Goal: Information Seeking & Learning: Learn about a topic

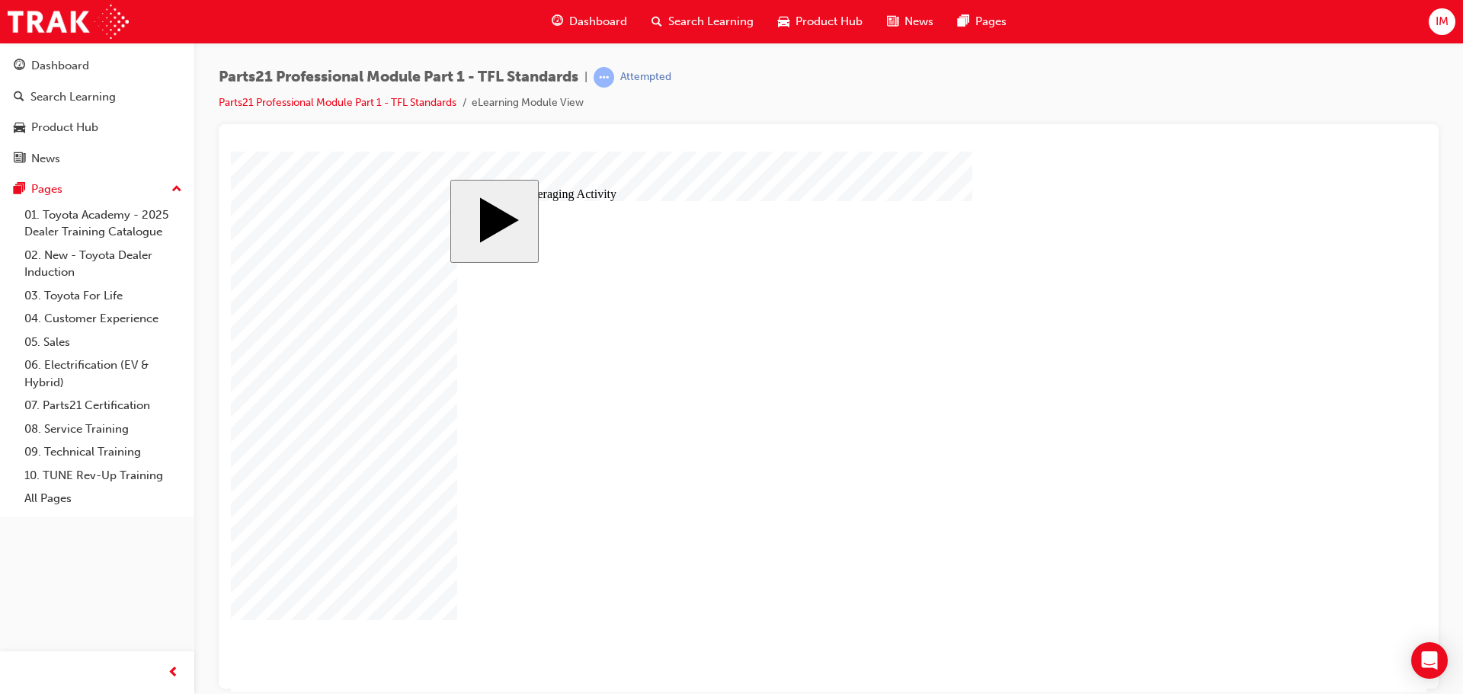
type input "3"
type input "34"
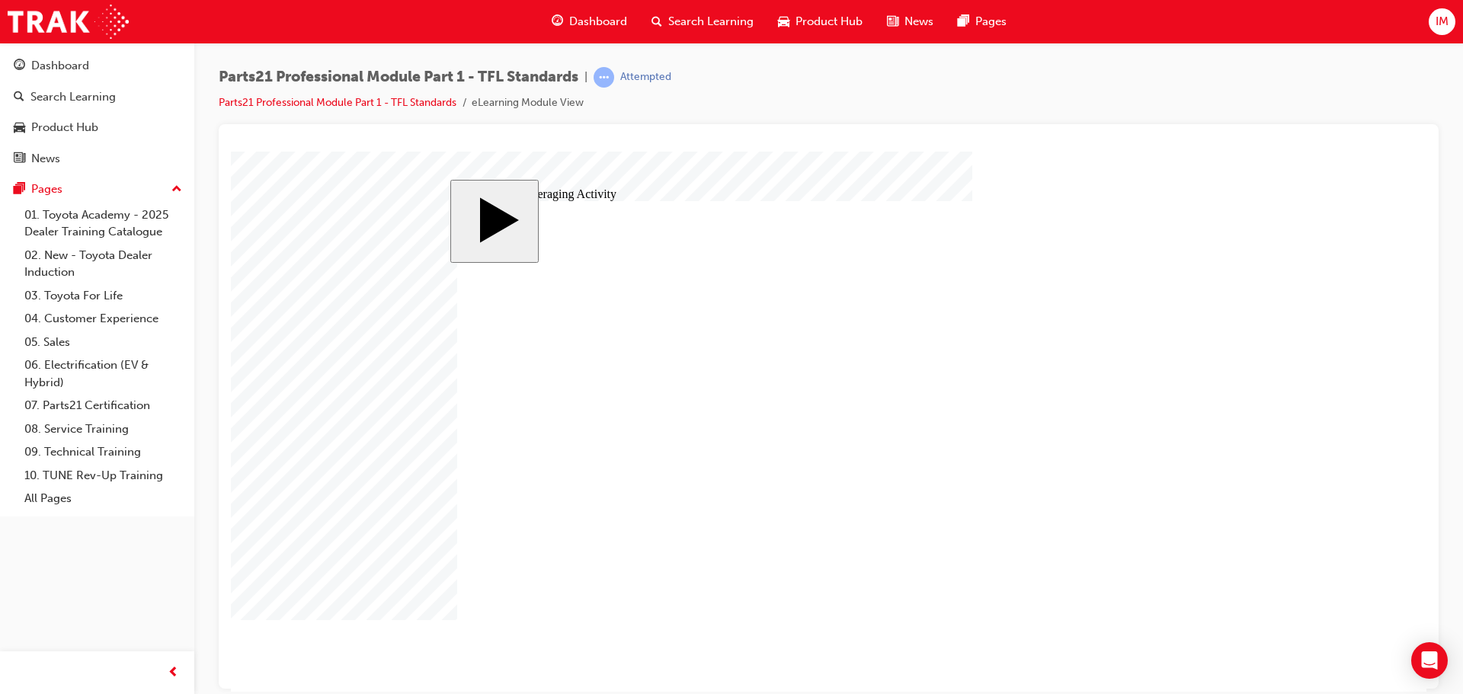
type input "34"
radio input "true"
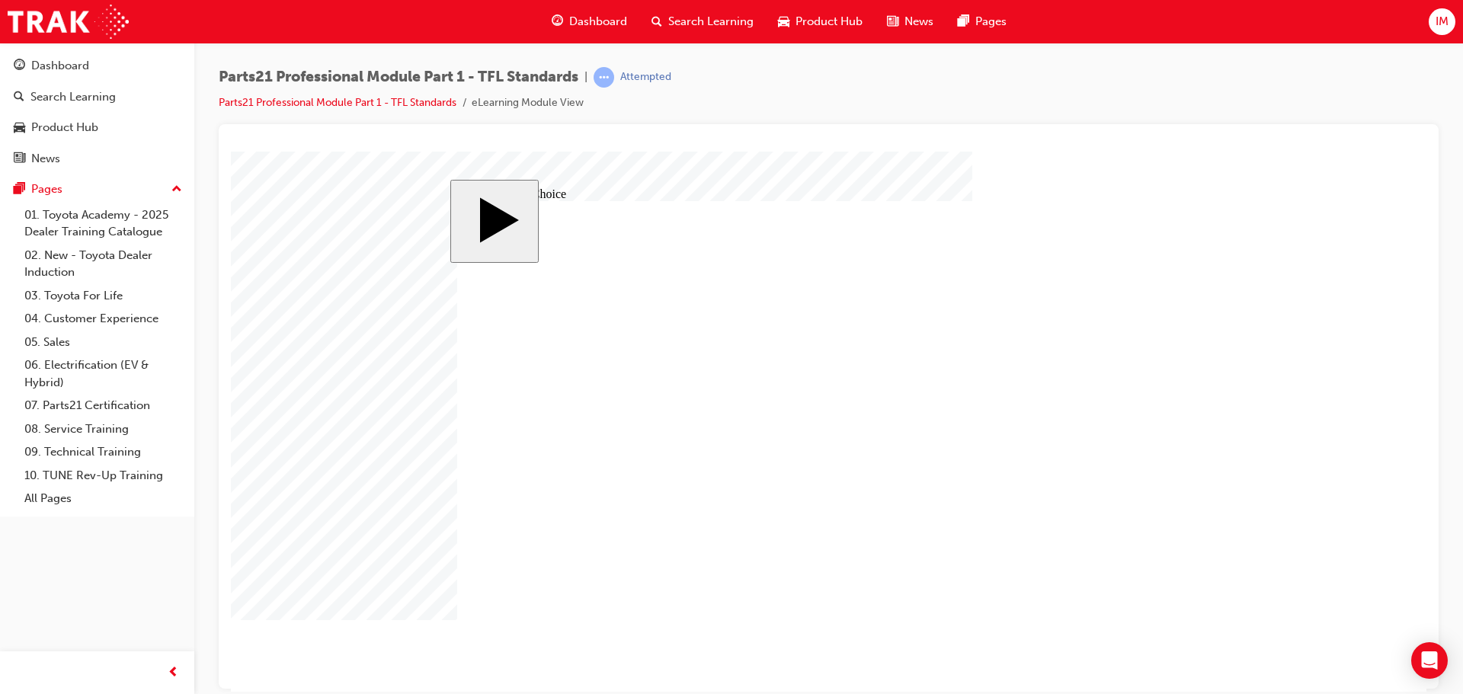
radio input "false"
radio input "true"
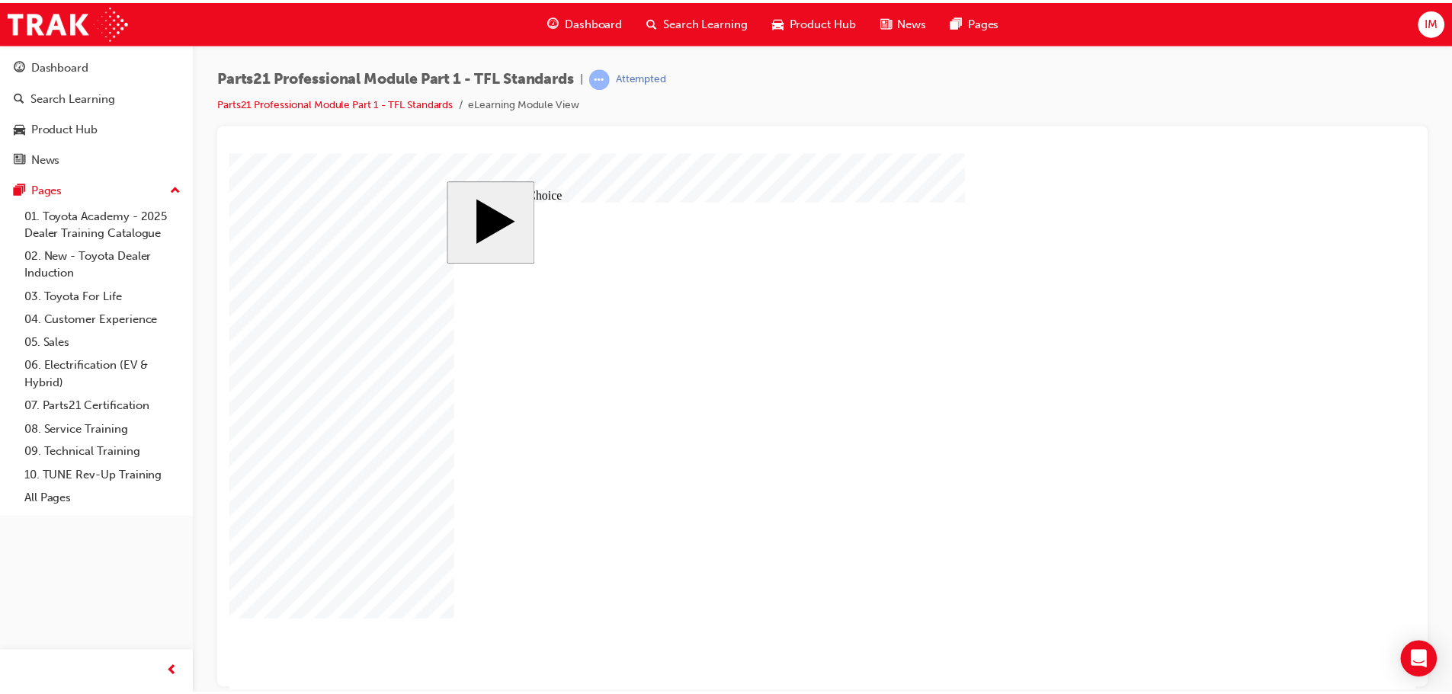
scroll to position [1, 0]
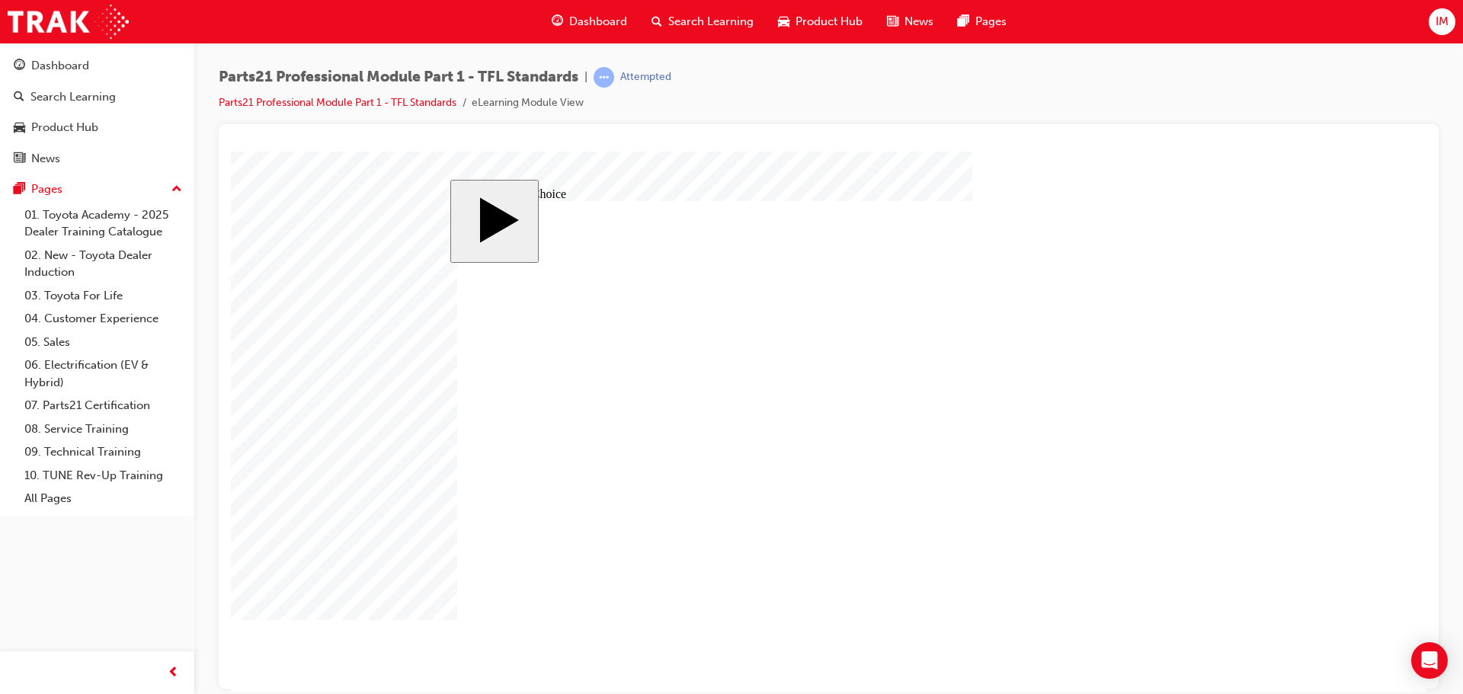
drag, startPoint x: 899, startPoint y: 411, endPoint x: 586, endPoint y: 414, distance: 313.2
drag, startPoint x: 1085, startPoint y: 424, endPoint x: 979, endPoint y: 546, distance: 161.5
drag, startPoint x: 1091, startPoint y: 463, endPoint x: 823, endPoint y: 453, distance: 268.4
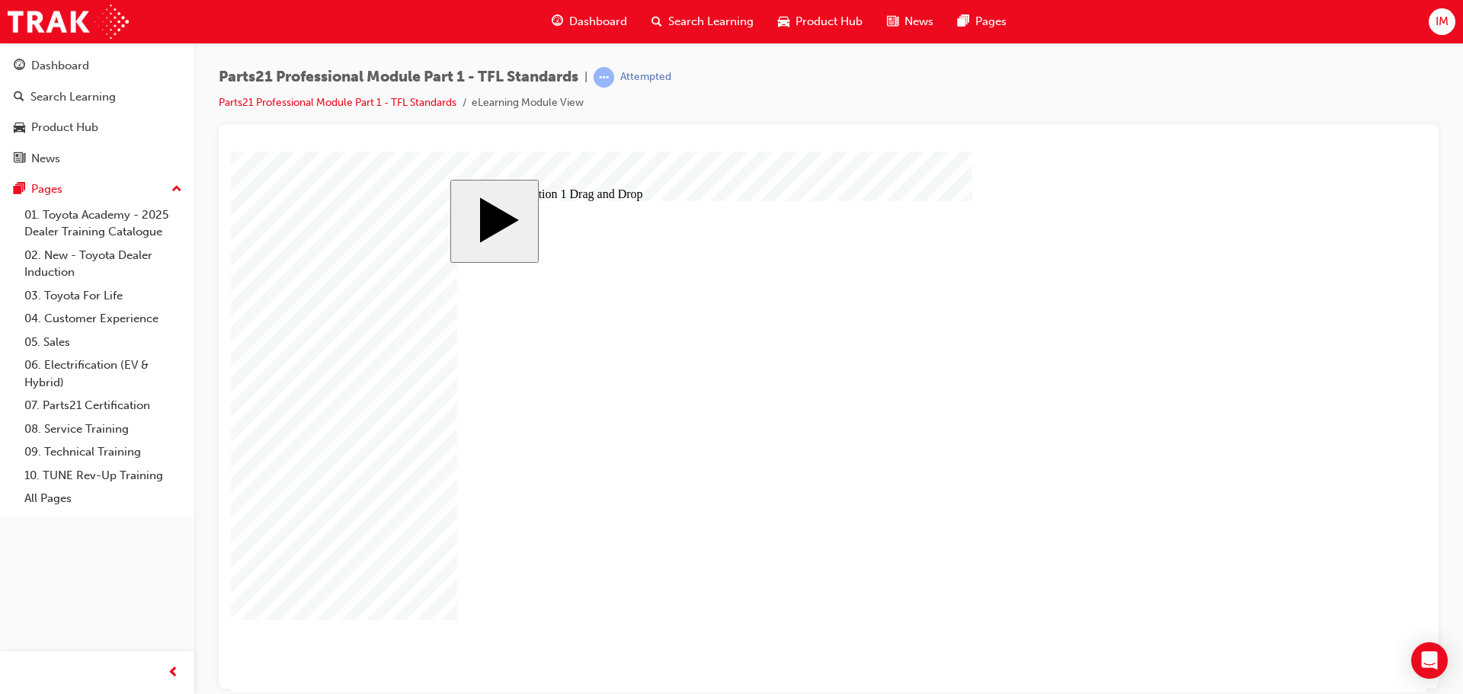
drag, startPoint x: 1093, startPoint y: 498, endPoint x: 821, endPoint y: 505, distance: 272.1
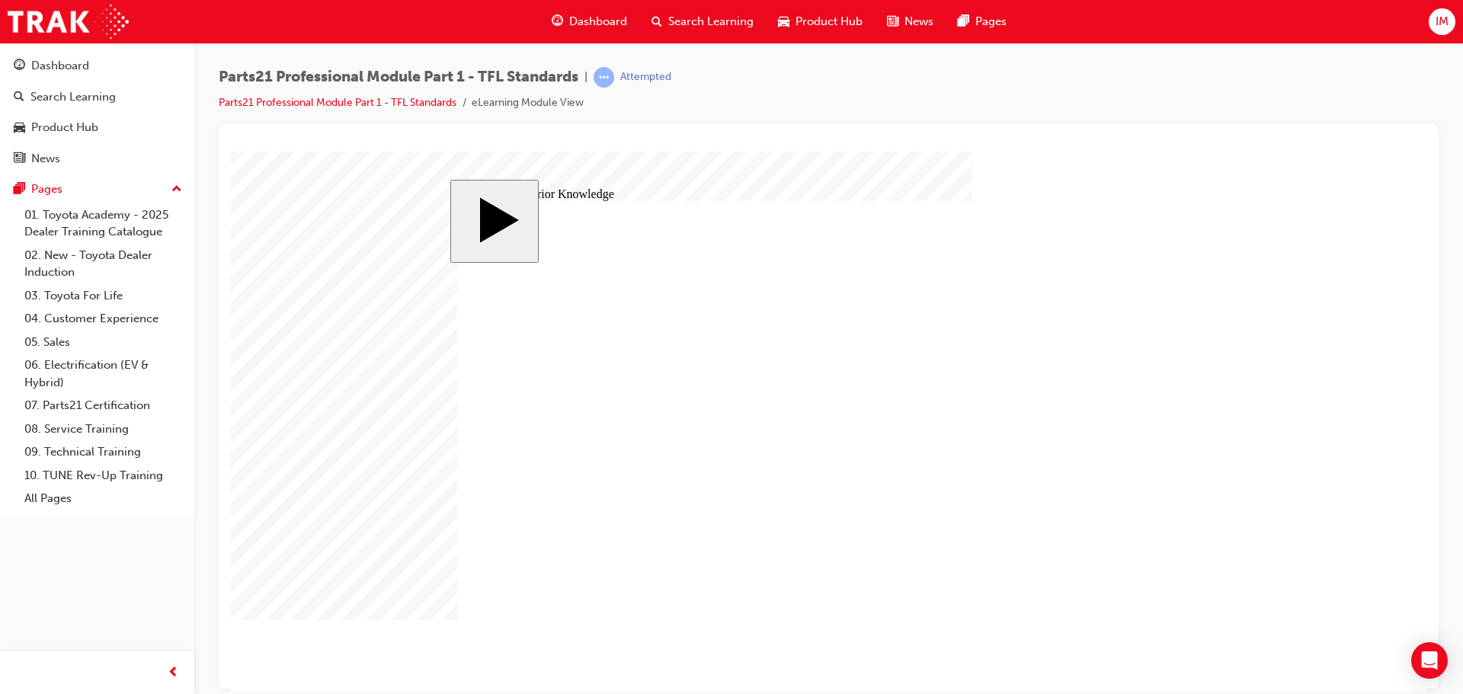
drag, startPoint x: 600, startPoint y: 333, endPoint x: 765, endPoint y: 354, distance: 166.6
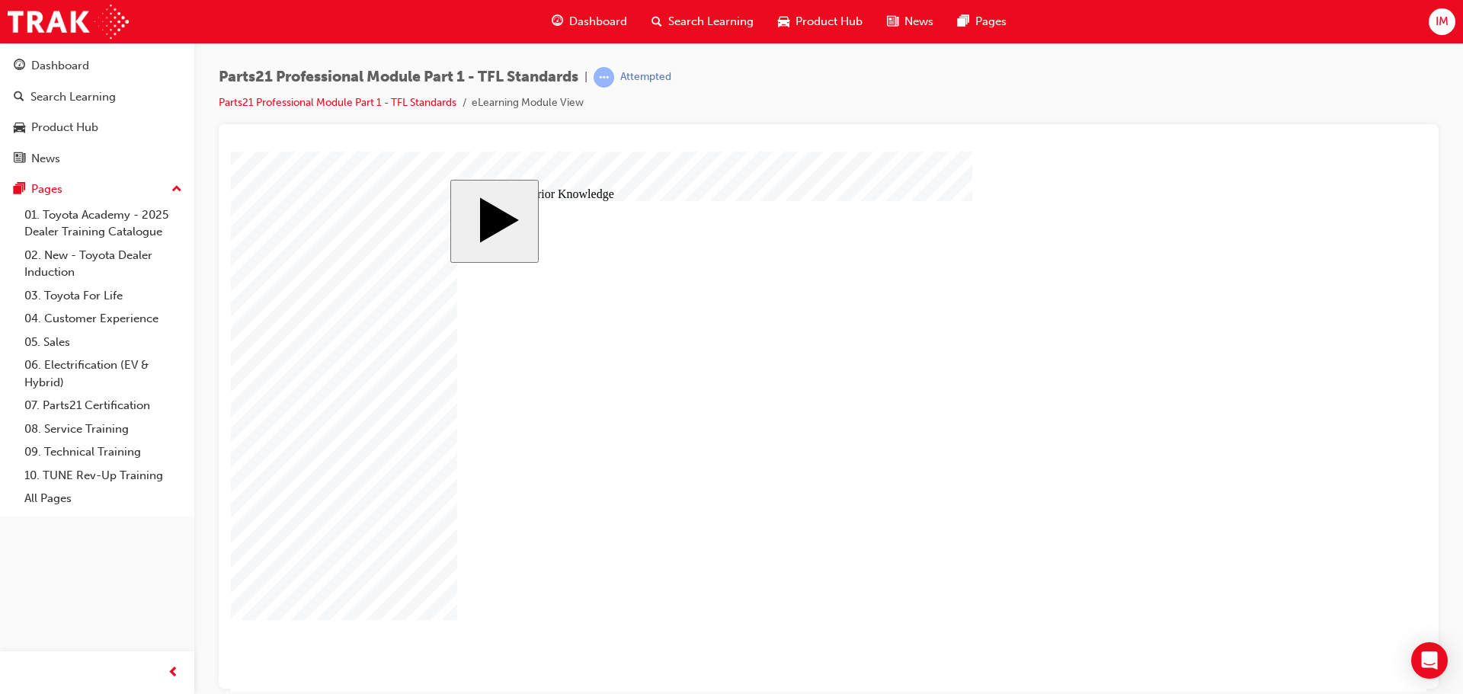
type input "6"
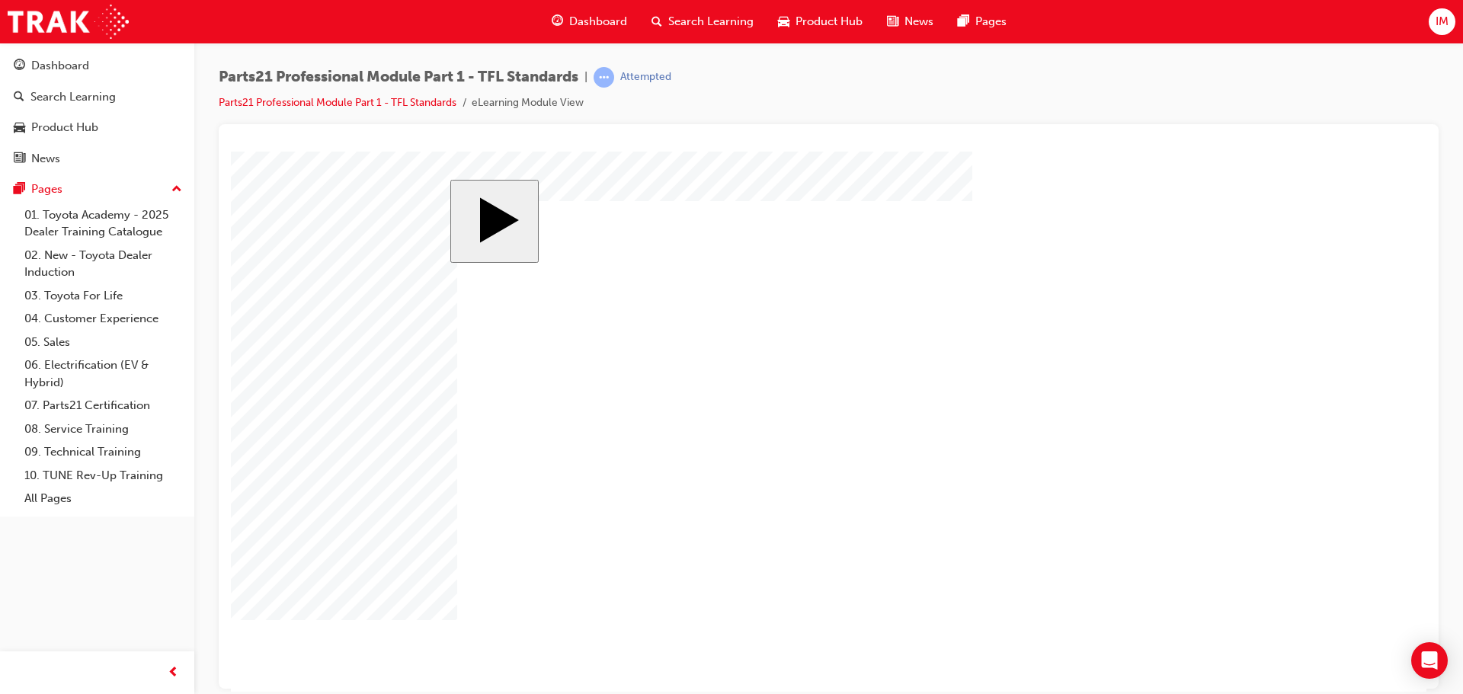
drag, startPoint x: 621, startPoint y: 536, endPoint x: 634, endPoint y: 530, distance: 14.3
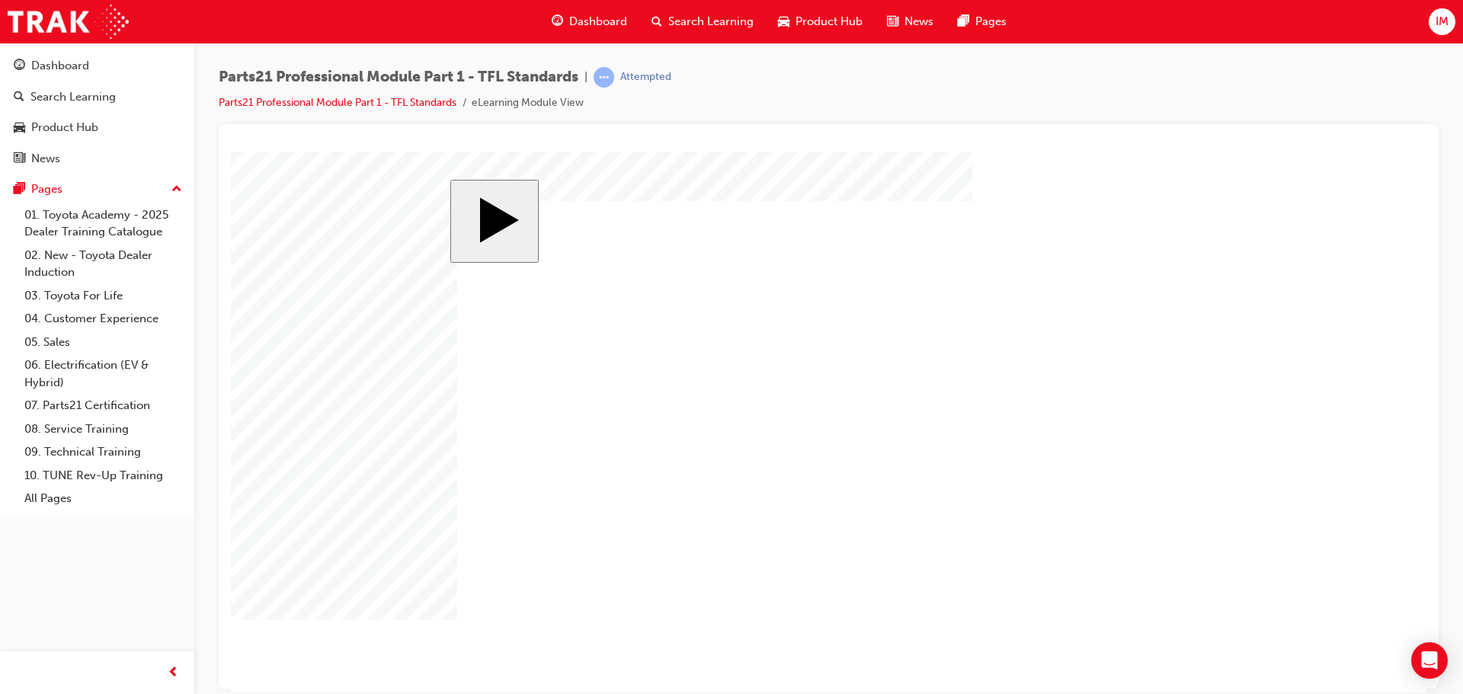
drag, startPoint x: 593, startPoint y: 516, endPoint x: 1101, endPoint y: 310, distance: 548.3
drag, startPoint x: 1115, startPoint y: 325, endPoint x: 1104, endPoint y: 350, distance: 26.6
drag, startPoint x: 813, startPoint y: 448, endPoint x: 841, endPoint y: 434, distance: 30.7
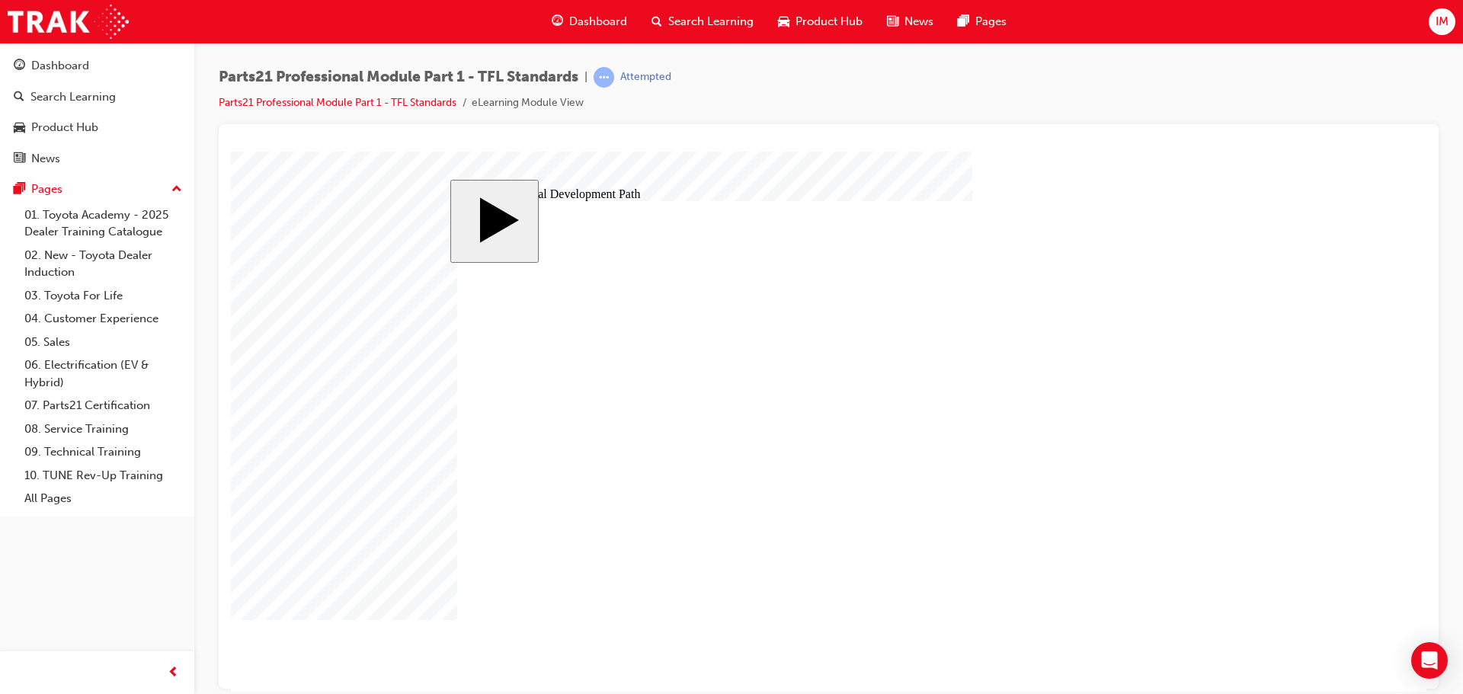
drag, startPoint x: 1065, startPoint y: 426, endPoint x: 1100, endPoint y: 471, distance: 56.5
drag, startPoint x: 677, startPoint y: 486, endPoint x: 552, endPoint y: 415, distance: 144.3
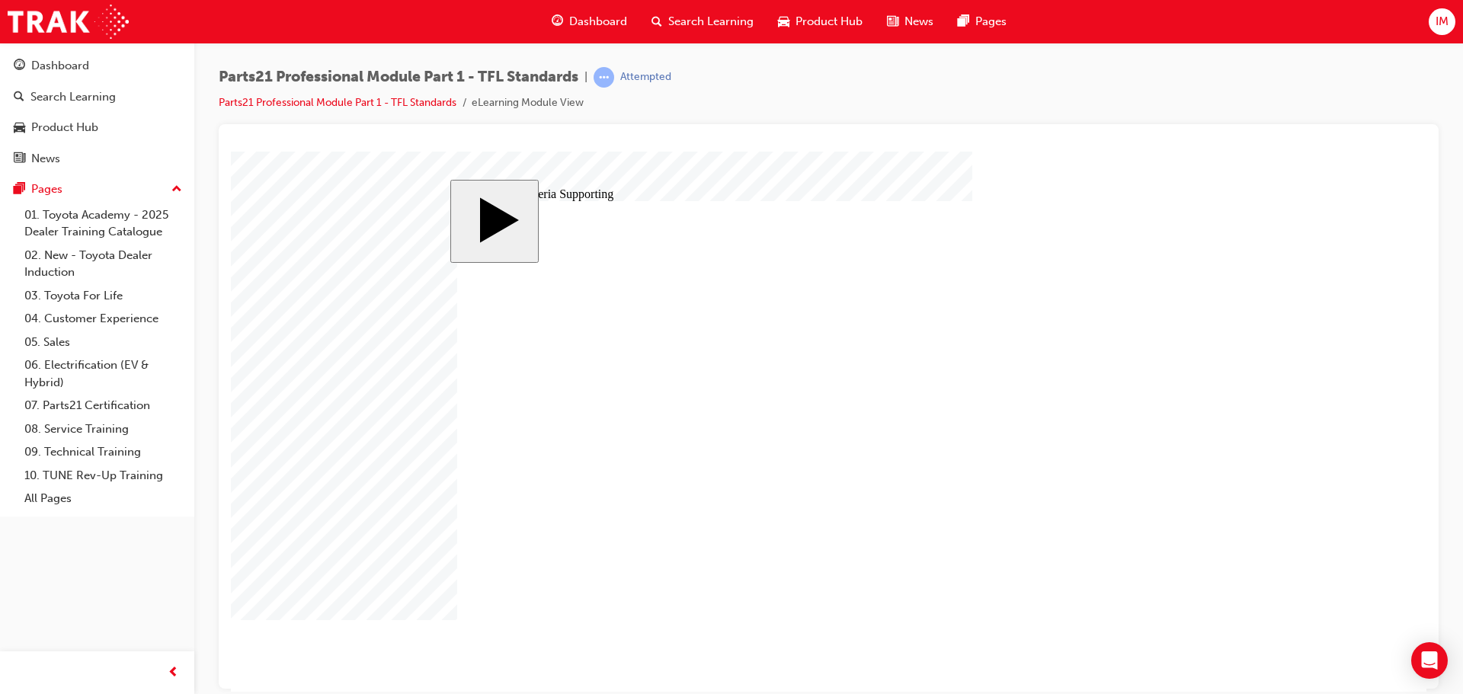
drag, startPoint x: 629, startPoint y: 428, endPoint x: 629, endPoint y: 451, distance: 22.9
type input "12"
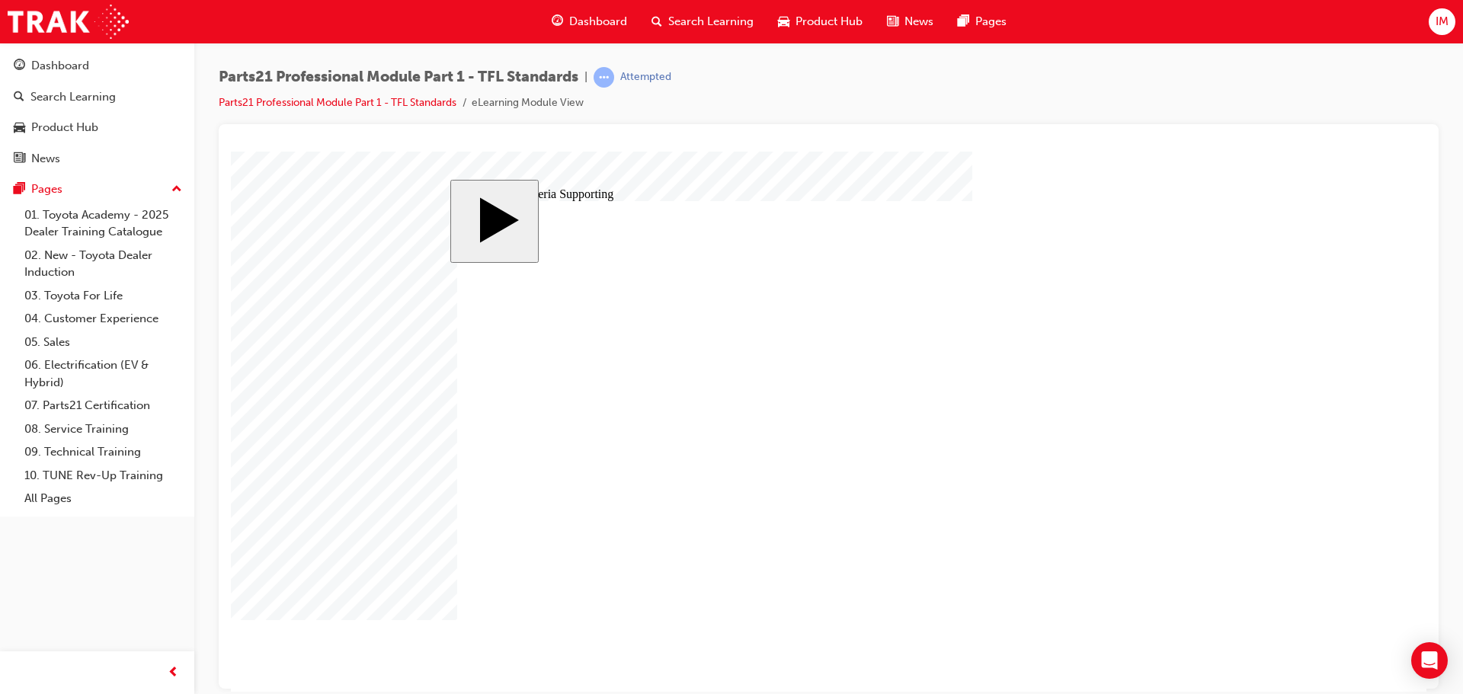
click at [1119, 608] on div "MENU Rectangle 6 HELP Rectangle 6 EXIT Rectangle 6 Inventory Management Irregul…" at bounding box center [827, 434] width 741 height 469
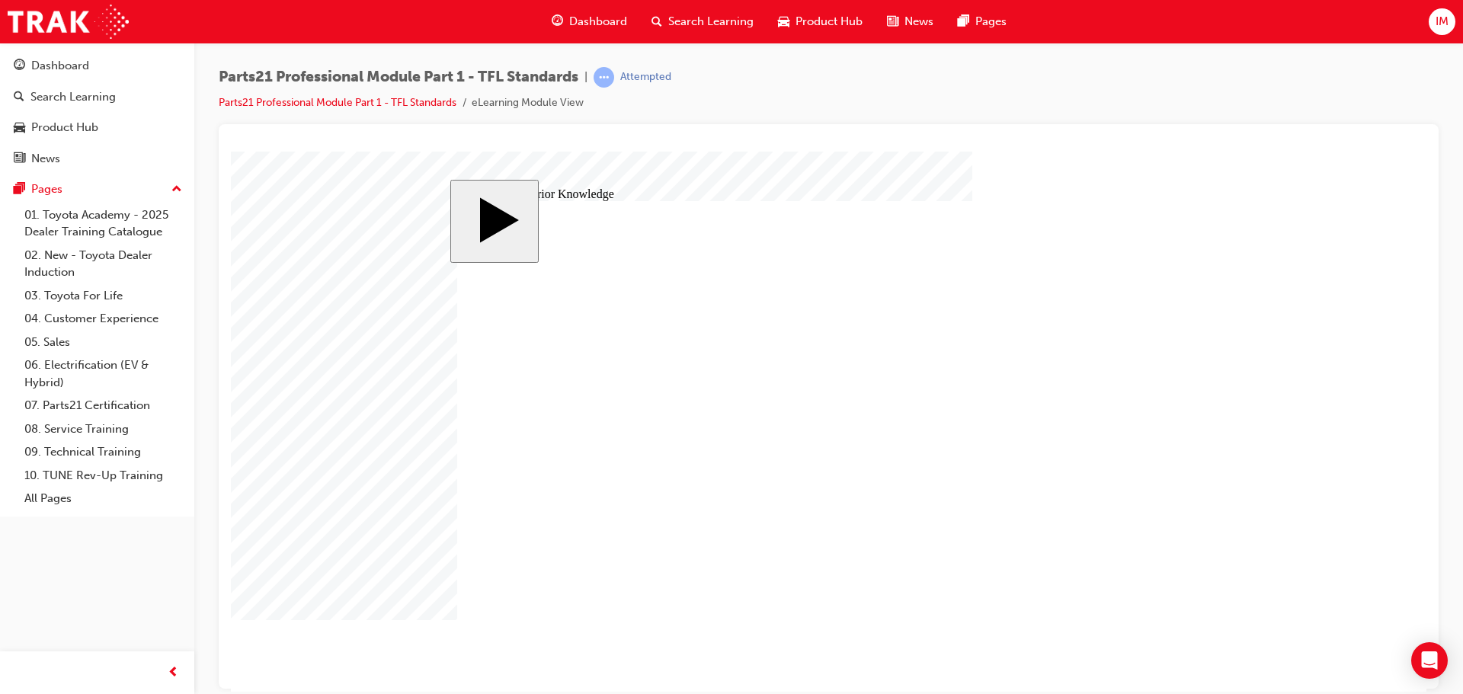
type input "2"
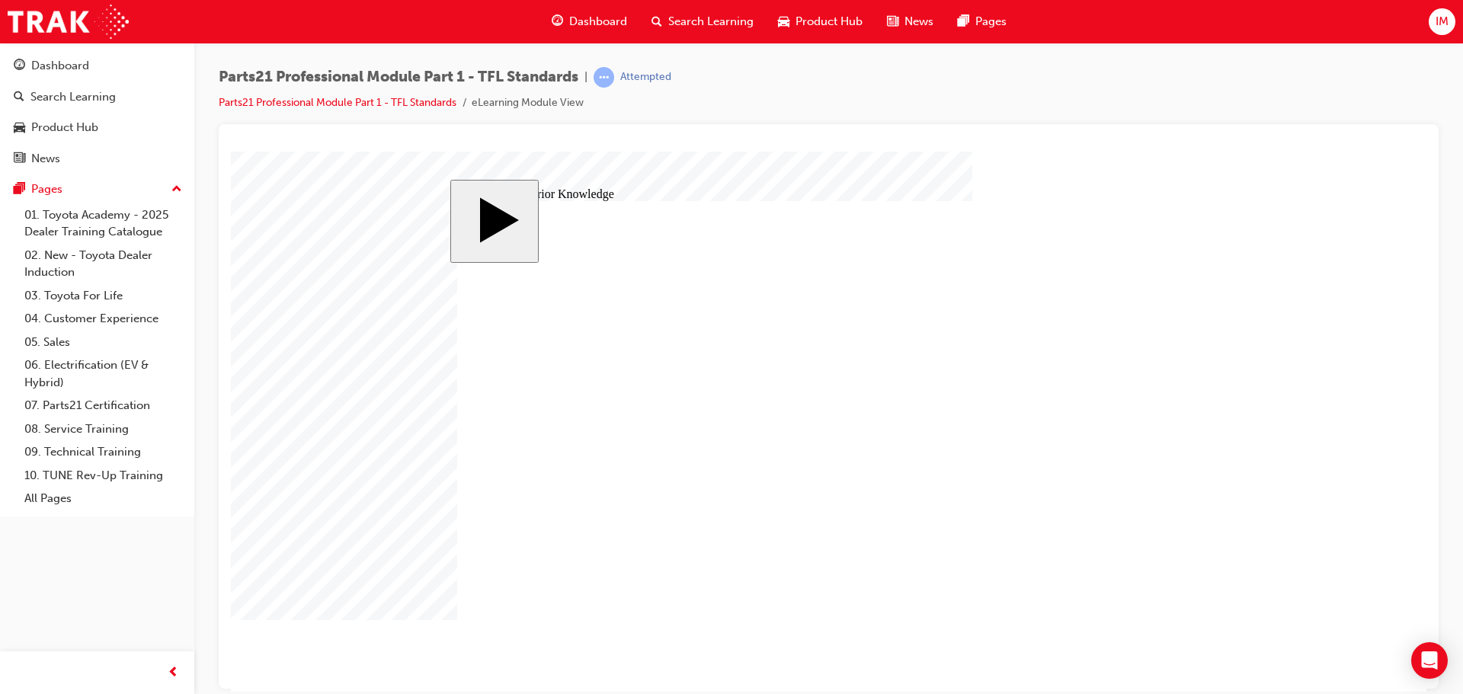
click at [1149, 621] on div "MENU Rectangle 6 HELP Rectangle 6 EXIT Rectangle 6 Inventory Management Irregul…" at bounding box center [827, 434] width 741 height 469
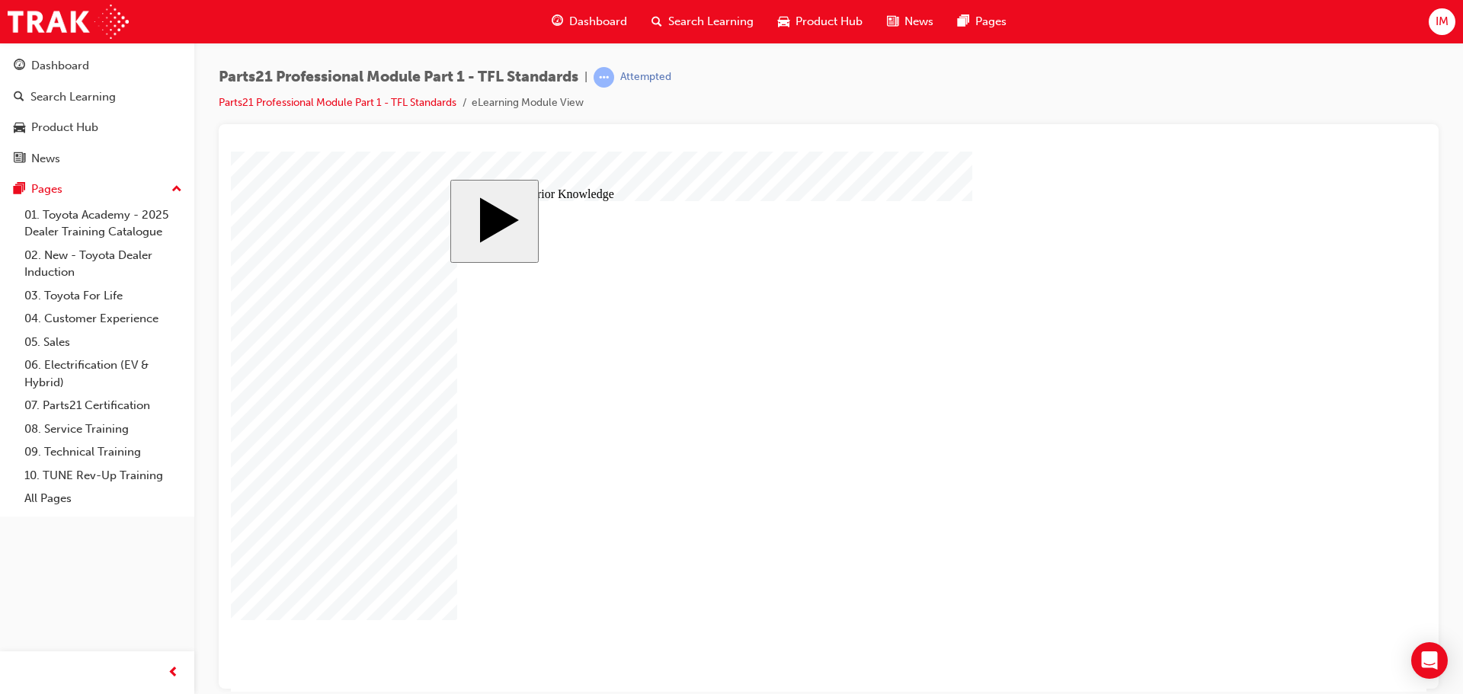
drag, startPoint x: 741, startPoint y: 507, endPoint x: 731, endPoint y: 516, distance: 13.5
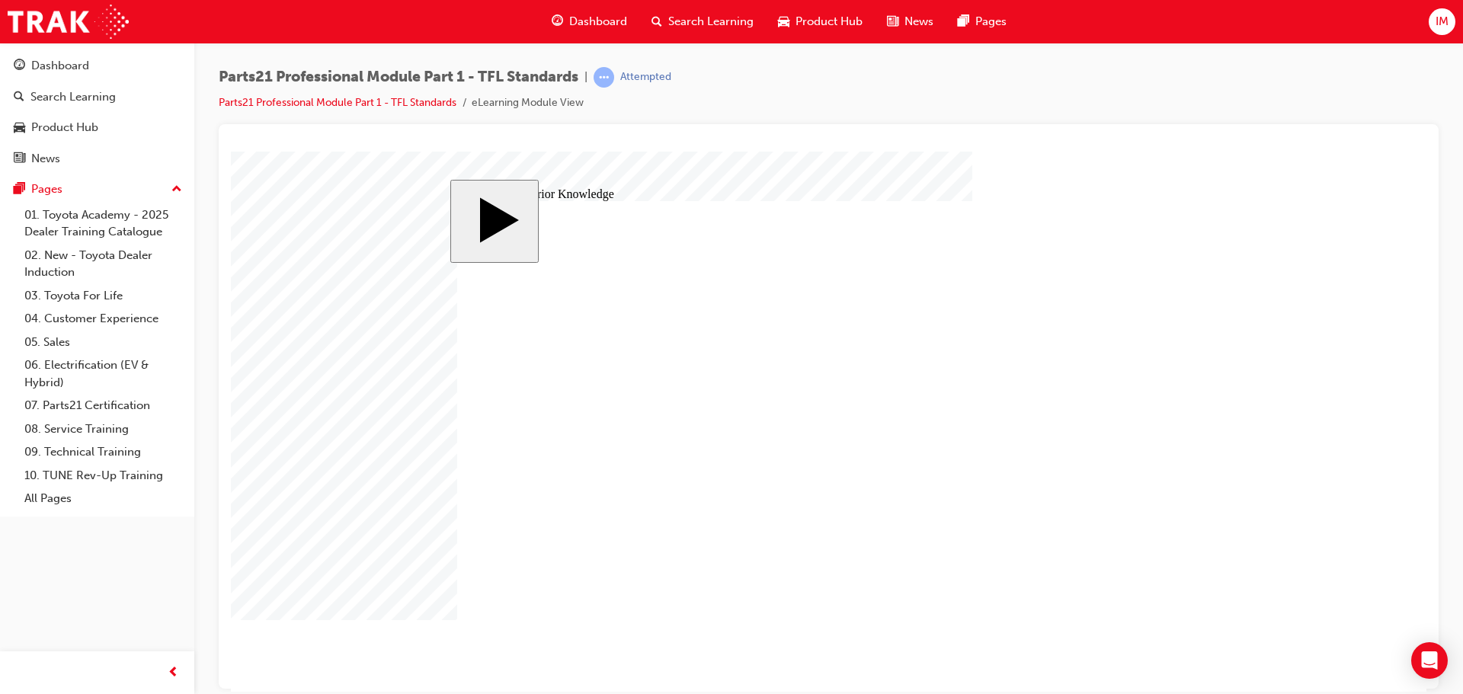
type input "3"
type input "10"
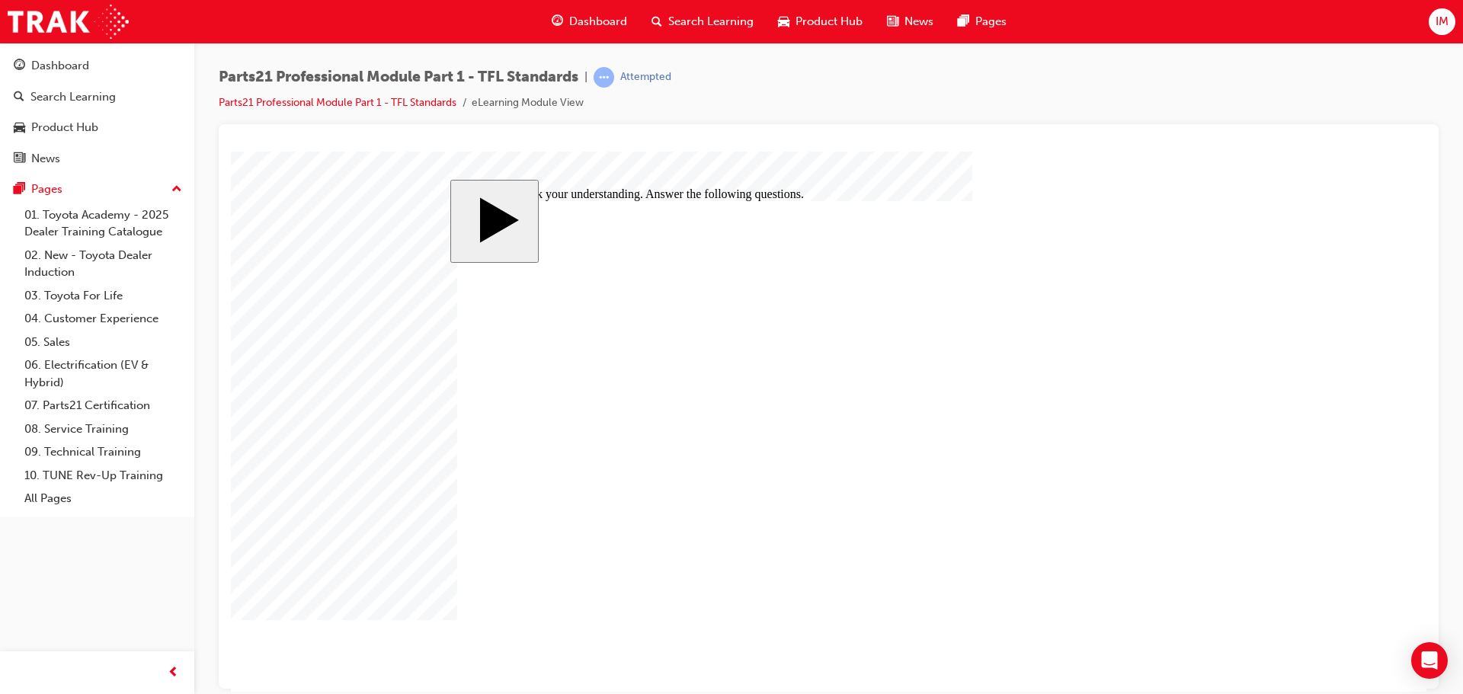
checkbox input "true"
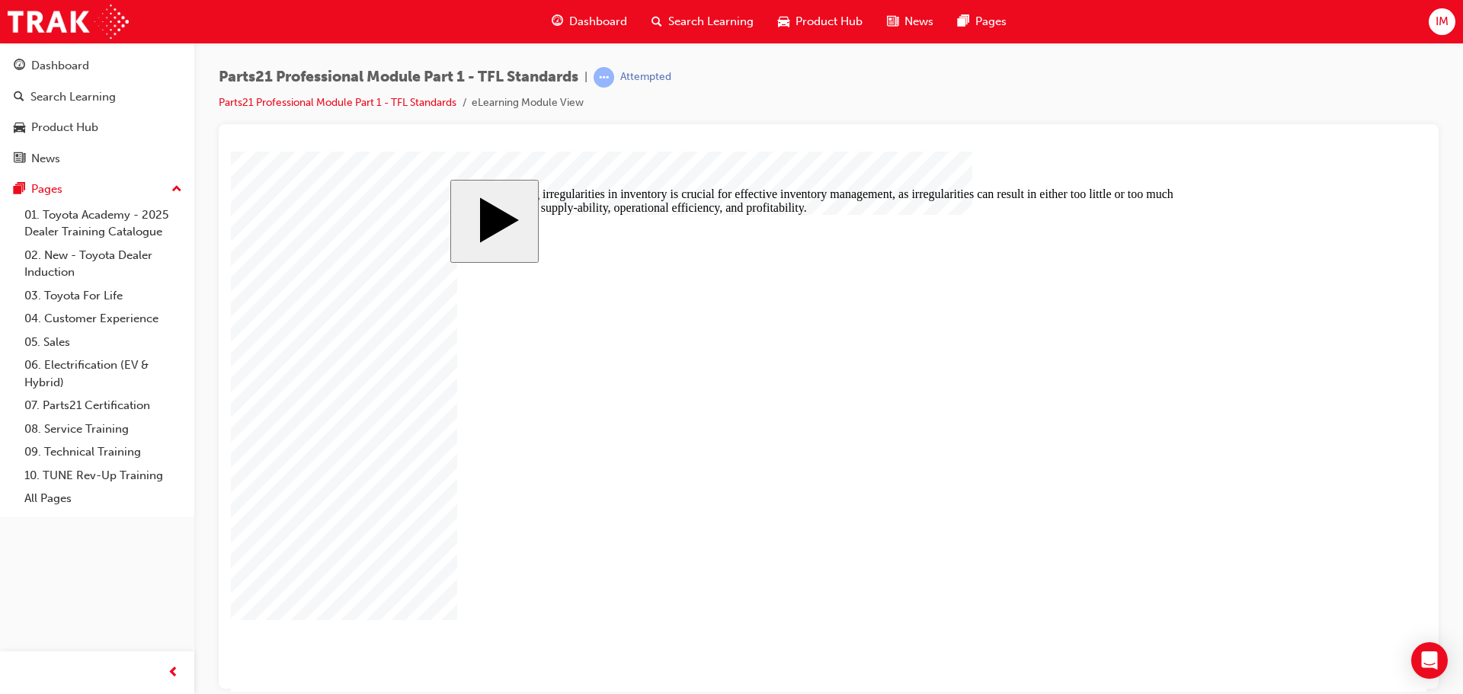
radio input "true"
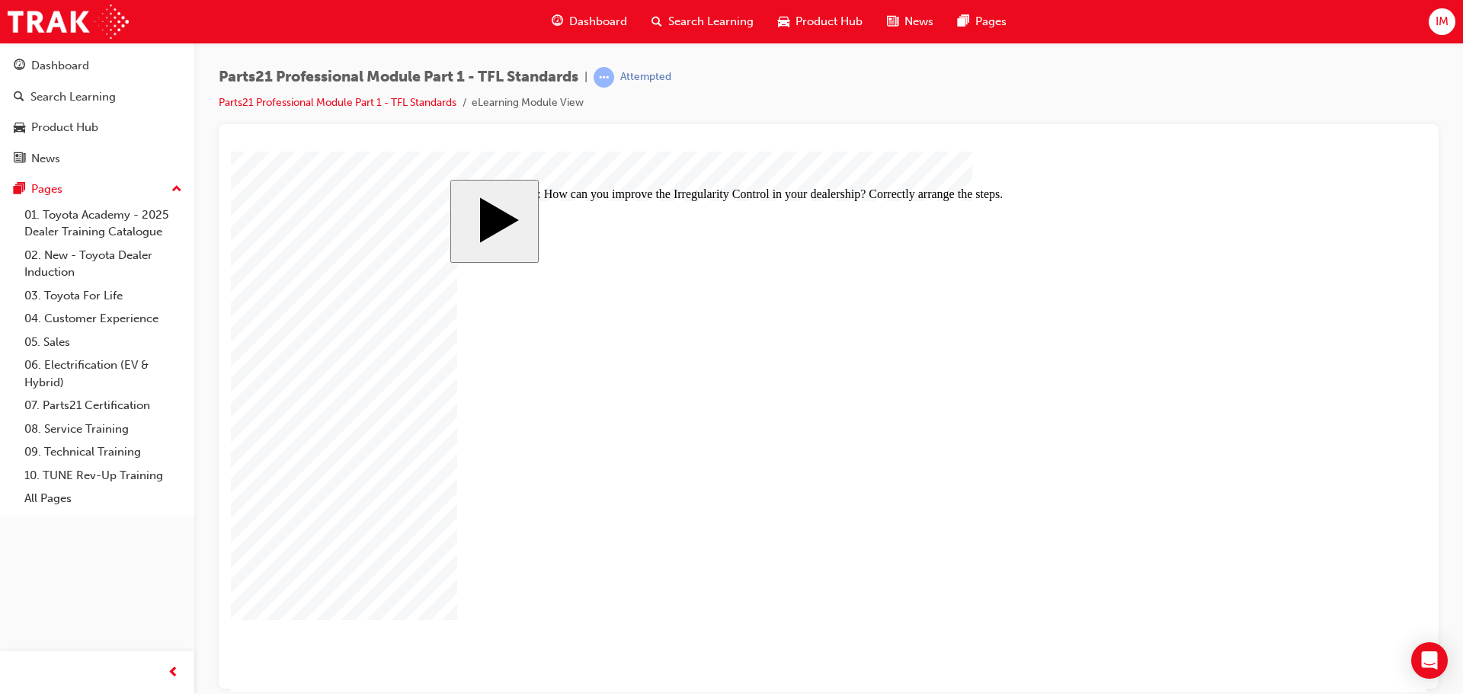
drag, startPoint x: 687, startPoint y: 394, endPoint x: 636, endPoint y: 454, distance: 78.9
drag, startPoint x: 642, startPoint y: 431, endPoint x: 642, endPoint y: 364, distance: 67.1
drag, startPoint x: 642, startPoint y: 402, endPoint x: 639, endPoint y: 353, distance: 48.9
drag, startPoint x: 760, startPoint y: 395, endPoint x: 750, endPoint y: 353, distance: 43.1
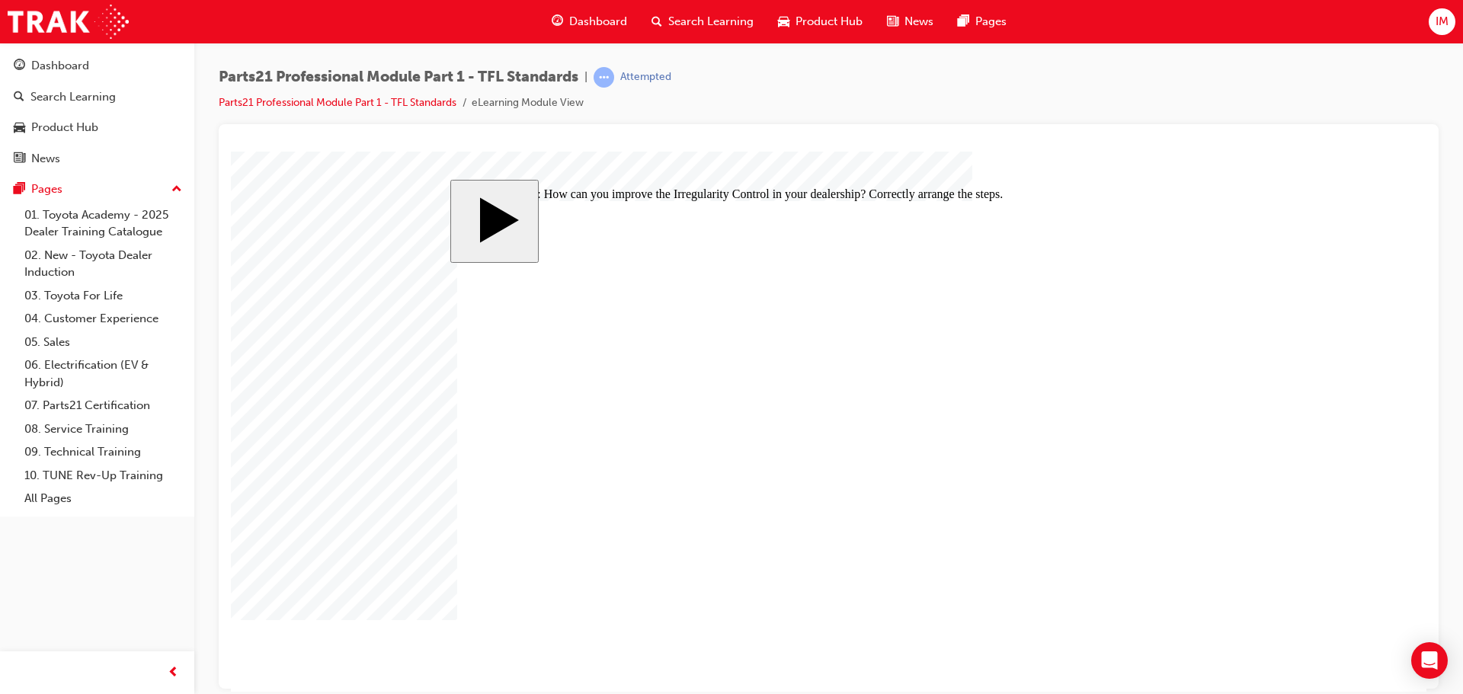
drag, startPoint x: 707, startPoint y: 396, endPoint x: 702, endPoint y: 471, distance: 74.9
drag, startPoint x: 690, startPoint y: 427, endPoint x: 690, endPoint y: 485, distance: 57.2
drag, startPoint x: 687, startPoint y: 444, endPoint x: 681, endPoint y: 359, distance: 85.5
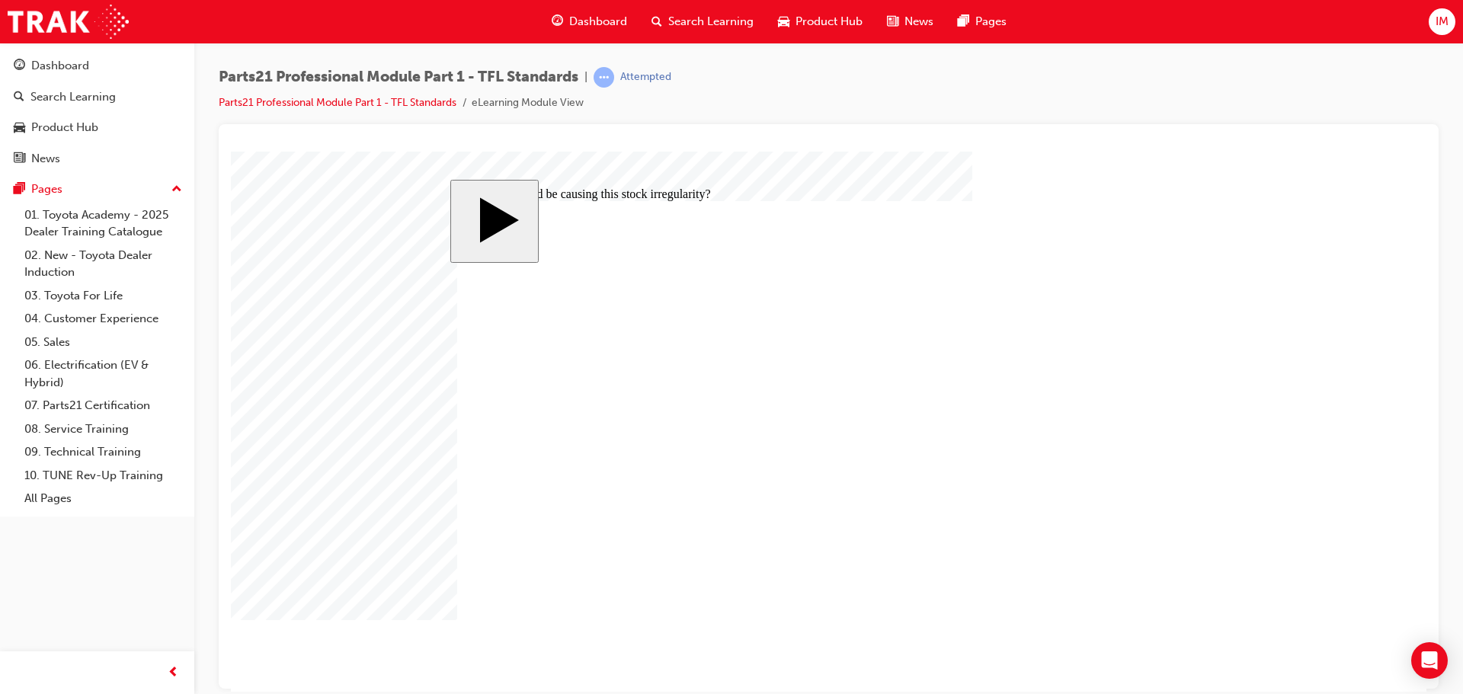
radio input "true"
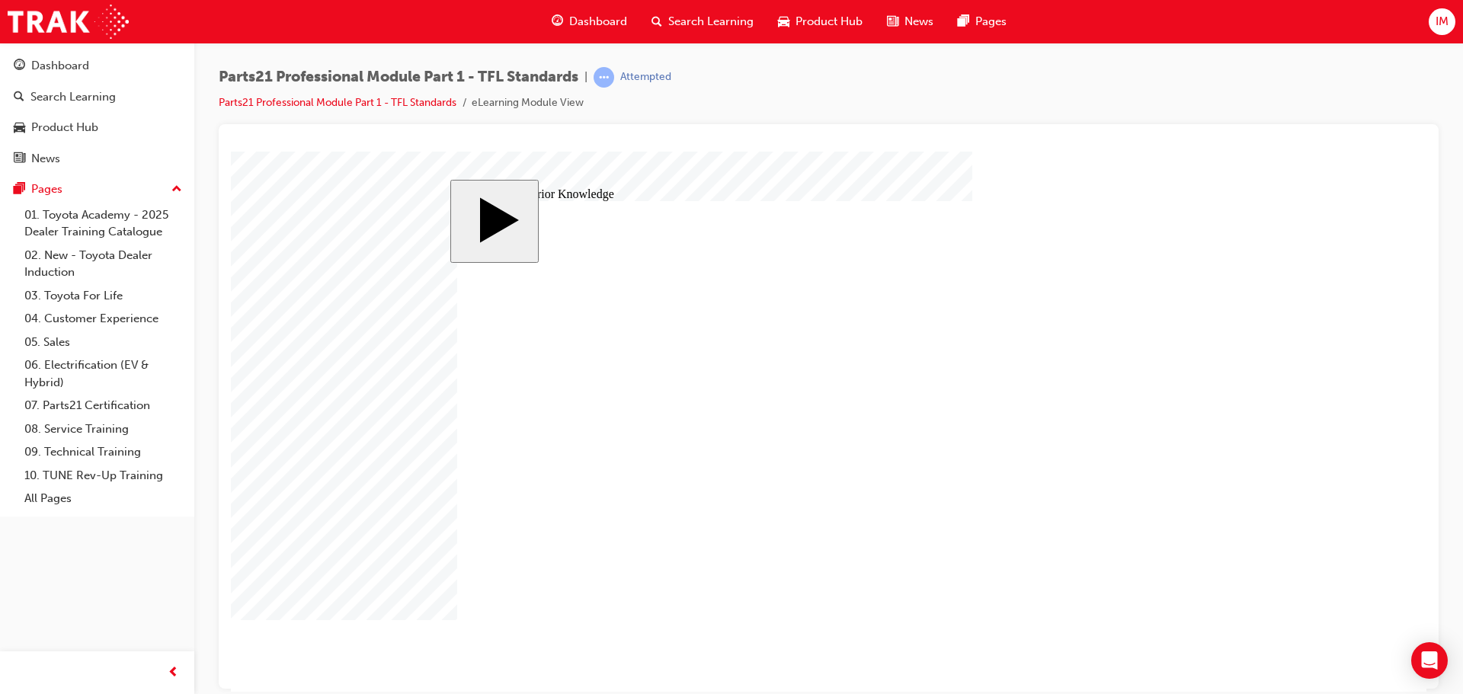
drag, startPoint x: 629, startPoint y: 469, endPoint x: 642, endPoint y: 465, distance: 13.0
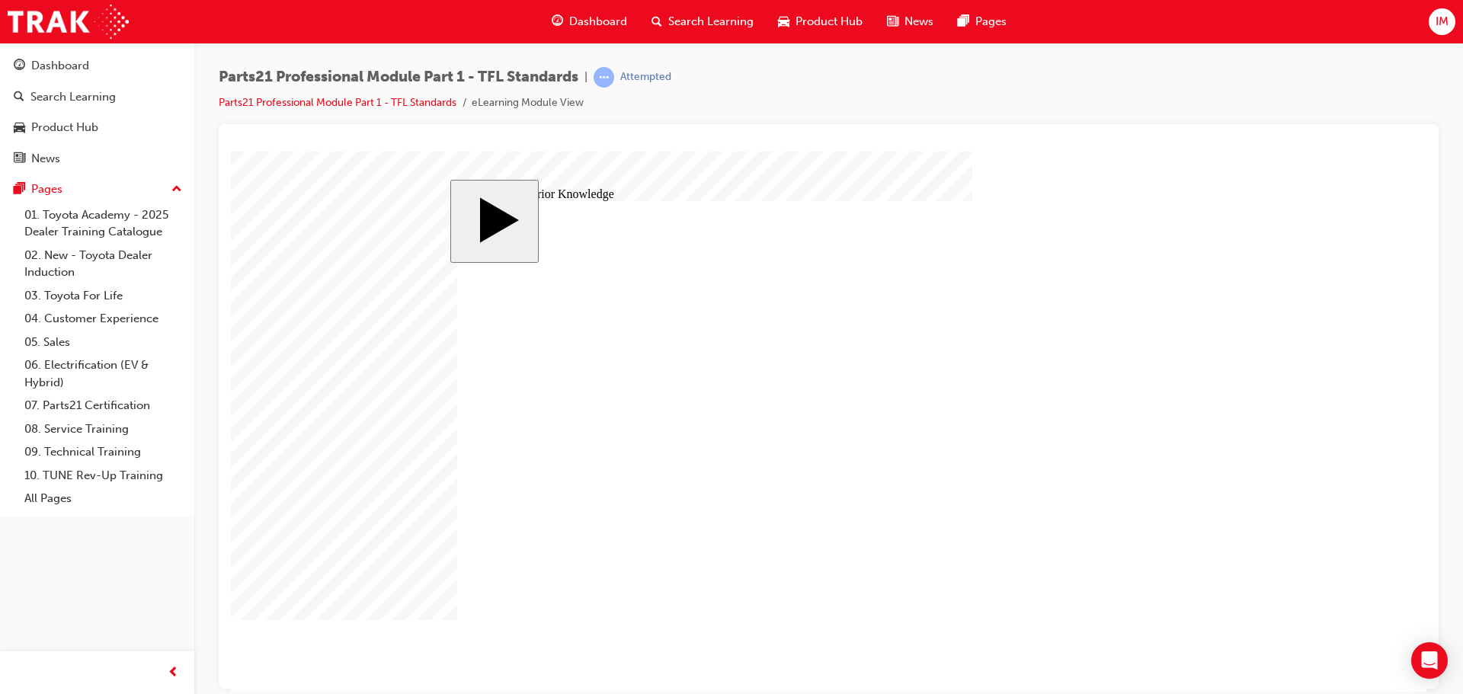
drag, startPoint x: 1158, startPoint y: 623, endPoint x: 991, endPoint y: 593, distance: 169.5
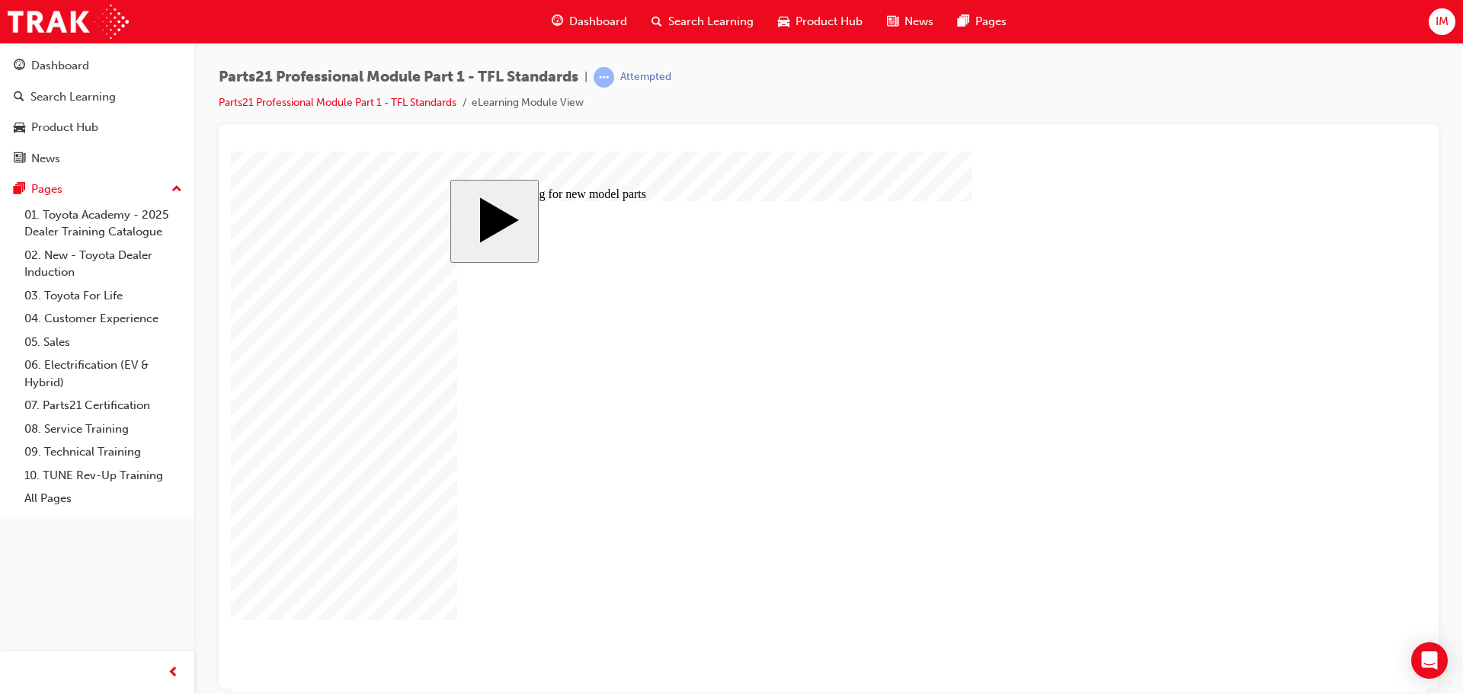
drag, startPoint x: 564, startPoint y: 463, endPoint x: 709, endPoint y: 449, distance: 145.5
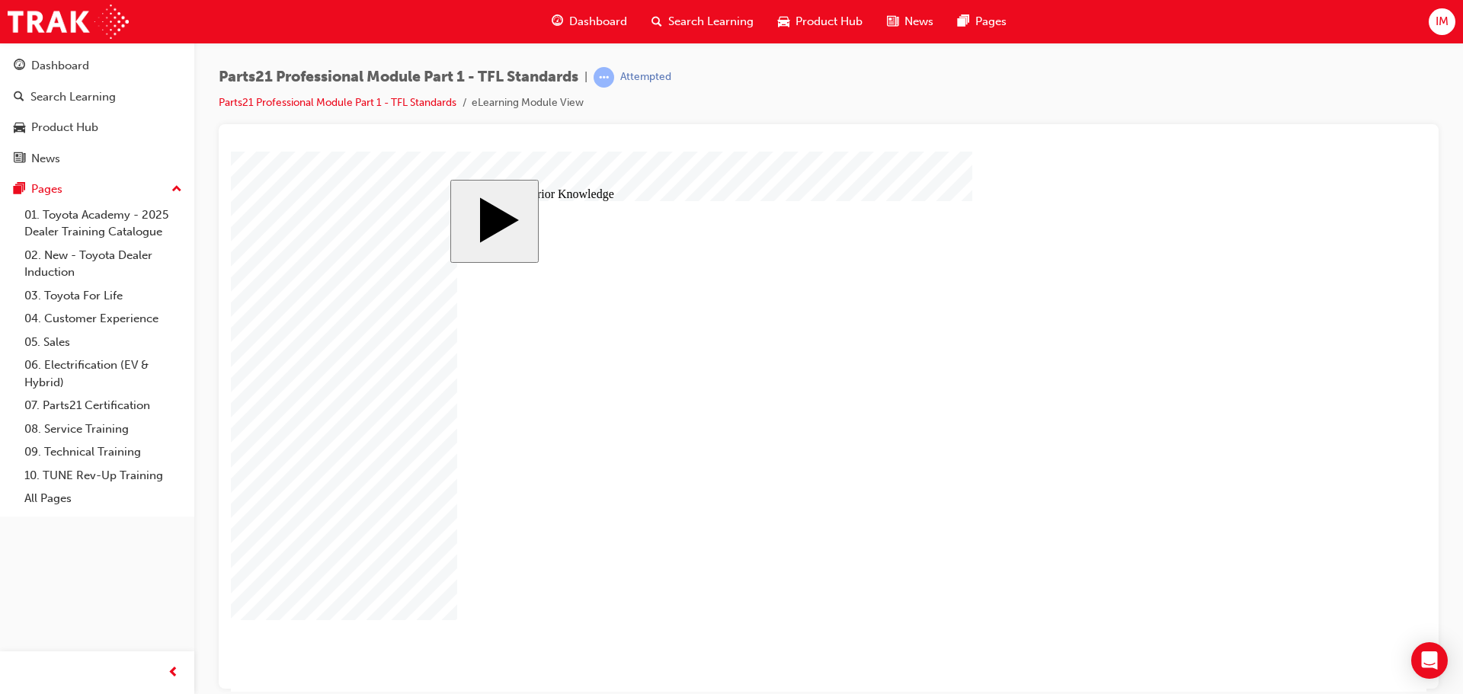
drag, startPoint x: 1043, startPoint y: 318, endPoint x: 888, endPoint y: 440, distance: 198.0
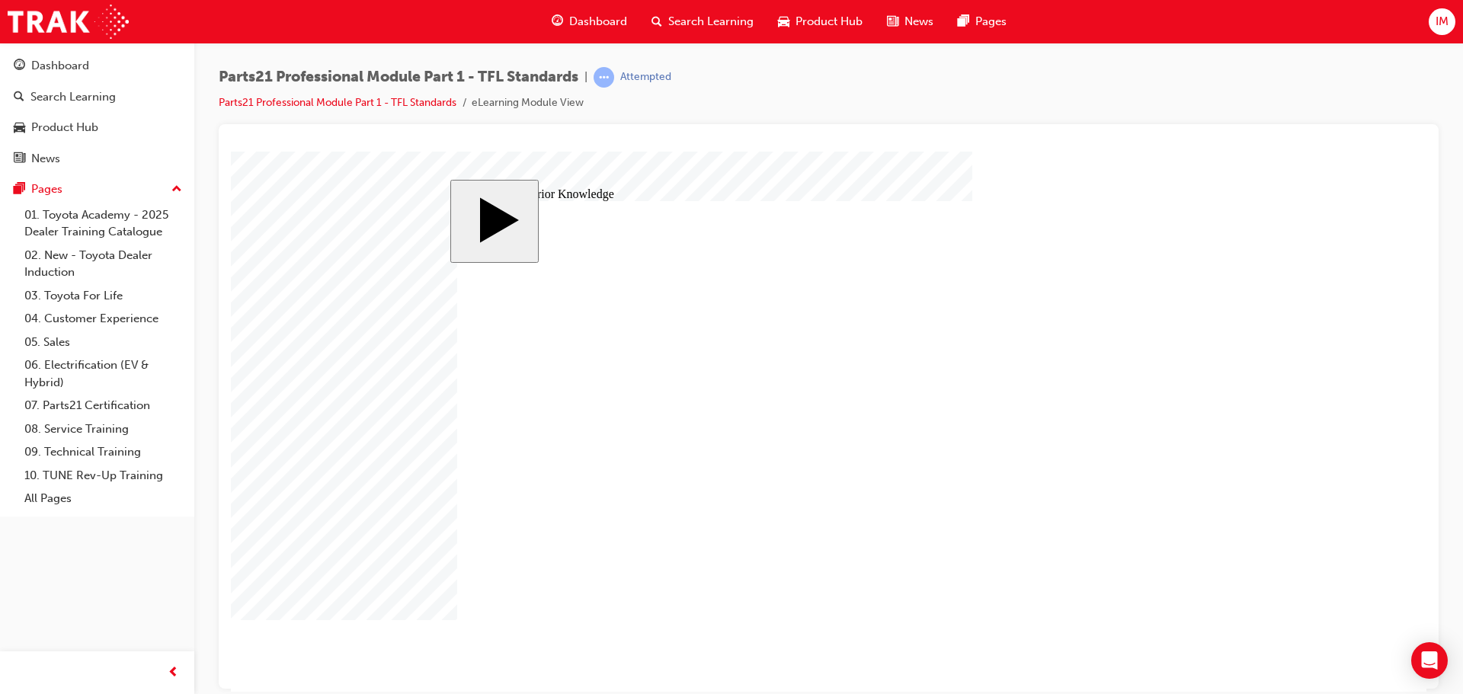
drag, startPoint x: 984, startPoint y: 473, endPoint x: 1122, endPoint y: 542, distance: 154.0
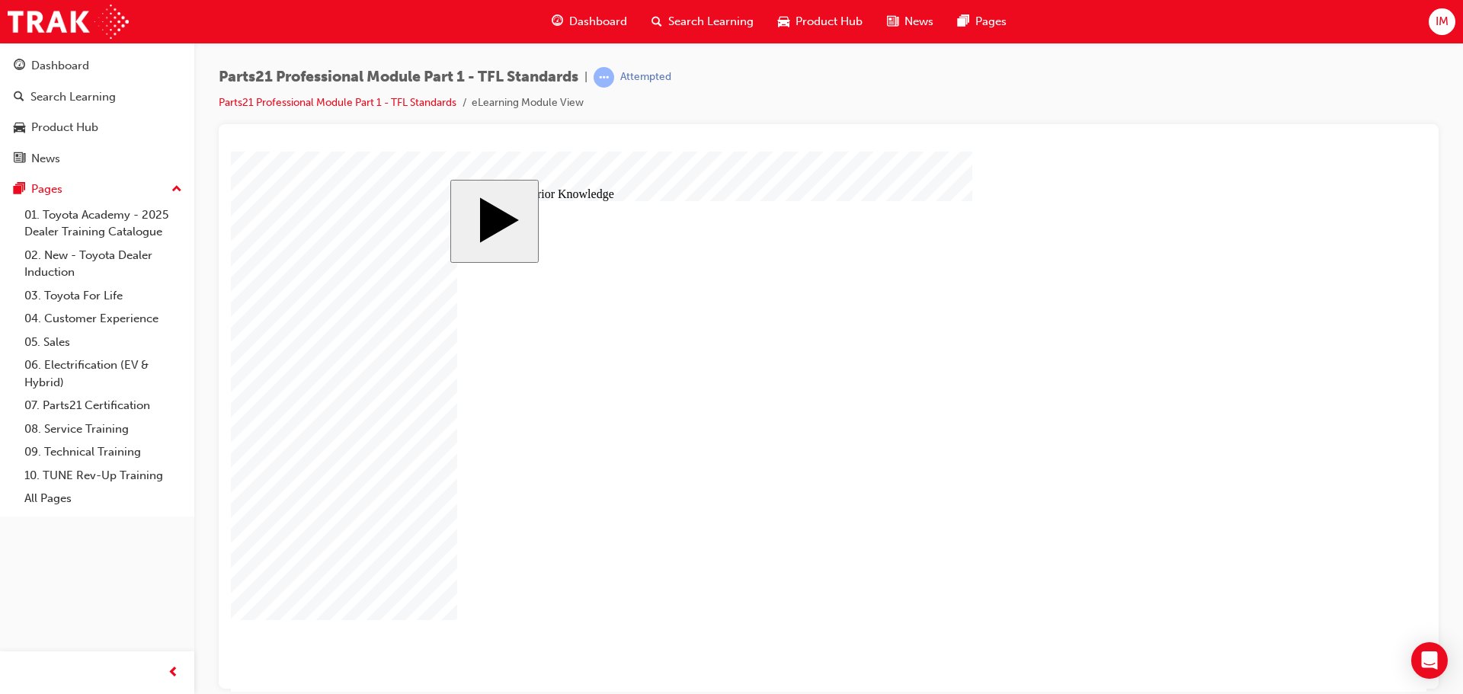
drag, startPoint x: 834, startPoint y: 405, endPoint x: 854, endPoint y: 369, distance: 41.6
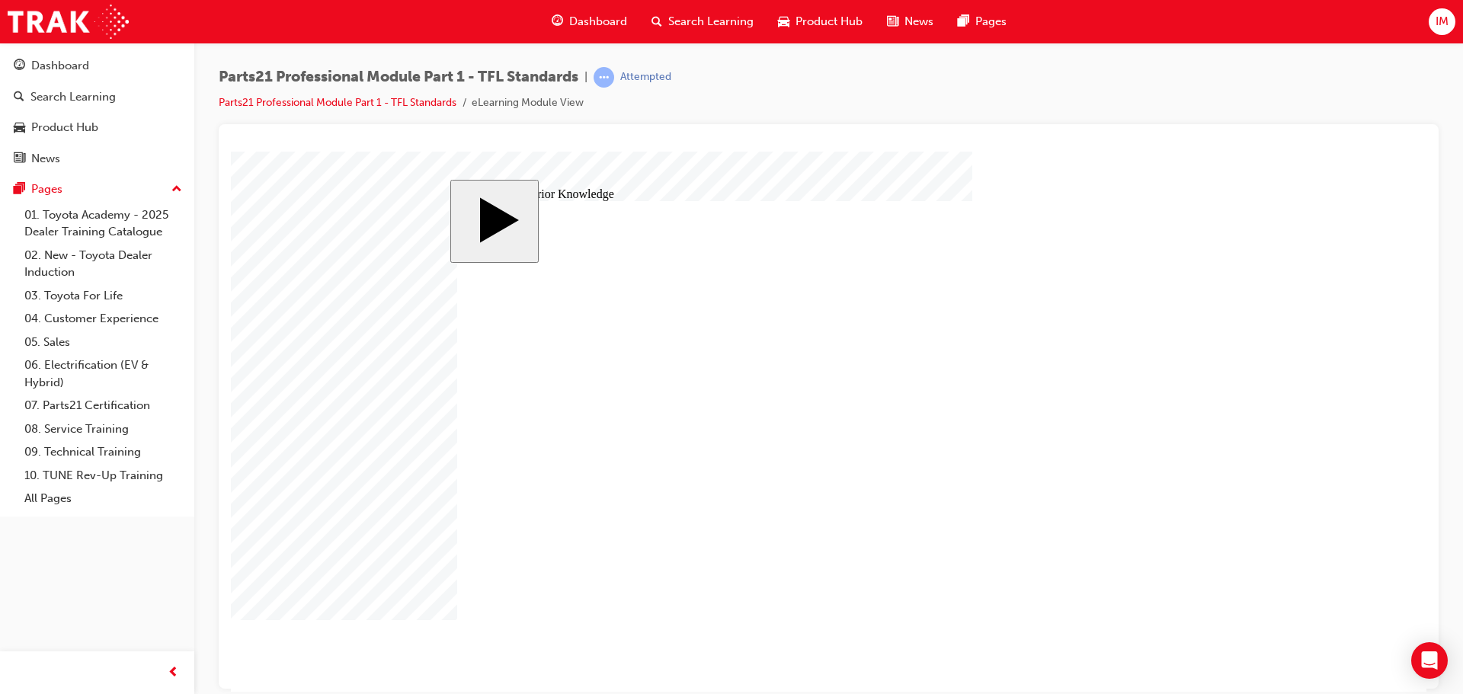
drag, startPoint x: 1065, startPoint y: 520, endPoint x: 1093, endPoint y: 516, distance: 27.7
drag, startPoint x: 1087, startPoint y: 525, endPoint x: 1112, endPoint y: 487, distance: 45.7
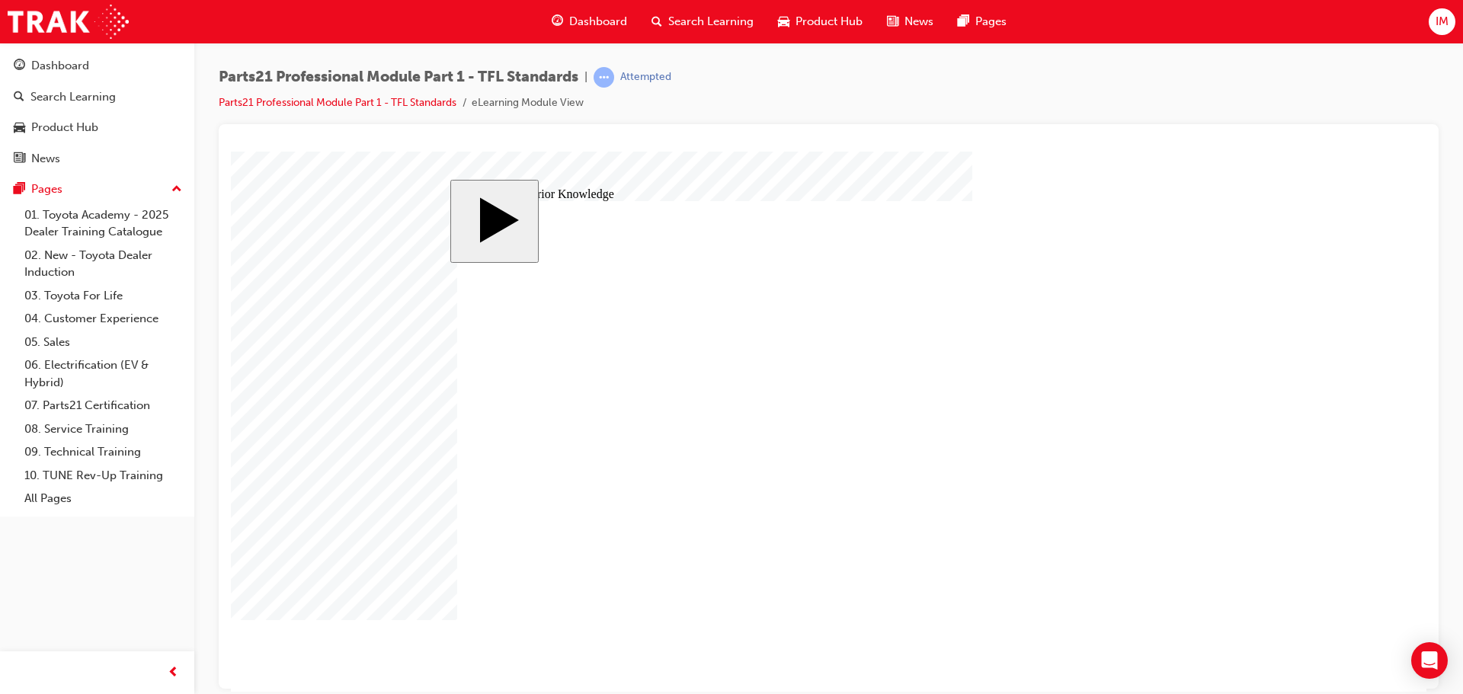
drag, startPoint x: 1069, startPoint y: 516, endPoint x: 1045, endPoint y: 533, distance: 30.0
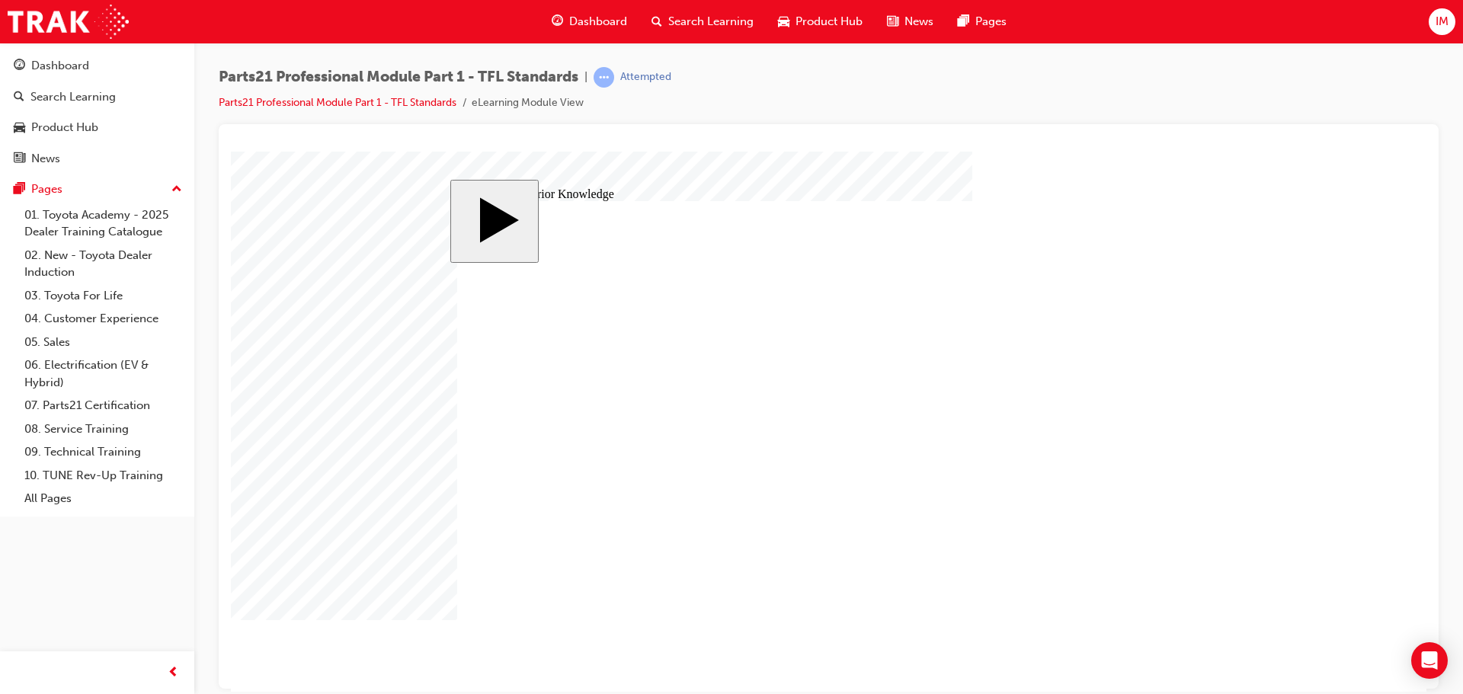
click at [1116, 608] on div "MENU Rectangle 6 HELP Rectangle 6 EXIT Rectangle 6 Special Inventory Management…" at bounding box center [827, 434] width 741 height 469
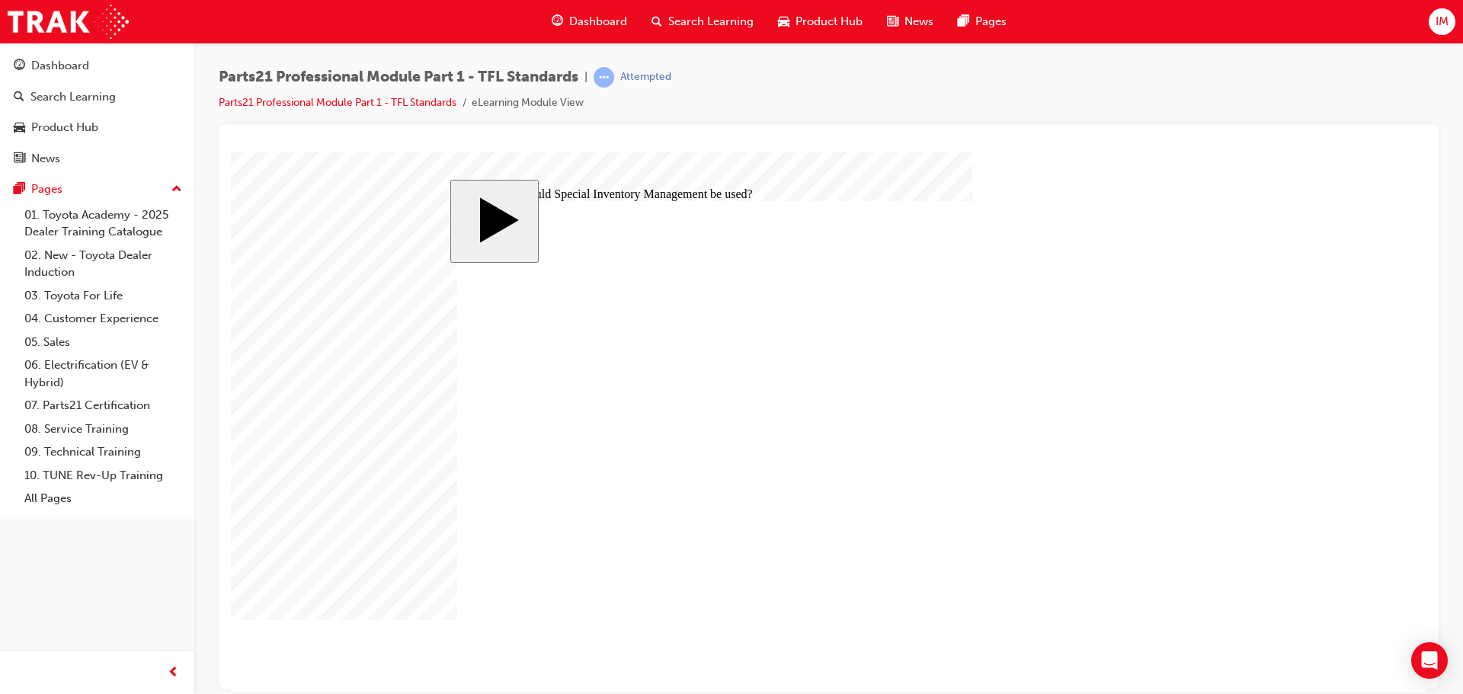
radio input "false"
radio input "true"
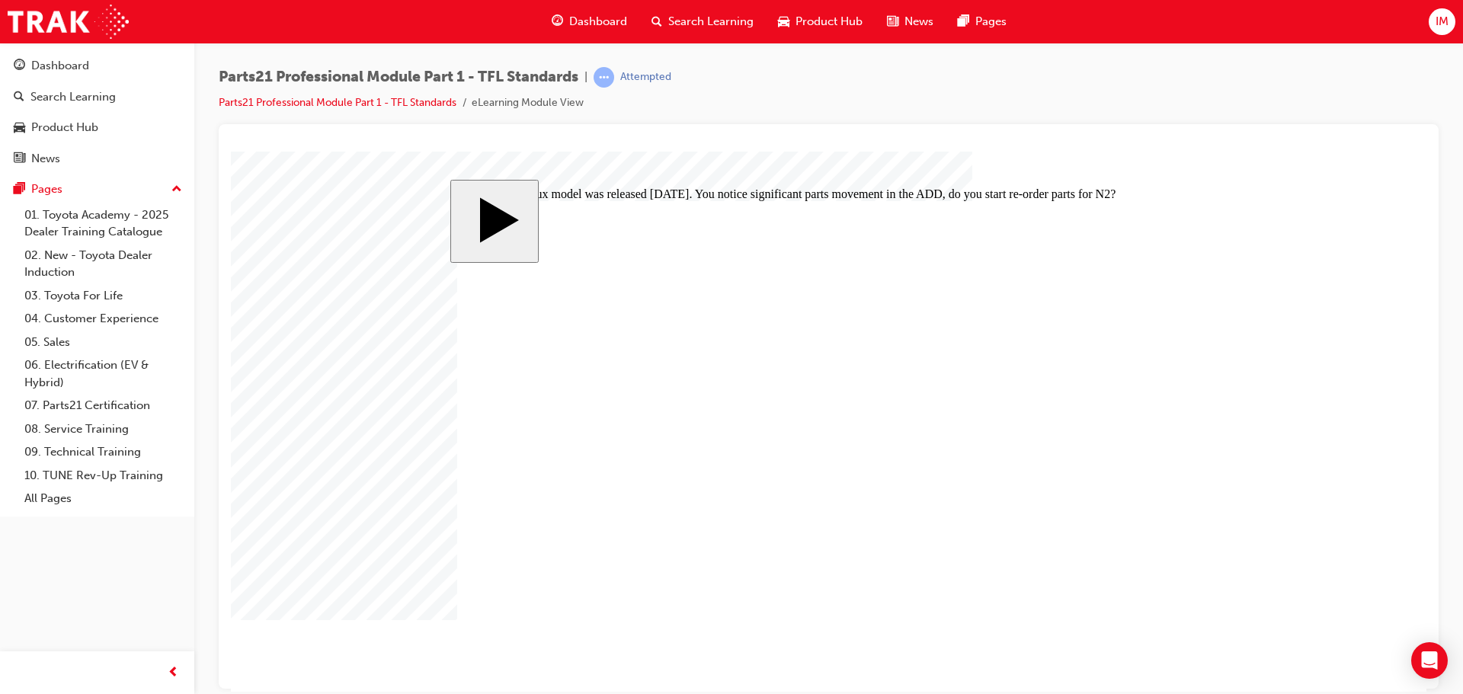
drag, startPoint x: 849, startPoint y: 456, endPoint x: 743, endPoint y: 454, distance: 105.9
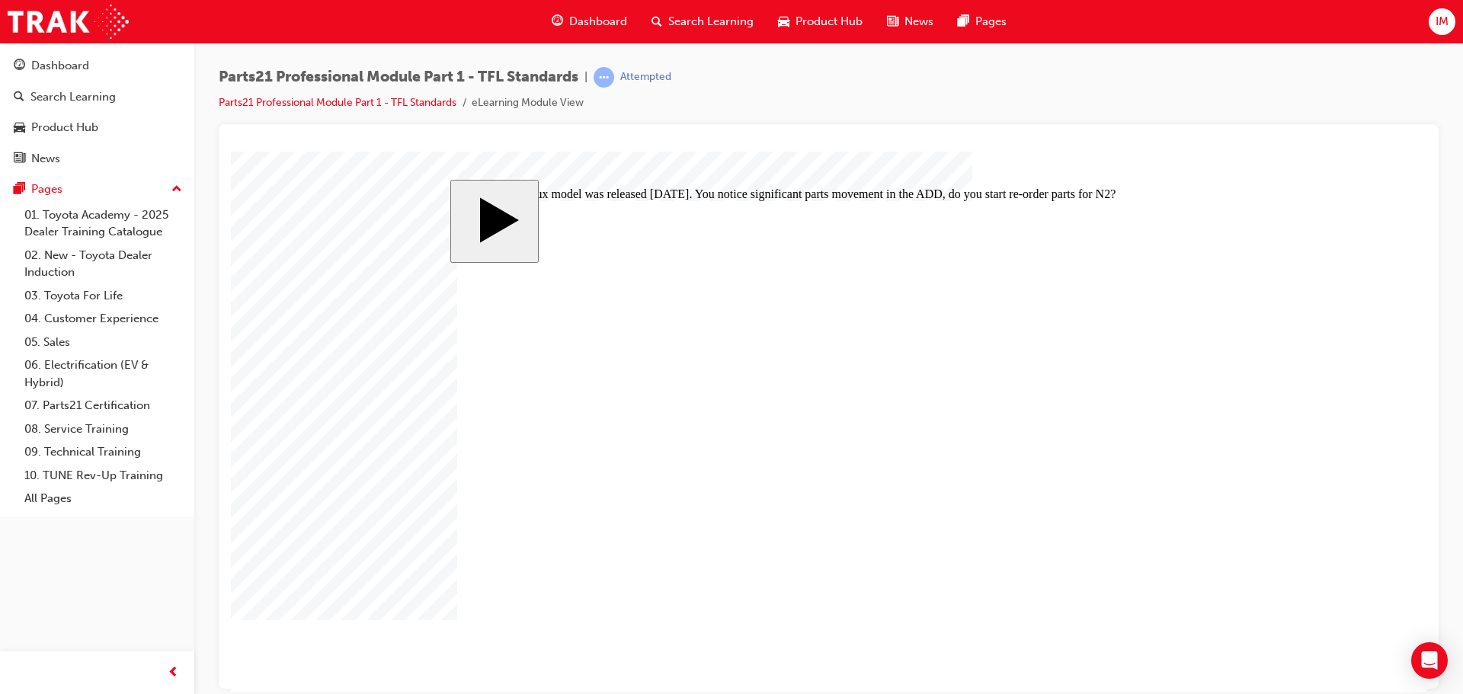
radio input "false"
radio input "true"
drag, startPoint x: 893, startPoint y: 377, endPoint x: 884, endPoint y: 432, distance: 55.6
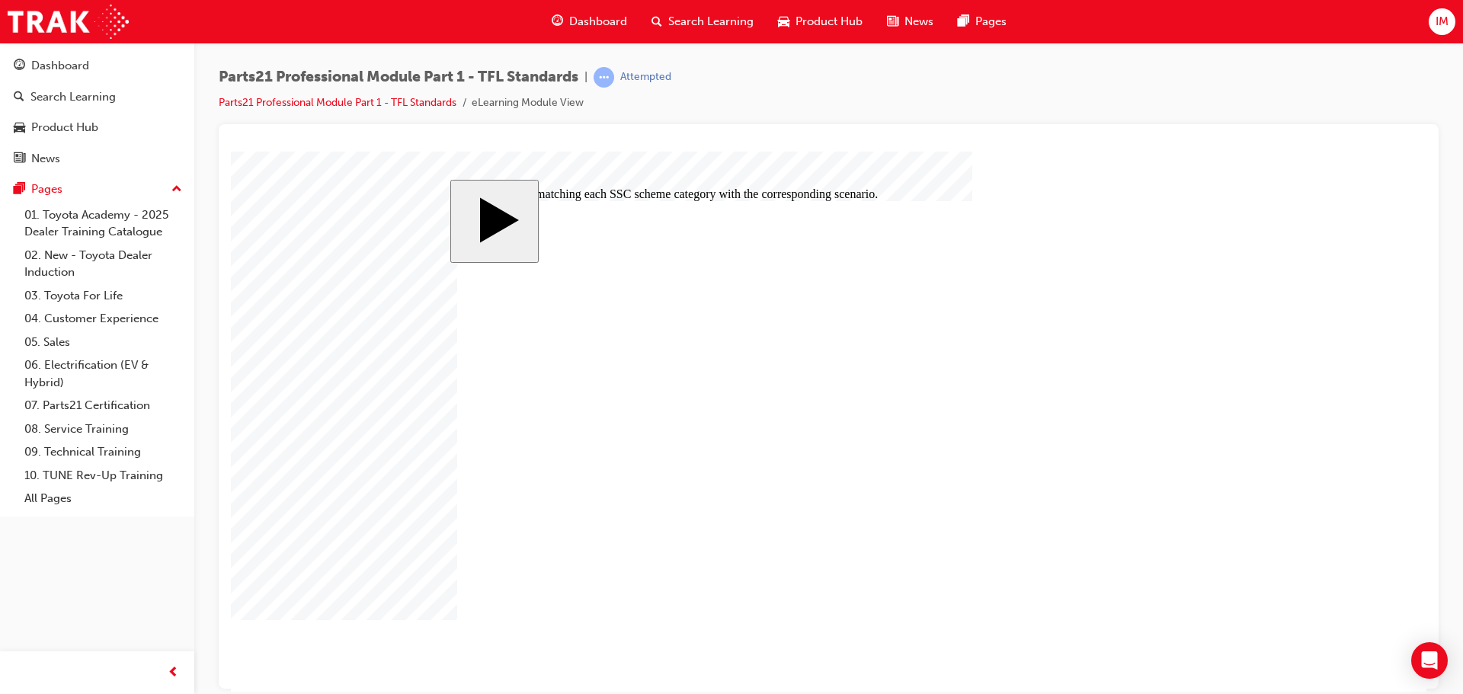
drag, startPoint x: 933, startPoint y: 476, endPoint x: 879, endPoint y: 376, distance: 113.5
drag, startPoint x: 926, startPoint y: 373, endPoint x: 914, endPoint y: 375, distance: 12.3
drag, startPoint x: 938, startPoint y: 474, endPoint x: 896, endPoint y: 470, distance: 42.1
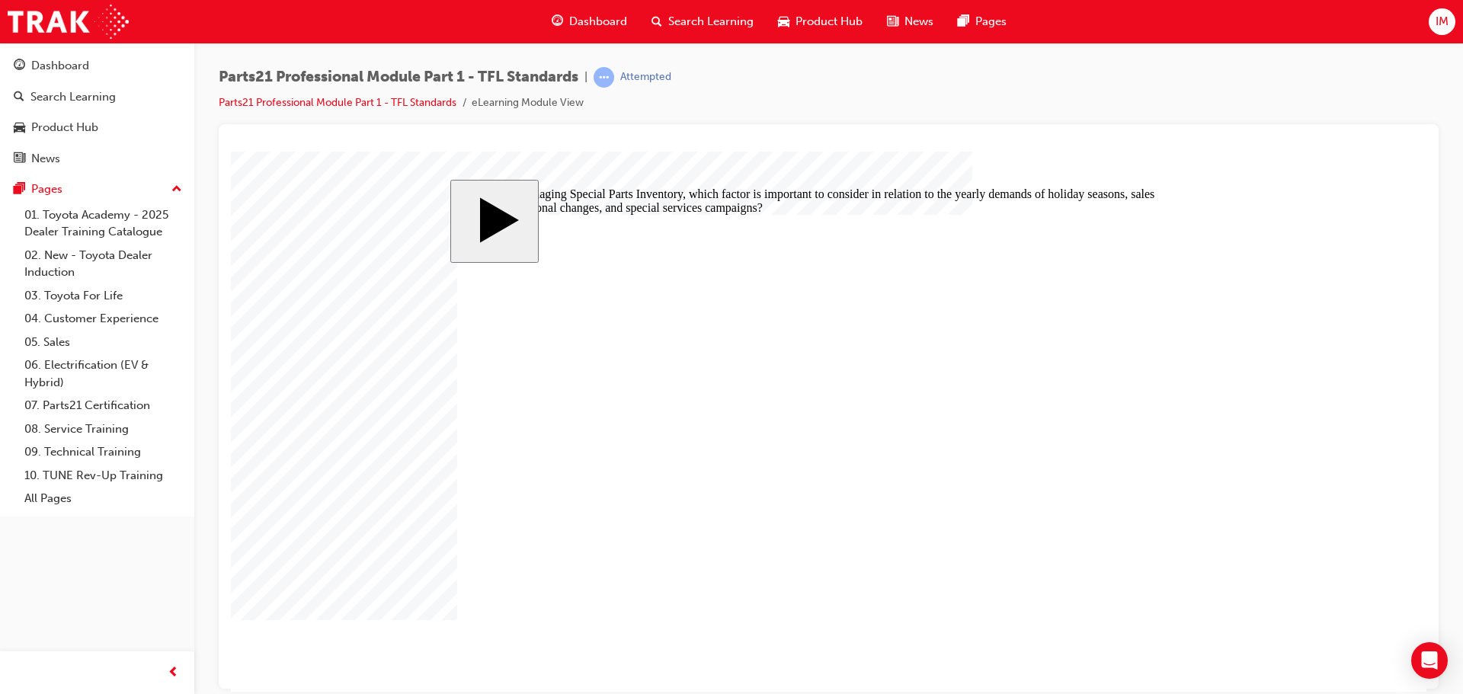
drag, startPoint x: 864, startPoint y: 470, endPoint x: 717, endPoint y: 458, distance: 147.6
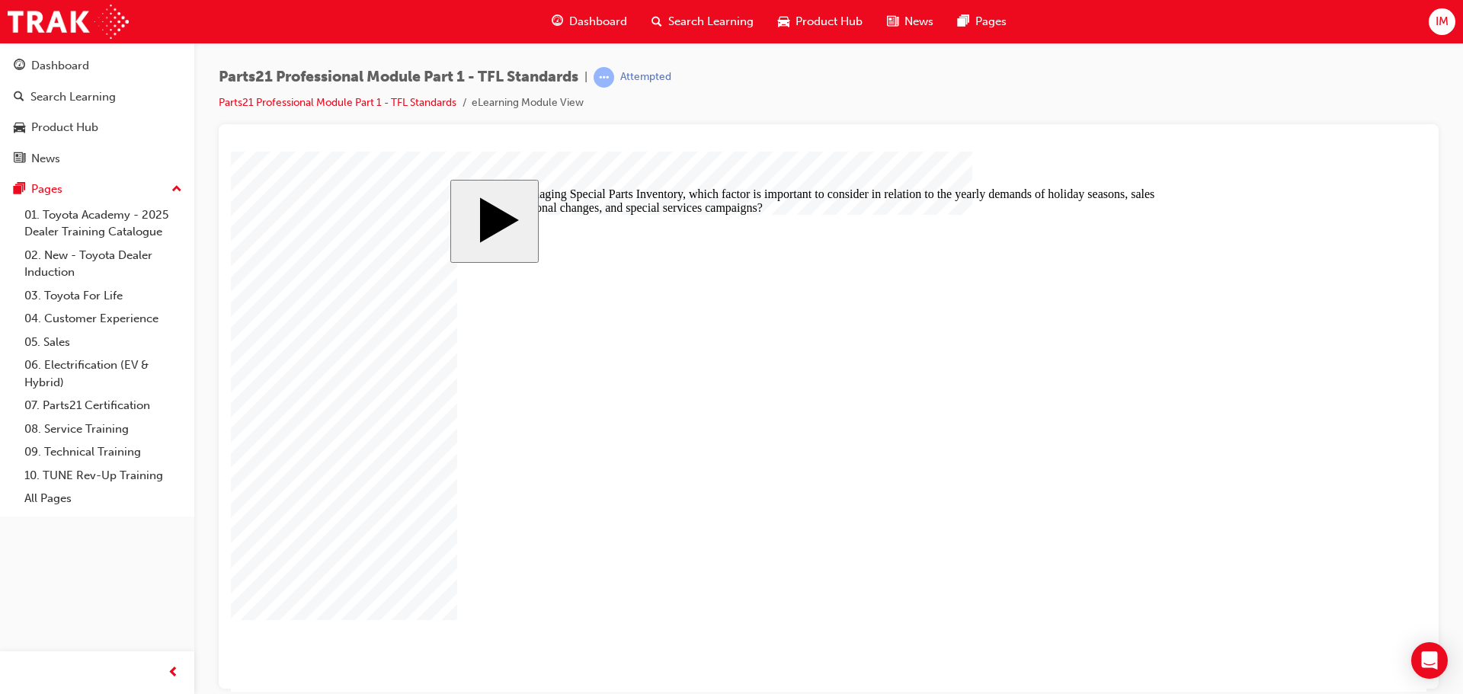
radio input "false"
radio input "true"
drag, startPoint x: 853, startPoint y: 463, endPoint x: 776, endPoint y: 443, distance: 79.5
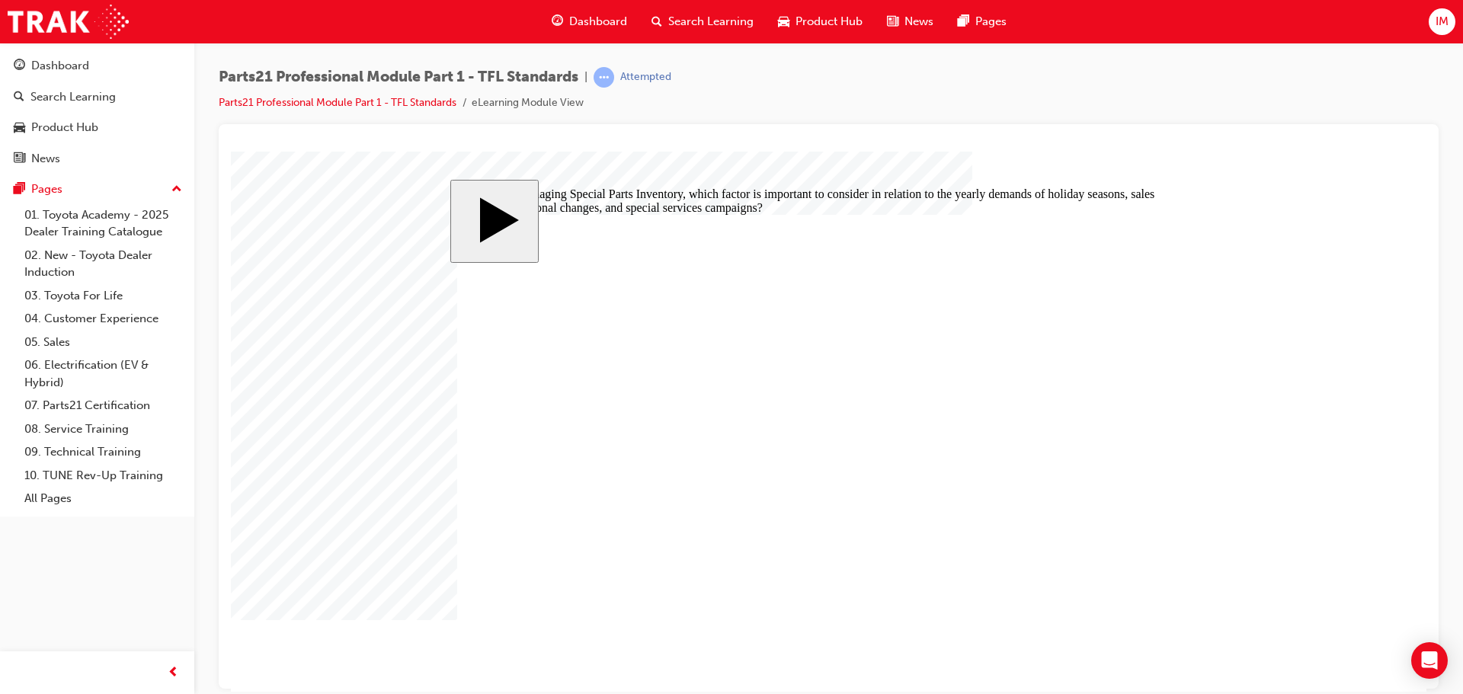
drag, startPoint x: 1117, startPoint y: 588, endPoint x: 1120, endPoint y: 600, distance: 12.6
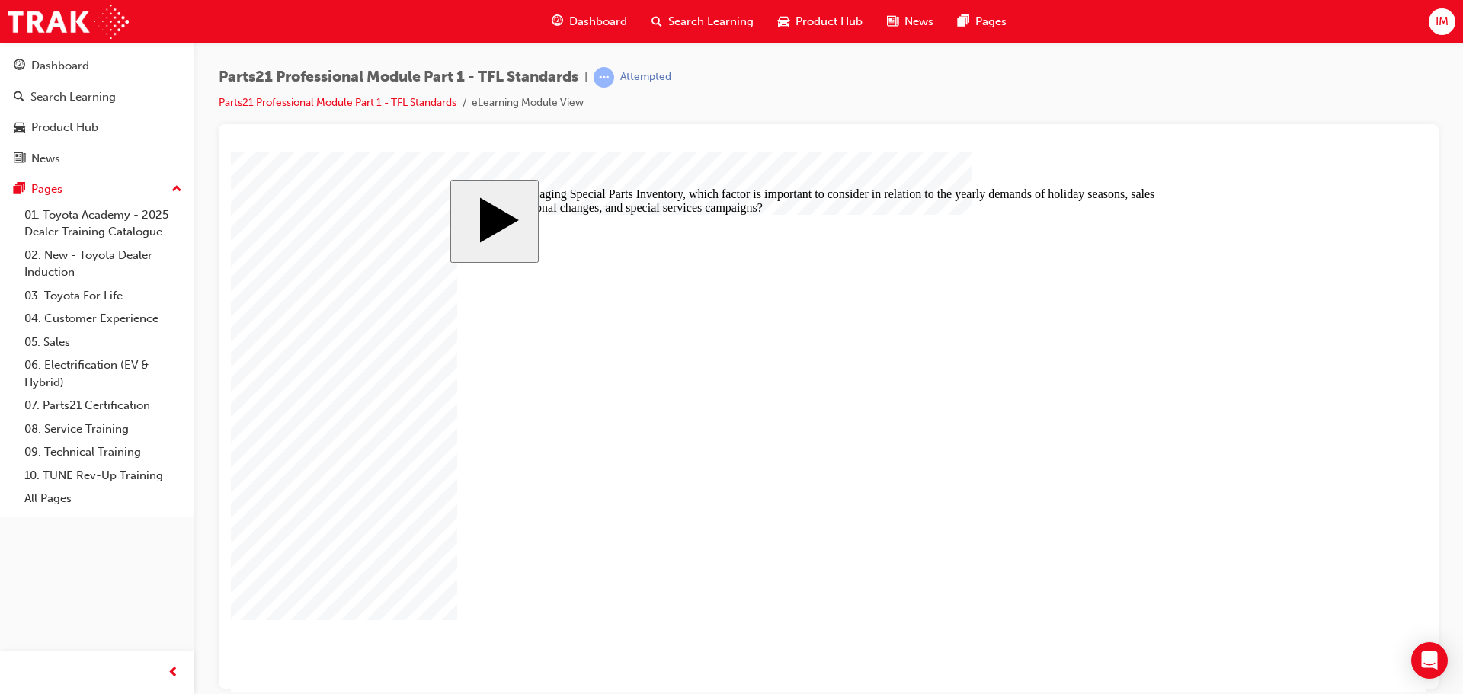
radio input "false"
radio input "true"
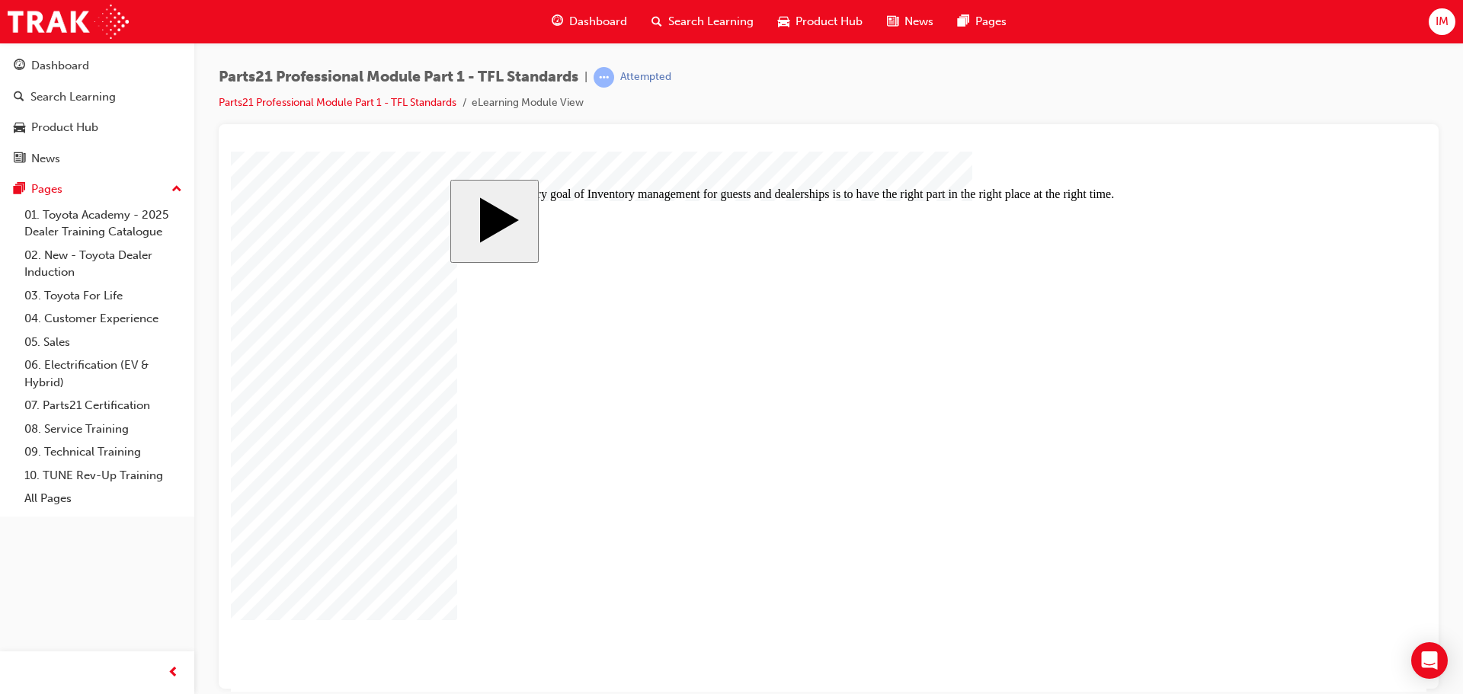
drag, startPoint x: 542, startPoint y: 408, endPoint x: 1036, endPoint y: 565, distance: 517.9
radio input "true"
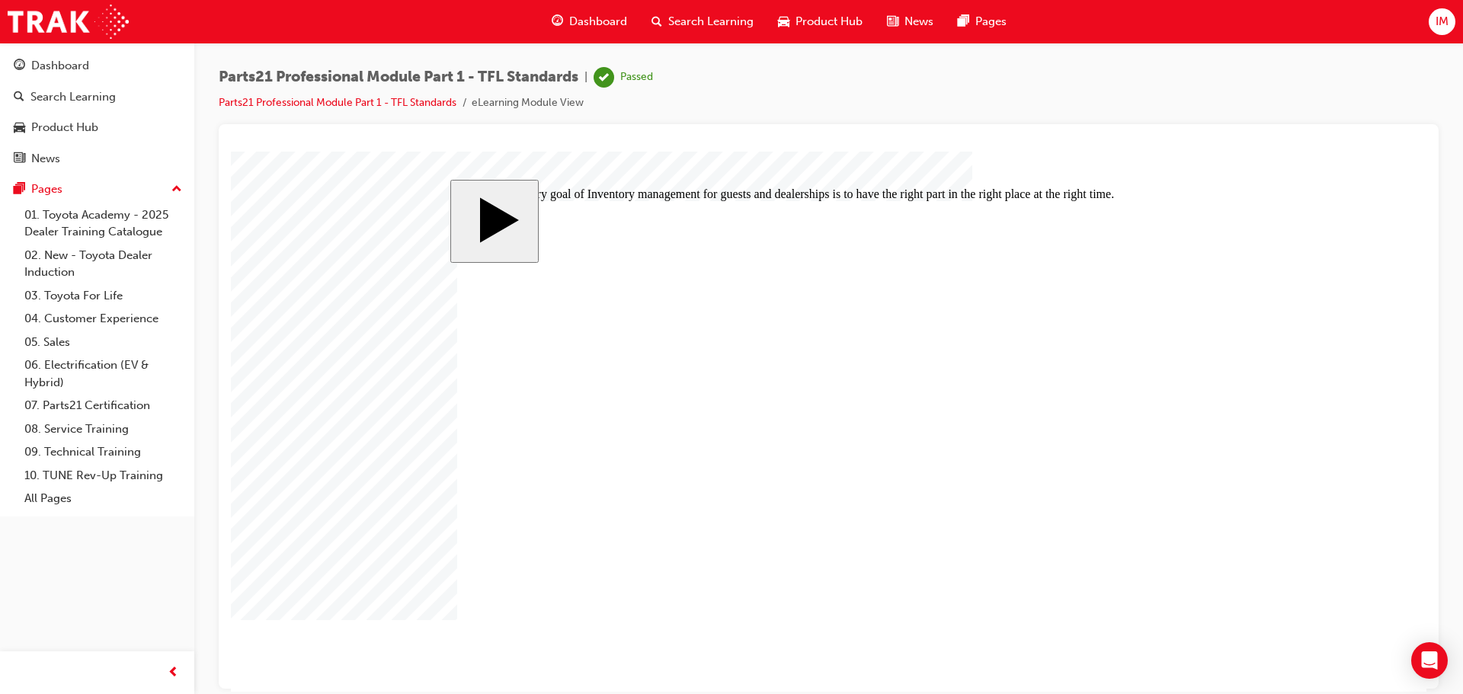
drag, startPoint x: 806, startPoint y: 459, endPoint x: 767, endPoint y: 463, distance: 39.0
radio input "false"
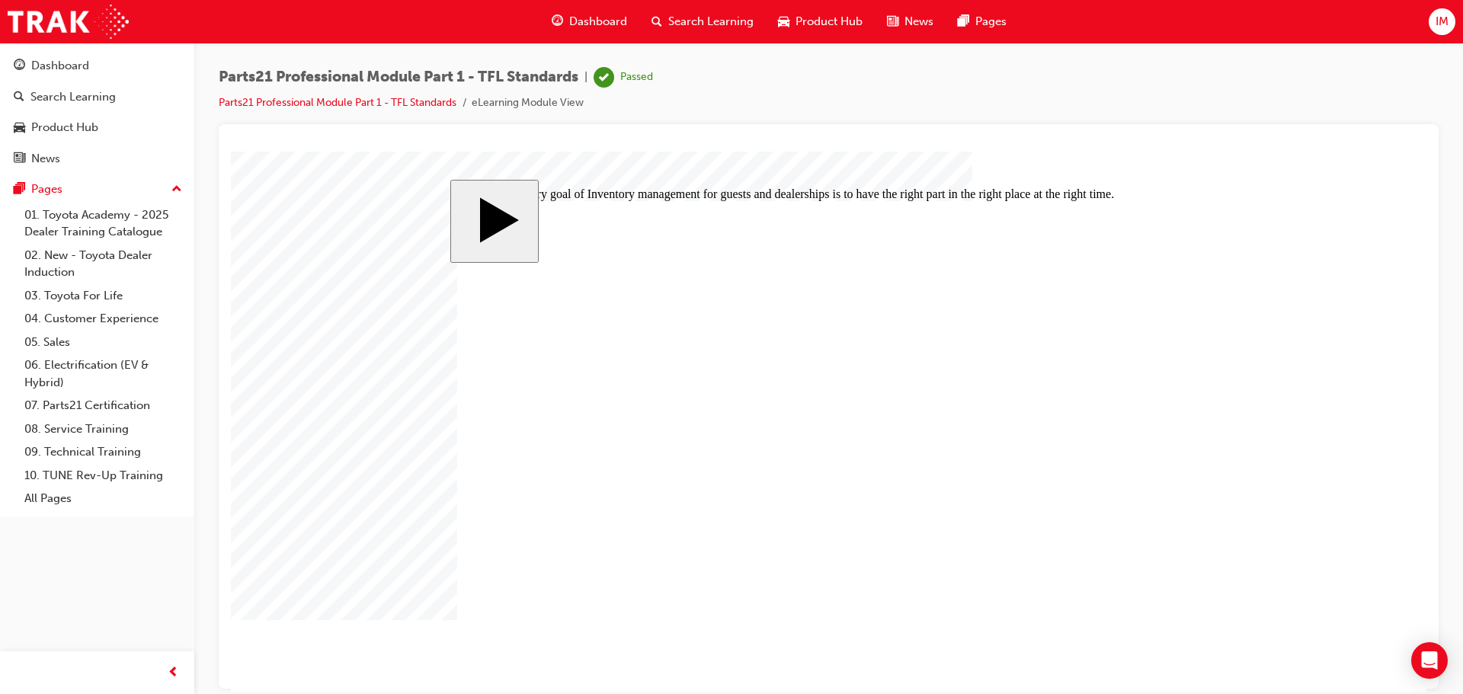
radio input "true"
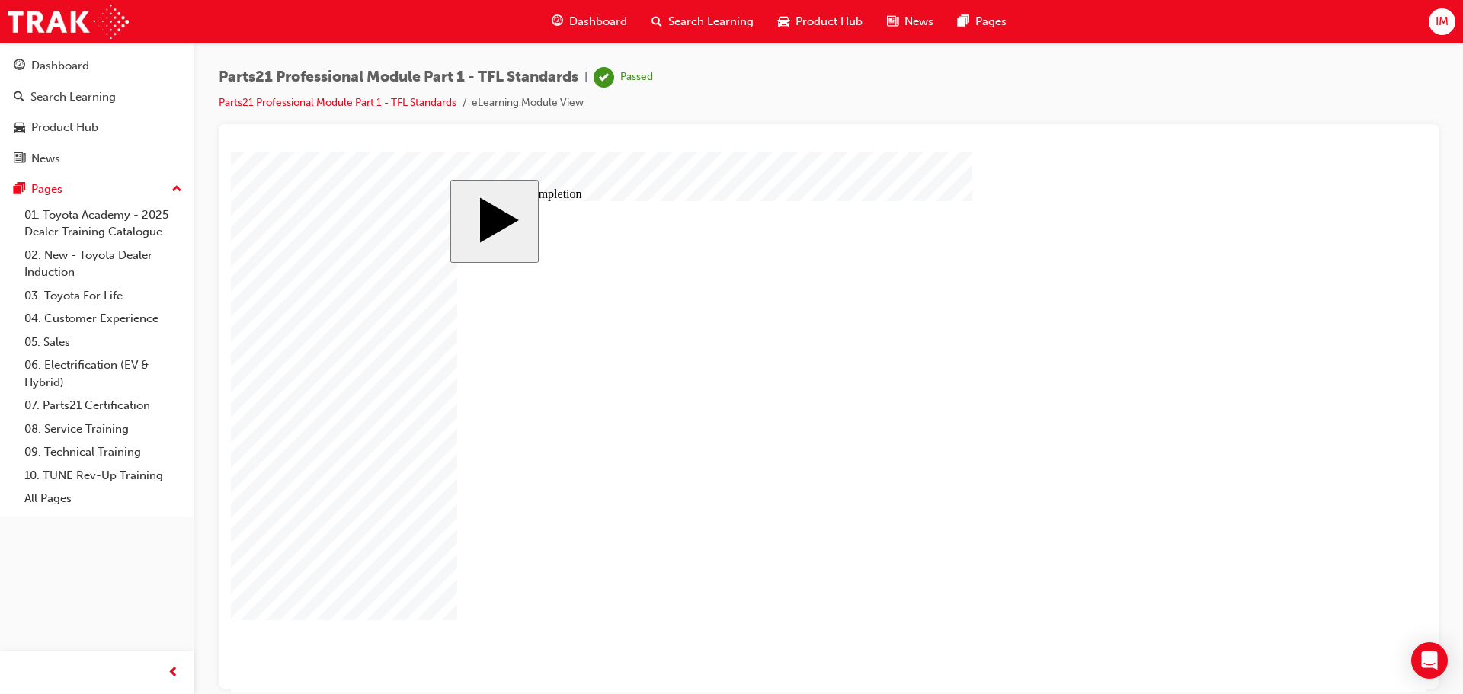
click at [97, 408] on link "07. Parts21 Certification" at bounding box center [103, 406] width 170 height 24
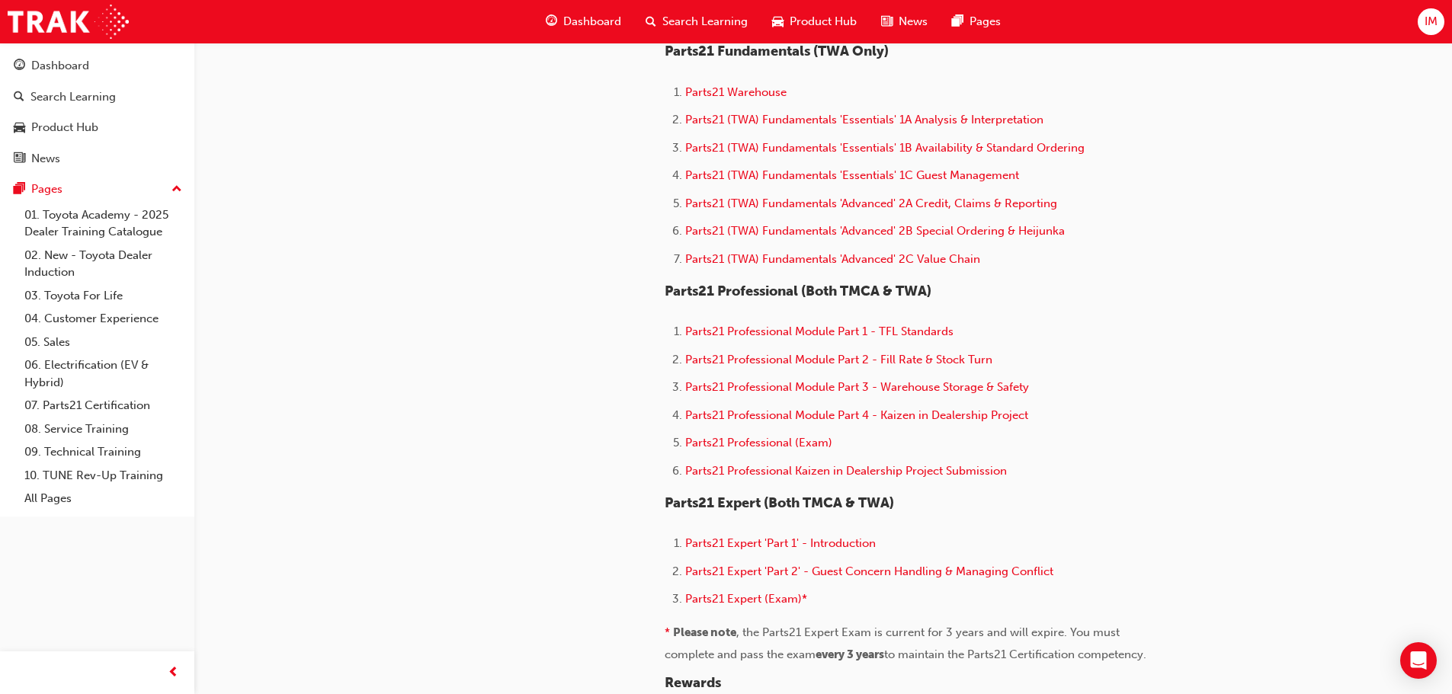
scroll to position [813, 0]
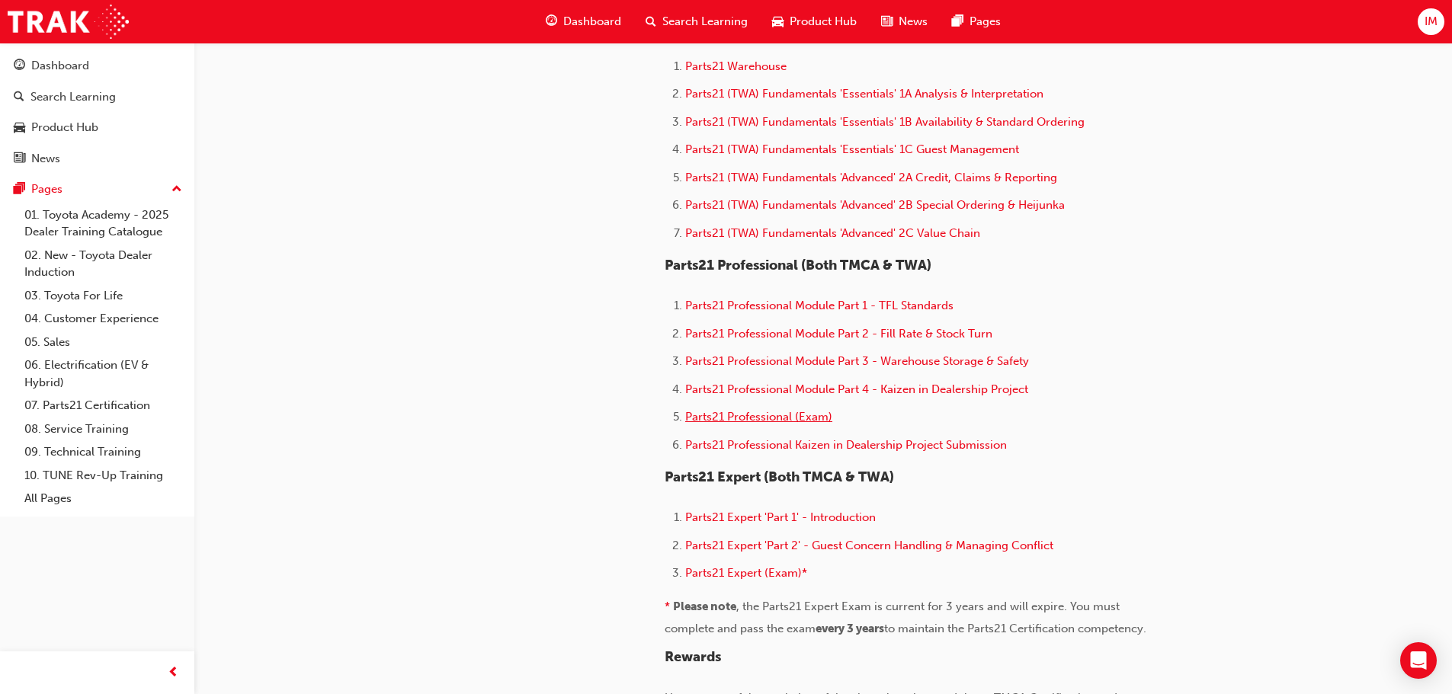
click at [742, 421] on span "Parts21 Professional (Exam)" at bounding box center [758, 417] width 147 height 14
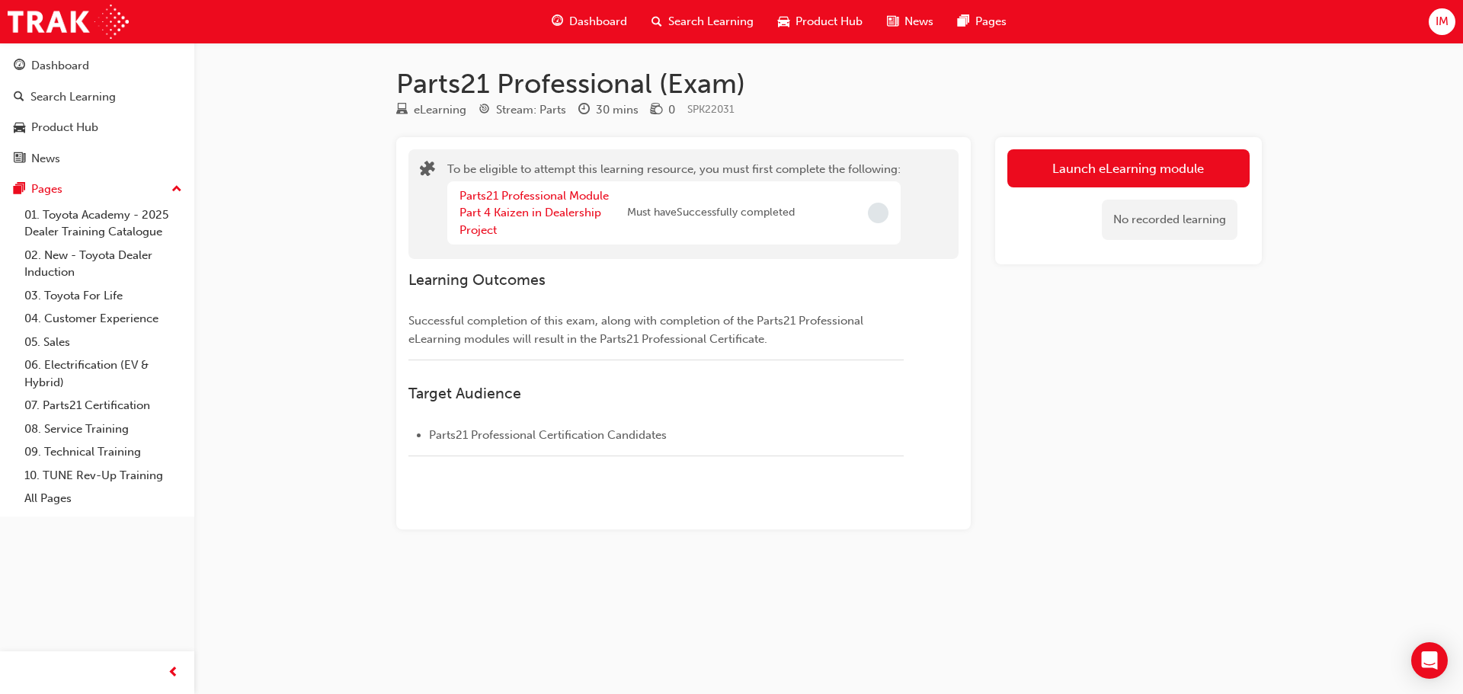
click at [1154, 191] on div "No recorded learning" at bounding box center [1128, 219] width 242 height 65
click at [1155, 179] on button "Launch eLearning module" at bounding box center [1128, 168] width 242 height 38
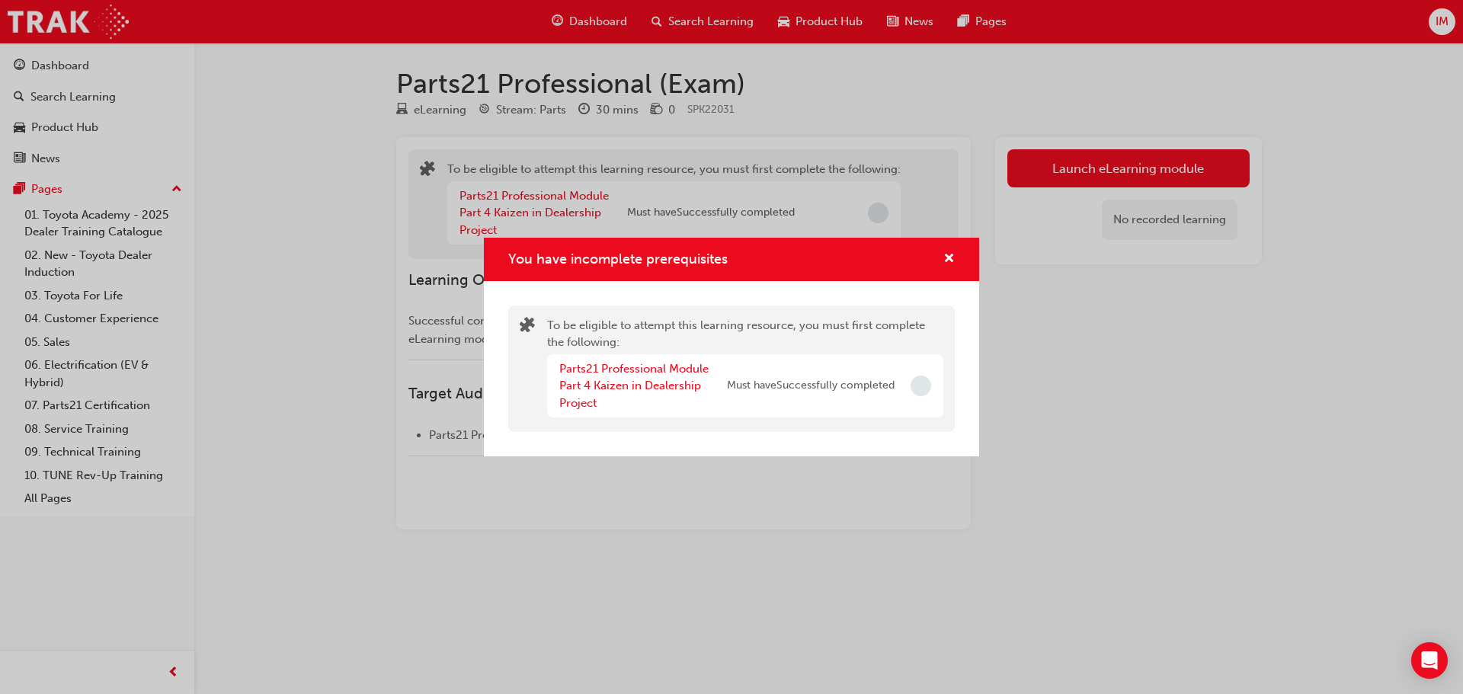
click at [927, 394] on div "You have incomplete prerequisites" at bounding box center [921, 386] width 21 height 21
click at [947, 273] on div "You have incomplete prerequisites" at bounding box center [731, 259] width 495 height 43
click at [947, 265] on span "cross-icon" at bounding box center [948, 260] width 11 height 14
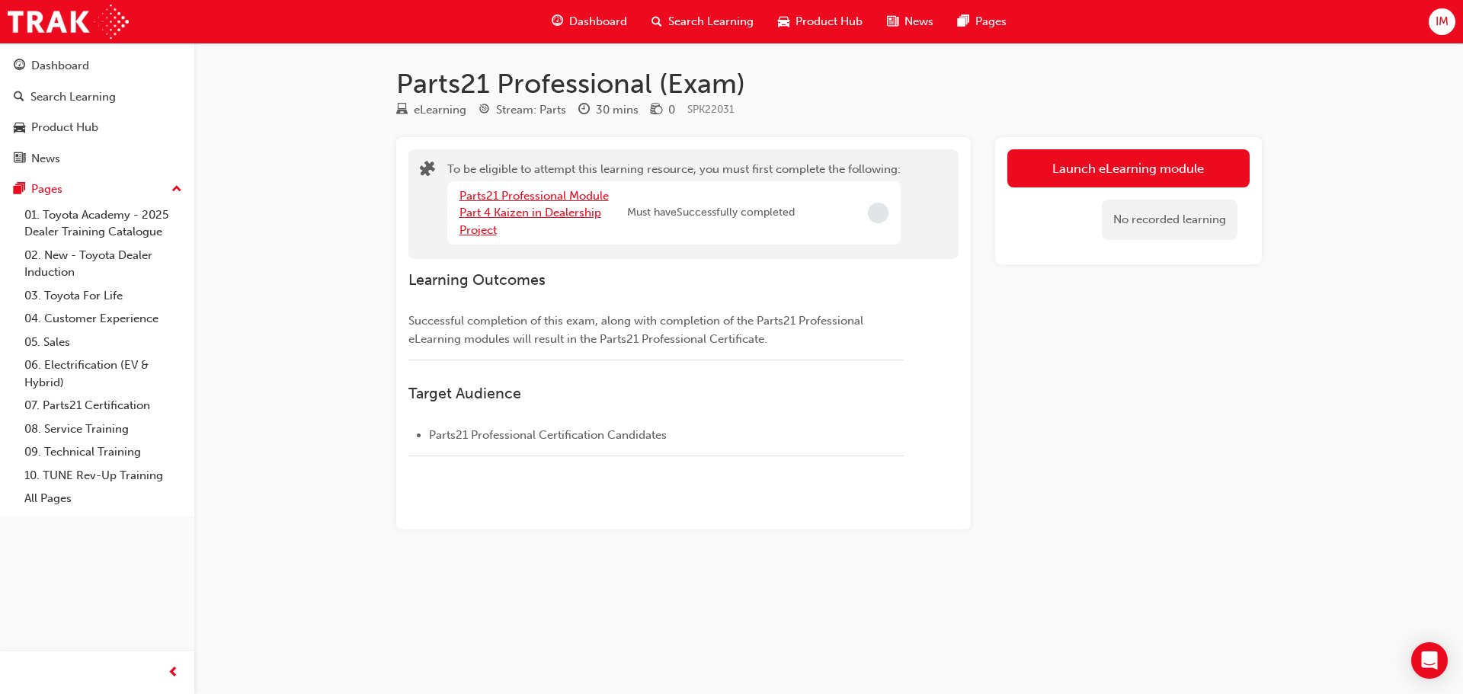
click at [522, 194] on link "Parts21 Professional Module Part 4 Kaizen in Dealership Project" at bounding box center [533, 213] width 149 height 48
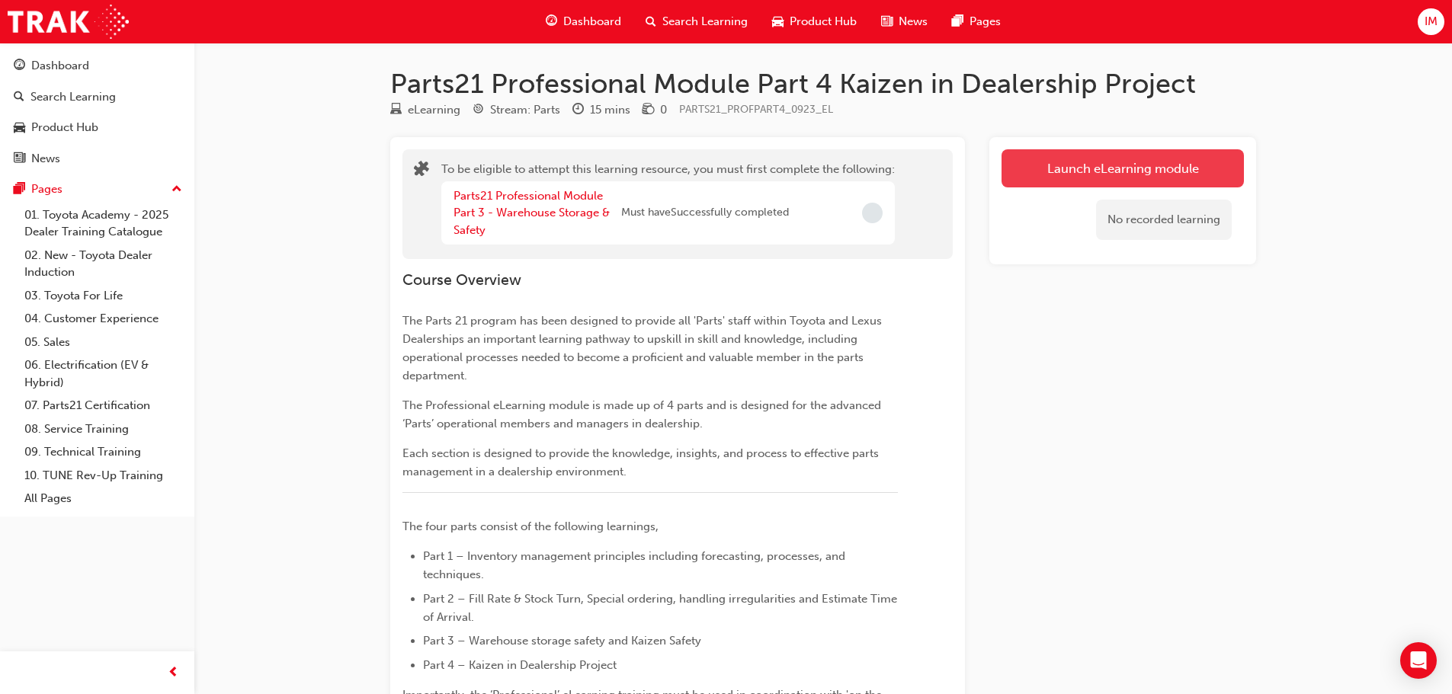
click at [1036, 176] on button "Launch eLearning module" at bounding box center [1122, 168] width 242 height 38
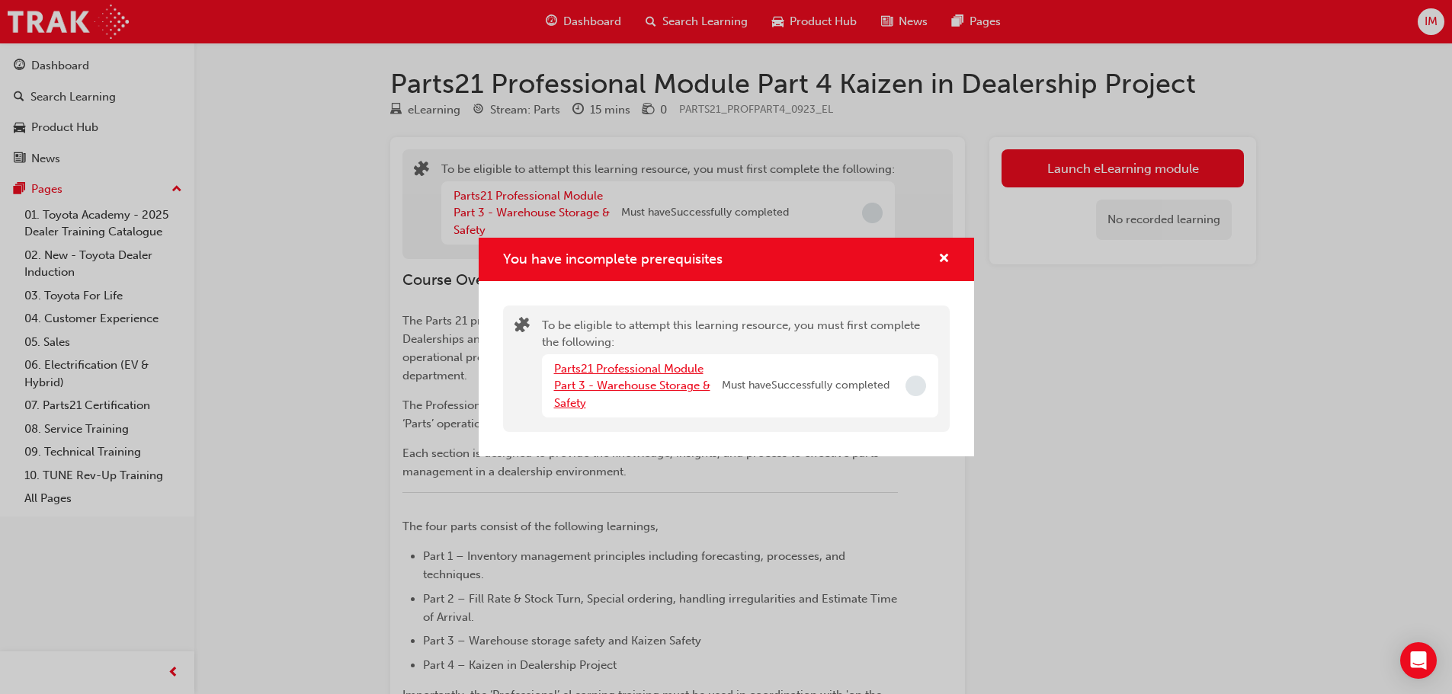
click at [658, 368] on link "Parts21 Professional Module Part 3 - Warehouse Storage & Safety" at bounding box center [632, 386] width 156 height 48
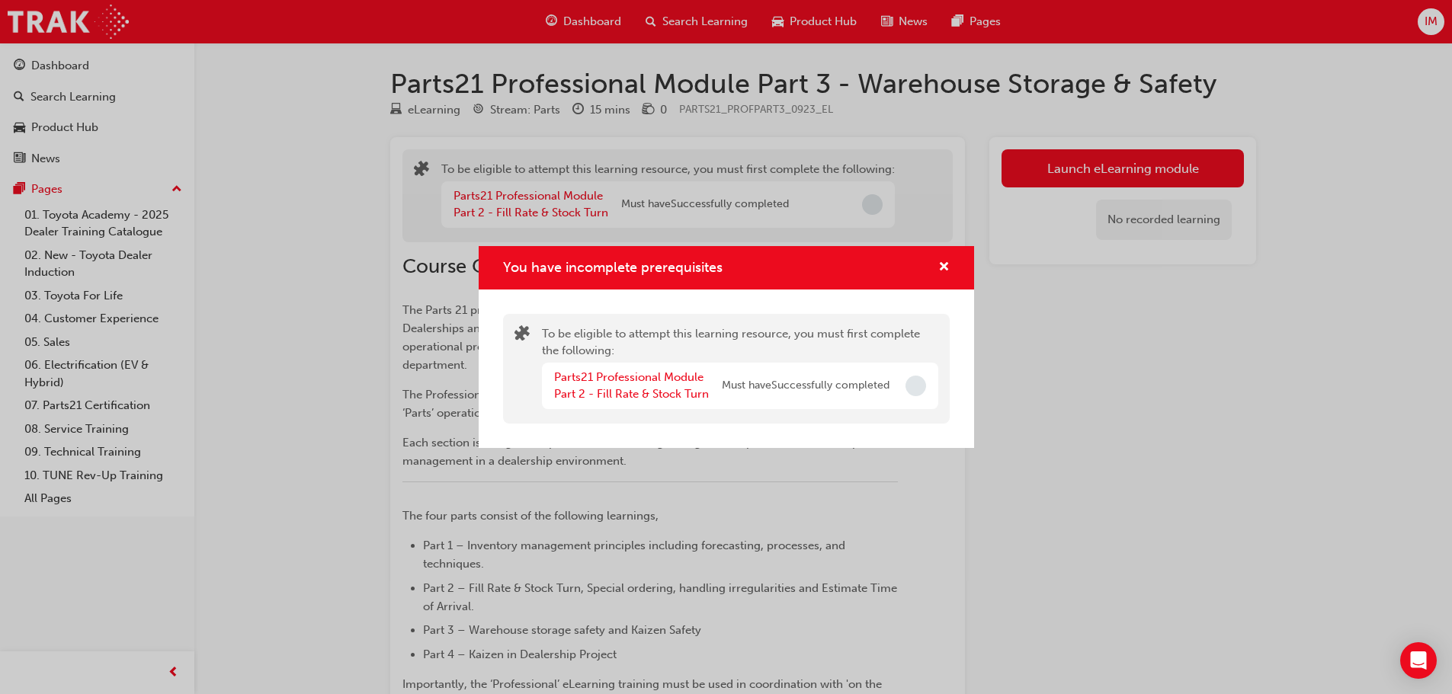
click at [954, 270] on div "You have incomplete prerequisites" at bounding box center [726, 267] width 495 height 43
click at [942, 269] on span "cross-icon" at bounding box center [943, 268] width 11 height 14
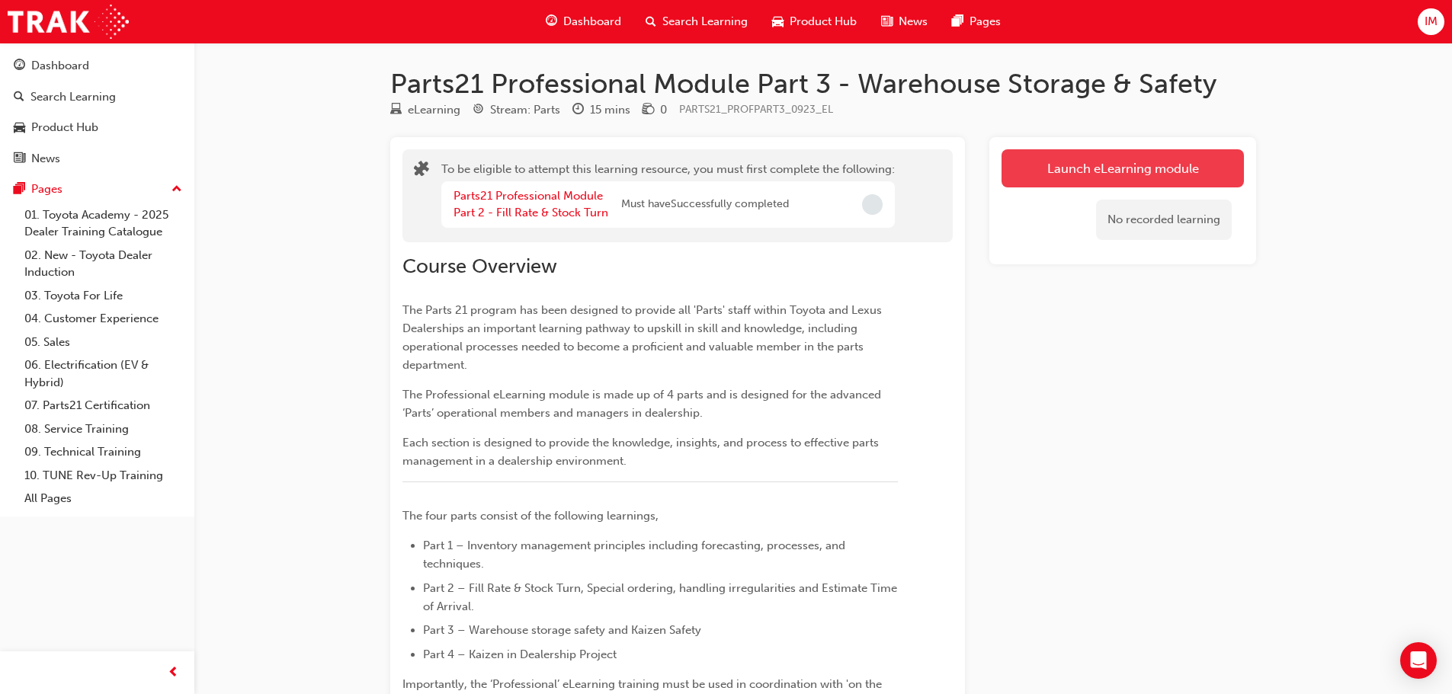
click at [1024, 181] on button "Launch eLearning module" at bounding box center [1122, 168] width 242 height 38
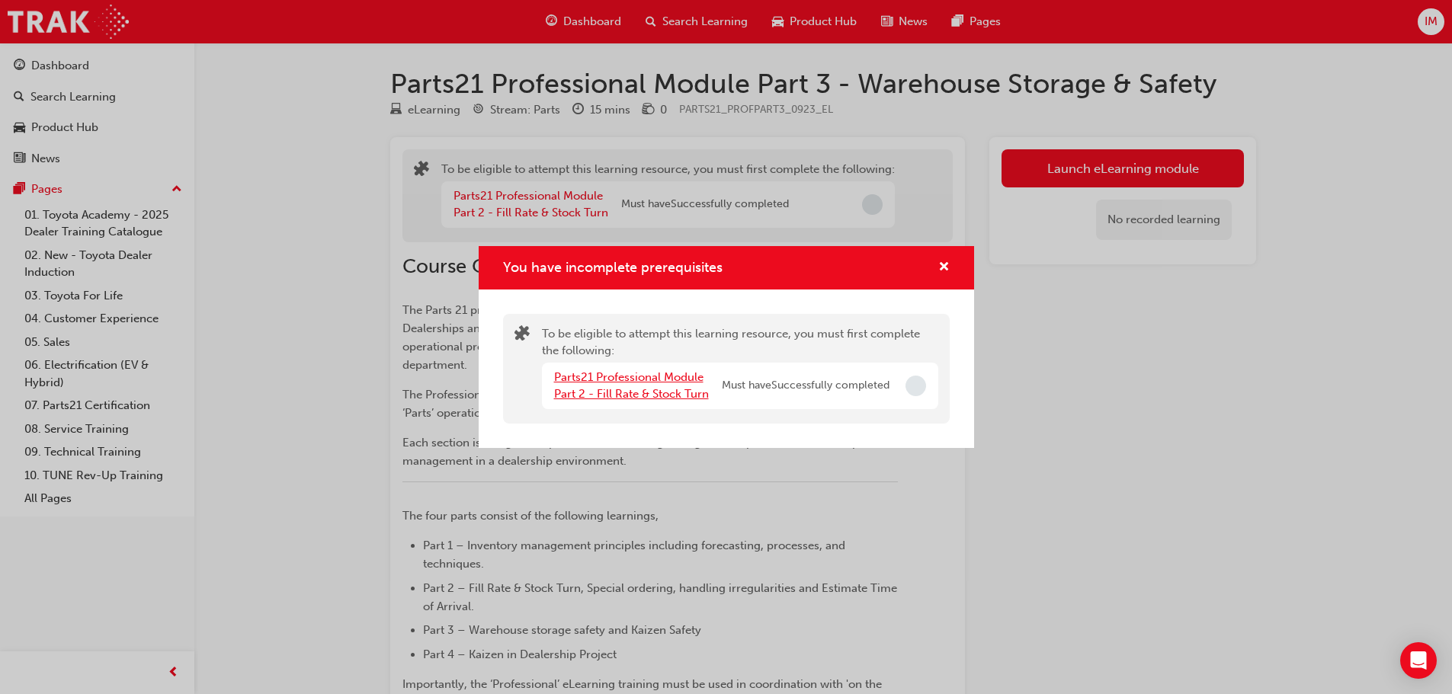
click at [659, 392] on link "Parts21 Professional Module Part 2 - Fill Rate & Stock Turn" at bounding box center [631, 385] width 155 height 31
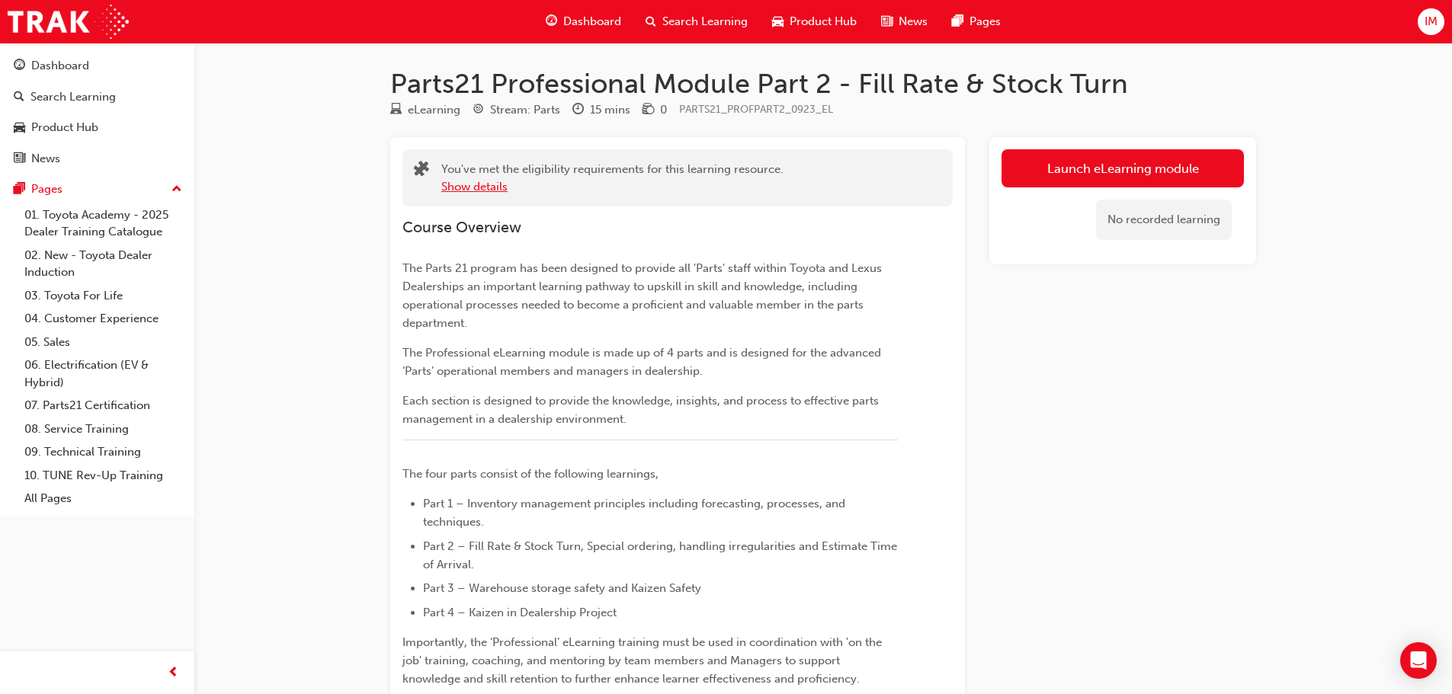
click at [443, 184] on button "Show details" at bounding box center [474, 187] width 66 height 18
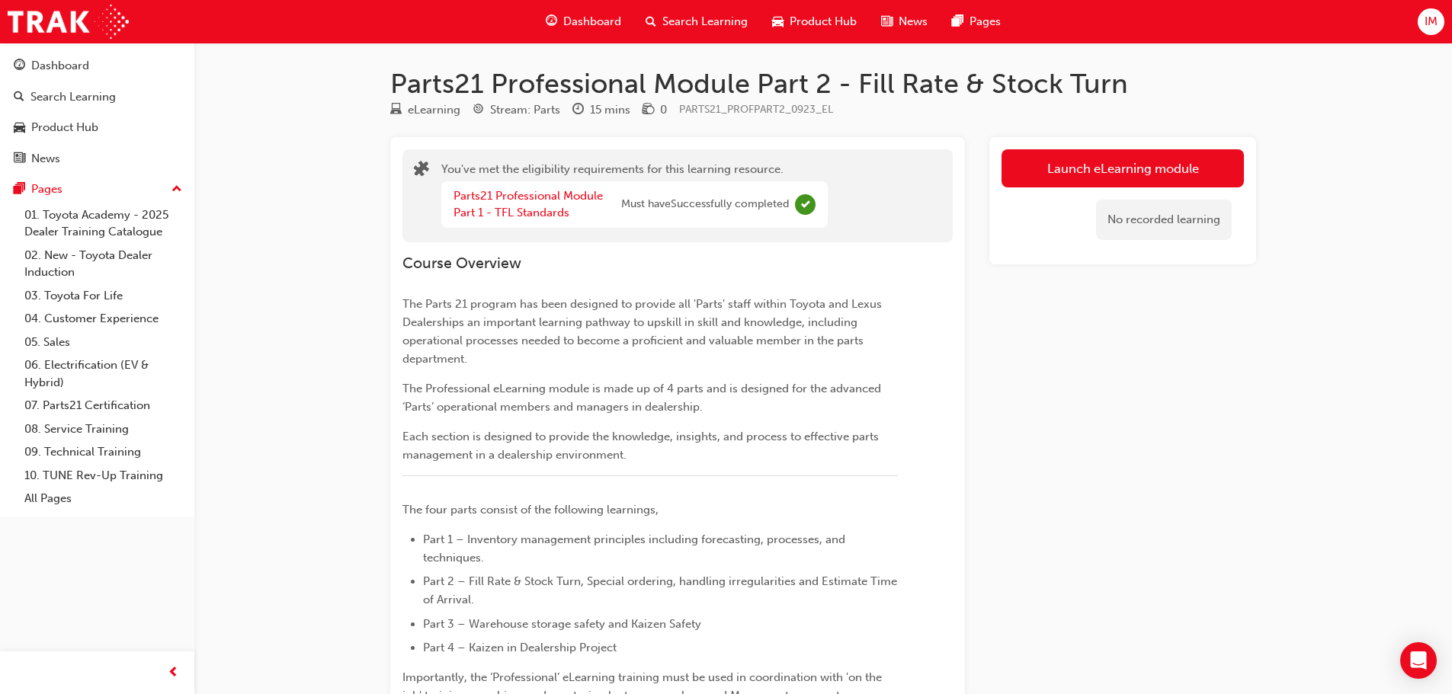
click at [556, 38] on div "Dashboard Search Learning Product Hub News Pages" at bounding box center [773, 21] width 492 height 43
click at [560, 26] on div "Dashboard" at bounding box center [583, 21] width 100 height 31
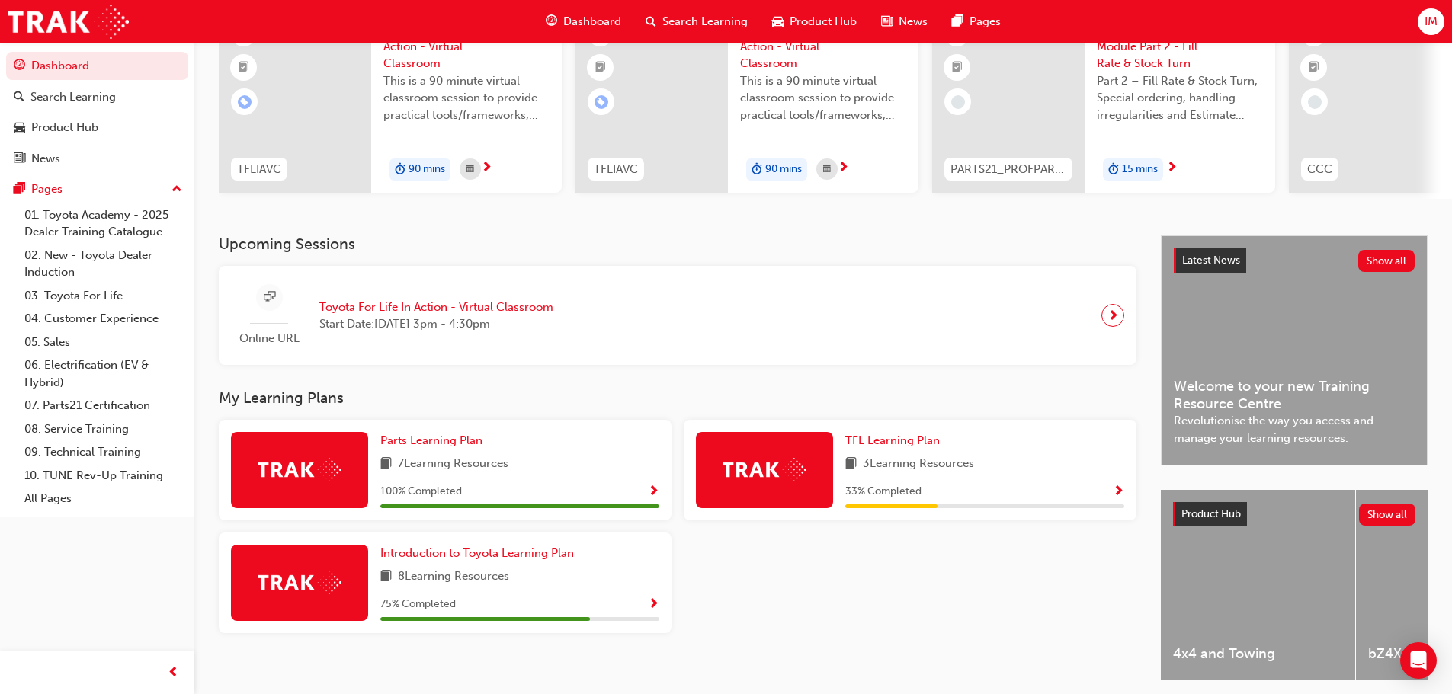
scroll to position [216, 0]
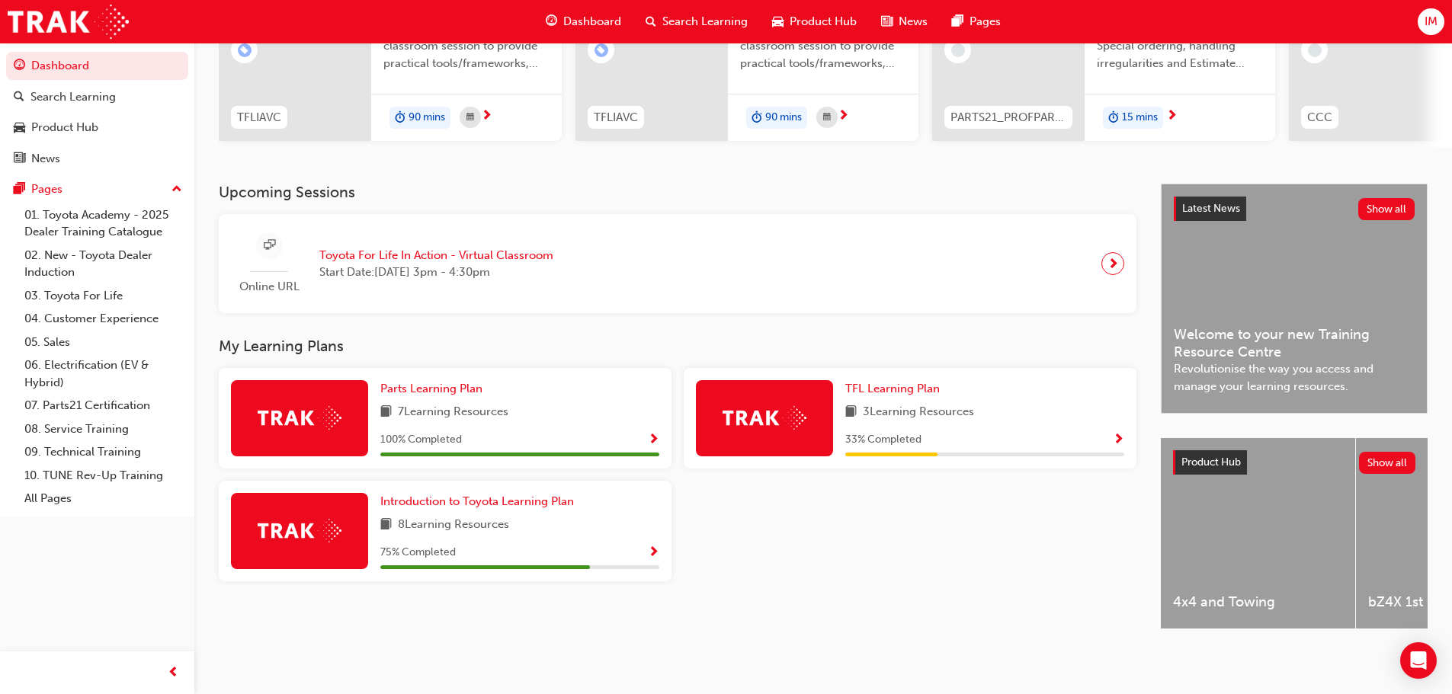
click at [652, 546] on span "Show Progress" at bounding box center [653, 553] width 11 height 14
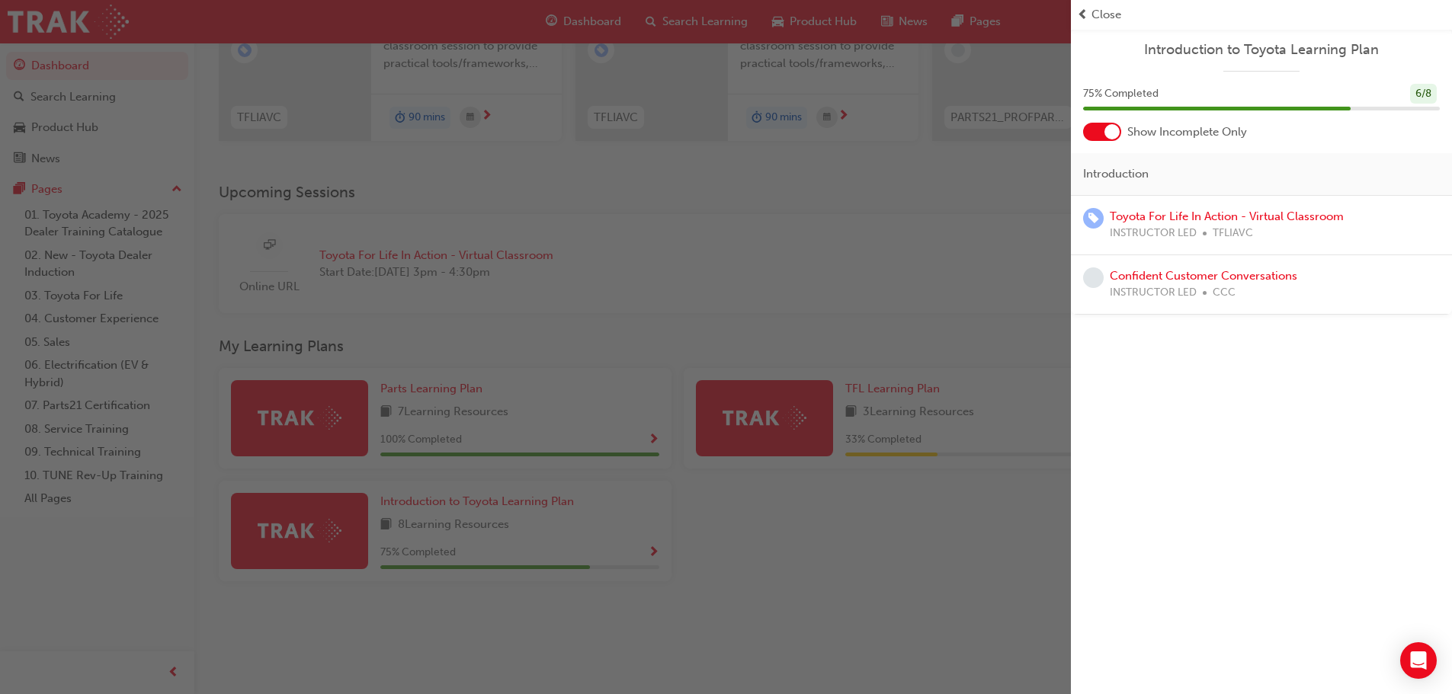
click at [980, 251] on div "button" at bounding box center [535, 347] width 1071 height 694
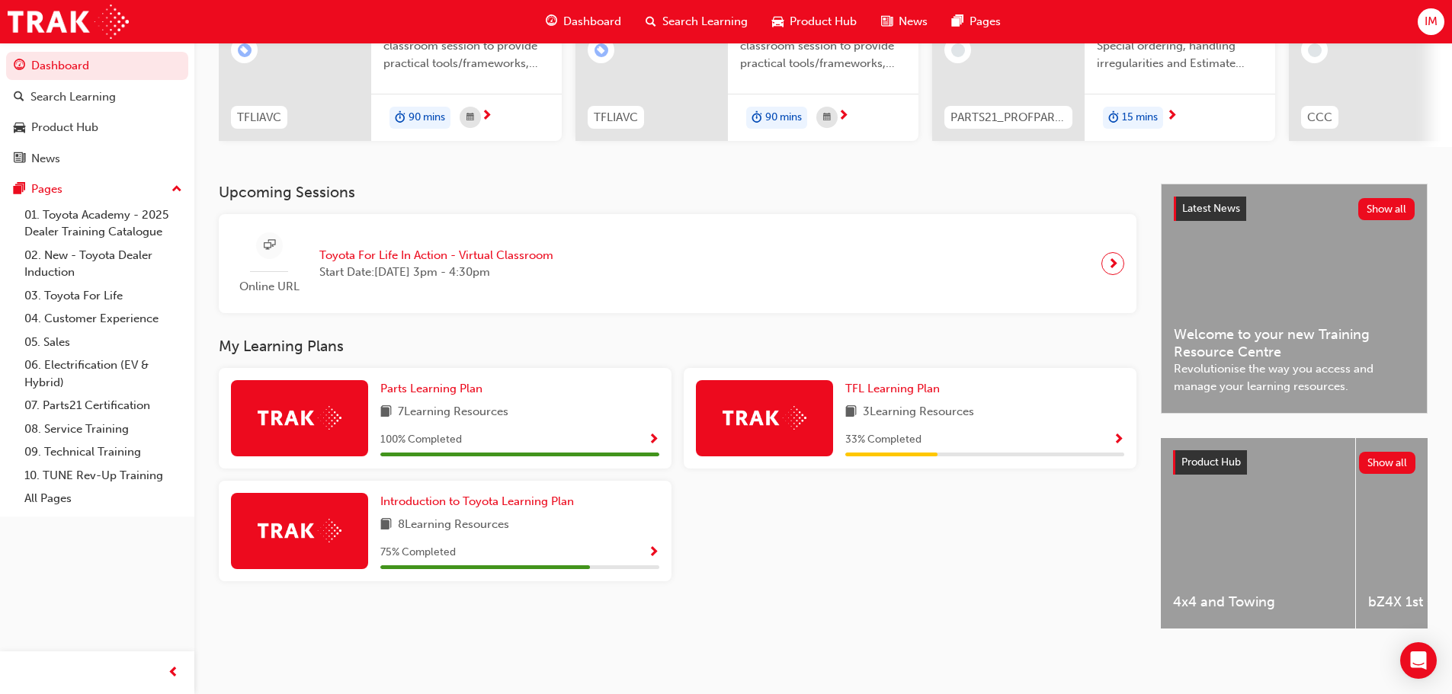
click at [1057, 431] on div "33 % Completed" at bounding box center [984, 440] width 279 height 19
click at [1119, 436] on span "Show Progress" at bounding box center [1118, 441] width 11 height 14
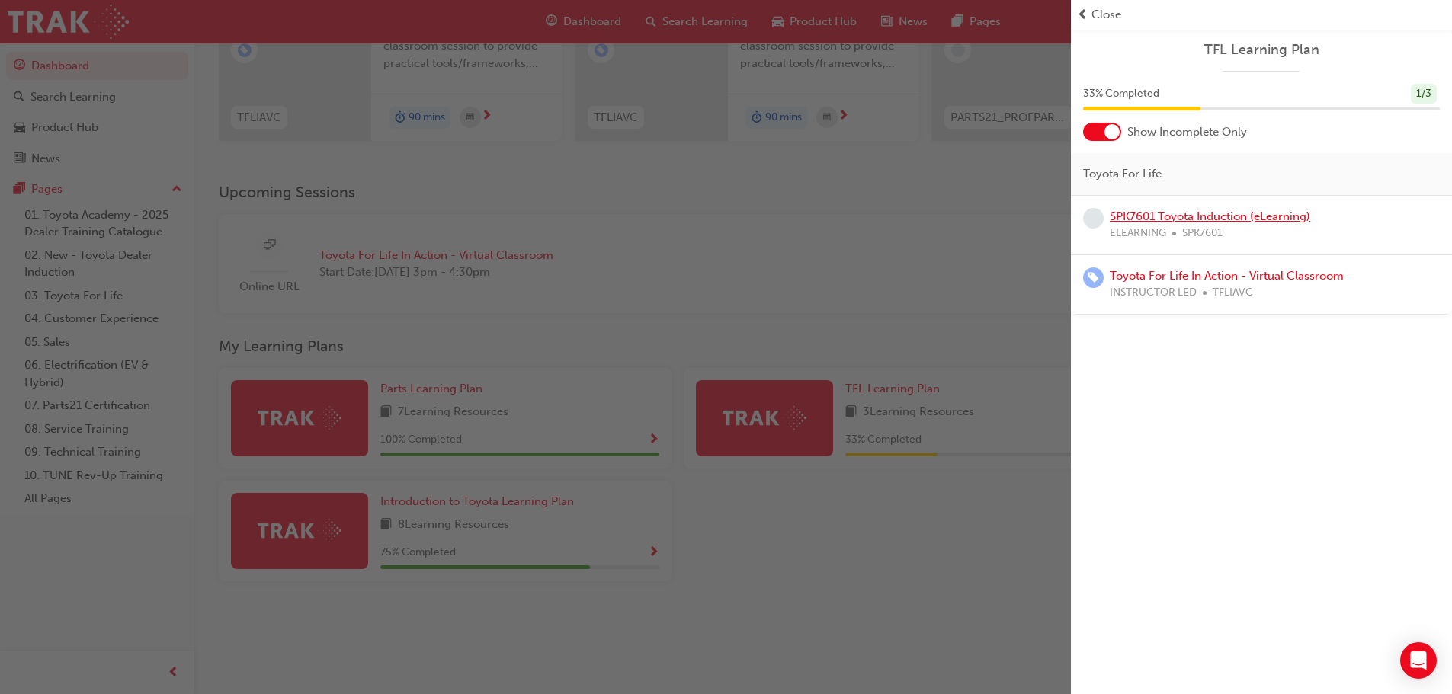
click at [1132, 211] on link "SPK7601 Toyota Induction (eLearning)" at bounding box center [1210, 217] width 200 height 14
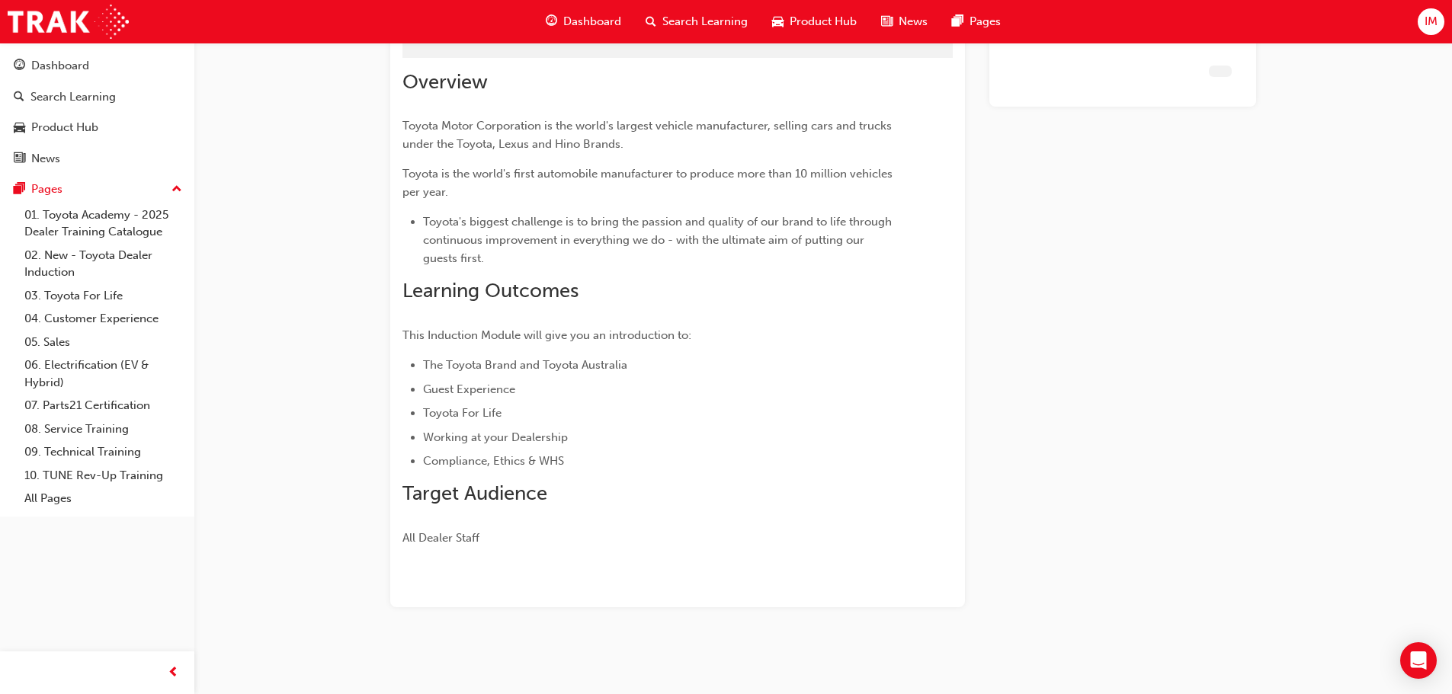
scroll to position [146, 0]
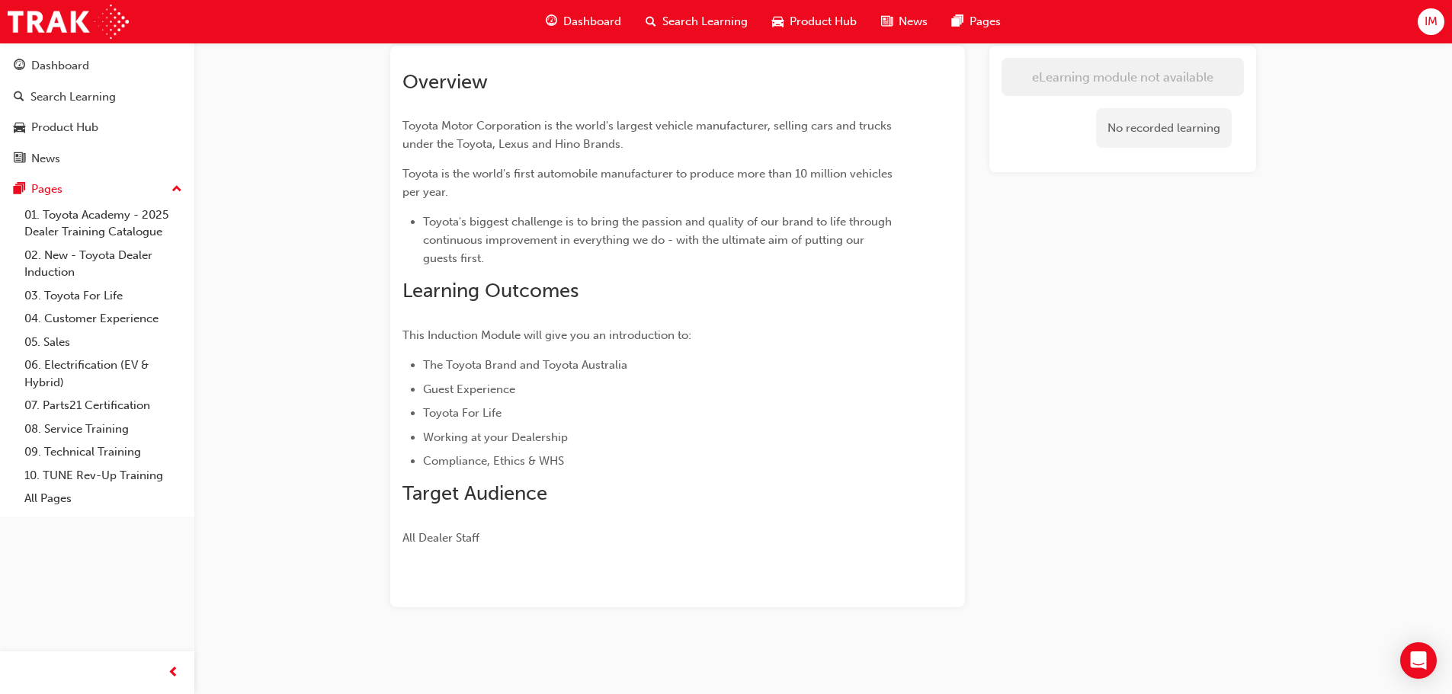
click at [619, 24] on span "Dashboard" at bounding box center [592, 22] width 58 height 18
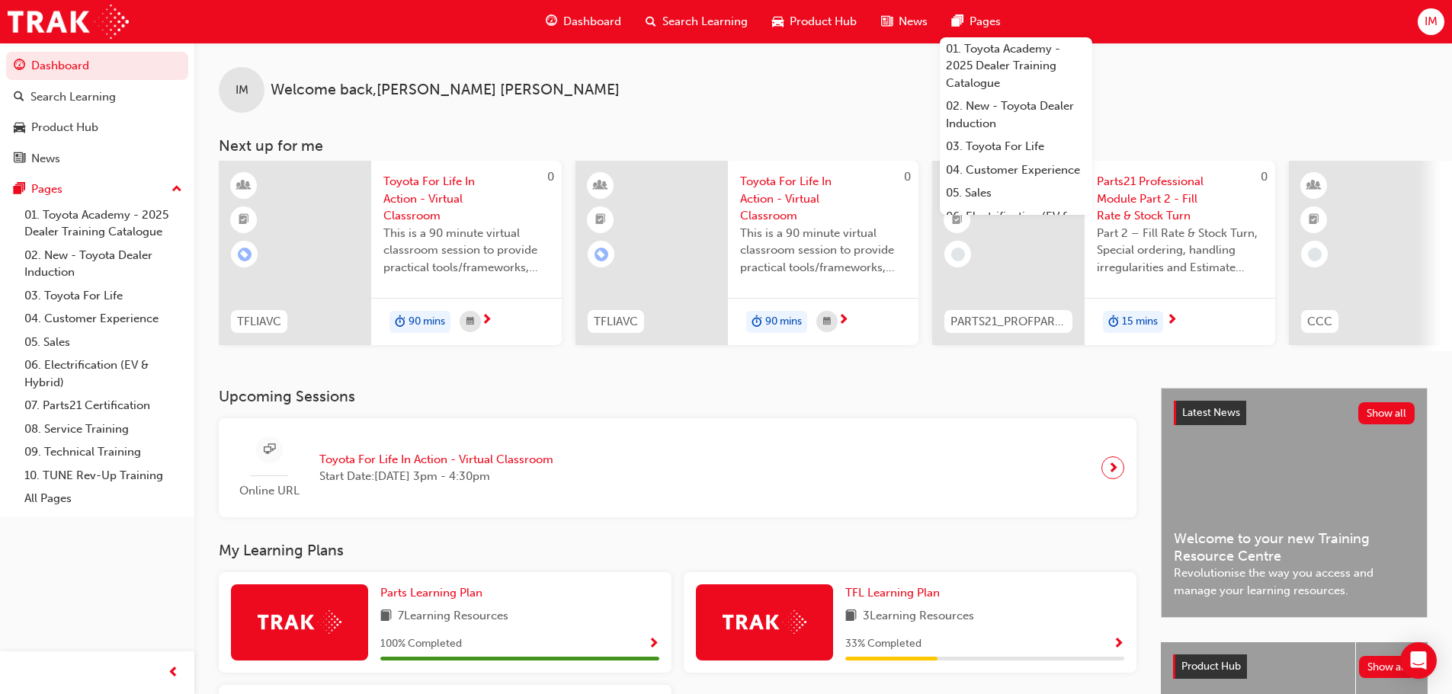
scroll to position [25, 0]
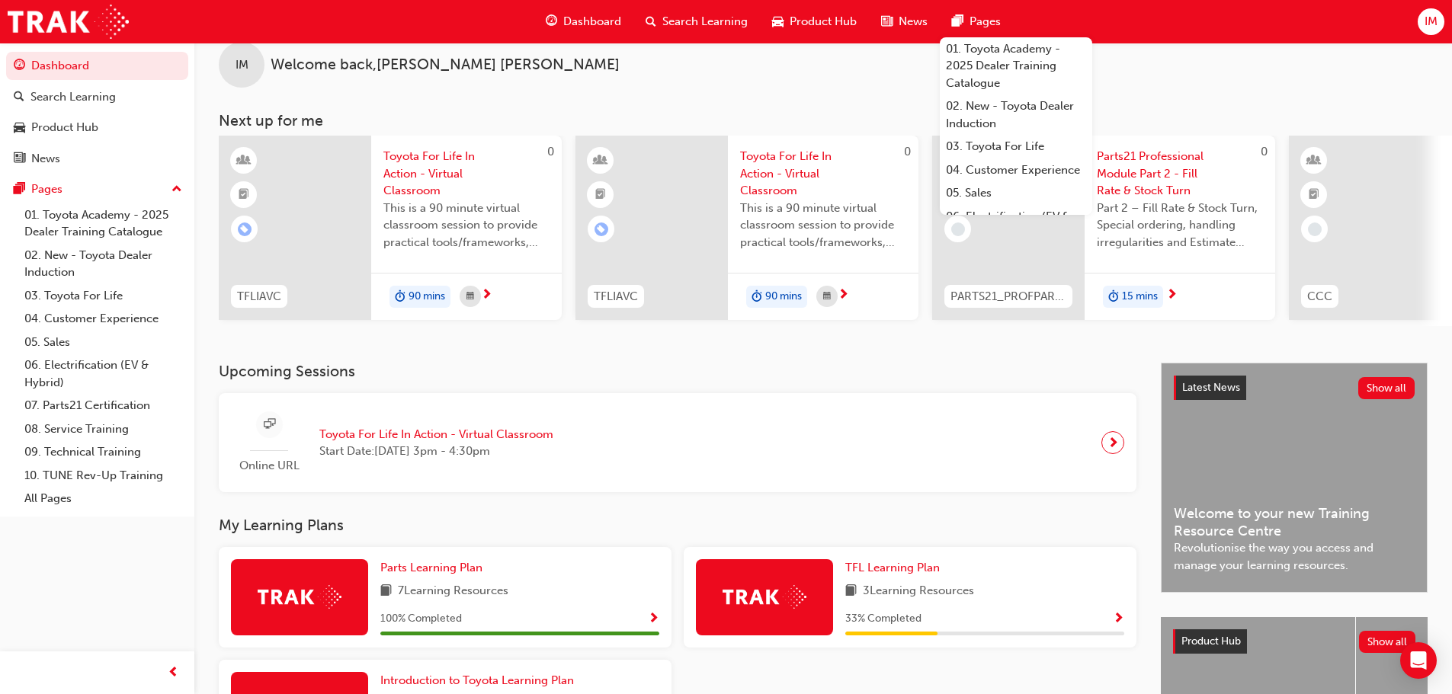
click at [988, 363] on div "IM Welcome back , Isaac Meade Next up for me 0 TFLIAVC Toyota For Life In Actio…" at bounding box center [822, 190] width 1257 height 345
click at [841, 20] on span "Product Hub" at bounding box center [822, 22] width 67 height 18
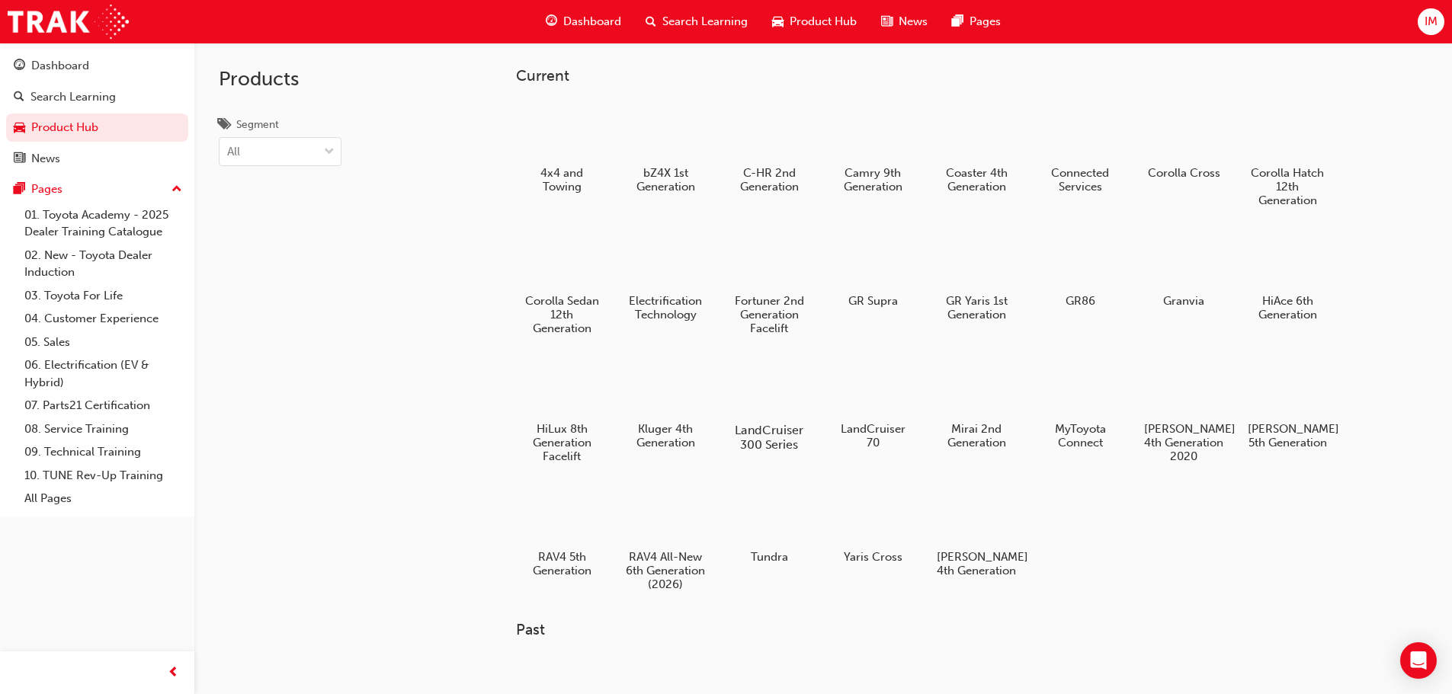
click at [762, 405] on div at bounding box center [768, 386] width 85 height 61
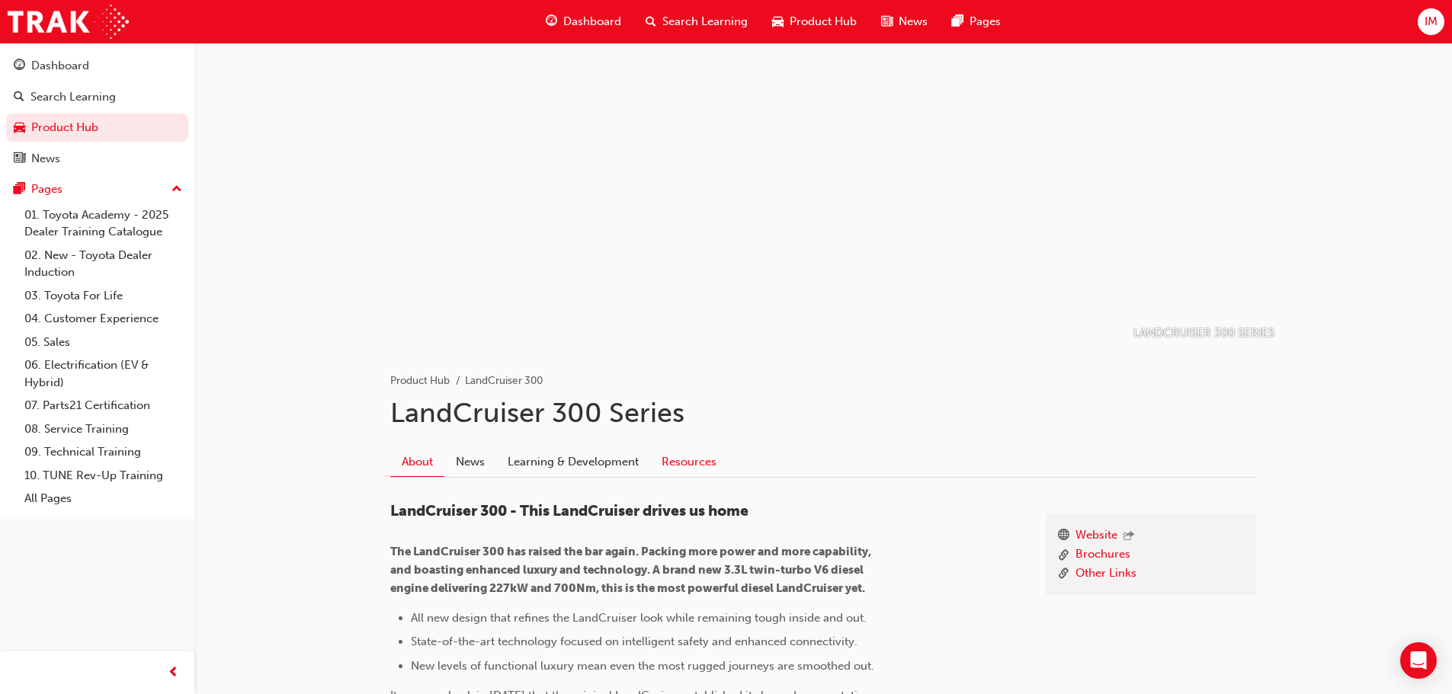
click at [689, 463] on link "Resources" at bounding box center [689, 461] width 78 height 29
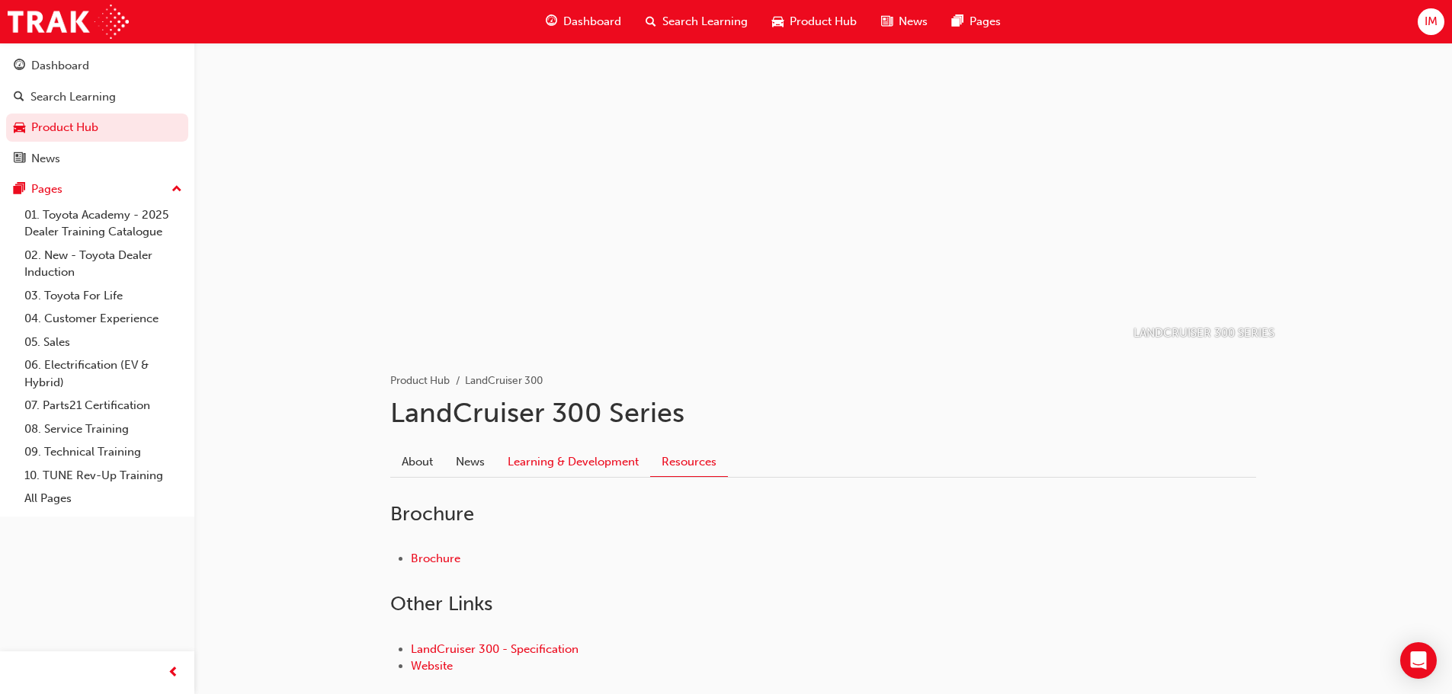
click at [624, 466] on link "Learning & Development" at bounding box center [573, 461] width 154 height 29
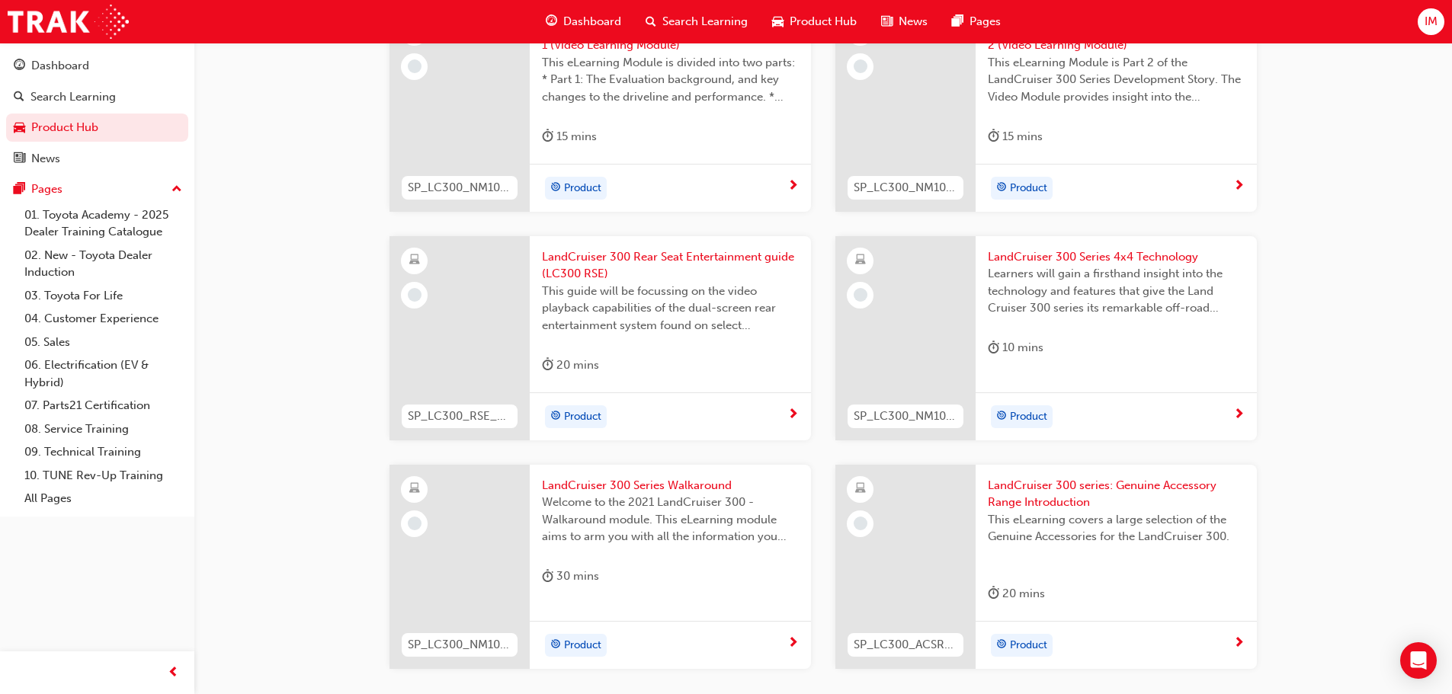
scroll to position [391, 0]
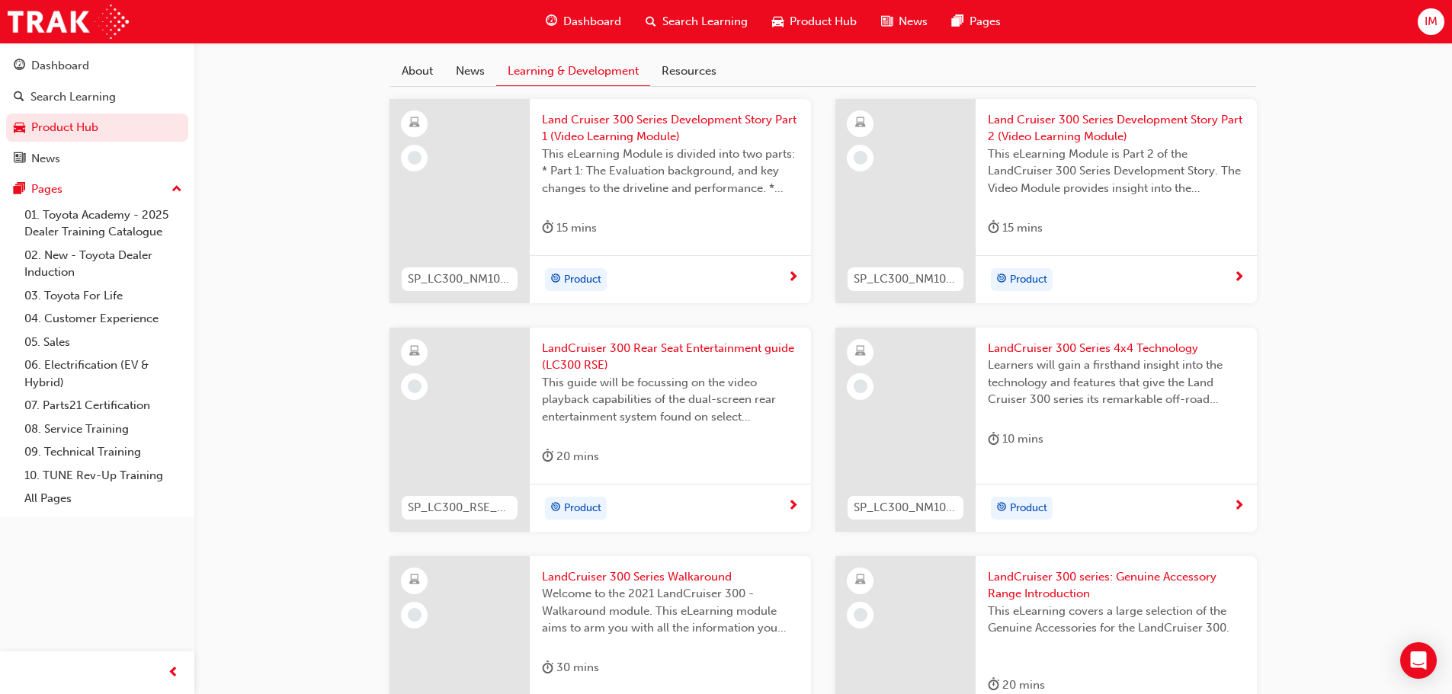
click at [587, 373] on span "LandCruiser 300 Rear Seat Entertainment guide (LC300 RSE)" at bounding box center [670, 357] width 257 height 34
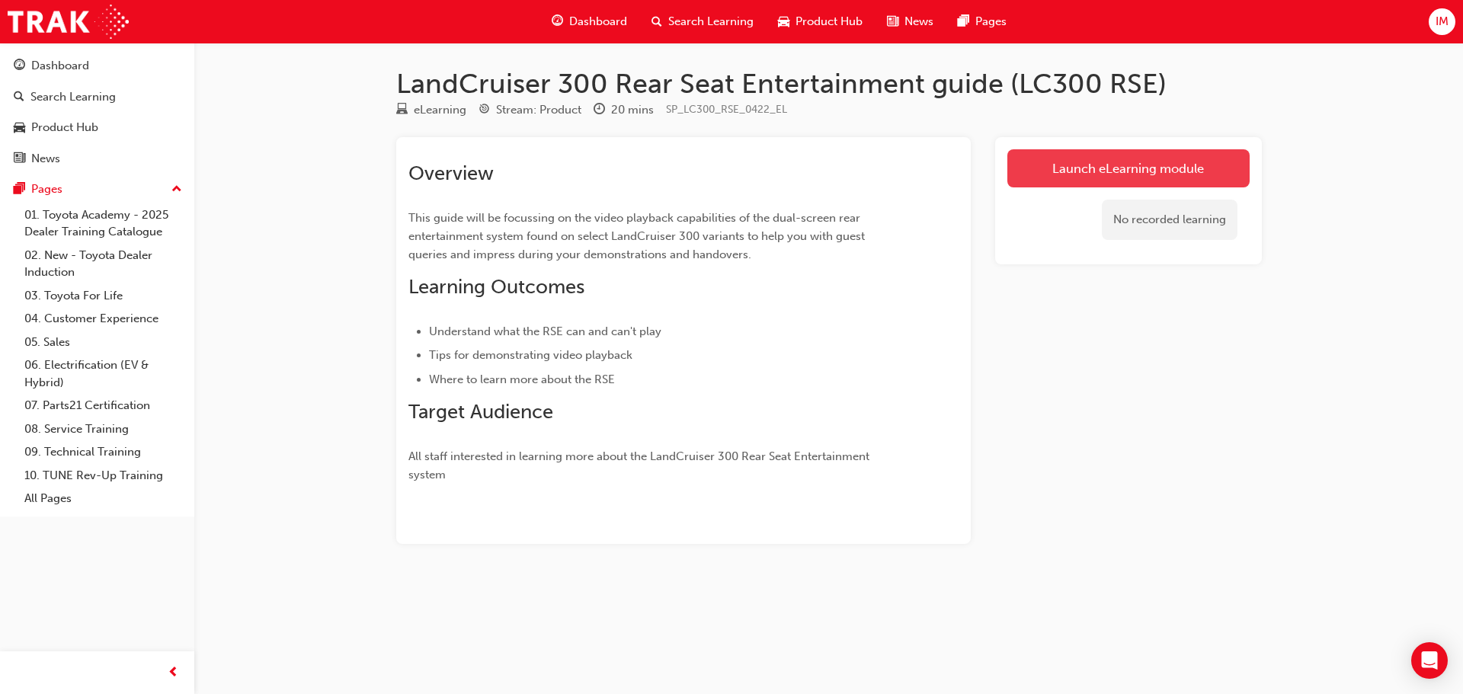
click at [1194, 162] on link "Launch eLearning module" at bounding box center [1128, 168] width 242 height 38
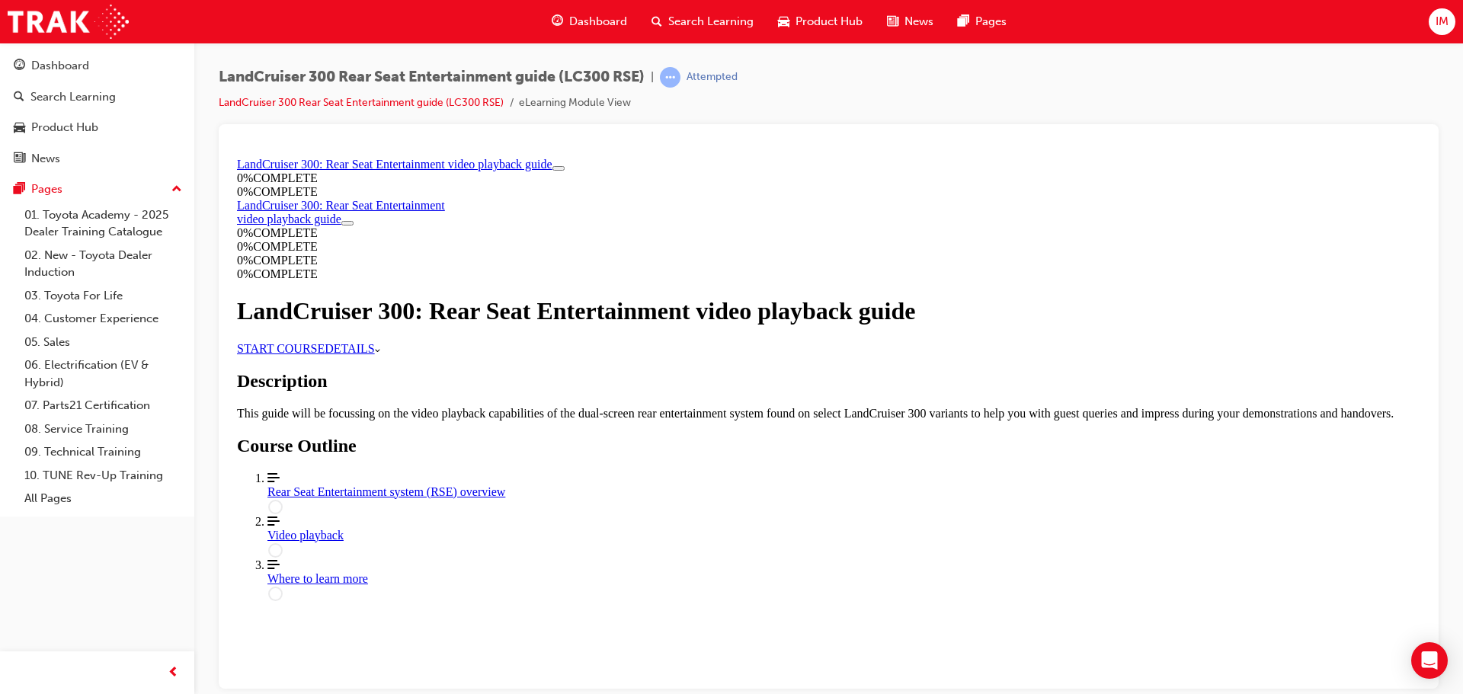
click at [325, 354] on link "START COURSE" at bounding box center [281, 347] width 88 height 13
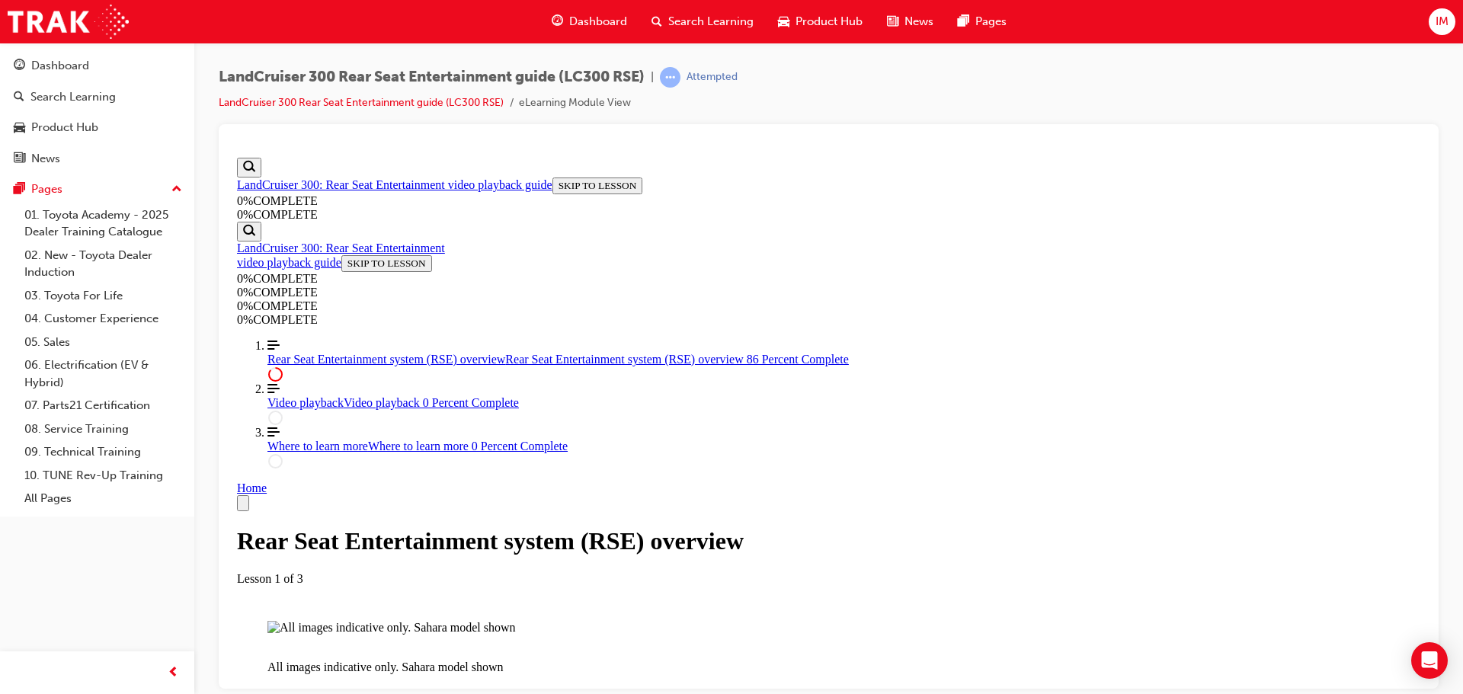
scroll to position [2288, 0]
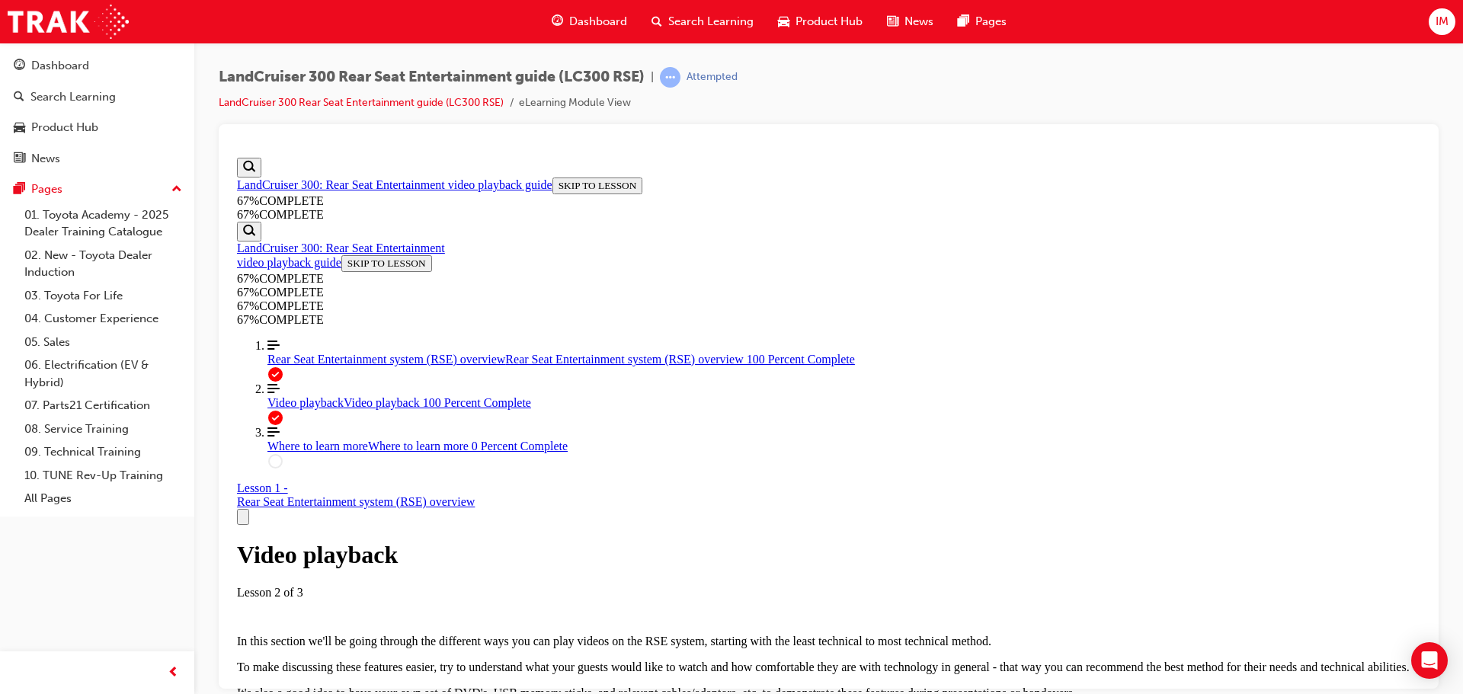
scroll to position [5738, 0]
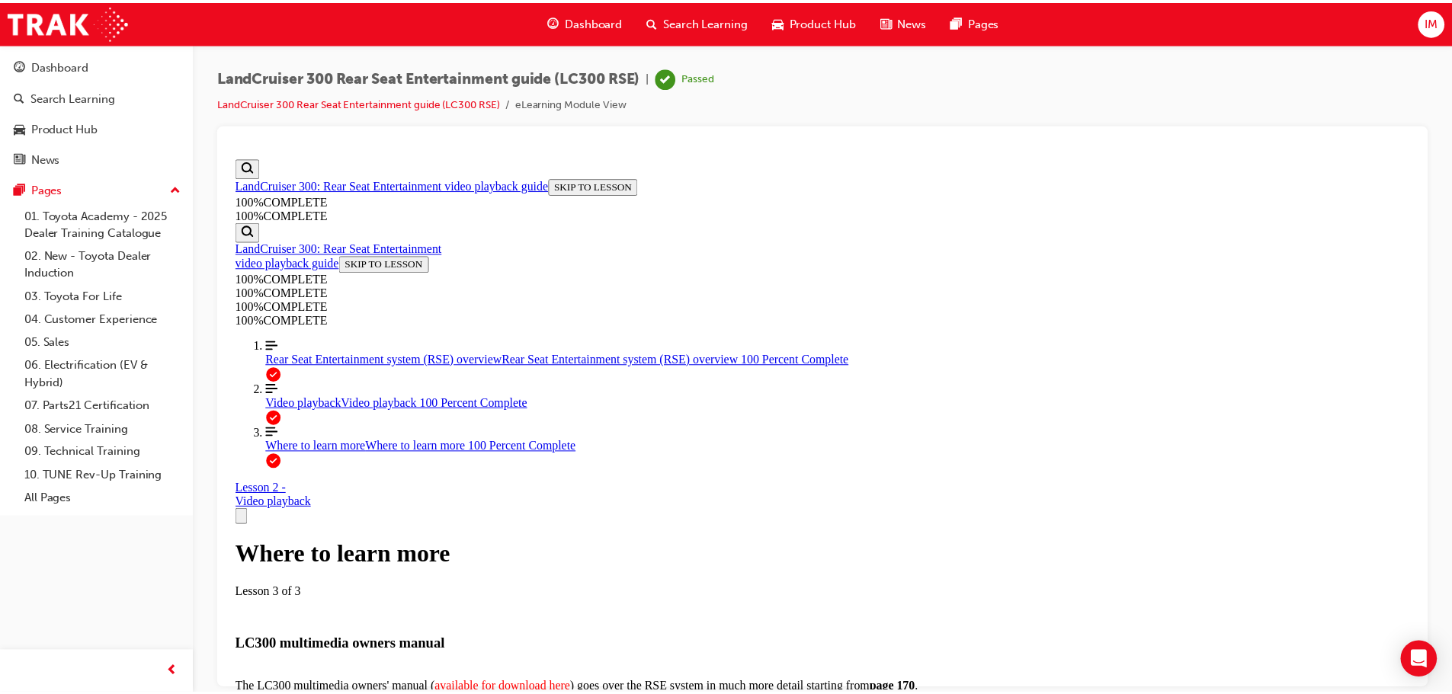
scroll to position [178, 0]
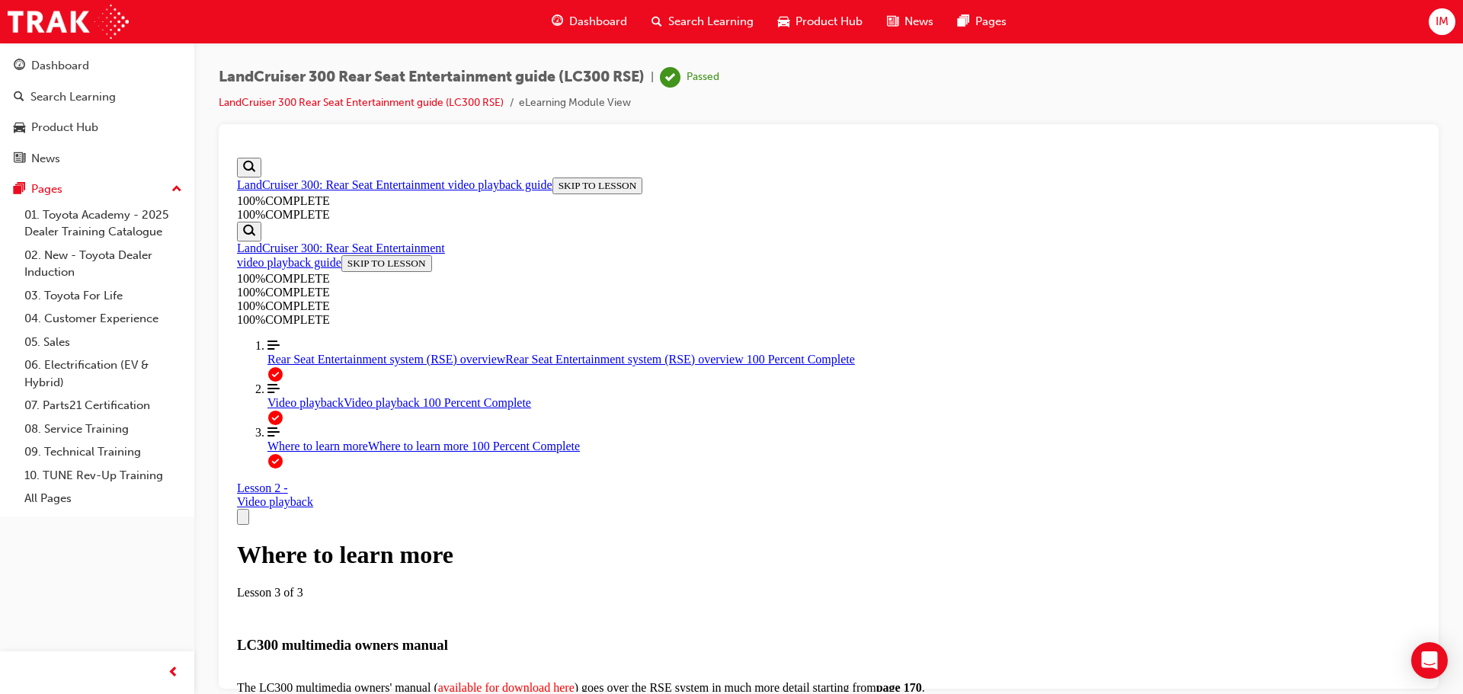
click at [864, 22] on div "Product Hub" at bounding box center [820, 21] width 109 height 31
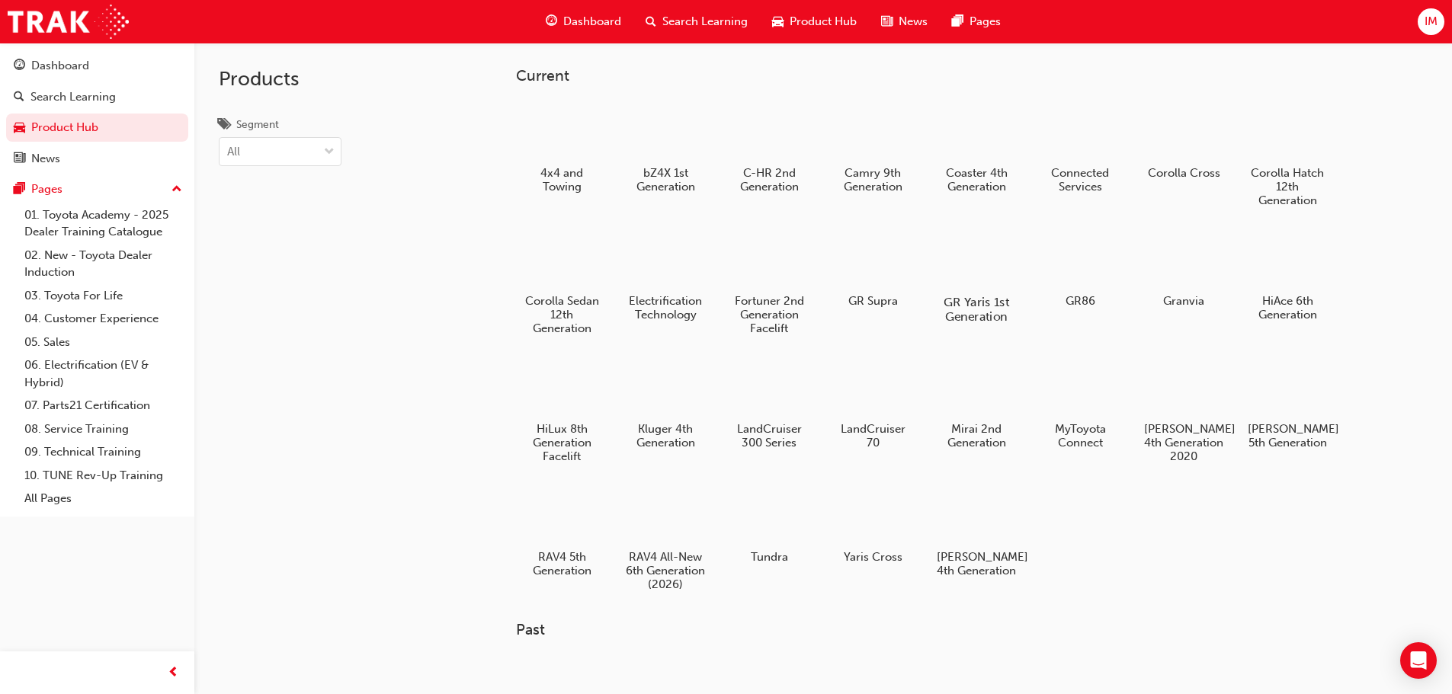
click at [959, 276] on div at bounding box center [975, 258] width 85 height 61
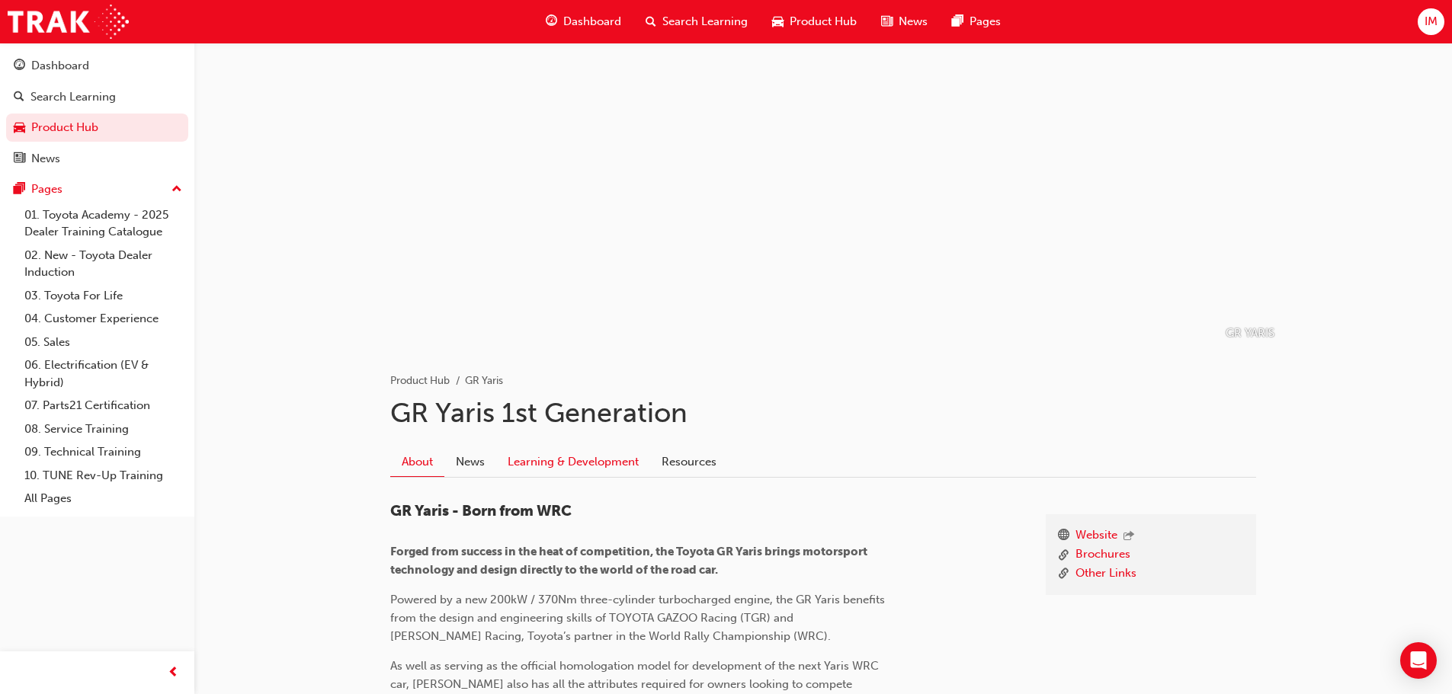
click at [606, 465] on link "Learning & Development" at bounding box center [573, 461] width 154 height 29
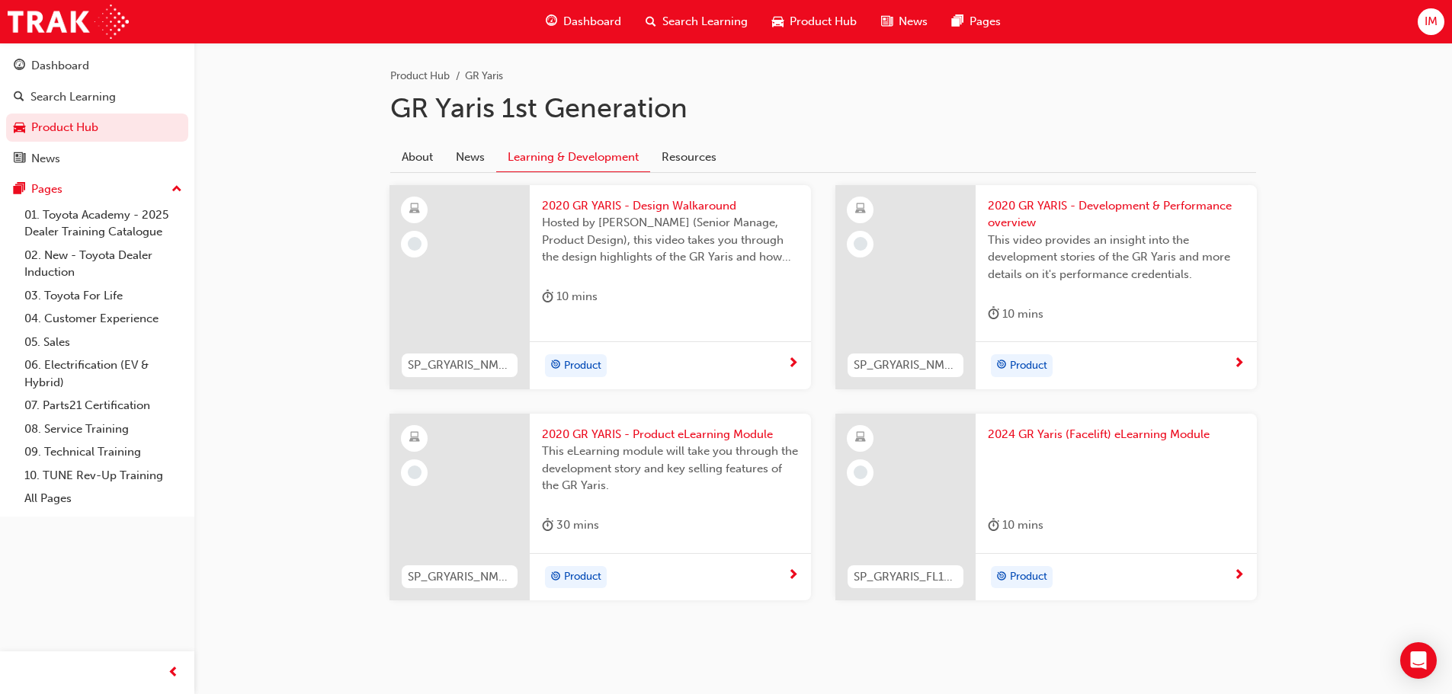
scroll to position [322, 0]
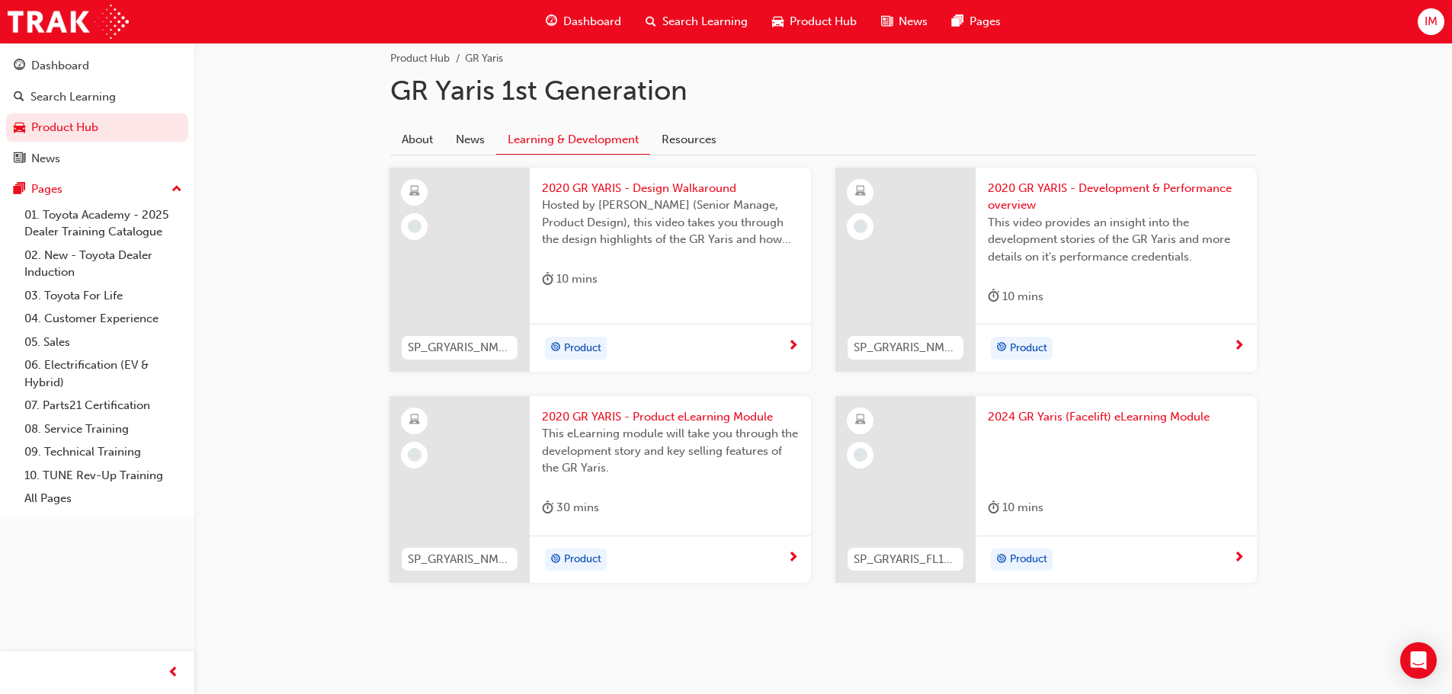
click at [727, 412] on span "2020 GR YARIS - Product eLearning Module" at bounding box center [670, 417] width 257 height 18
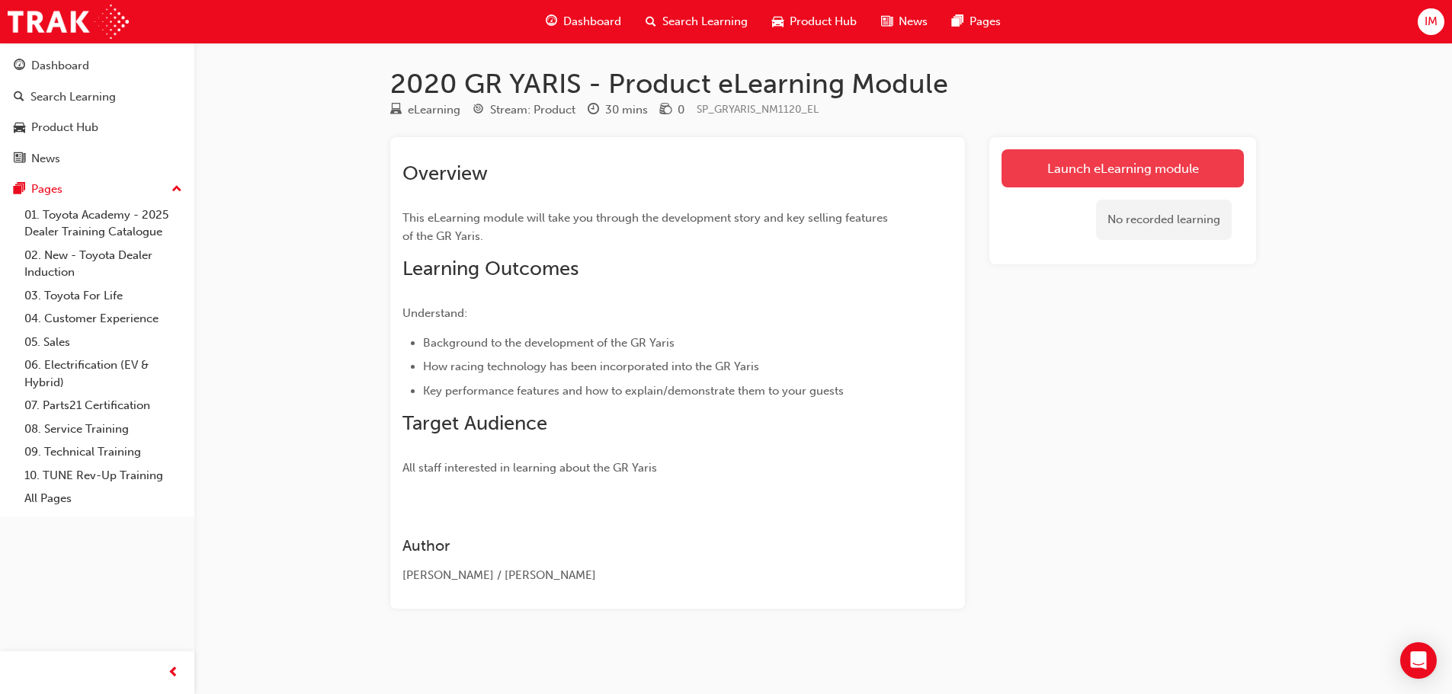
click at [1124, 156] on link "Launch eLearning module" at bounding box center [1122, 168] width 242 height 38
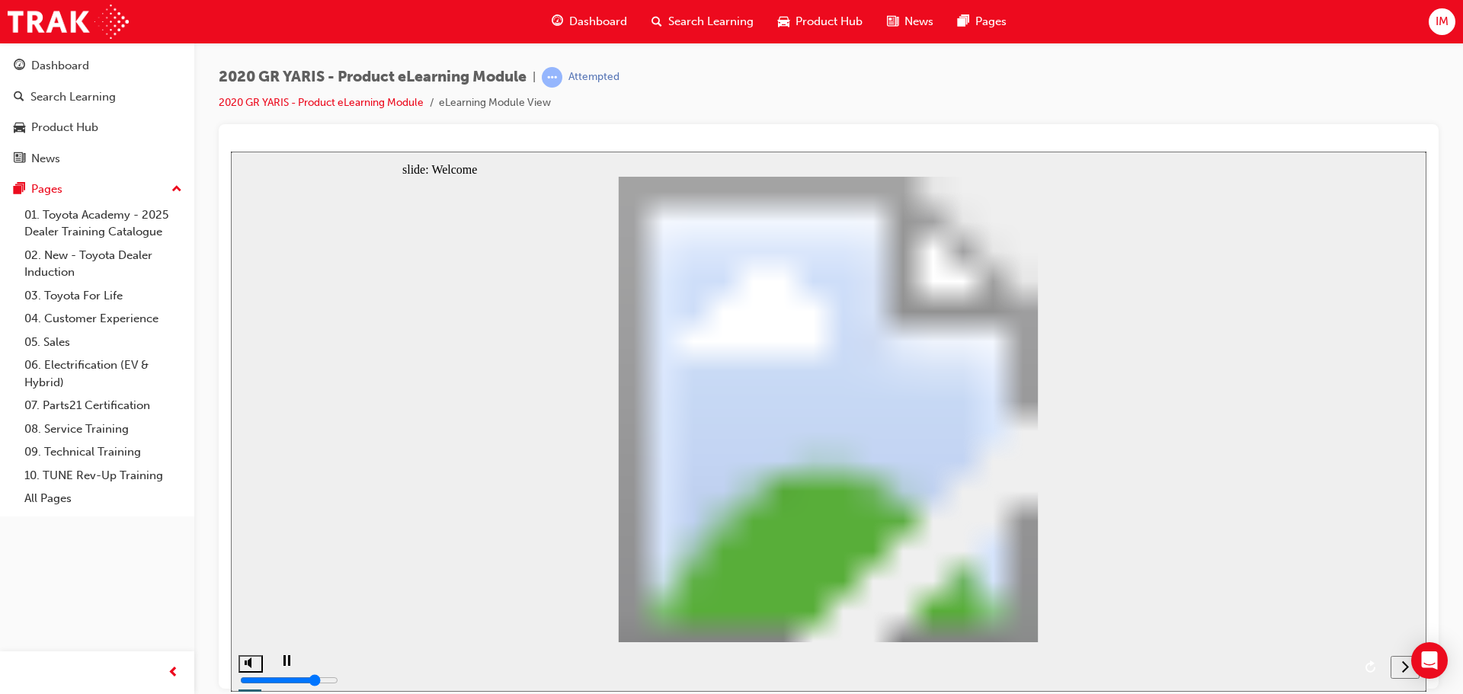
click at [1403, 671] on icon "next" at bounding box center [1405, 666] width 8 height 14
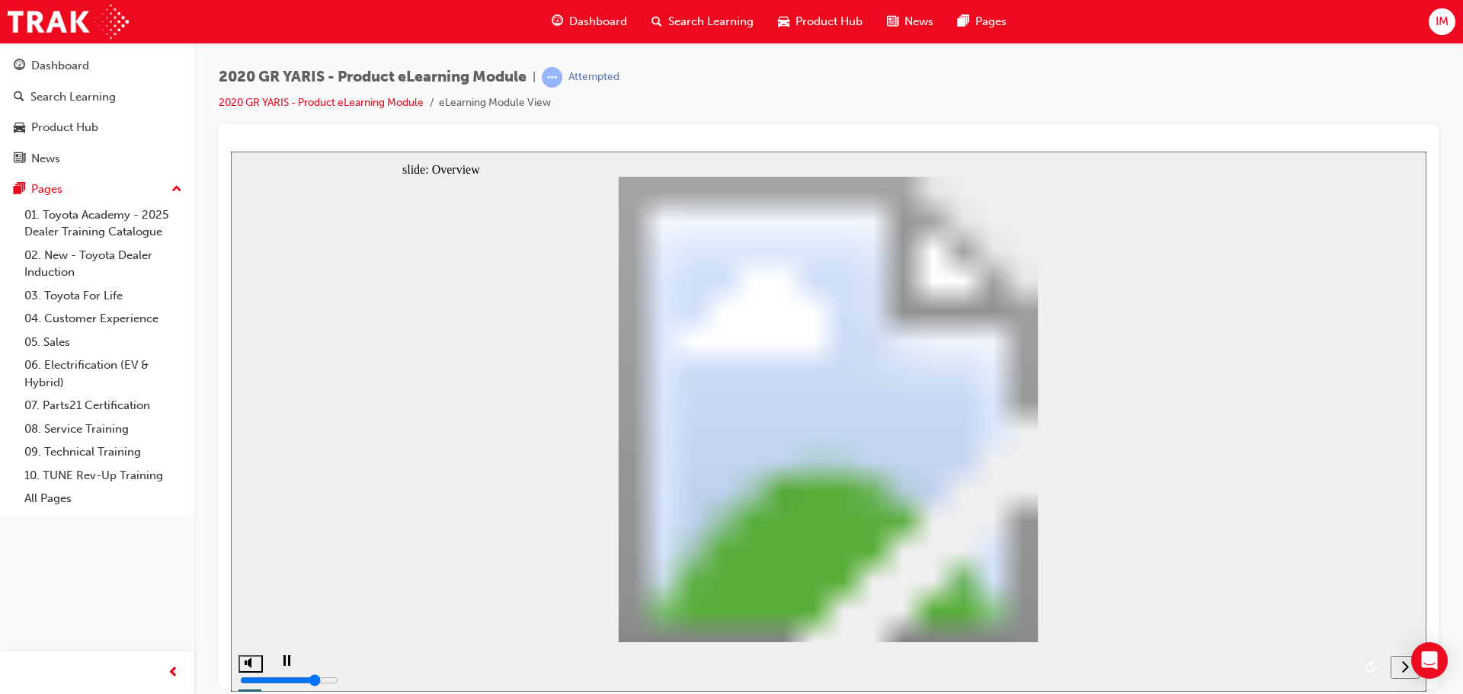
drag, startPoint x: 1152, startPoint y: 614, endPoint x: 1181, endPoint y: 614, distance: 29.0
drag, startPoint x: 1181, startPoint y: 614, endPoint x: 1356, endPoint y: 622, distance: 175.4
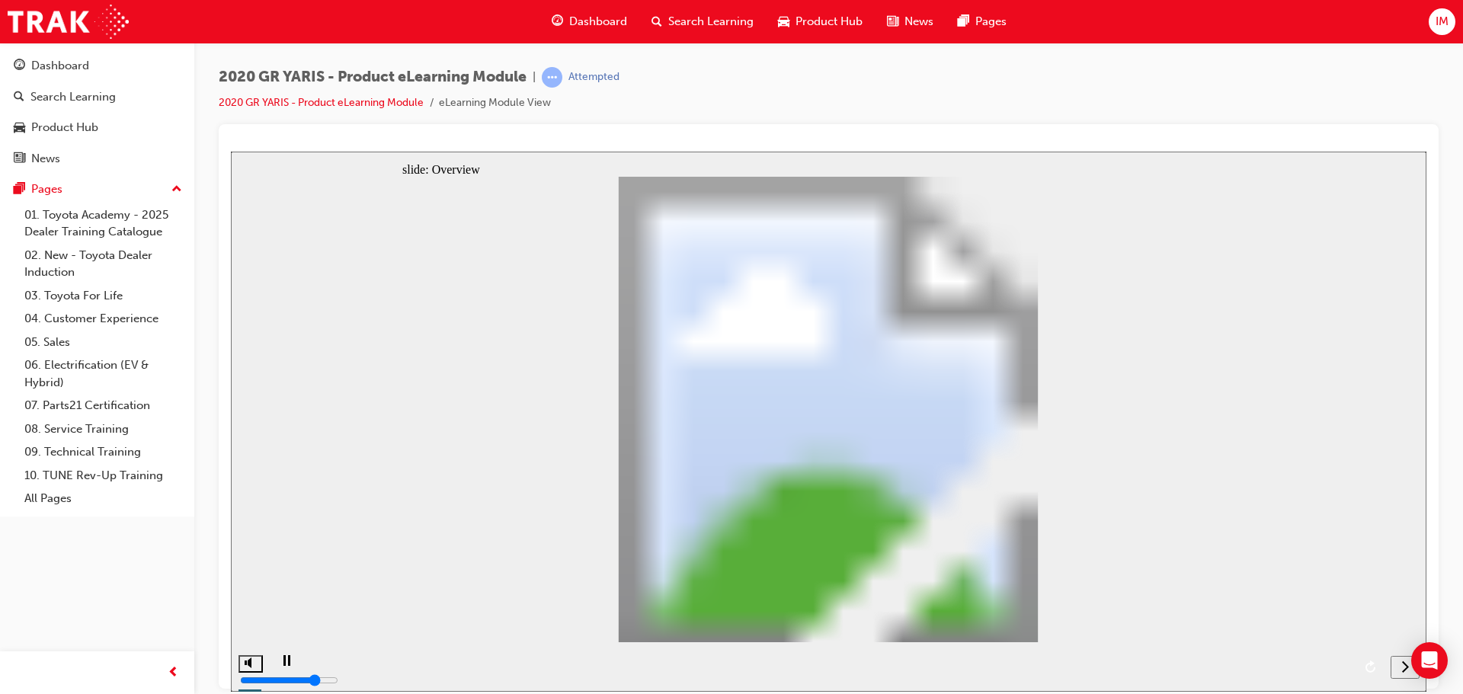
click at [1397, 663] on div "next" at bounding box center [1405, 667] width 17 height 16
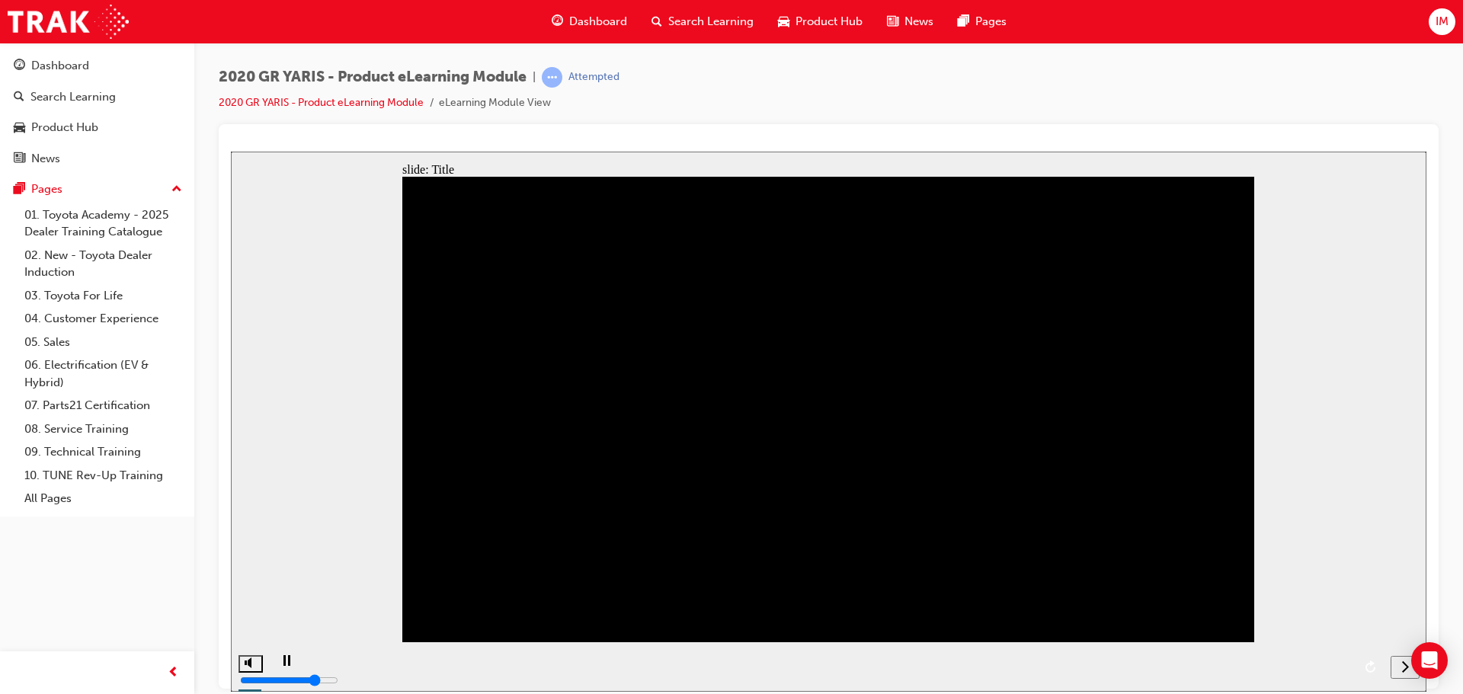
click at [1398, 663] on div "next" at bounding box center [1405, 667] width 17 height 16
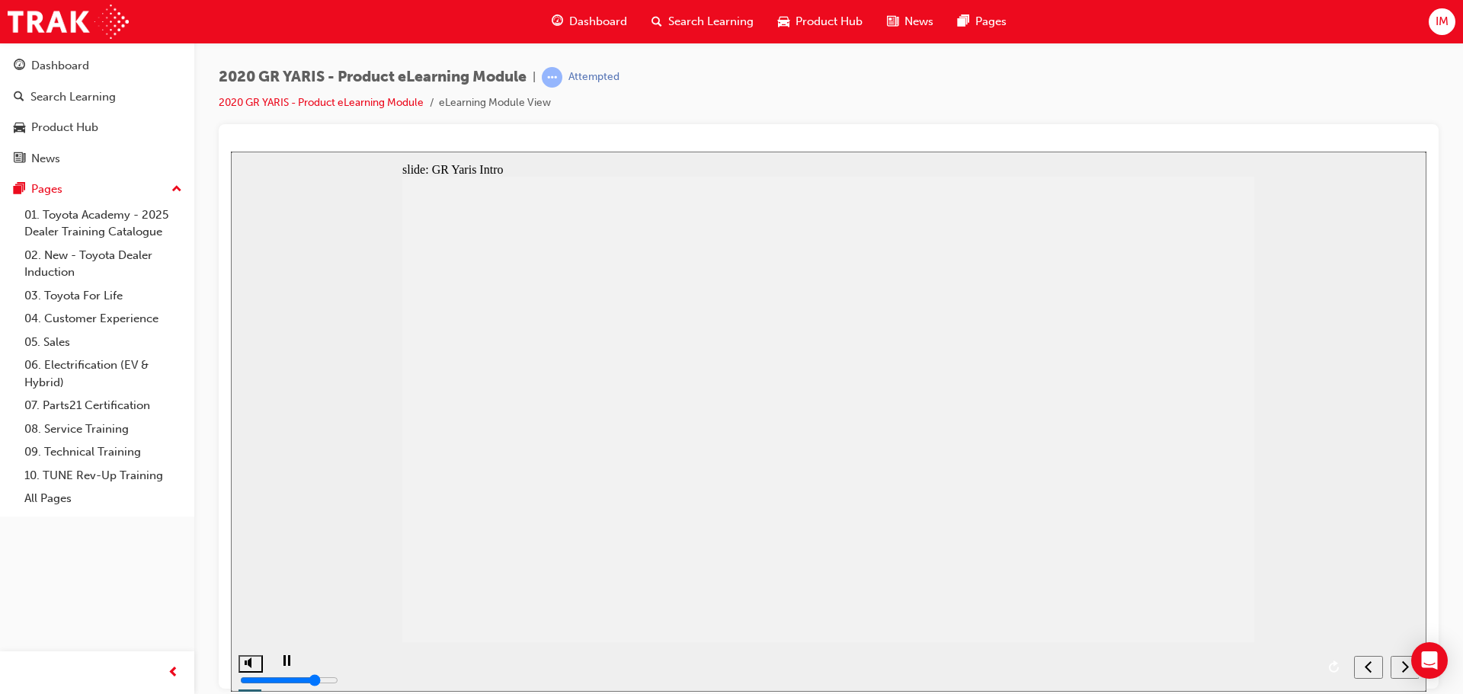
drag, startPoint x: 1242, startPoint y: 385, endPoint x: 1232, endPoint y: 395, distance: 14.0
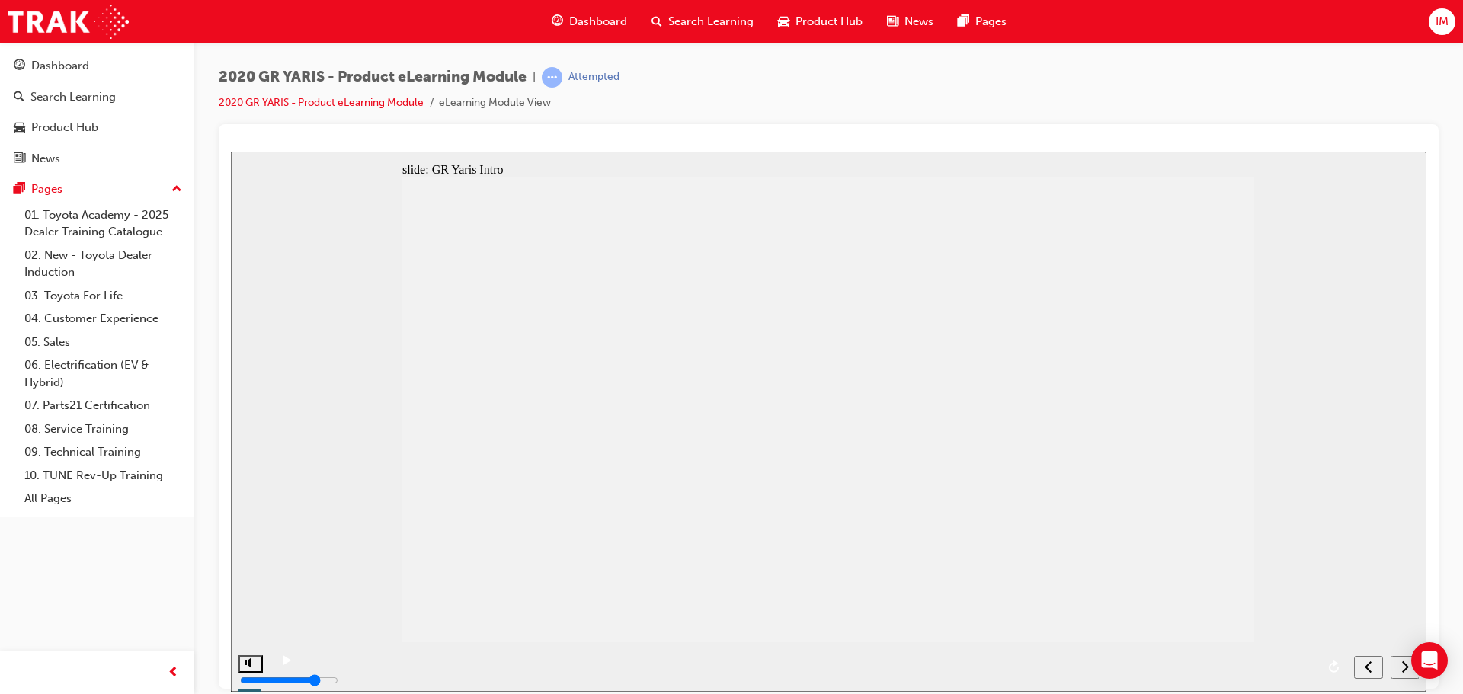
click at [1242, 384] on div "This logo is part of the slide design. You’ll have to find better hidden logos.…" at bounding box center [828, 415] width 852 height 479
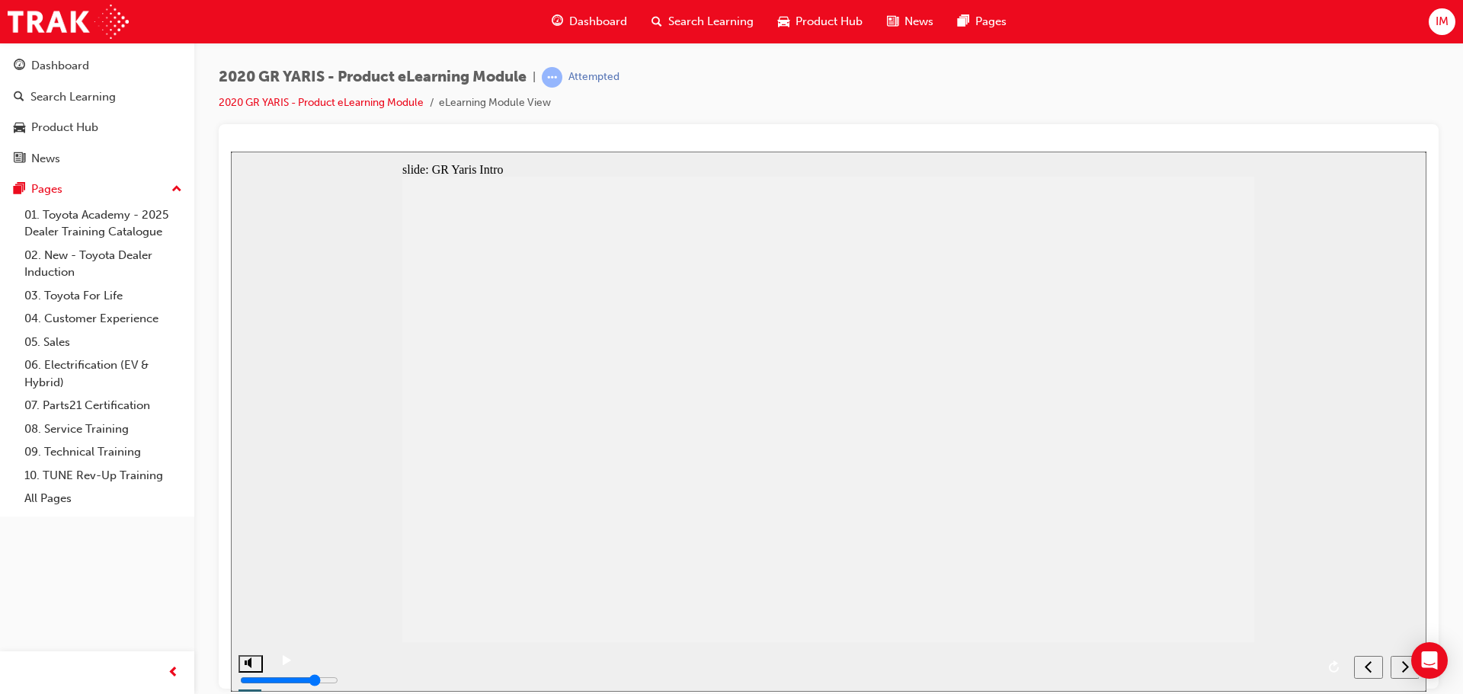
click at [1408, 675] on button "next" at bounding box center [1405, 666] width 29 height 23
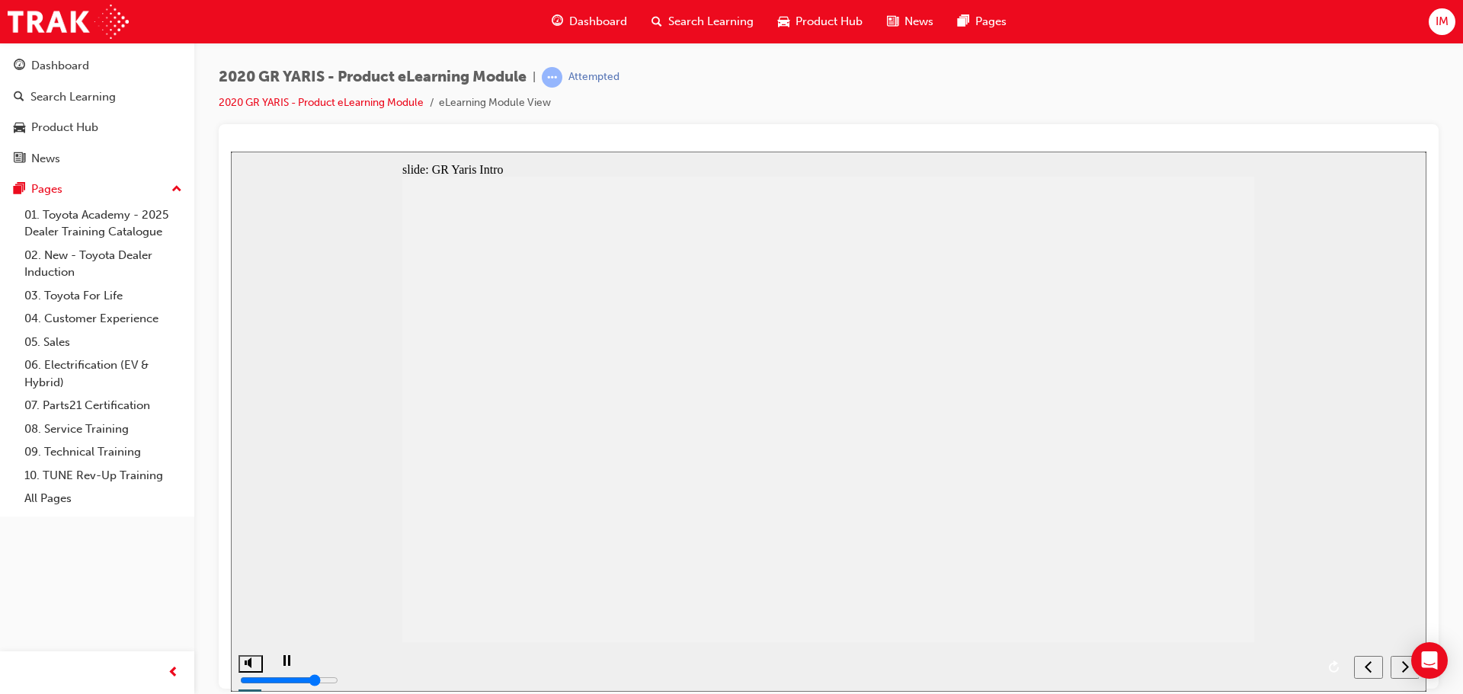
click at [1400, 667] on div "next" at bounding box center [1405, 667] width 17 height 16
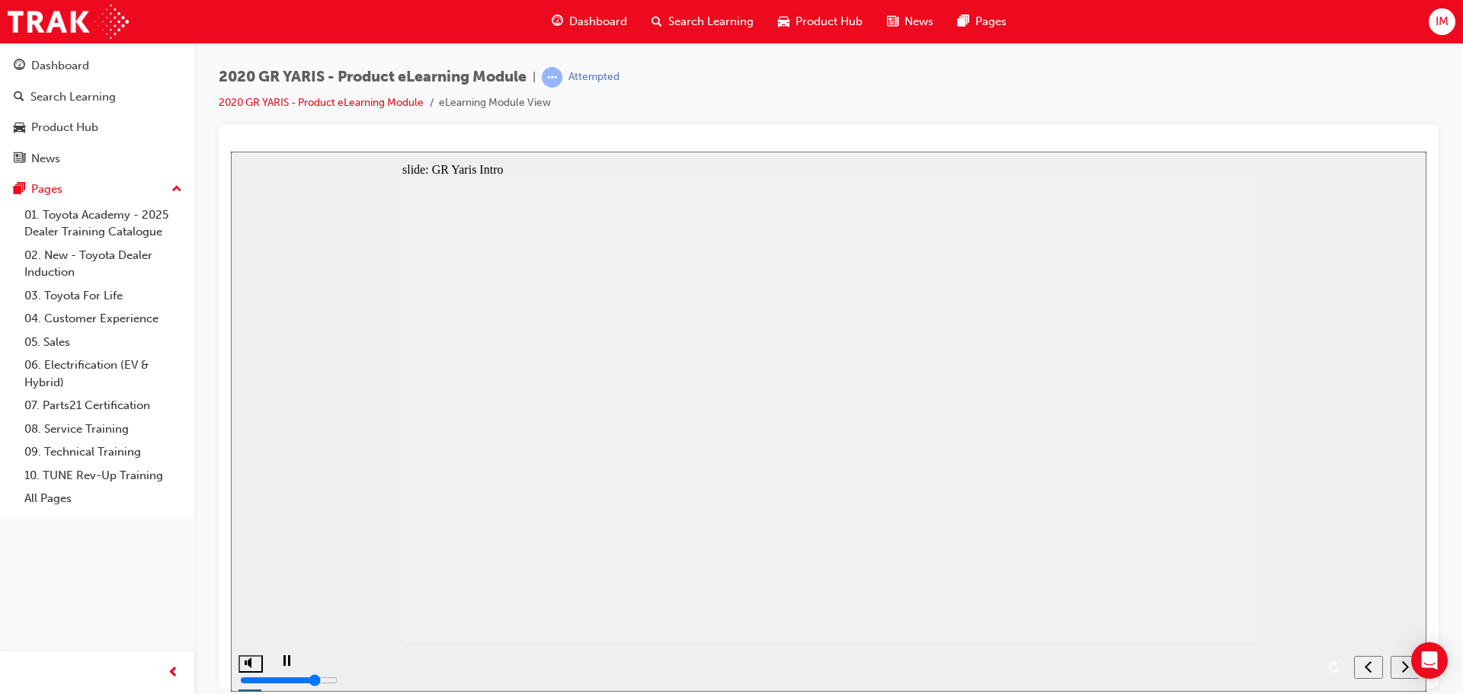
click at [1401, 664] on div "next" at bounding box center [1405, 667] width 17 height 16
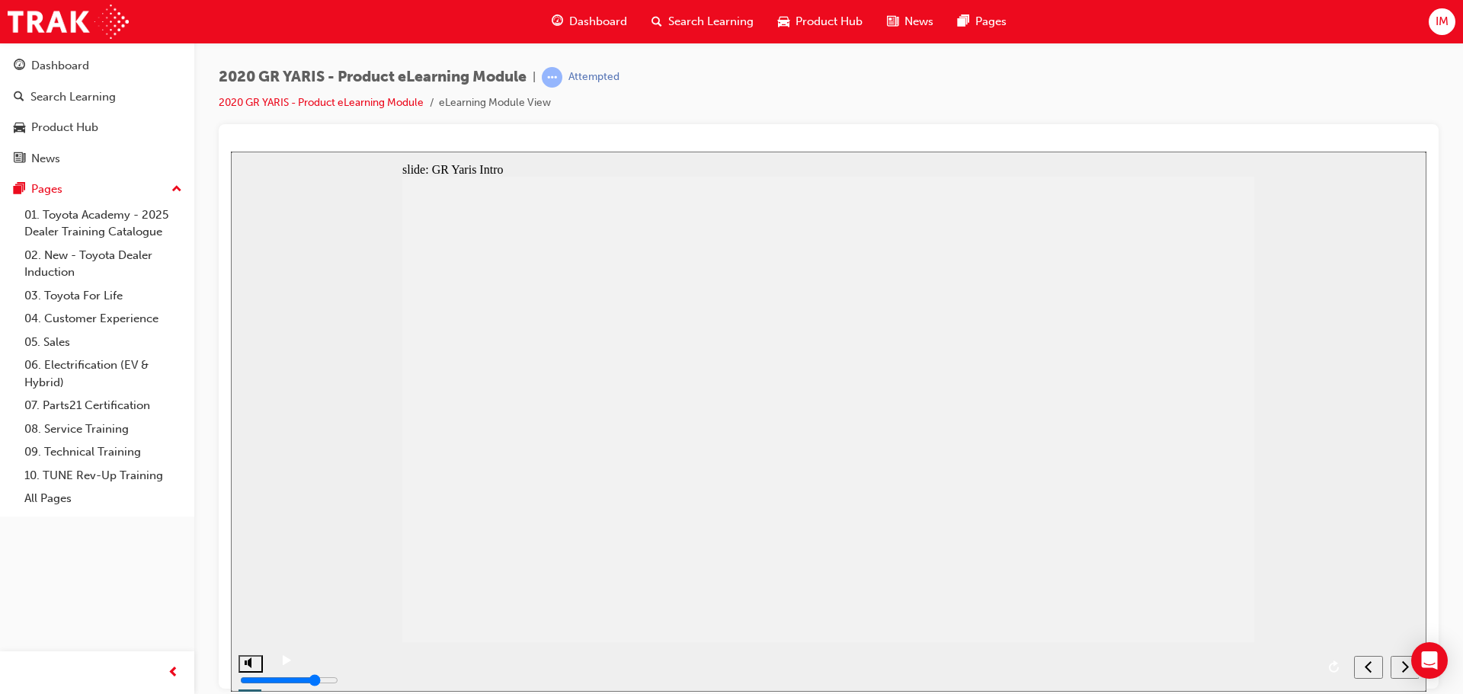
click at [1398, 667] on div "next" at bounding box center [1405, 667] width 17 height 16
click at [1407, 669] on icon "next" at bounding box center [1405, 666] width 8 height 14
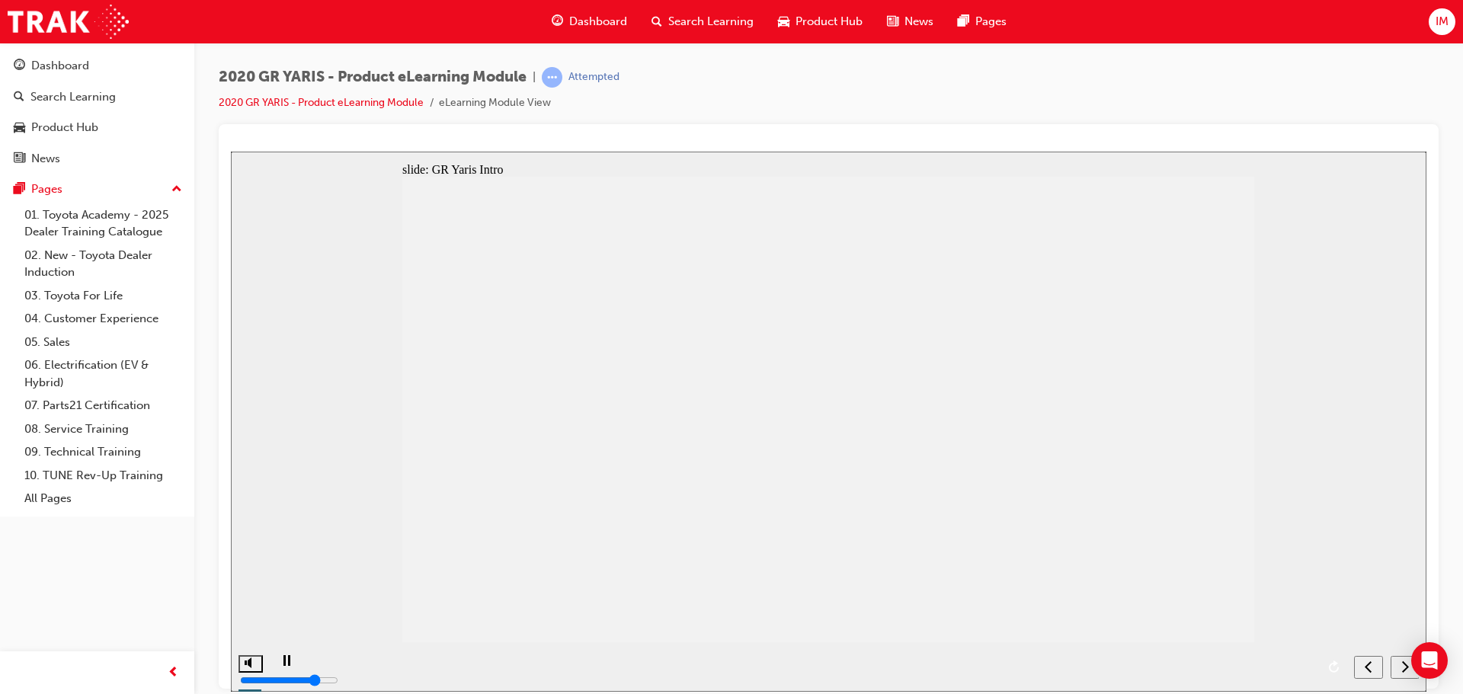
drag, startPoint x: 773, startPoint y: 321, endPoint x: 780, endPoint y: 327, distance: 9.2
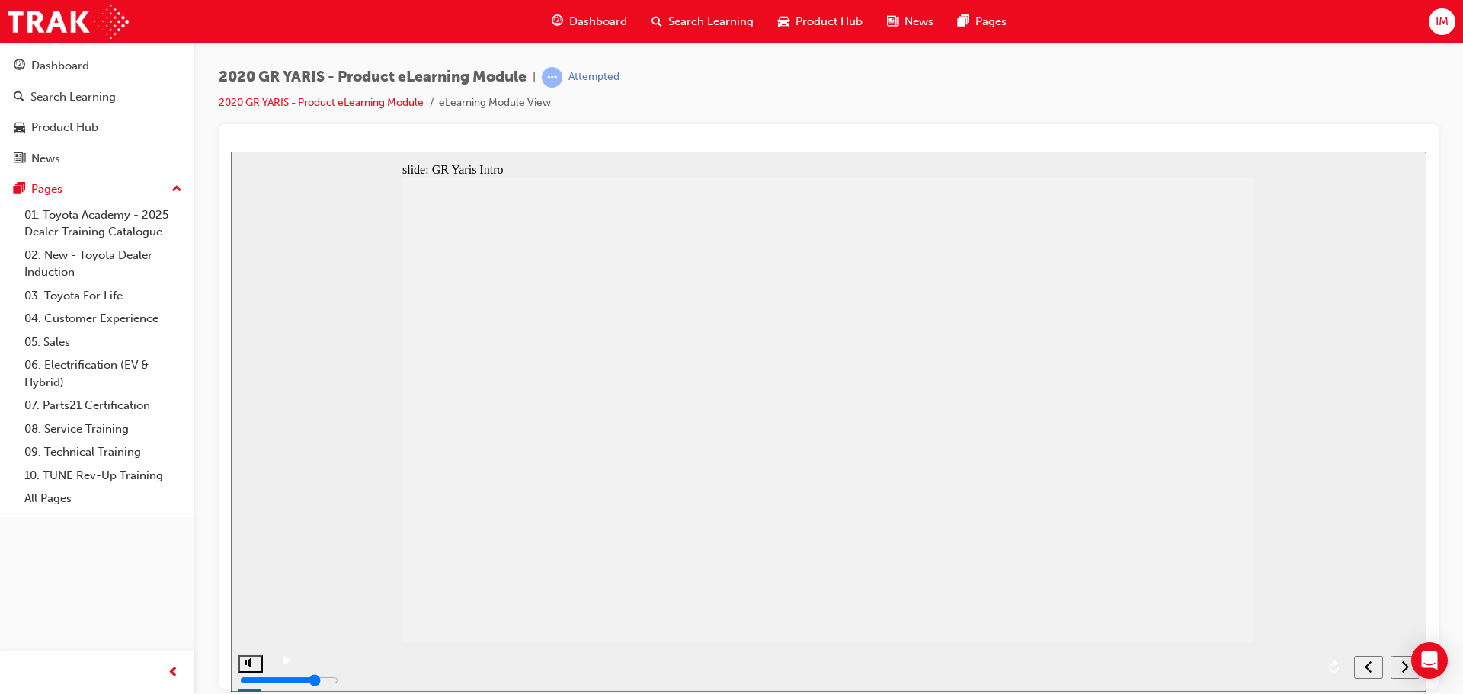
click at [1397, 668] on div "next" at bounding box center [1405, 667] width 17 height 16
click at [1405, 668] on icon "next" at bounding box center [1405, 666] width 8 height 14
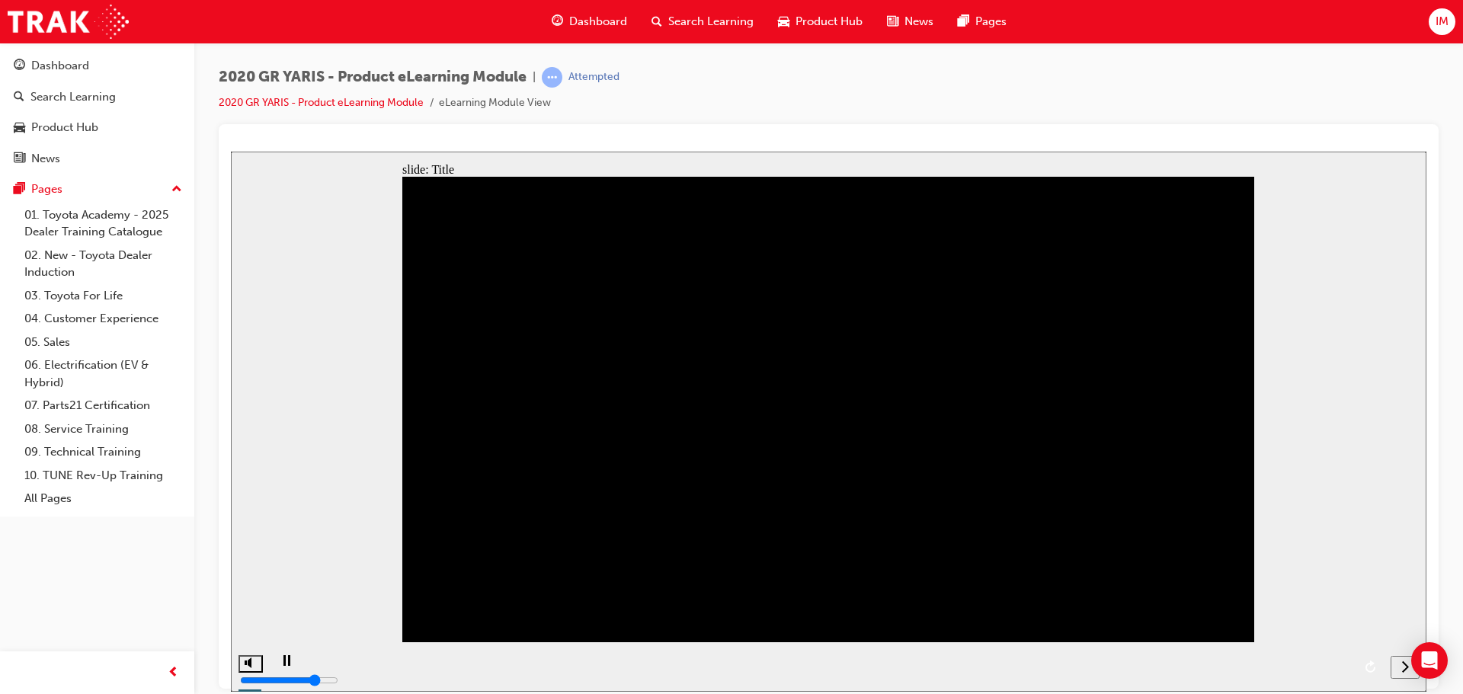
click at [1397, 664] on div "next" at bounding box center [1405, 667] width 17 height 16
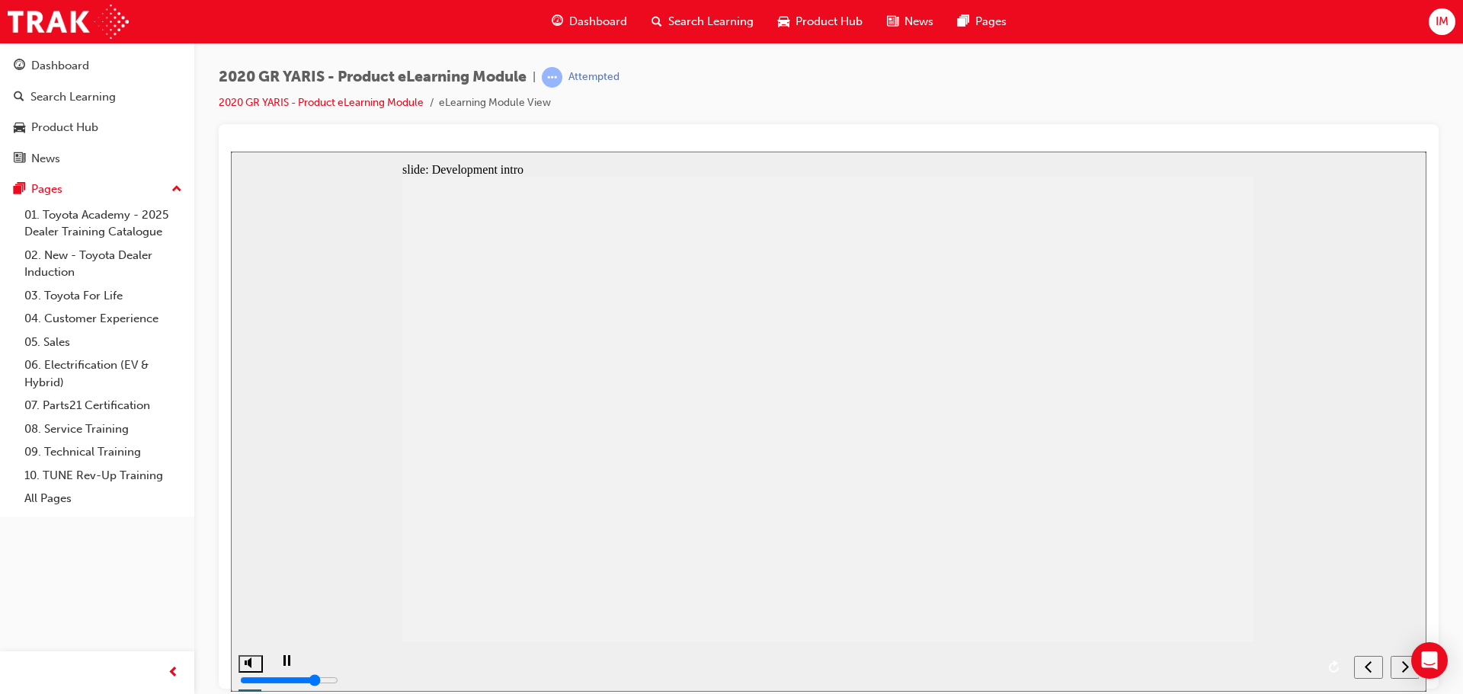
click at [1407, 664] on icon "next" at bounding box center [1405, 665] width 7 height 11
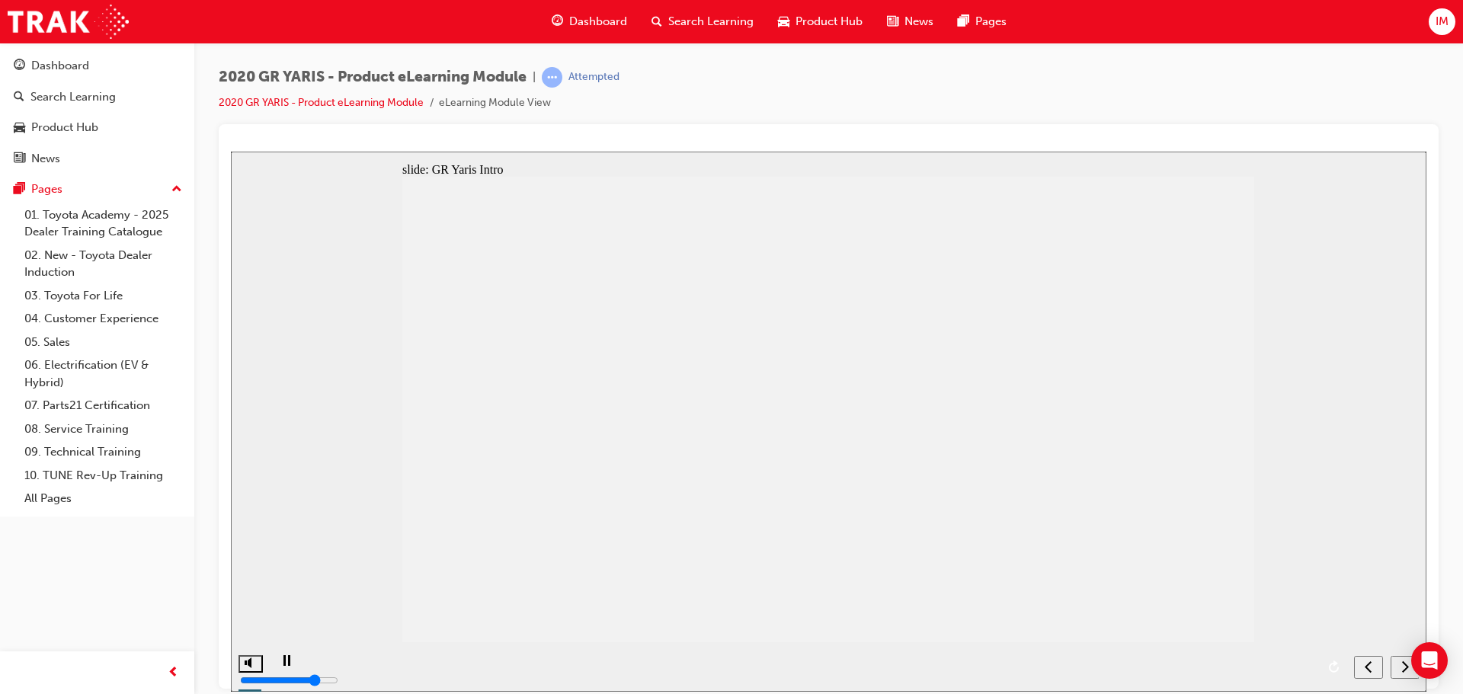
click at [1404, 671] on nav "slide navigation" at bounding box center [1386, 667] width 65 height 50
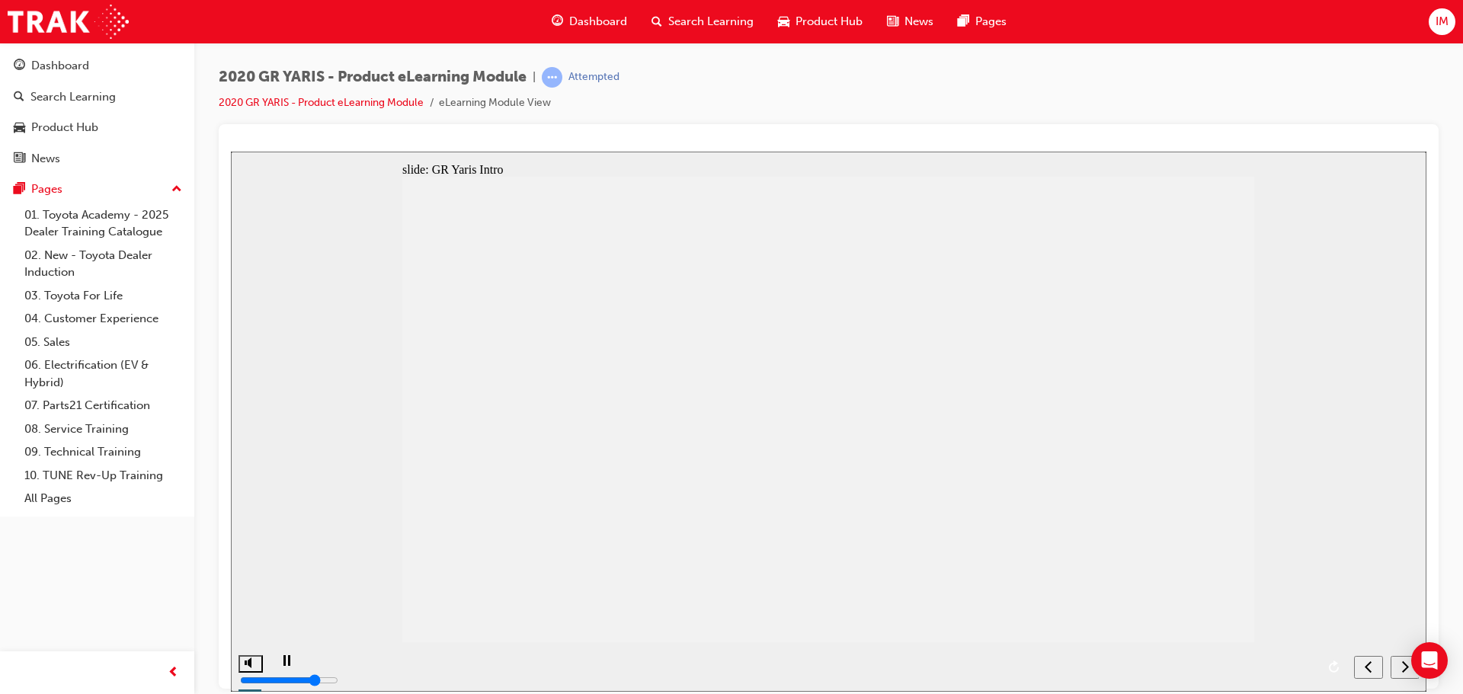
click at [1403, 671] on icon "next" at bounding box center [1405, 665] width 7 height 11
click at [1398, 668] on div "next" at bounding box center [1405, 667] width 17 height 16
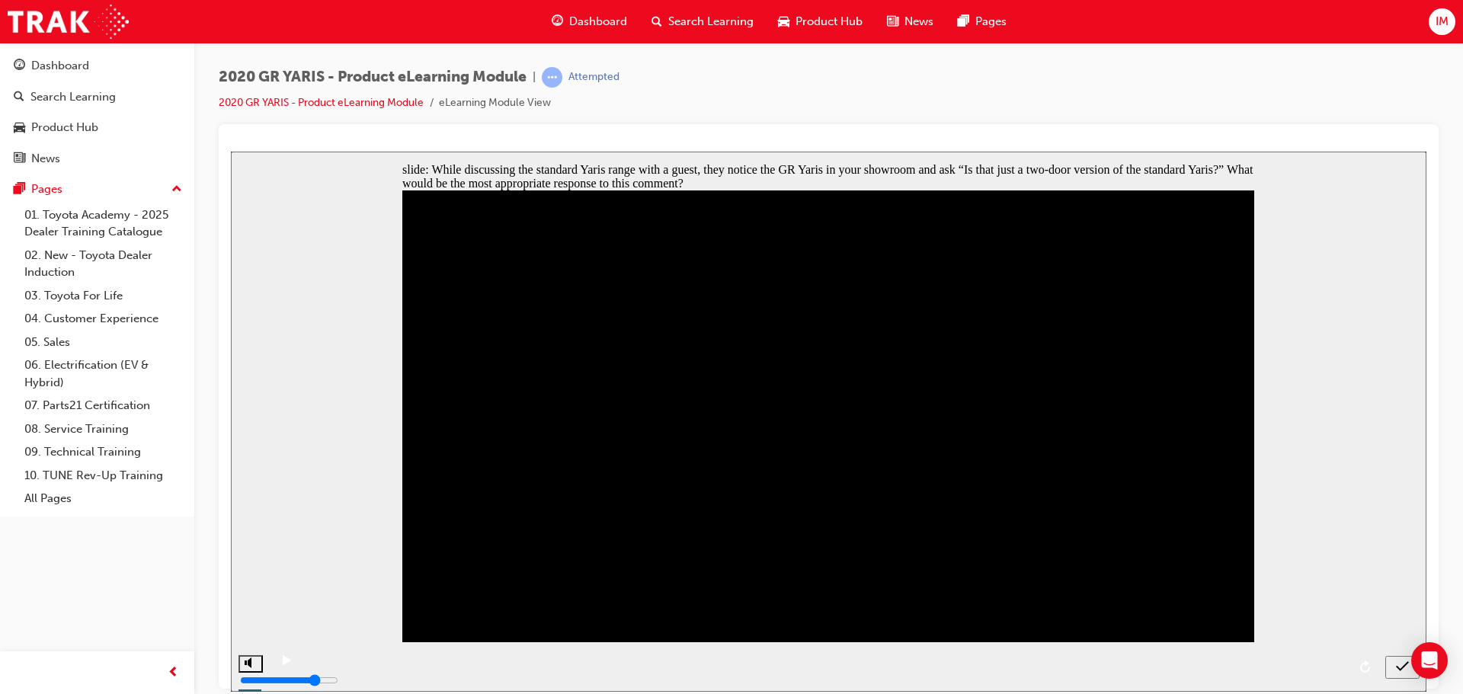
radio input "true"
click at [1401, 672] on icon "submit" at bounding box center [1402, 666] width 13 height 14
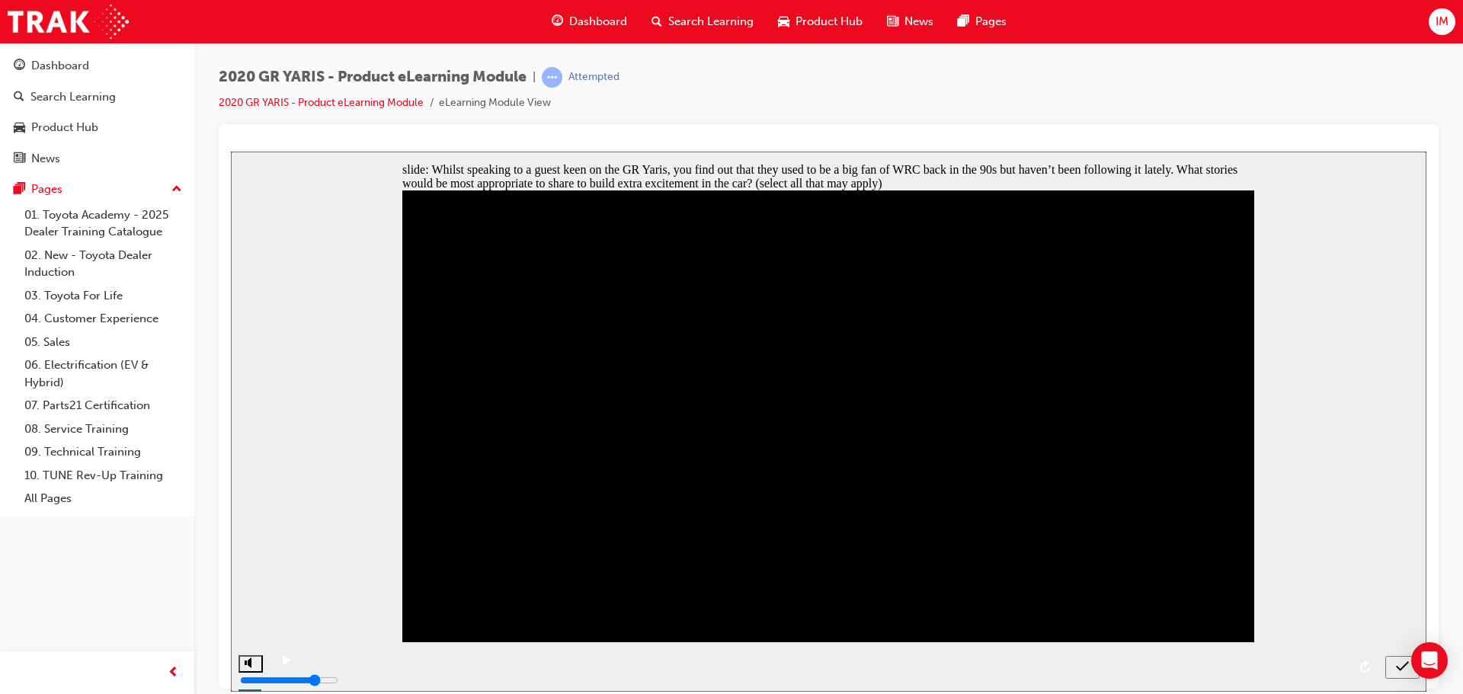
checkbox input "true"
click at [1396, 667] on icon "submit" at bounding box center [1402, 666] width 13 height 14
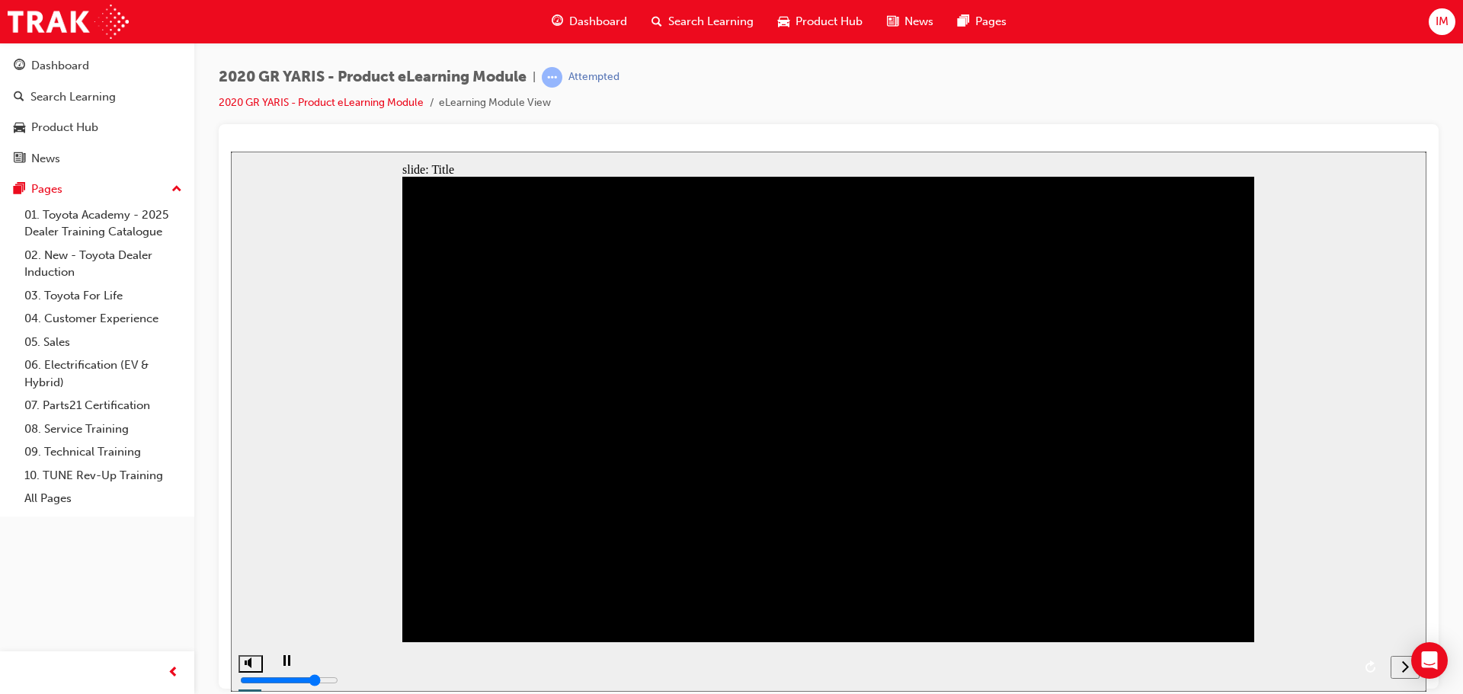
click at [1397, 664] on div "next" at bounding box center [1405, 667] width 17 height 16
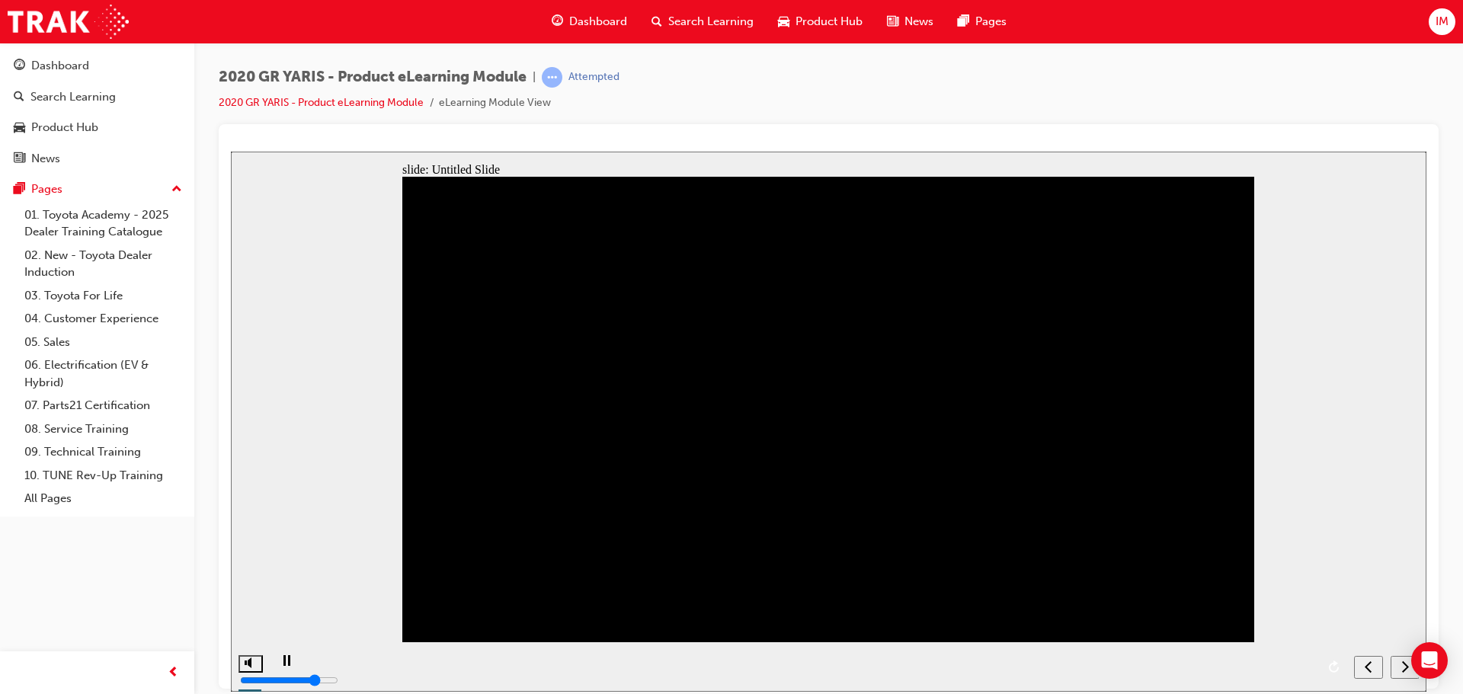
drag, startPoint x: 1192, startPoint y: 306, endPoint x: 1196, endPoint y: 401, distance: 95.4
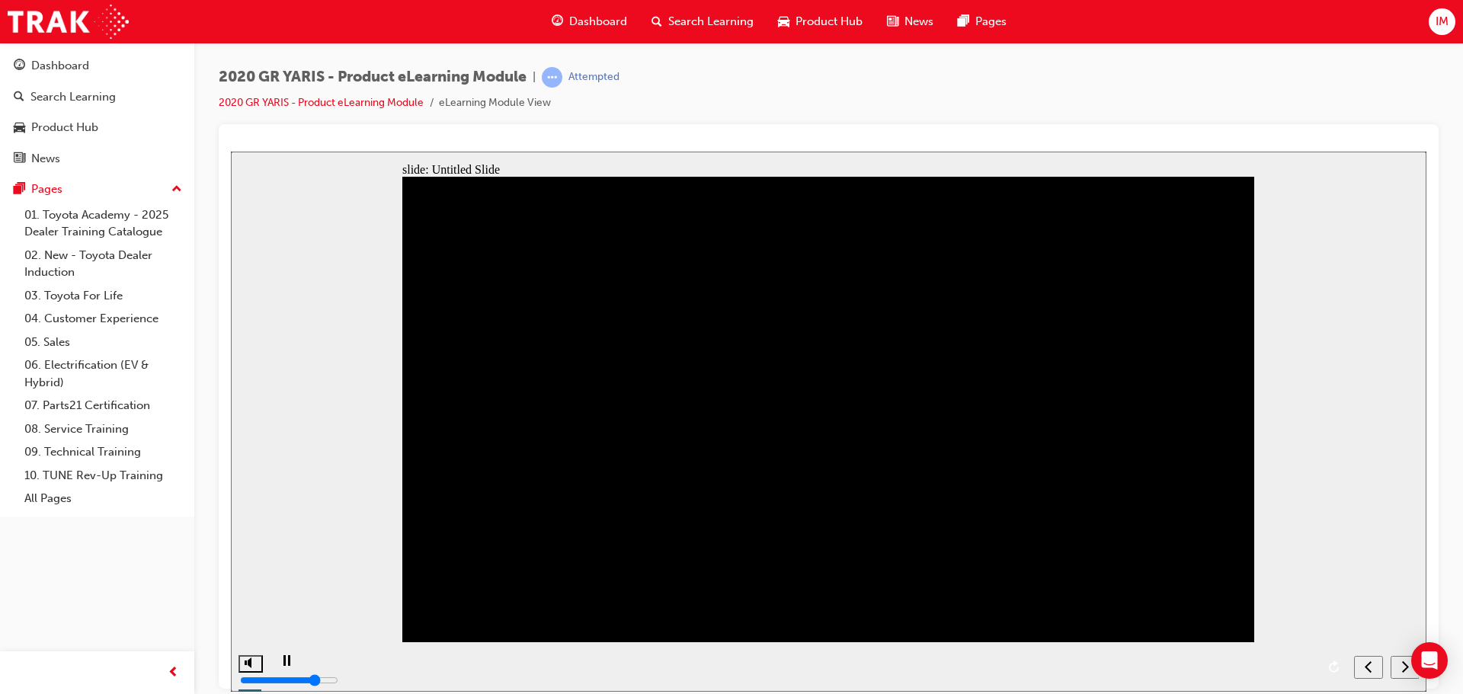
click at [1397, 664] on div "next" at bounding box center [1405, 667] width 17 height 16
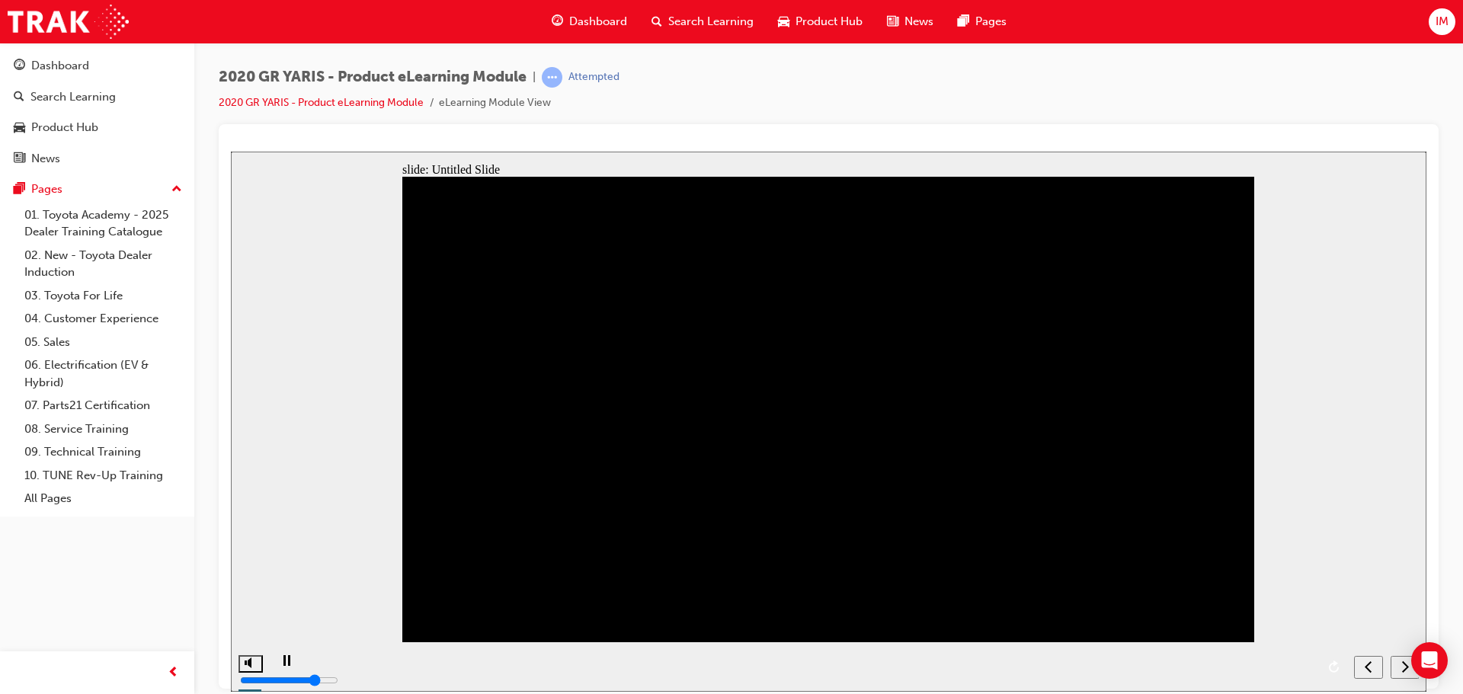
click at [1398, 663] on div "next" at bounding box center [1405, 667] width 17 height 16
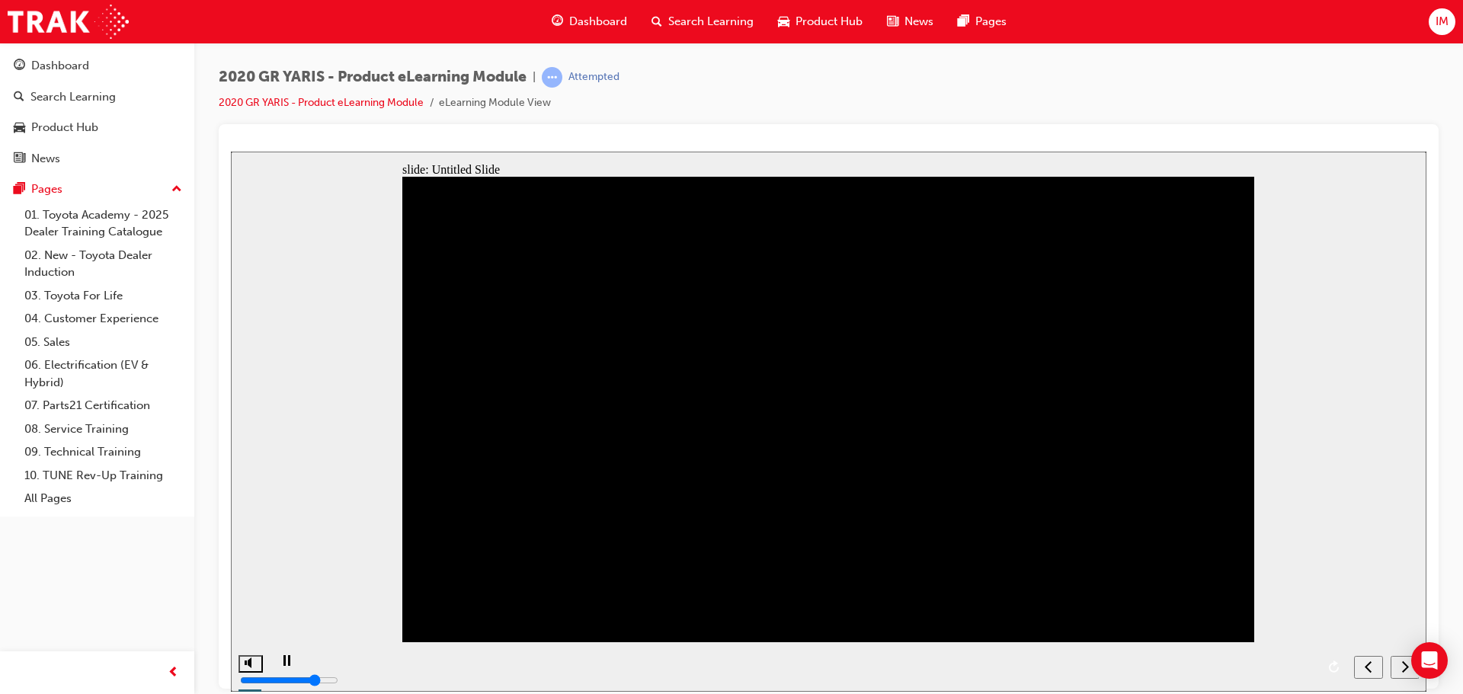
click at [1397, 673] on div "next" at bounding box center [1405, 667] width 17 height 16
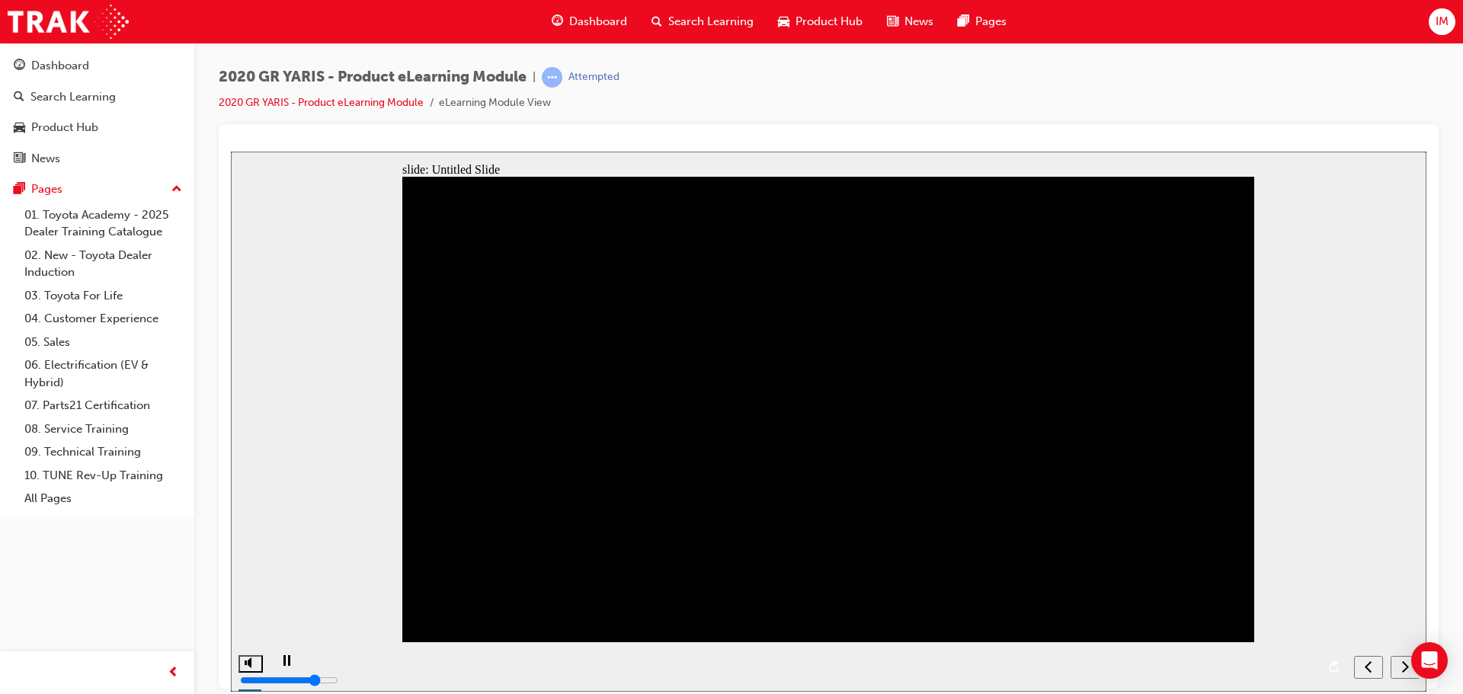
click at [1397, 666] on div "next" at bounding box center [1405, 667] width 17 height 16
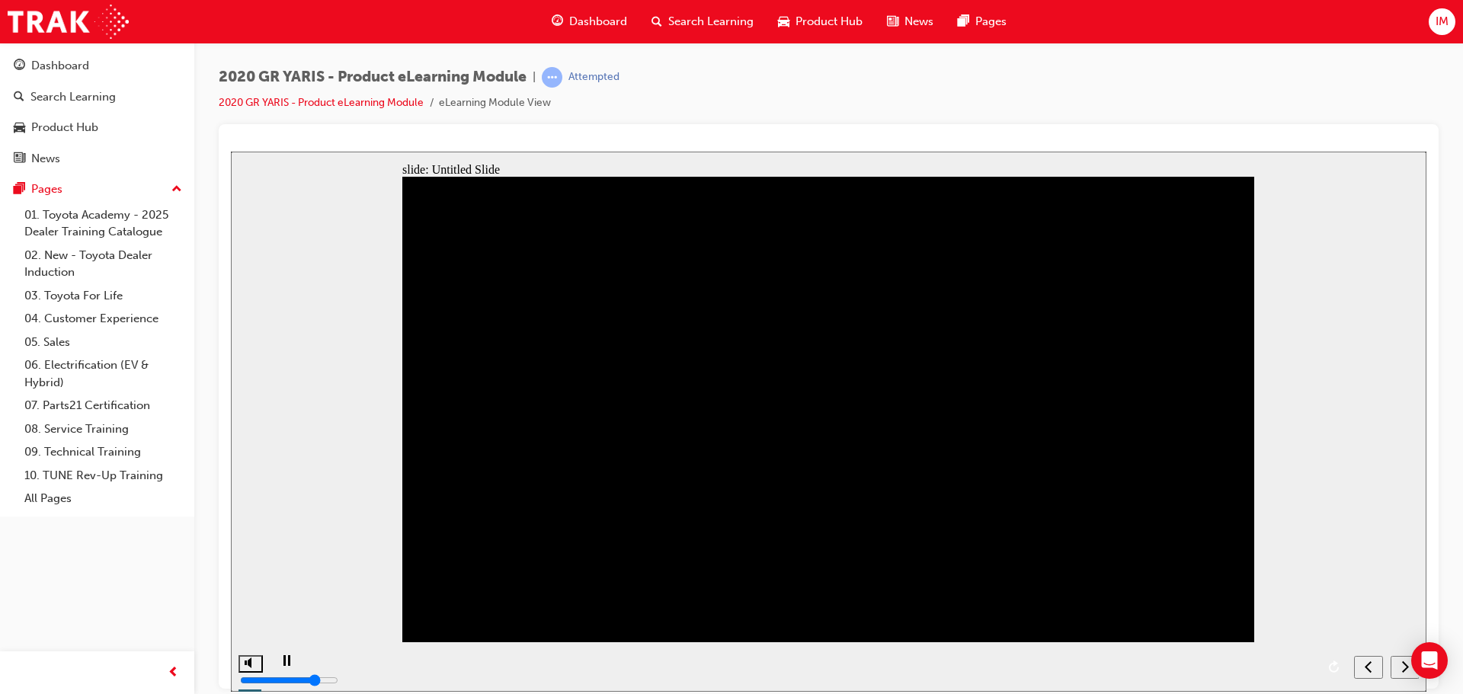
click at [1372, 663] on icon "previous" at bounding box center [1369, 666] width 8 height 14
click at [1370, 663] on icon "previous" at bounding box center [1368, 666] width 7 height 11
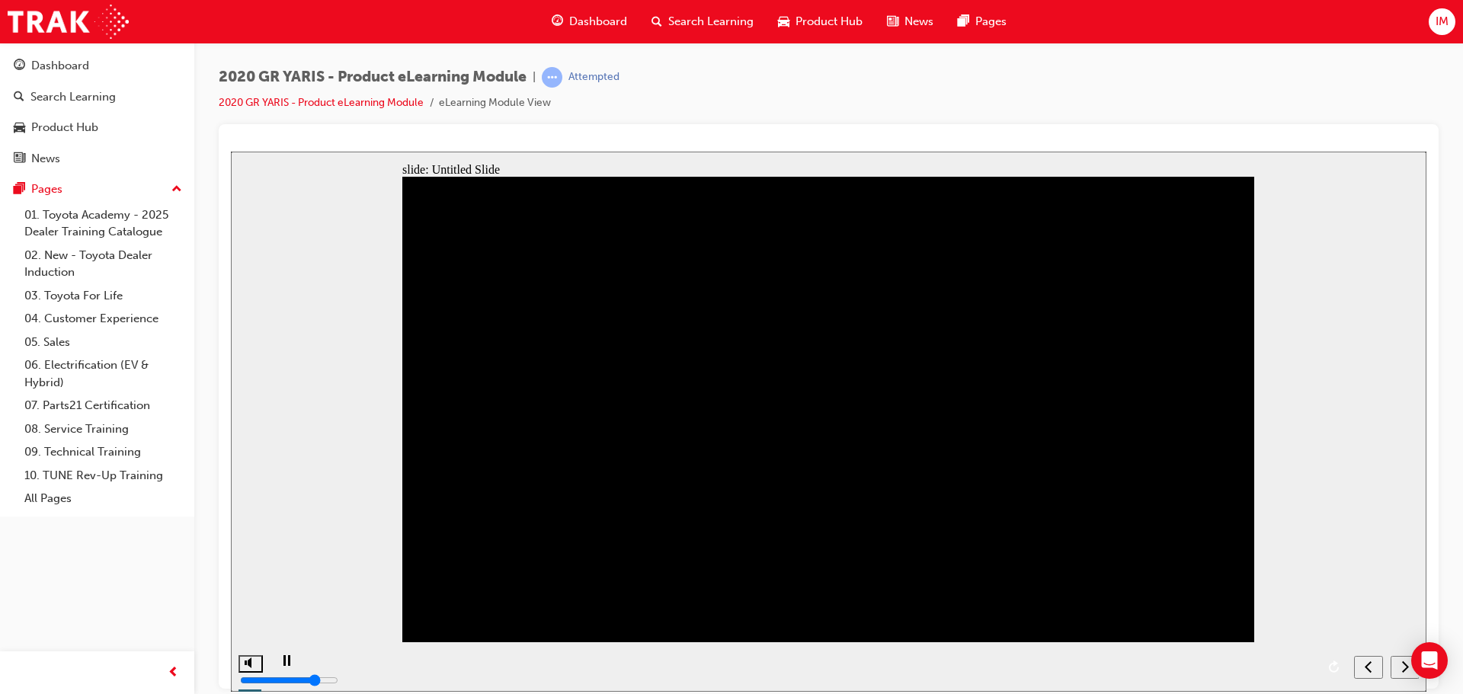
click at [1397, 664] on div "next" at bounding box center [1405, 667] width 17 height 16
click at [1382, 664] on button "previous" at bounding box center [1368, 666] width 29 height 23
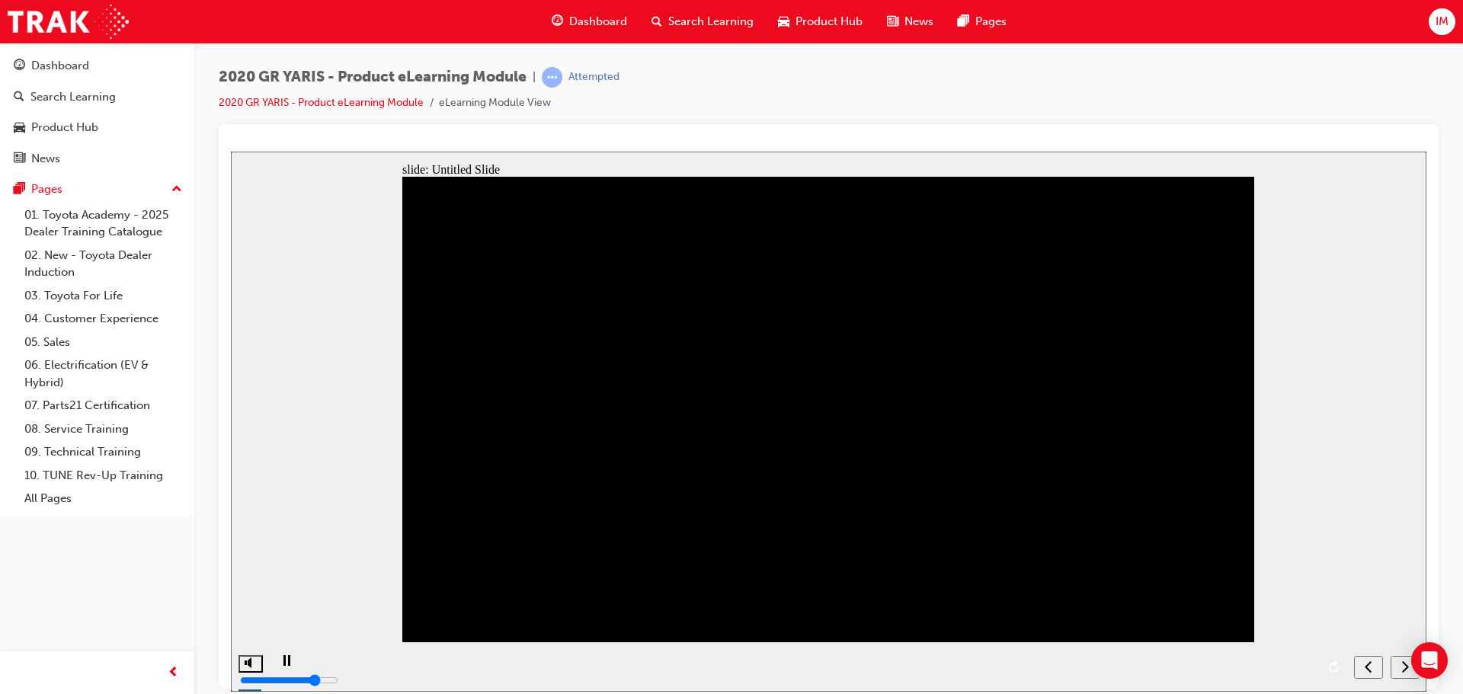
click at [1371, 664] on icon "previous" at bounding box center [1369, 666] width 8 height 14
click at [1365, 668] on icon "previous" at bounding box center [1369, 666] width 8 height 14
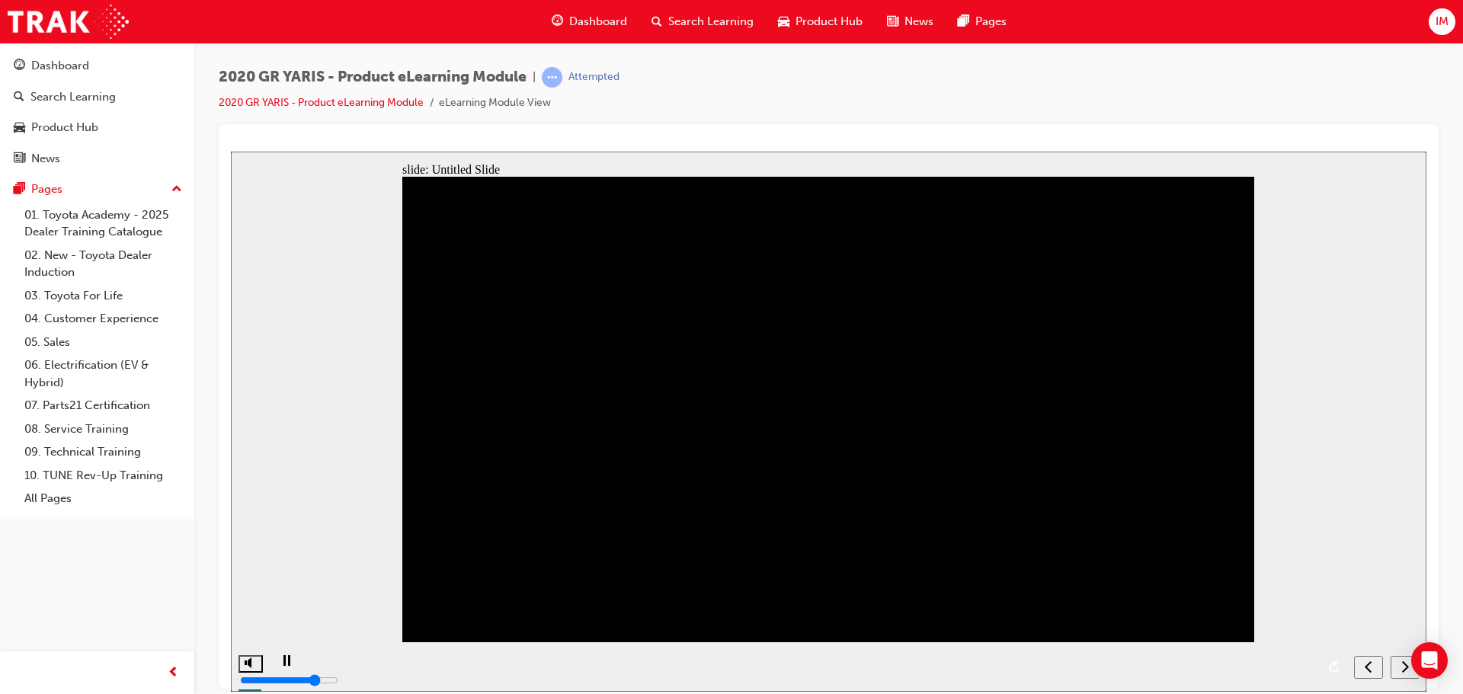
click at [1368, 663] on icon "previous" at bounding box center [1369, 666] width 8 height 14
click at [1397, 664] on div "next" at bounding box center [1405, 667] width 17 height 16
click at [1398, 667] on div "next" at bounding box center [1405, 667] width 17 height 16
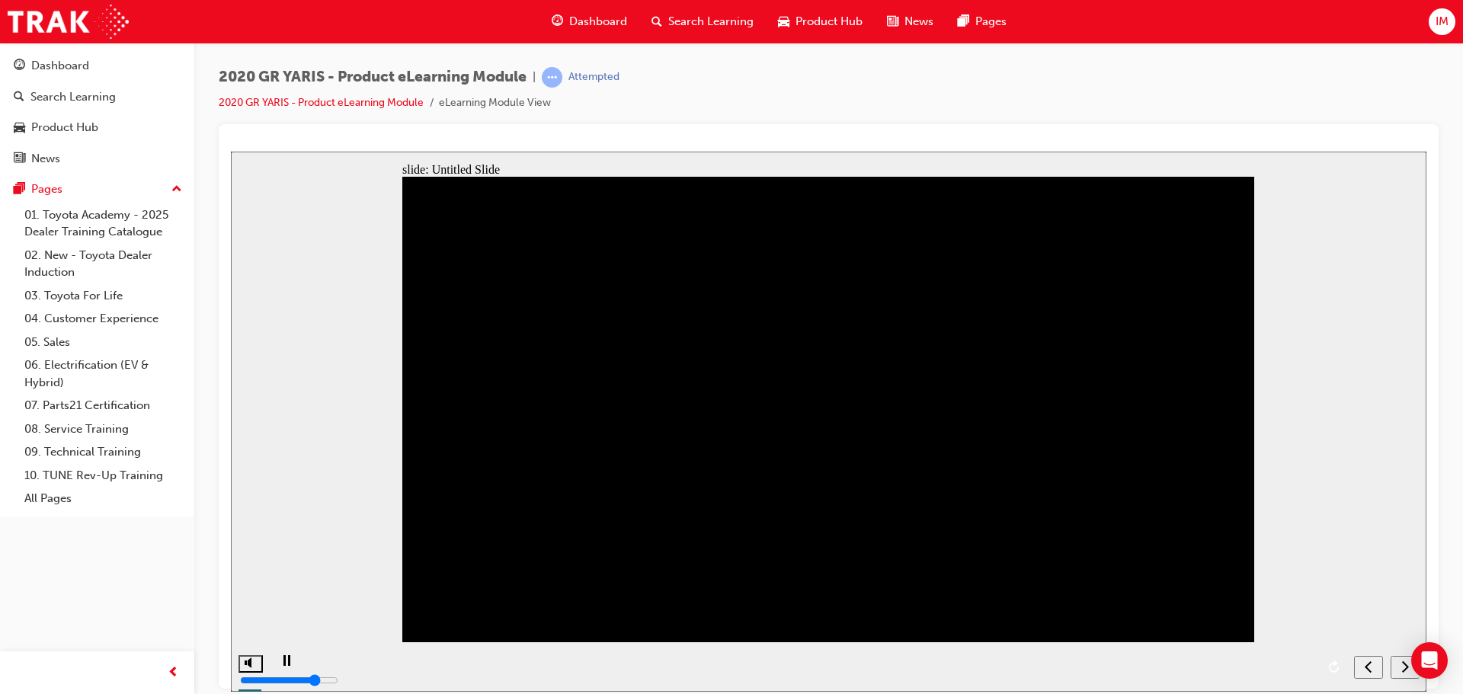
click at [1398, 667] on div "next" at bounding box center [1405, 667] width 17 height 16
click at [1398, 667] on nav "slide navigation" at bounding box center [1386, 667] width 65 height 50
click at [1402, 666] on nav "slide navigation" at bounding box center [1386, 667] width 65 height 50
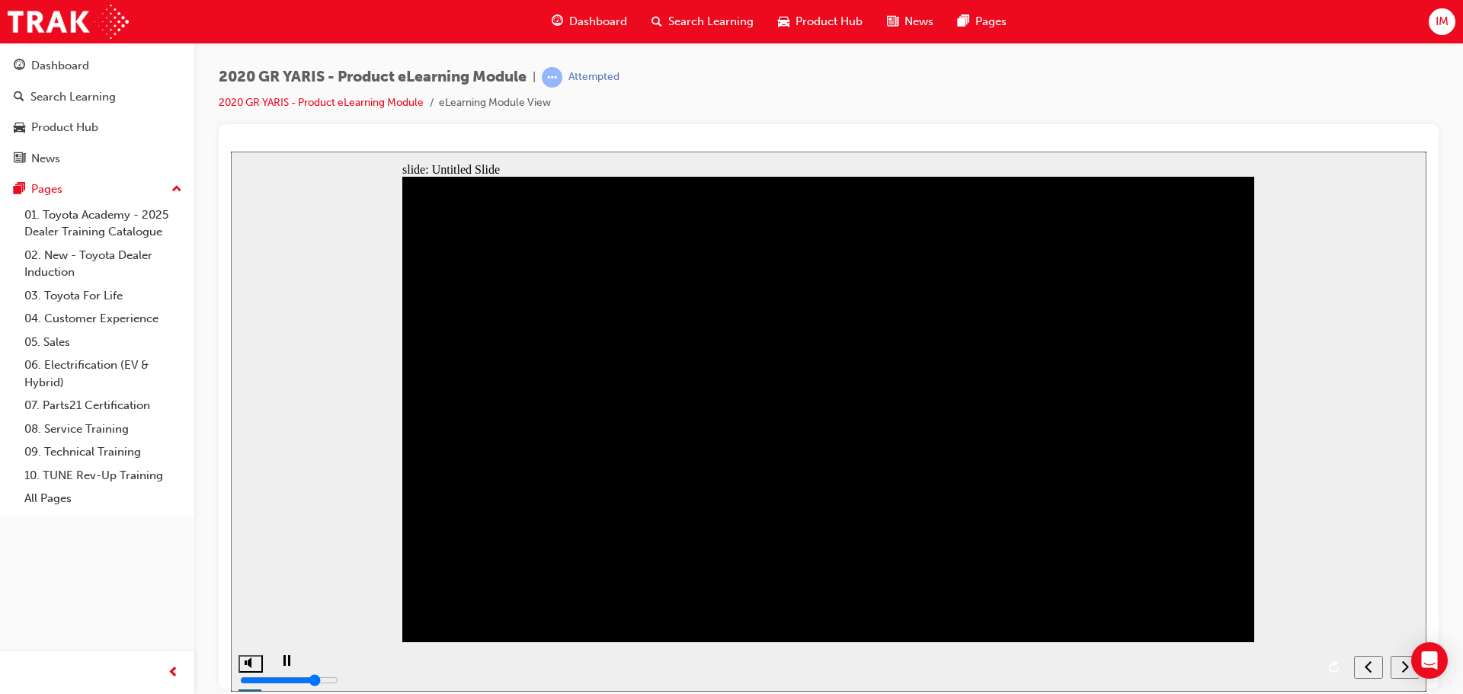
drag, startPoint x: 1117, startPoint y: 355, endPoint x: 1018, endPoint y: 371, distance: 100.3
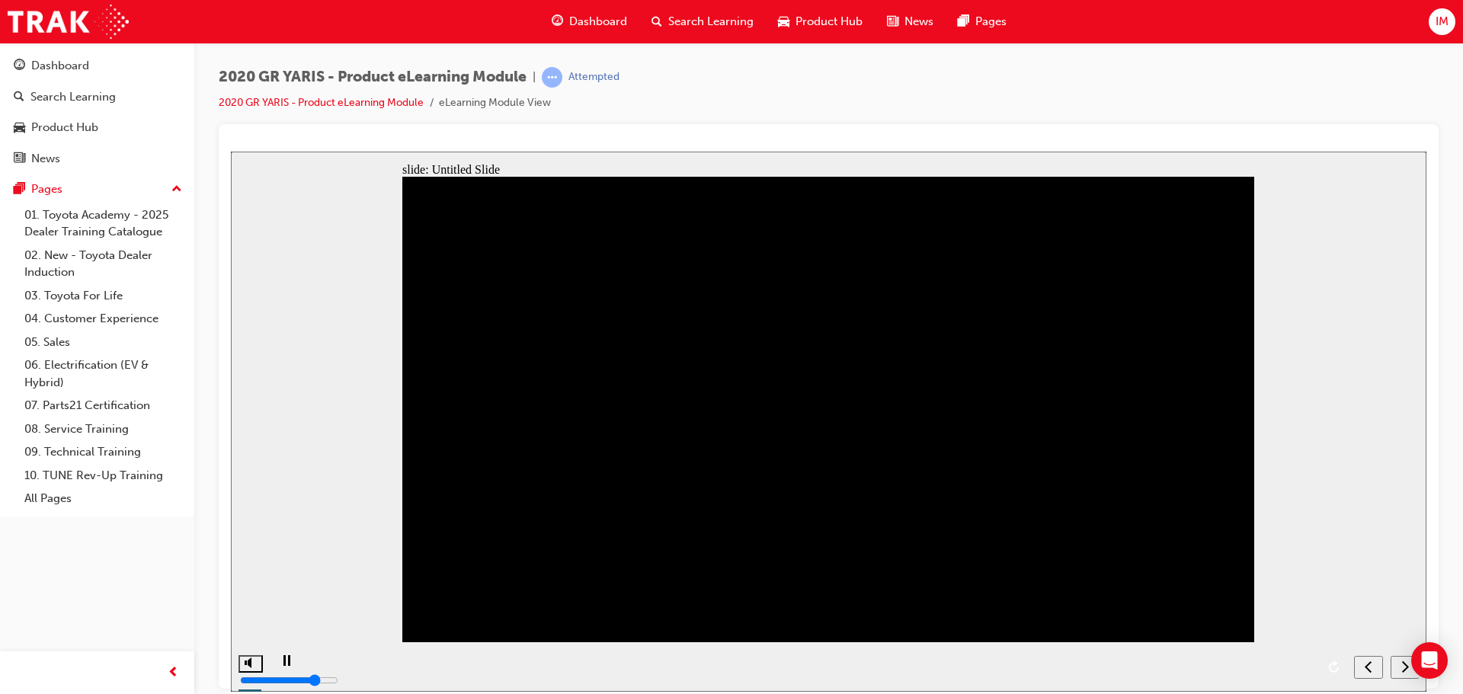
drag, startPoint x: 1113, startPoint y: 264, endPoint x: 496, endPoint y: 411, distance: 634.5
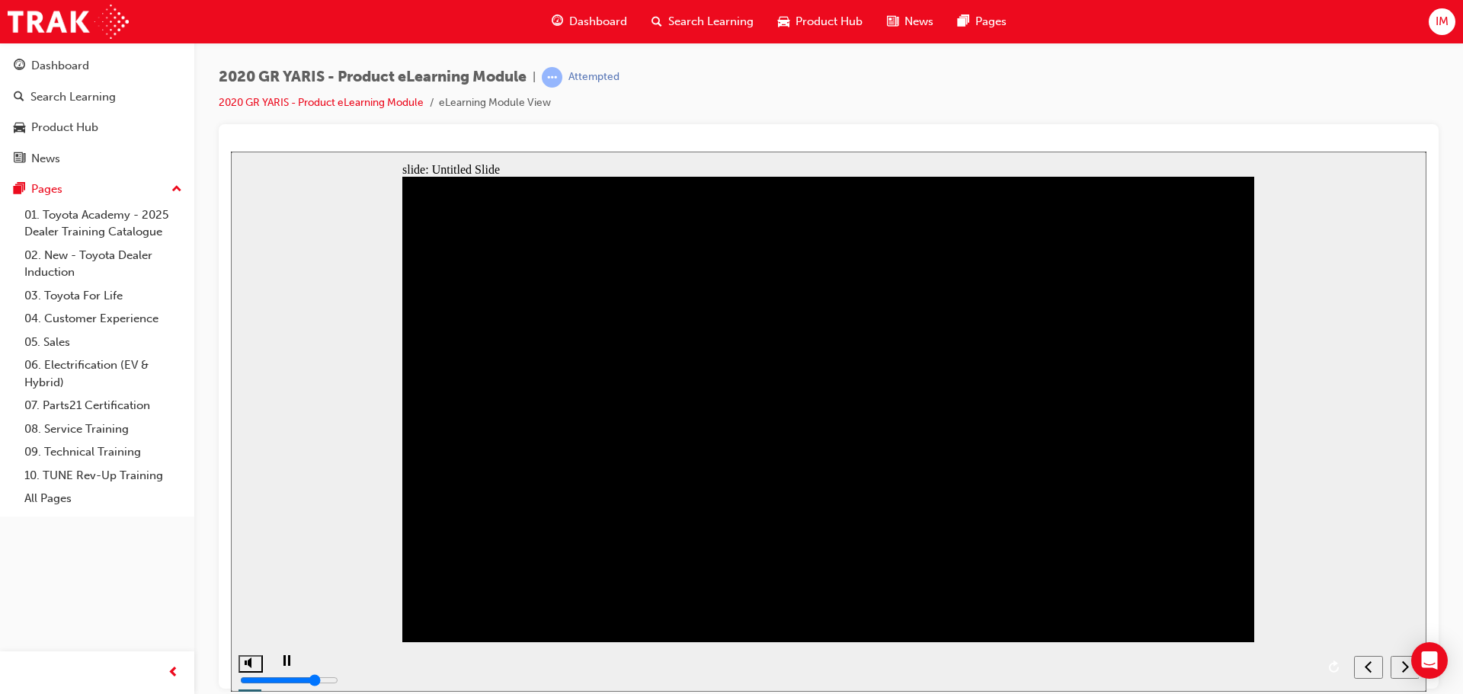
click at [1112, 264] on div "AWD mode select switch Drivers can adjust the GR-Four system to their tastes si…" at bounding box center [828, 415] width 852 height 479
drag, startPoint x: 677, startPoint y: 239, endPoint x: 676, endPoint y: 258, distance: 18.3
click at [677, 243] on div "AWD mode select switch Drivers can adjust the GR-Four system to their tastes si…" at bounding box center [828, 415] width 852 height 479
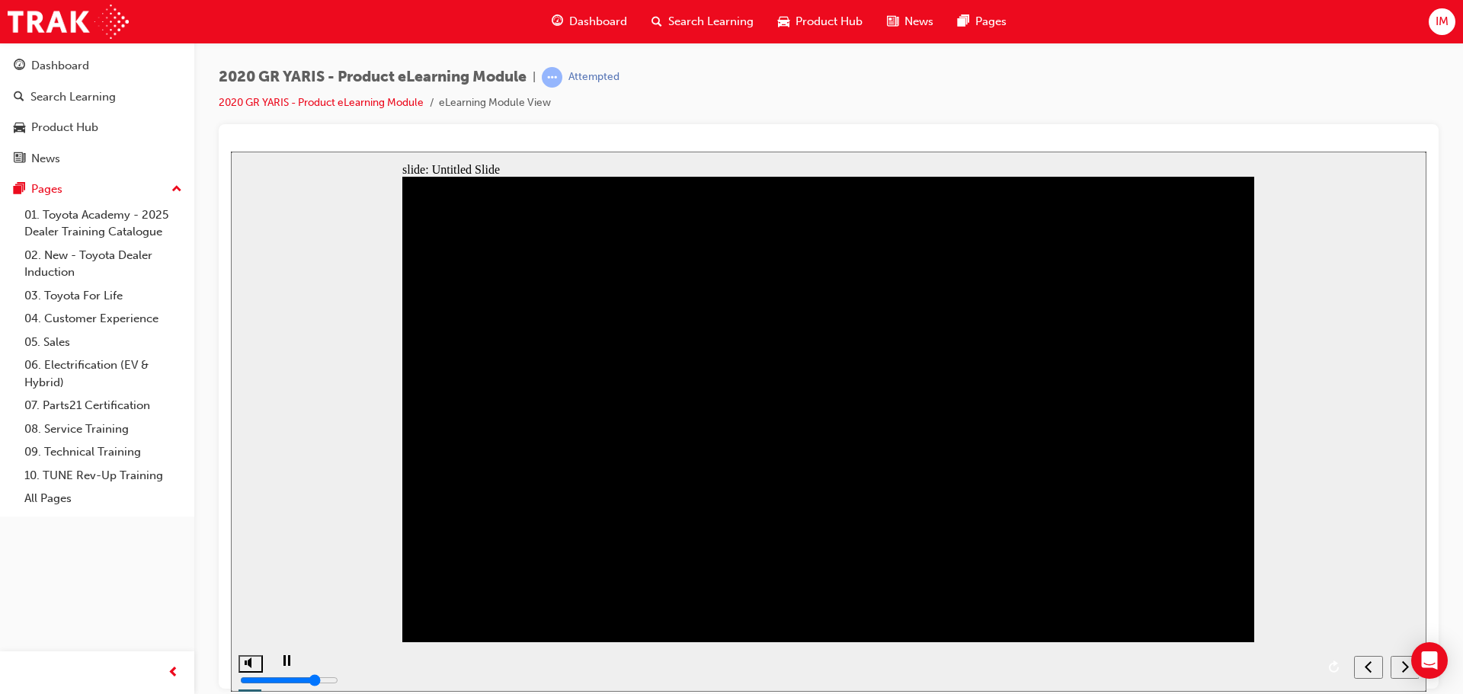
click at [805, 322] on div "AWD mode select switch Drivers can adjust the GR-Four system to their tastes si…" at bounding box center [828, 415] width 852 height 479
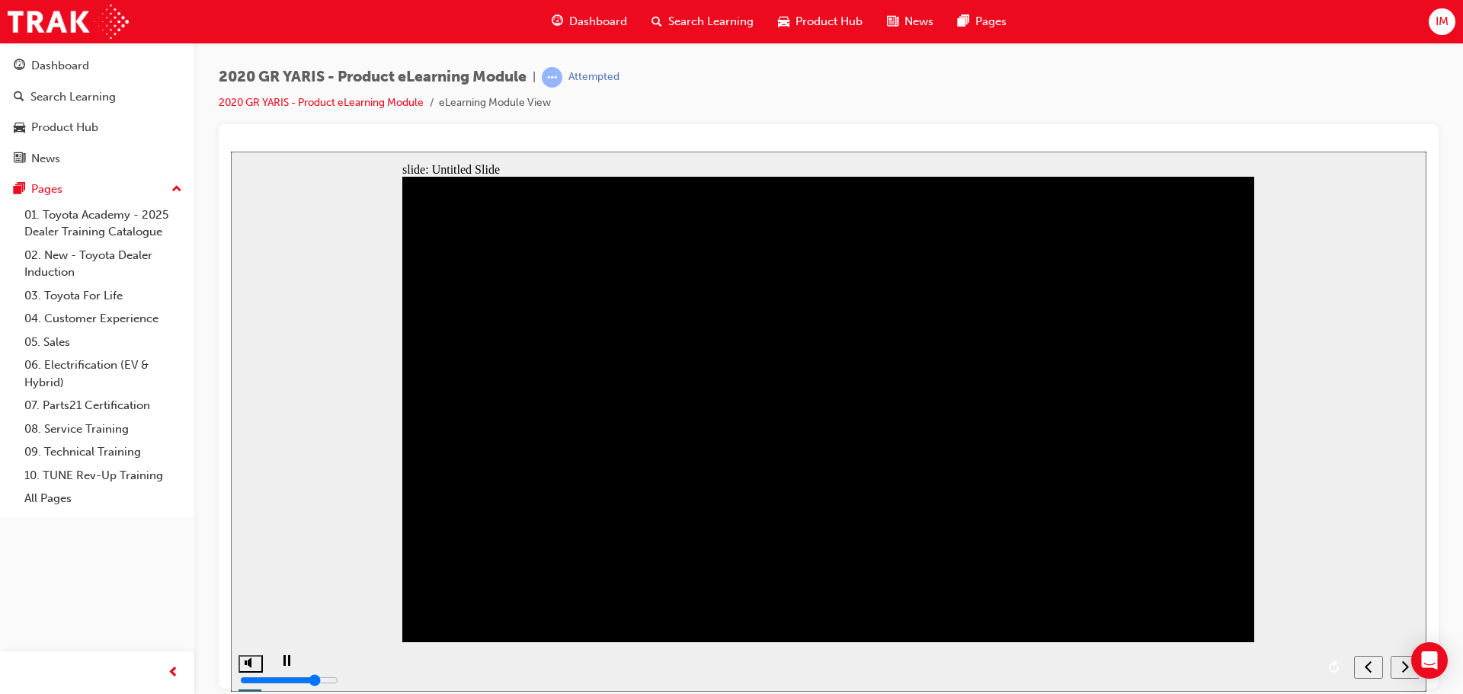
drag, startPoint x: 694, startPoint y: 666, endPoint x: 1089, endPoint y: 668, distance: 394.7
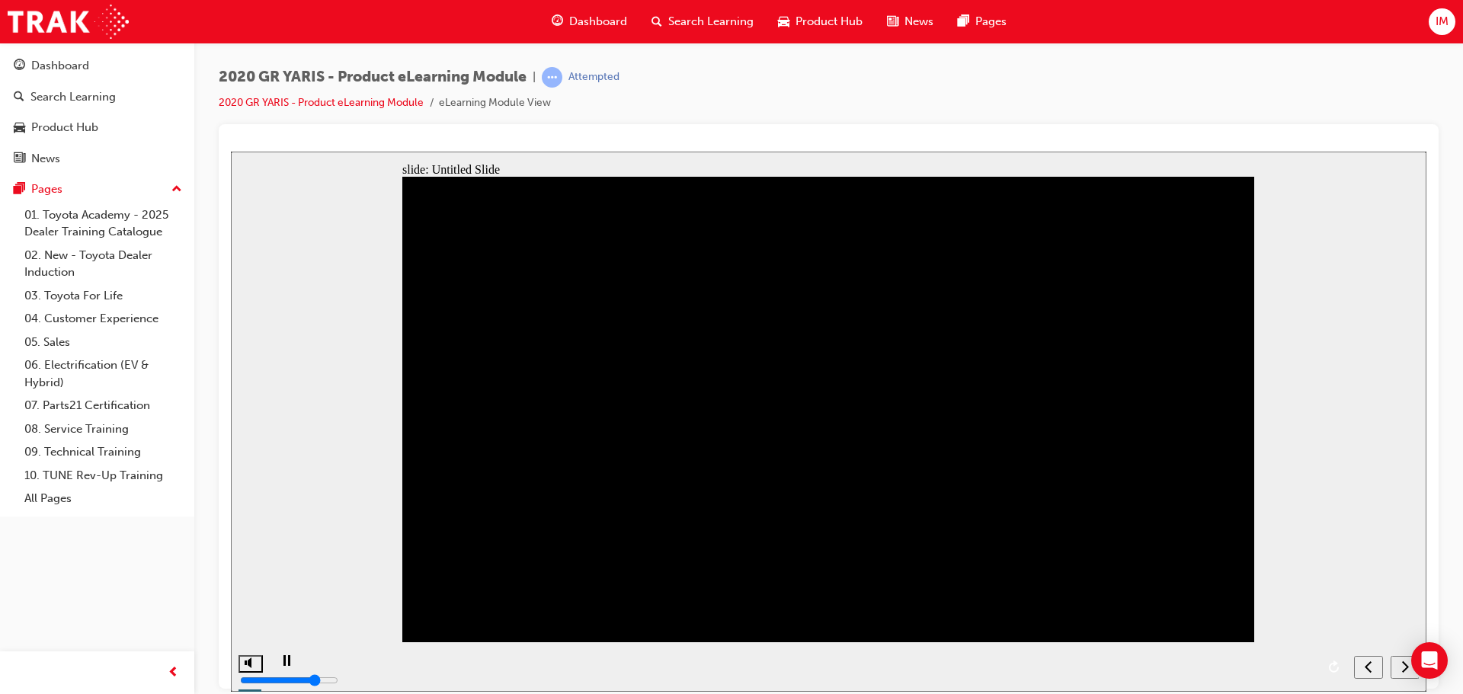
click at [1065, 668] on div "playback controls" at bounding box center [807, 667] width 1077 height 50
click at [1296, 664] on div "playback controls" at bounding box center [807, 667] width 1077 height 50
click at [1330, 661] on icon "replay" at bounding box center [1335, 666] width 12 height 12
click at [1338, 660] on icon "replay" at bounding box center [1335, 666] width 12 height 12
click at [1335, 664] on icon "replay" at bounding box center [1334, 666] width 10 height 12
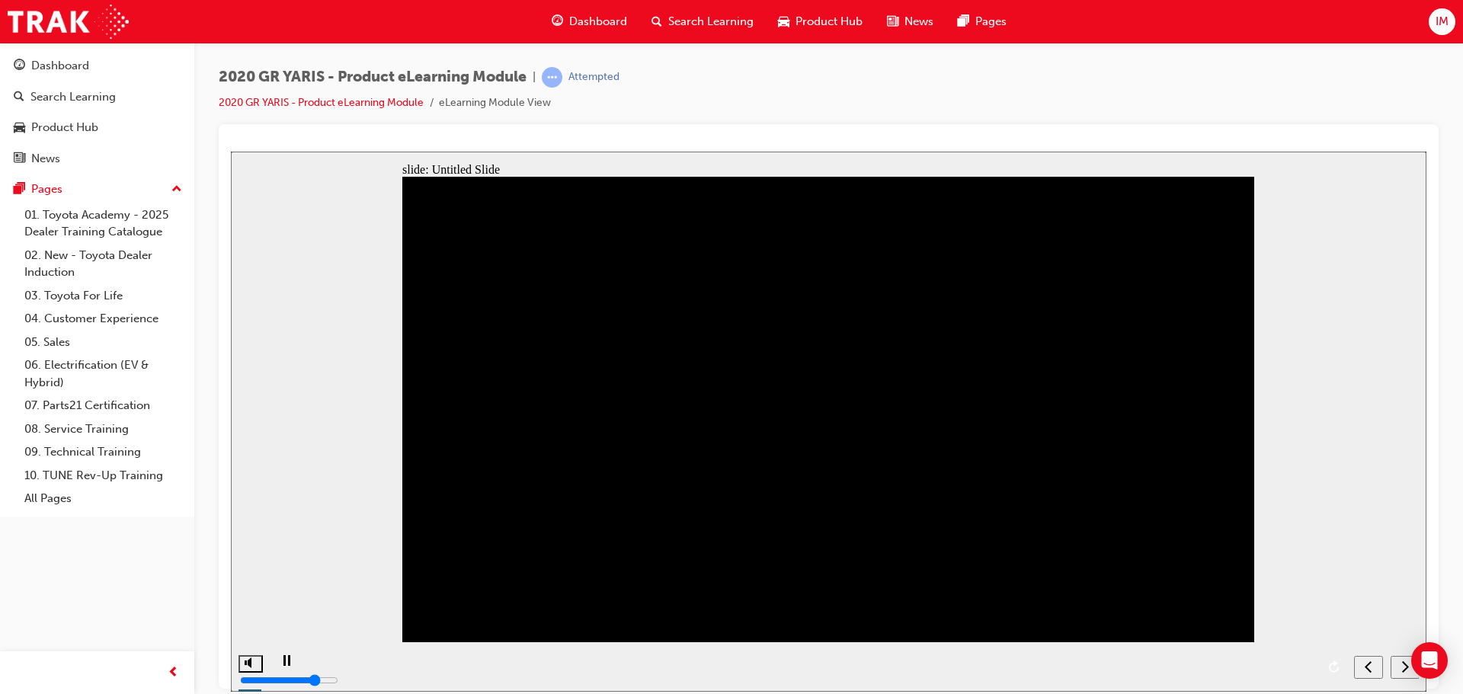
click at [1336, 664] on icon "replay" at bounding box center [1334, 666] width 10 height 12
click at [1374, 671] on div "previous" at bounding box center [1368, 667] width 17 height 16
click at [1401, 664] on div "next" at bounding box center [1405, 667] width 17 height 16
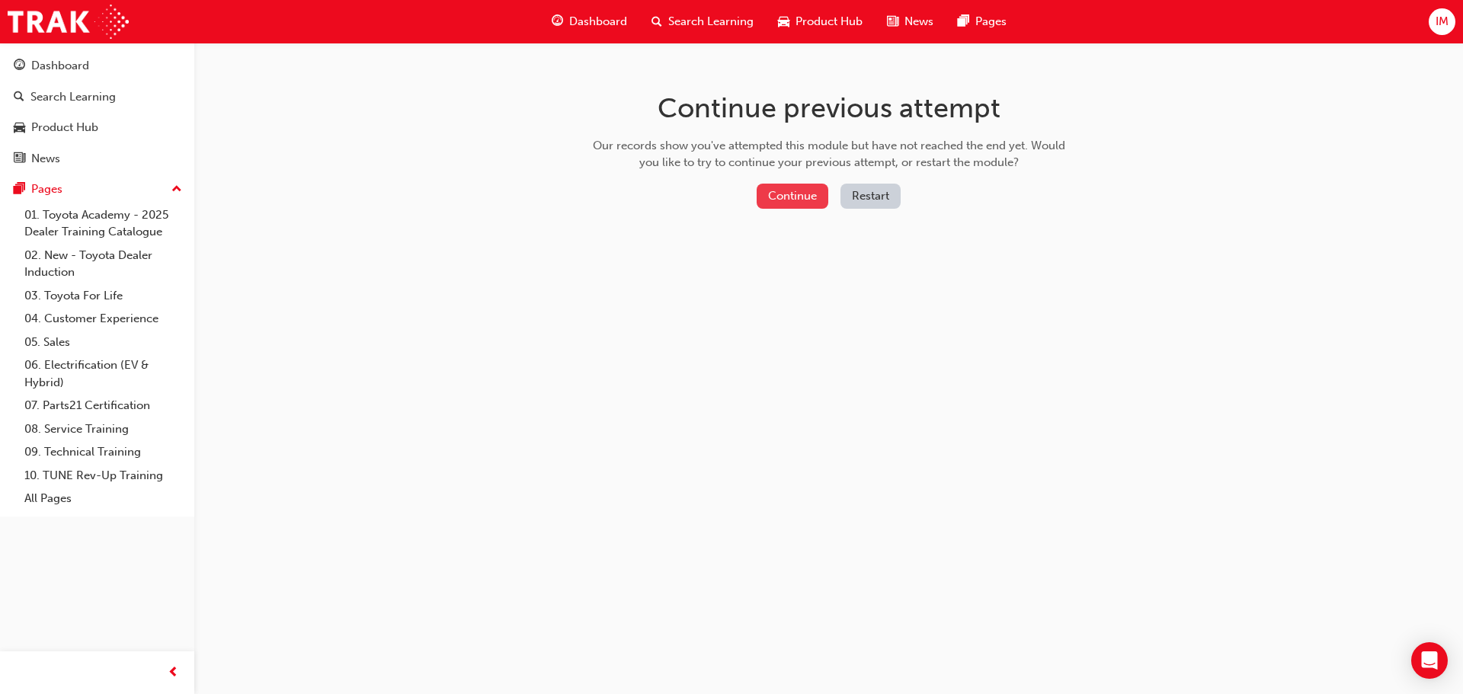
click at [793, 207] on button "Continue" at bounding box center [793, 196] width 72 height 25
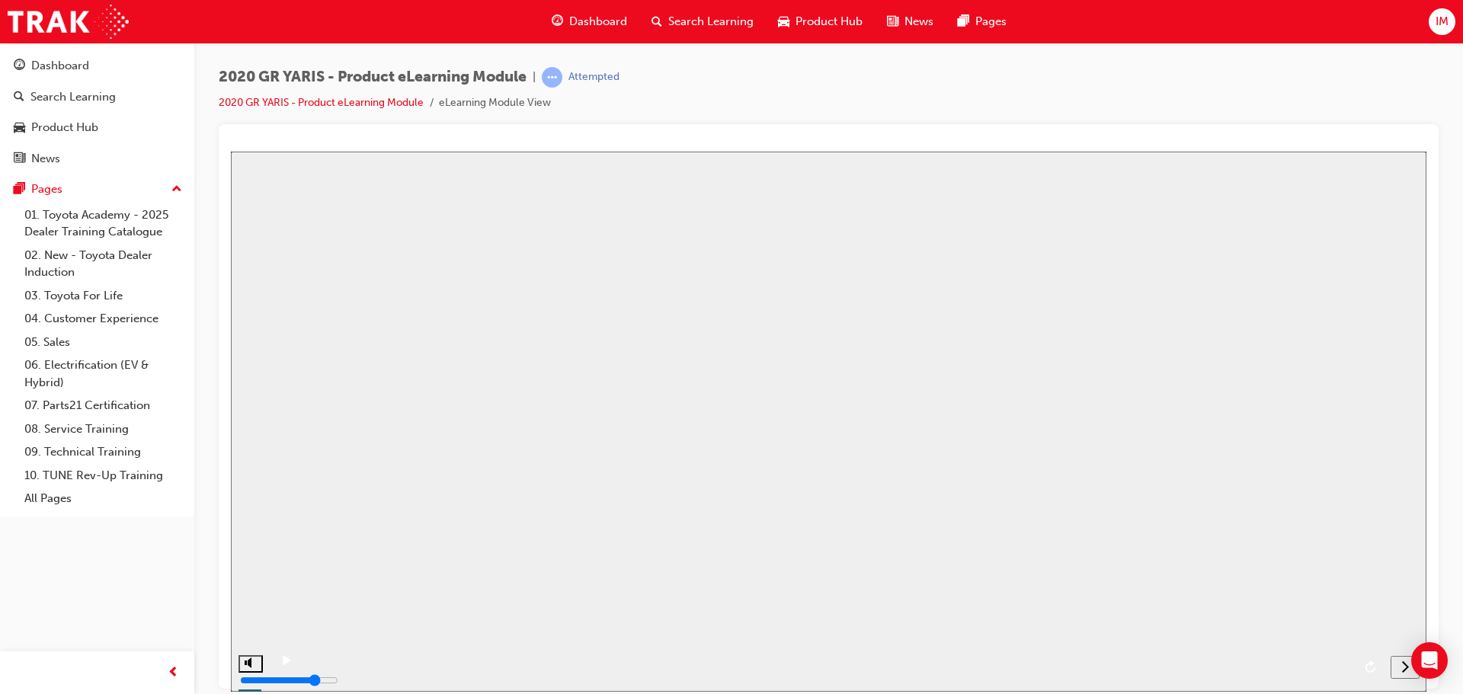
click at [281, 693] on button "Resume" at bounding box center [256, 704] width 50 height 16
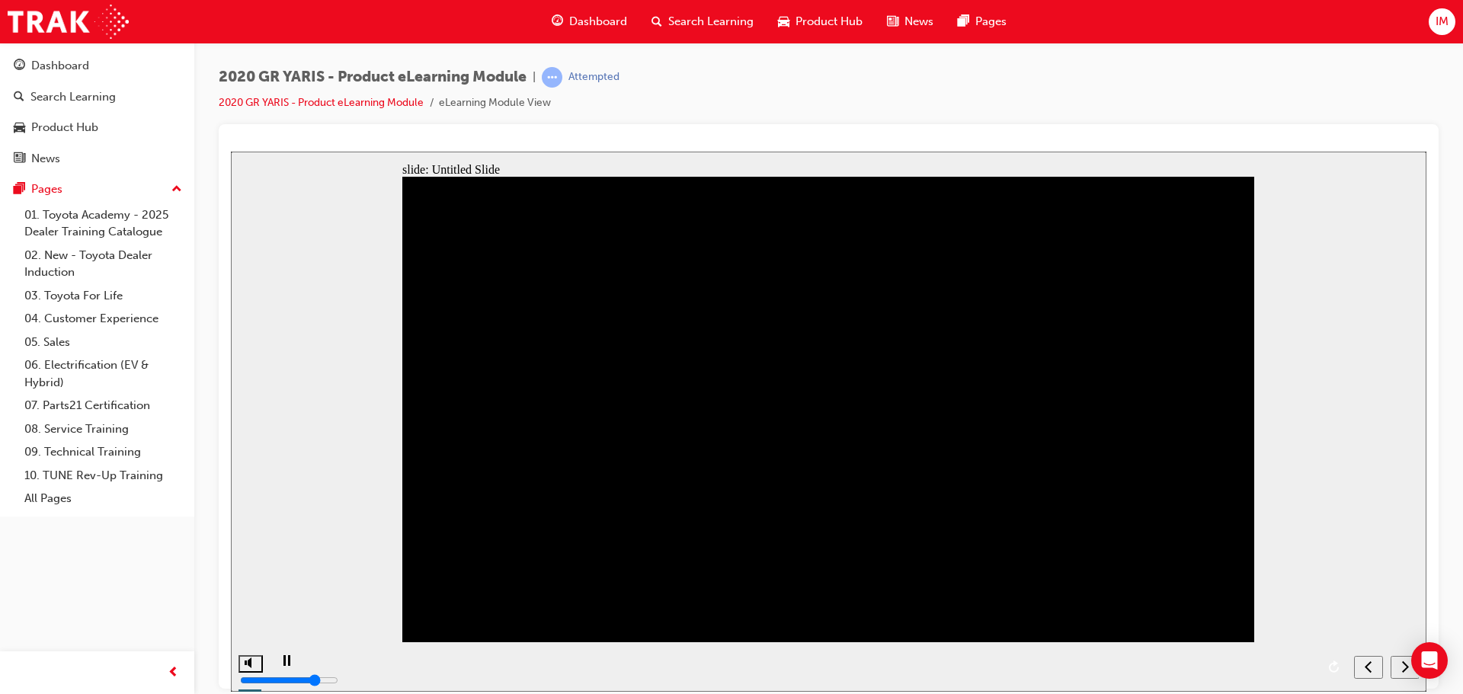
click at [1112, 268] on div "Thrilling engine sound Utilising ceiling mounted microphones located above the …" at bounding box center [828, 415] width 852 height 479
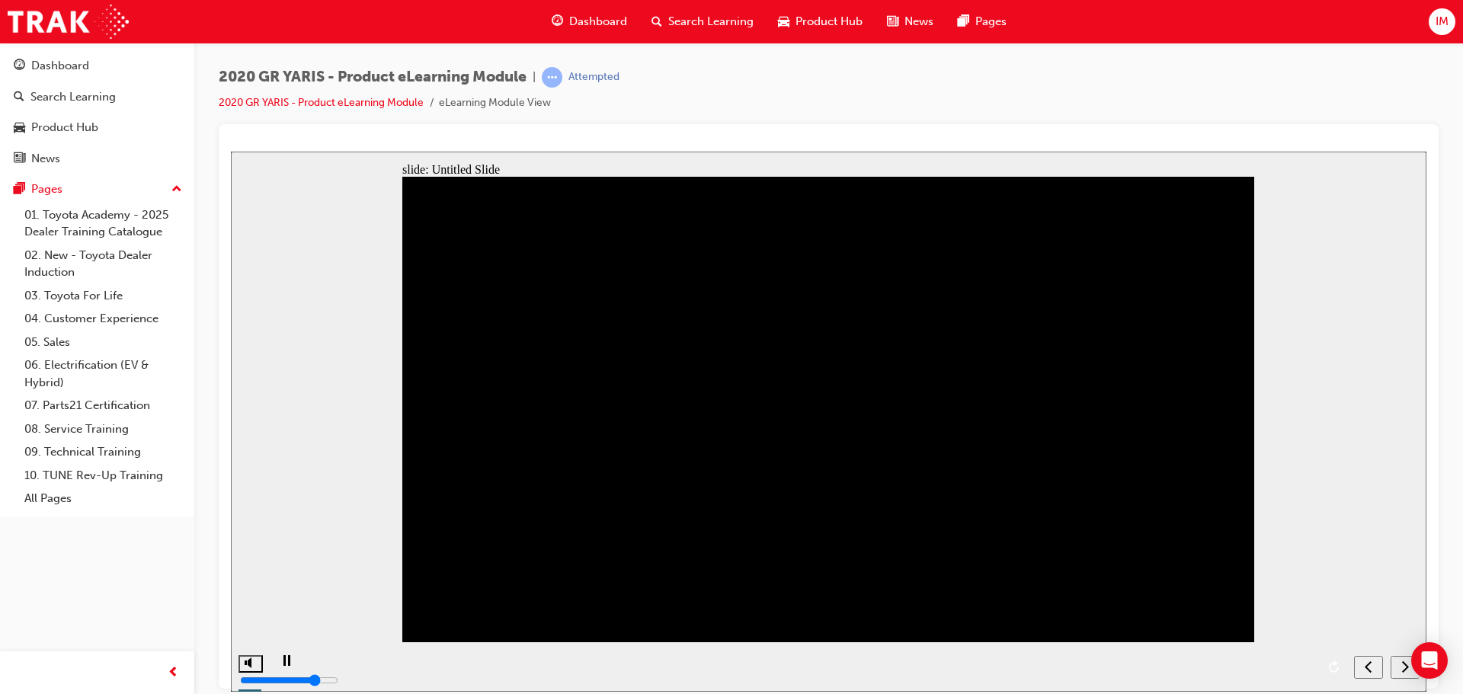
click at [809, 326] on div "AWD mode select switch Drivers can adjust the GR-Four system to their tastes si…" at bounding box center [828, 415] width 852 height 479
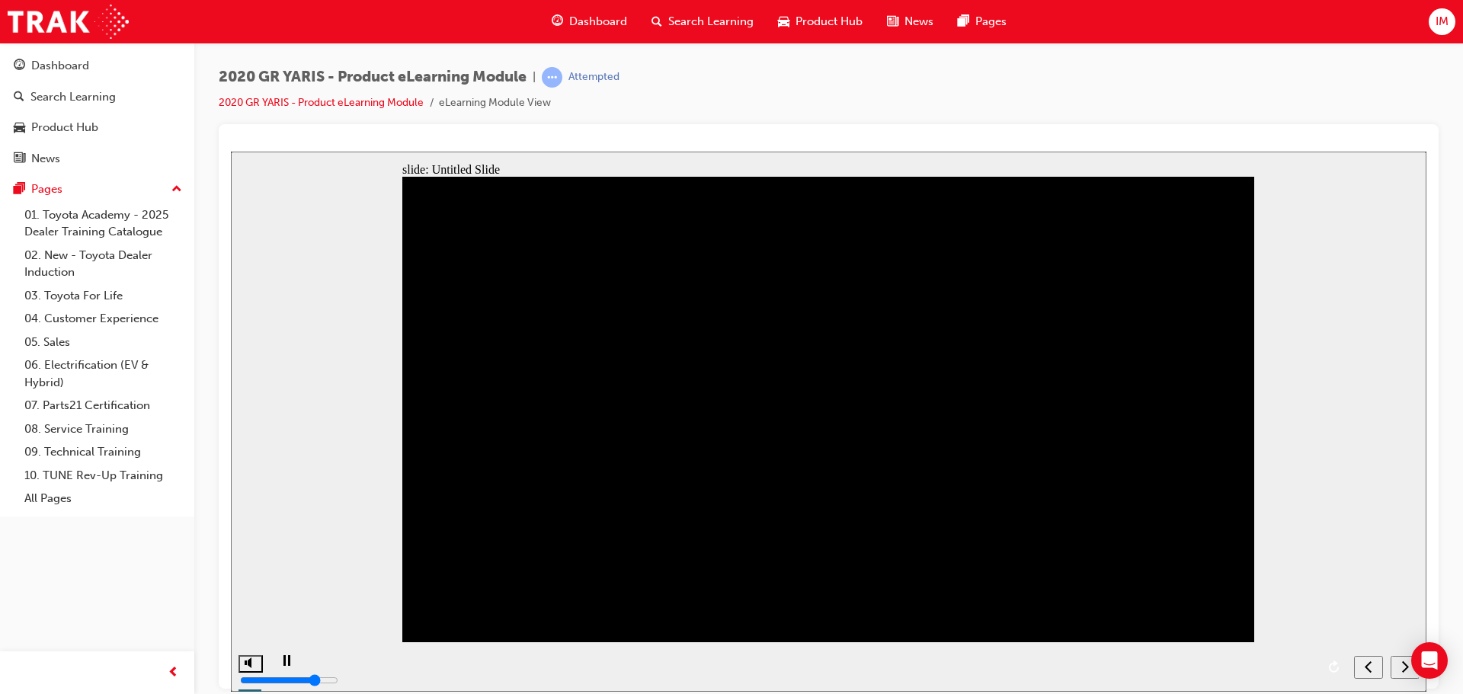
click at [1406, 663] on nav "slide navigation" at bounding box center [1386, 667] width 65 height 50
click at [1377, 661] on div "previous" at bounding box center [1368, 667] width 17 height 16
click at [1375, 664] on div "previous" at bounding box center [1368, 667] width 17 height 16
click at [1374, 664] on div "previous" at bounding box center [1368, 667] width 17 height 16
click at [1372, 663] on icon "previous" at bounding box center [1369, 666] width 8 height 14
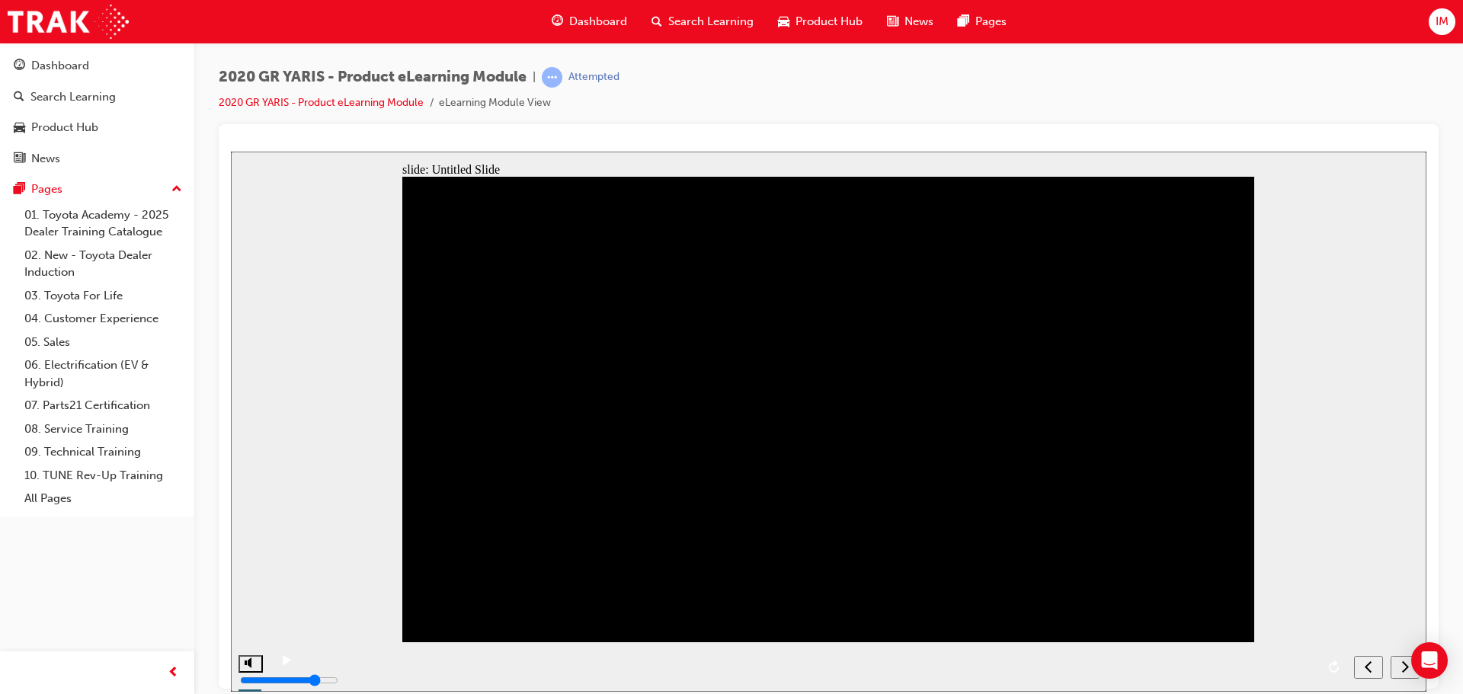
click at [1372, 663] on icon "previous" at bounding box center [1369, 666] width 8 height 14
click at [1372, 663] on section at bounding box center [829, 667] width 1196 height 50
click at [1372, 663] on icon "replay" at bounding box center [1371, 666] width 10 height 12
click at [1372, 662] on icon "replay" at bounding box center [1371, 666] width 10 height 12
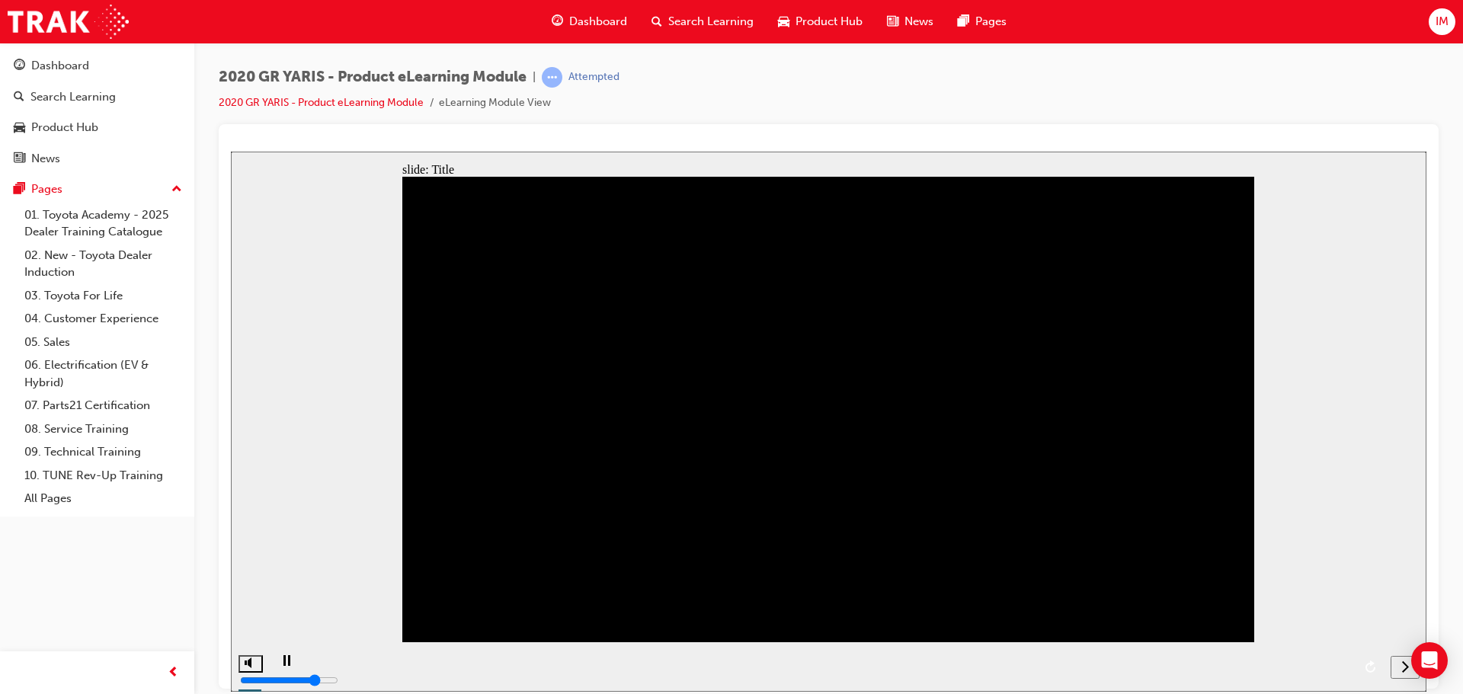
click at [345, 671] on div "playback controls" at bounding box center [826, 667] width 1114 height 50
drag, startPoint x: 345, startPoint y: 664, endPoint x: 603, endPoint y: 664, distance: 257.6
click at [603, 664] on div "playback controls" at bounding box center [826, 667] width 1114 height 50
click at [1404, 667] on icon "next" at bounding box center [1405, 666] width 8 height 14
click at [1401, 668] on div "next" at bounding box center [1405, 667] width 17 height 16
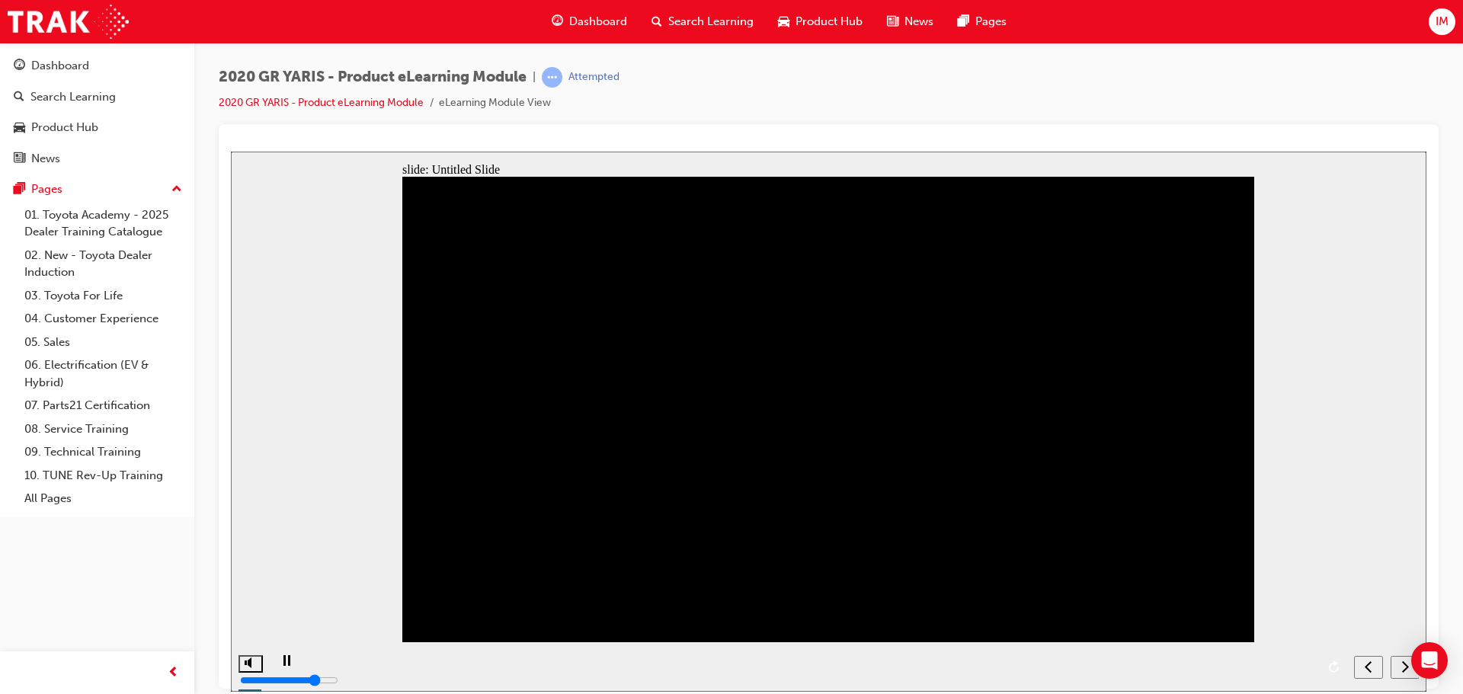
click at [1401, 668] on div "next" at bounding box center [1405, 667] width 17 height 16
click at [1377, 667] on div "previous" at bounding box center [1368, 667] width 17 height 16
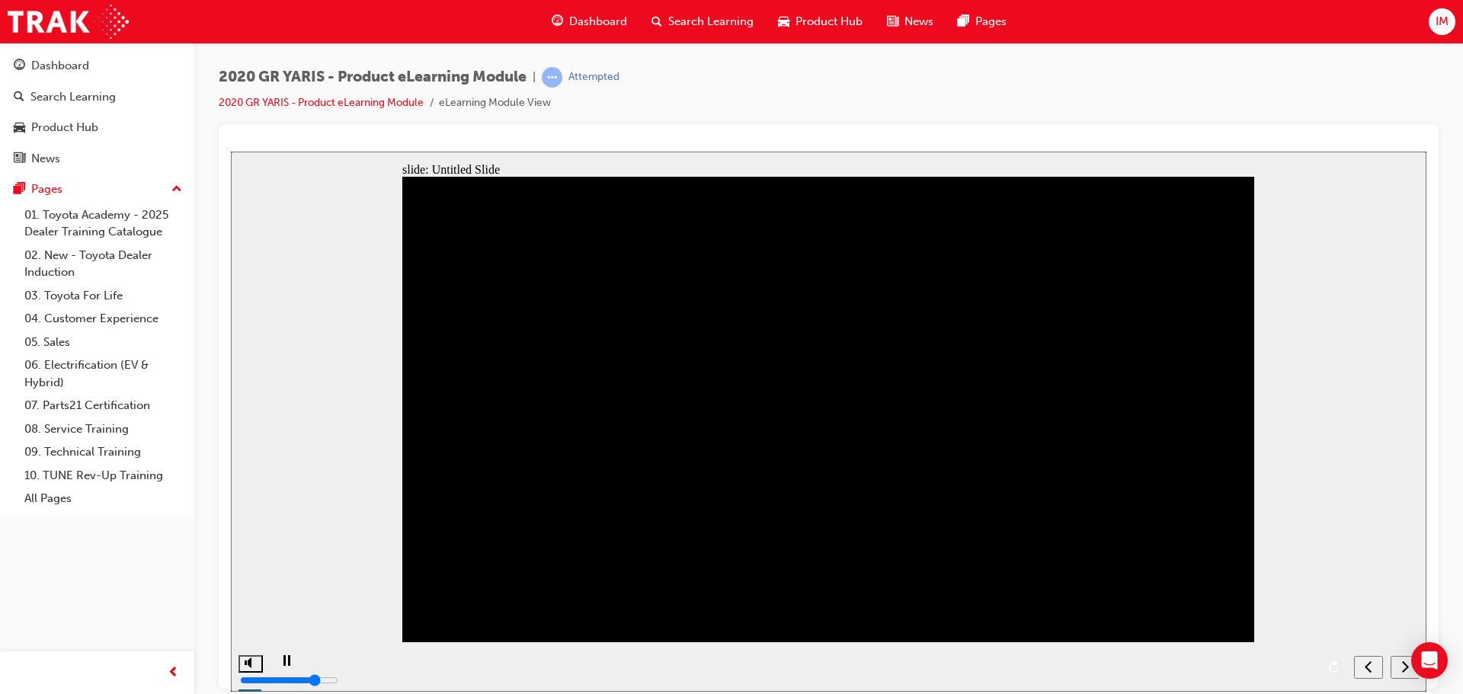
click at [1372, 666] on div "previous" at bounding box center [1368, 667] width 17 height 16
click at [1377, 667] on div "previous" at bounding box center [1368, 667] width 17 height 16
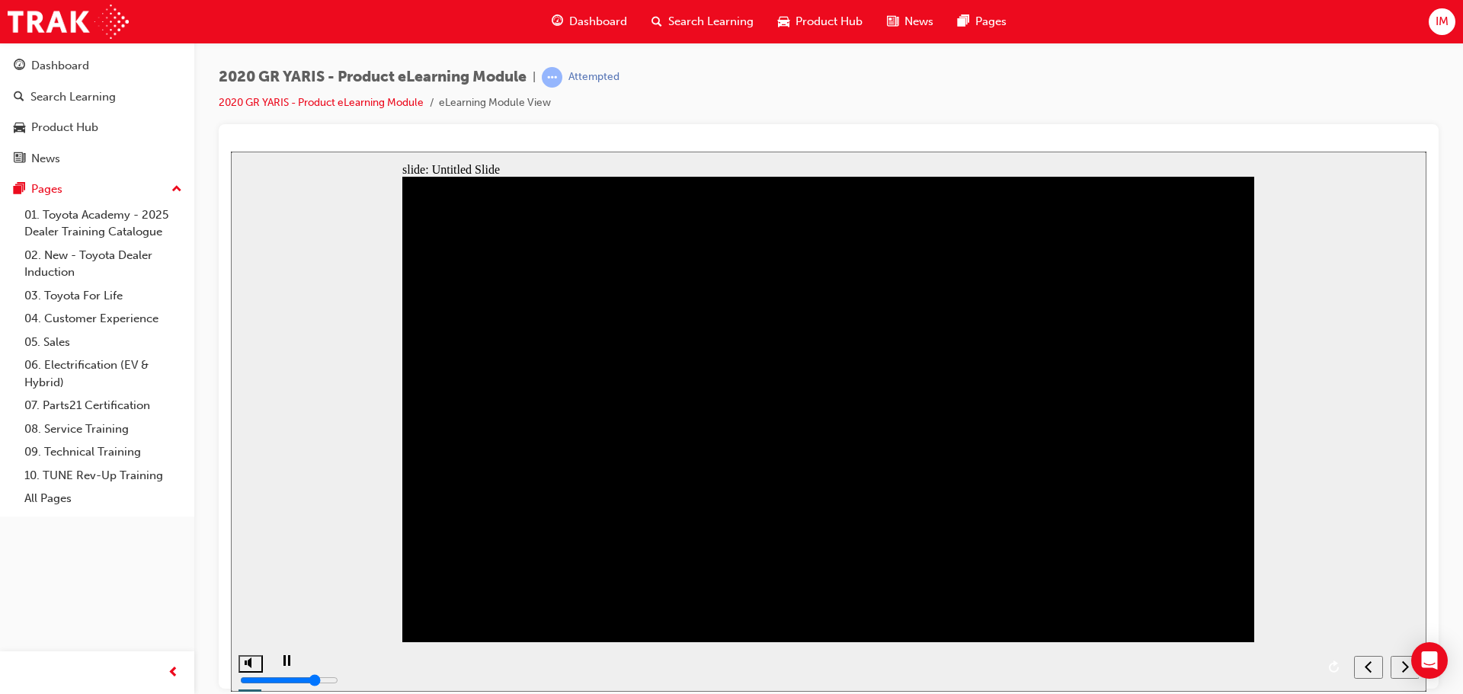
drag, startPoint x: 930, startPoint y: 262, endPoint x: 908, endPoint y: 323, distance: 64.8
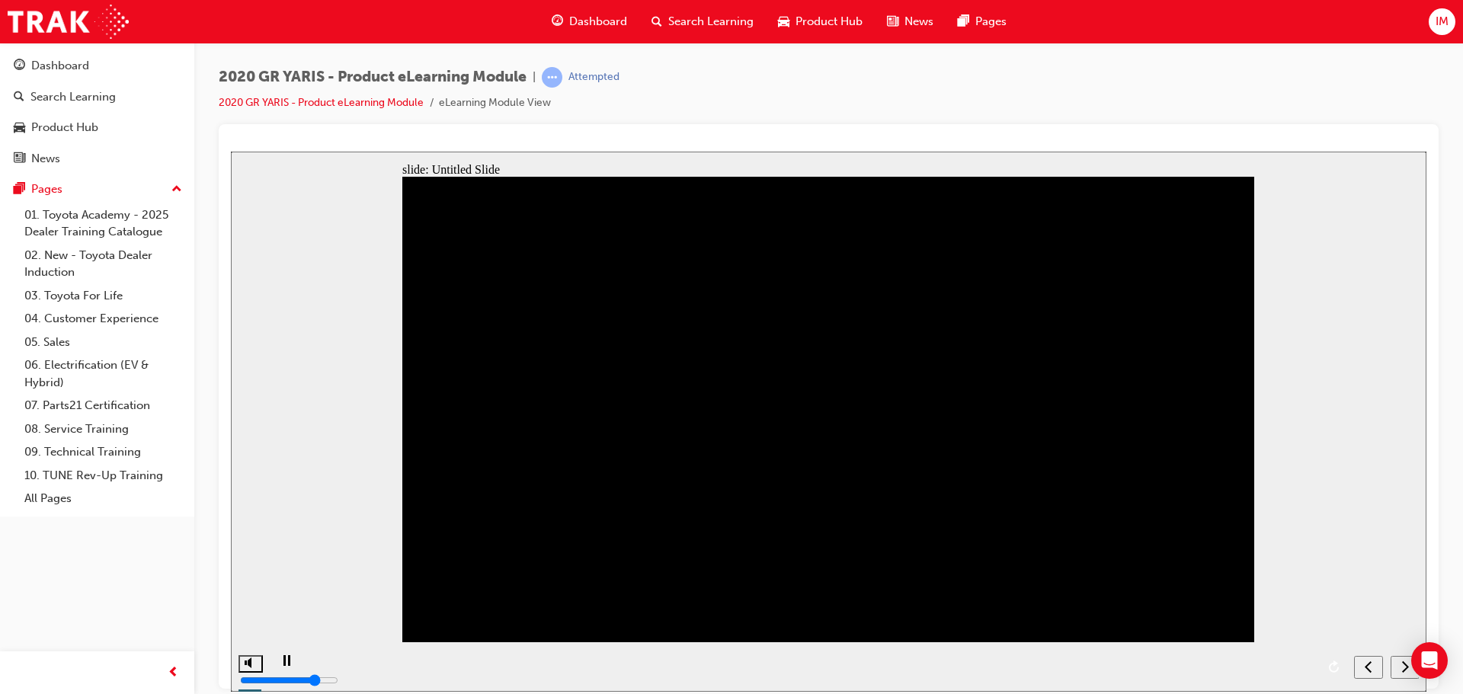
click at [1410, 671] on div "next" at bounding box center [1405, 667] width 17 height 16
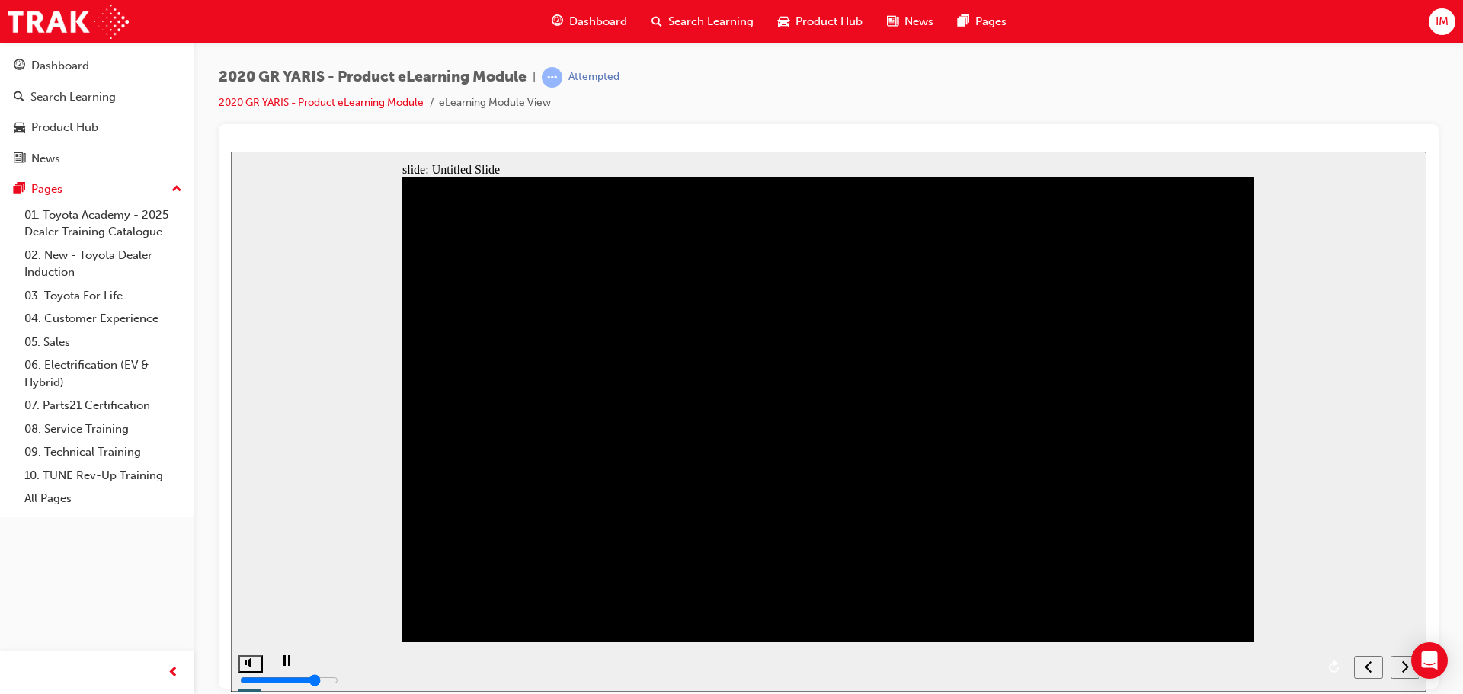
click at [1404, 667] on icon "next" at bounding box center [1405, 666] width 8 height 14
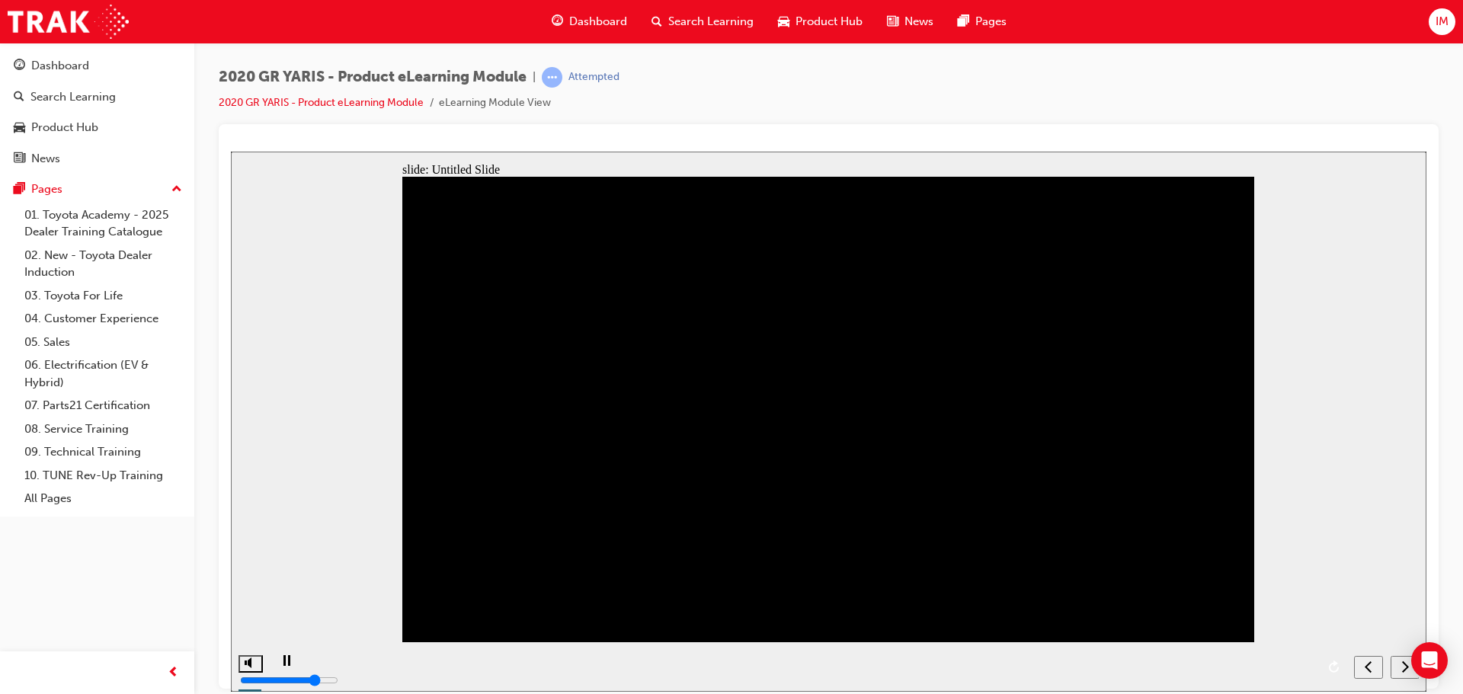
click at [1406, 671] on icon "next" at bounding box center [1405, 666] width 8 height 14
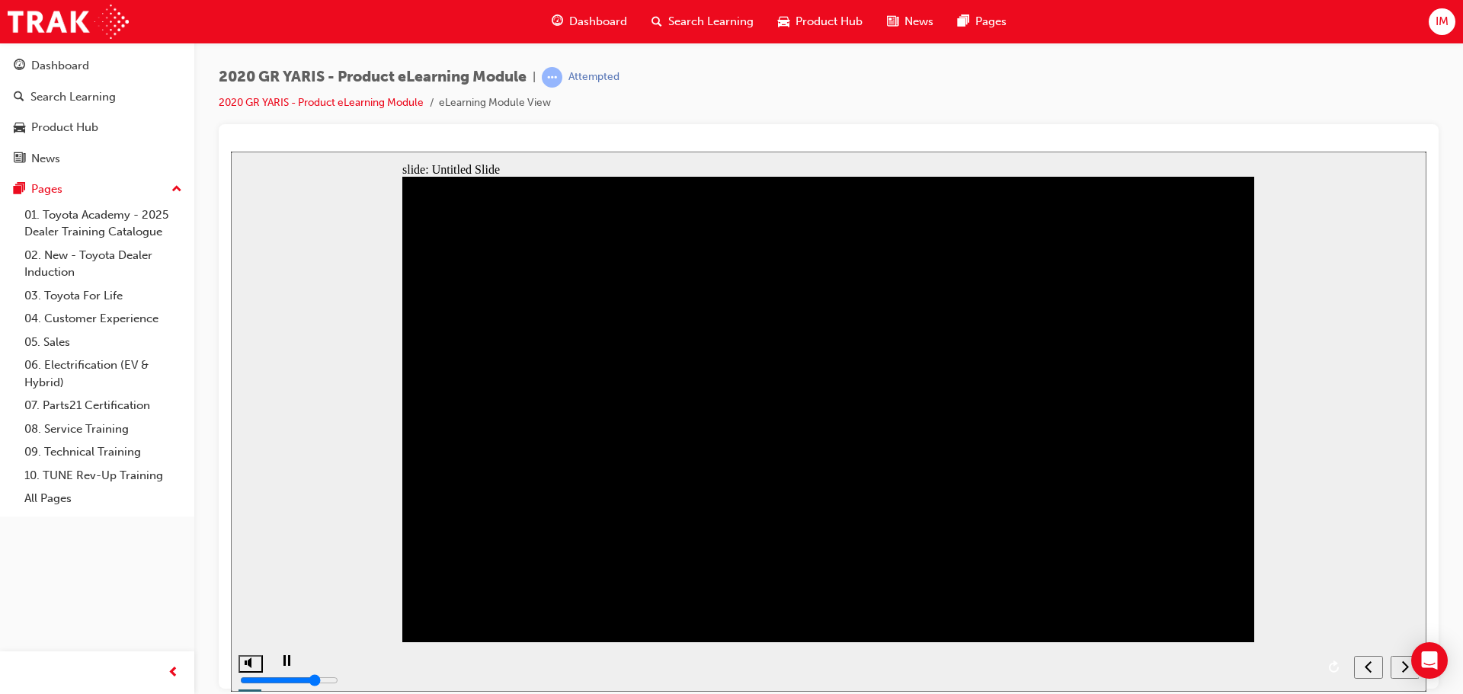
drag, startPoint x: 1175, startPoint y: 292, endPoint x: 1019, endPoint y: 289, distance: 156.2
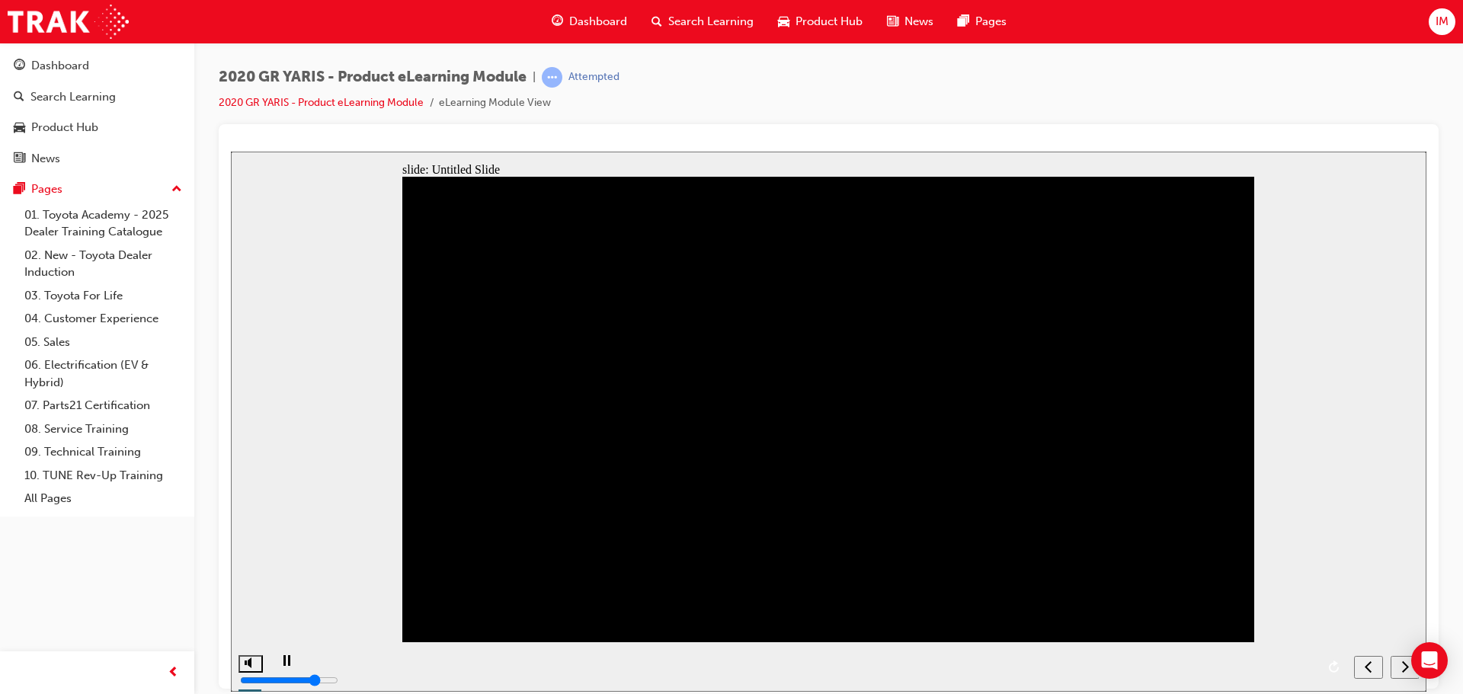
click at [1397, 664] on div "next" at bounding box center [1405, 667] width 17 height 16
drag, startPoint x: 1126, startPoint y: 261, endPoint x: 1061, endPoint y: 285, distance: 68.5
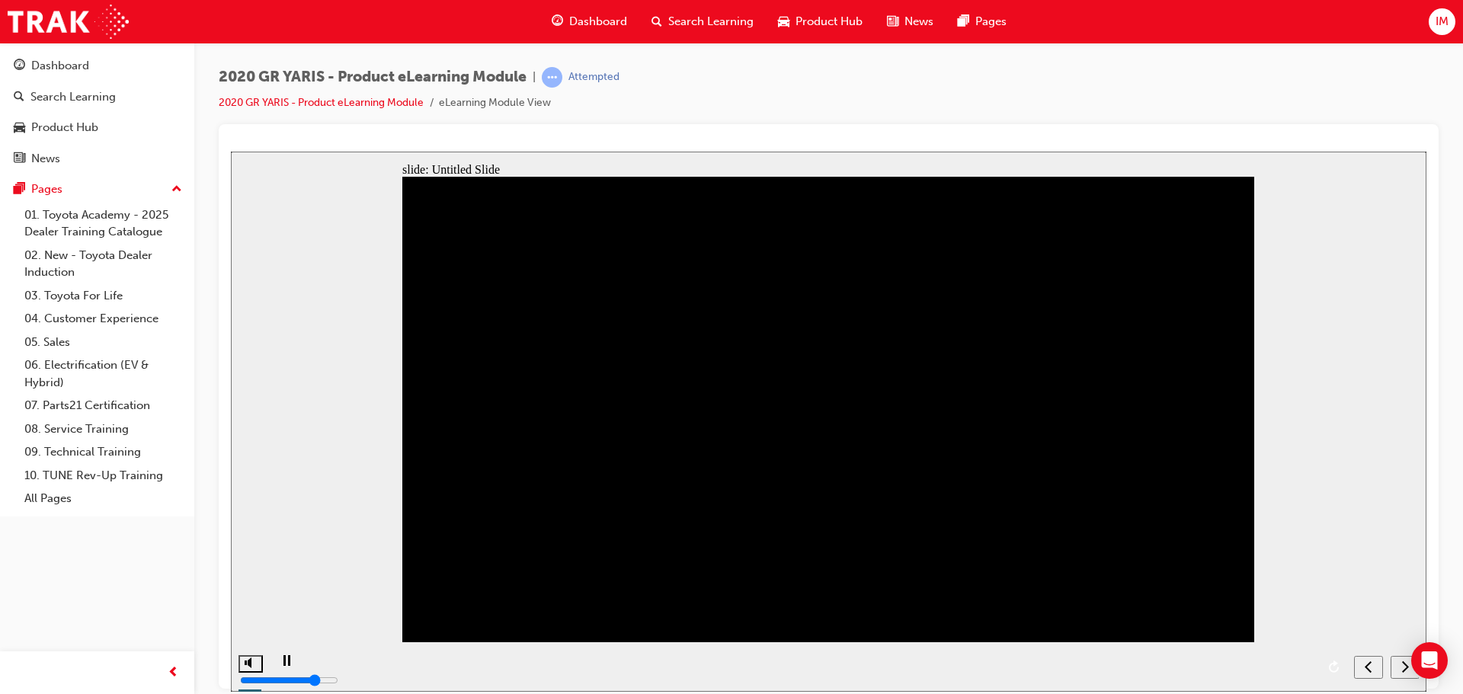
drag, startPoint x: 674, startPoint y: 246, endPoint x: 675, endPoint y: 258, distance: 11.5
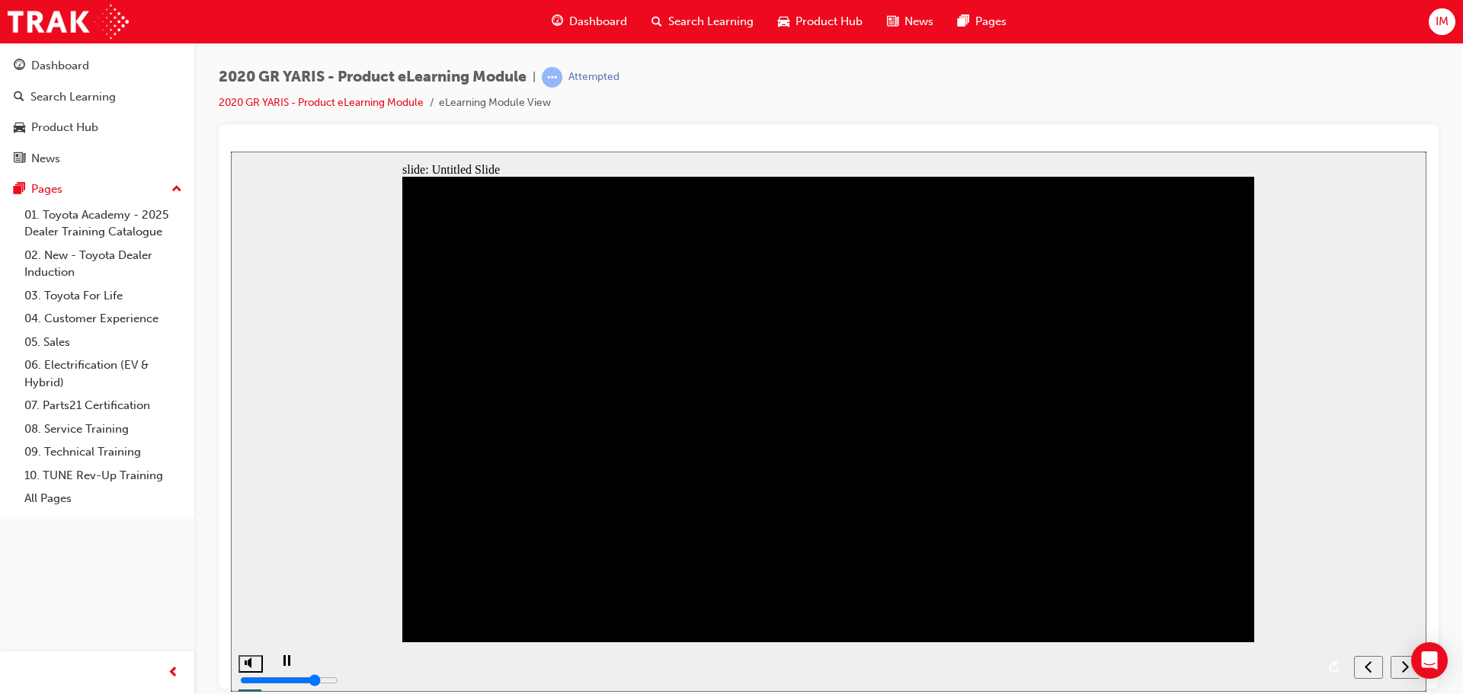
click at [808, 319] on div "AWD mode select switch Drivers can adjust the GR-Four system to their tastes si…" at bounding box center [828, 415] width 852 height 479
drag, startPoint x: 1220, startPoint y: 260, endPoint x: 1055, endPoint y: 282, distance: 166.8
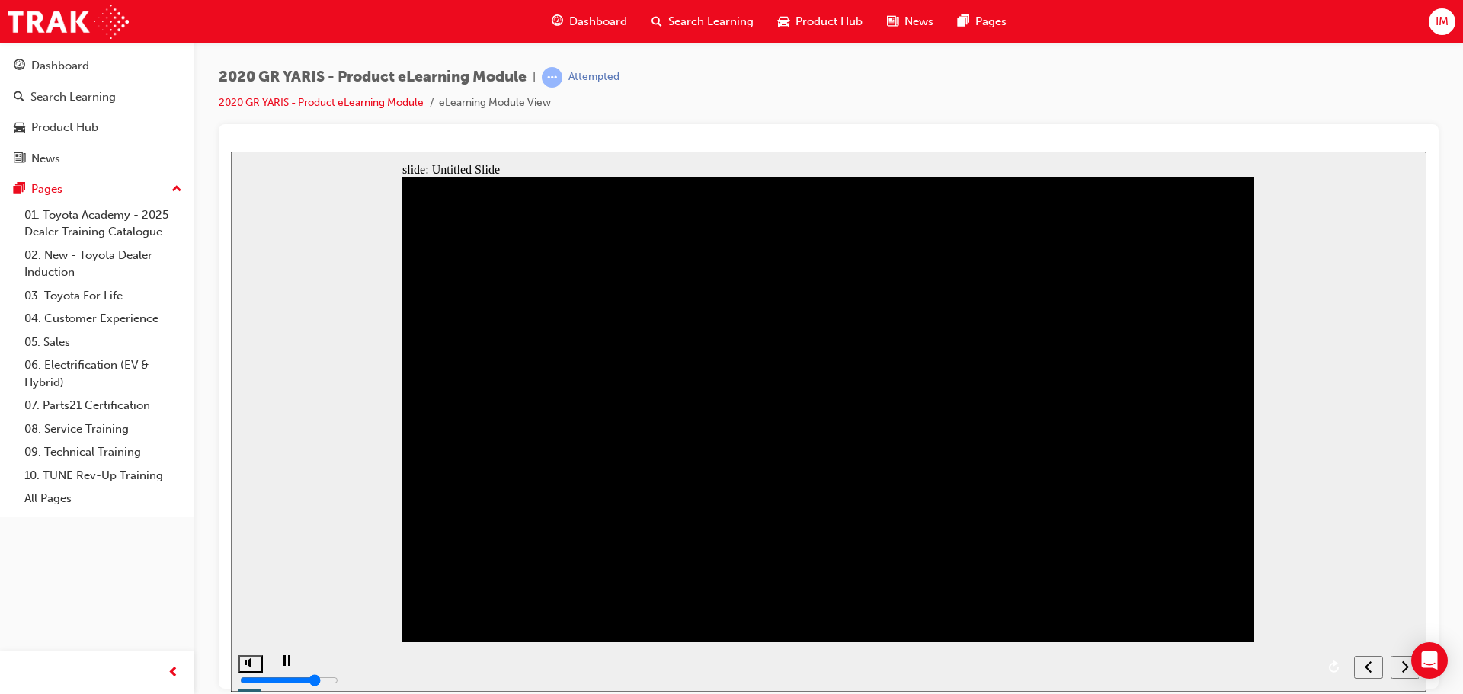
drag, startPoint x: 803, startPoint y: 322, endPoint x: 894, endPoint y: 314, distance: 91.0
click at [807, 319] on div "AWD mode select switch Drivers can adjust the GR-Four system to their tastes si…" at bounding box center [828, 415] width 852 height 479
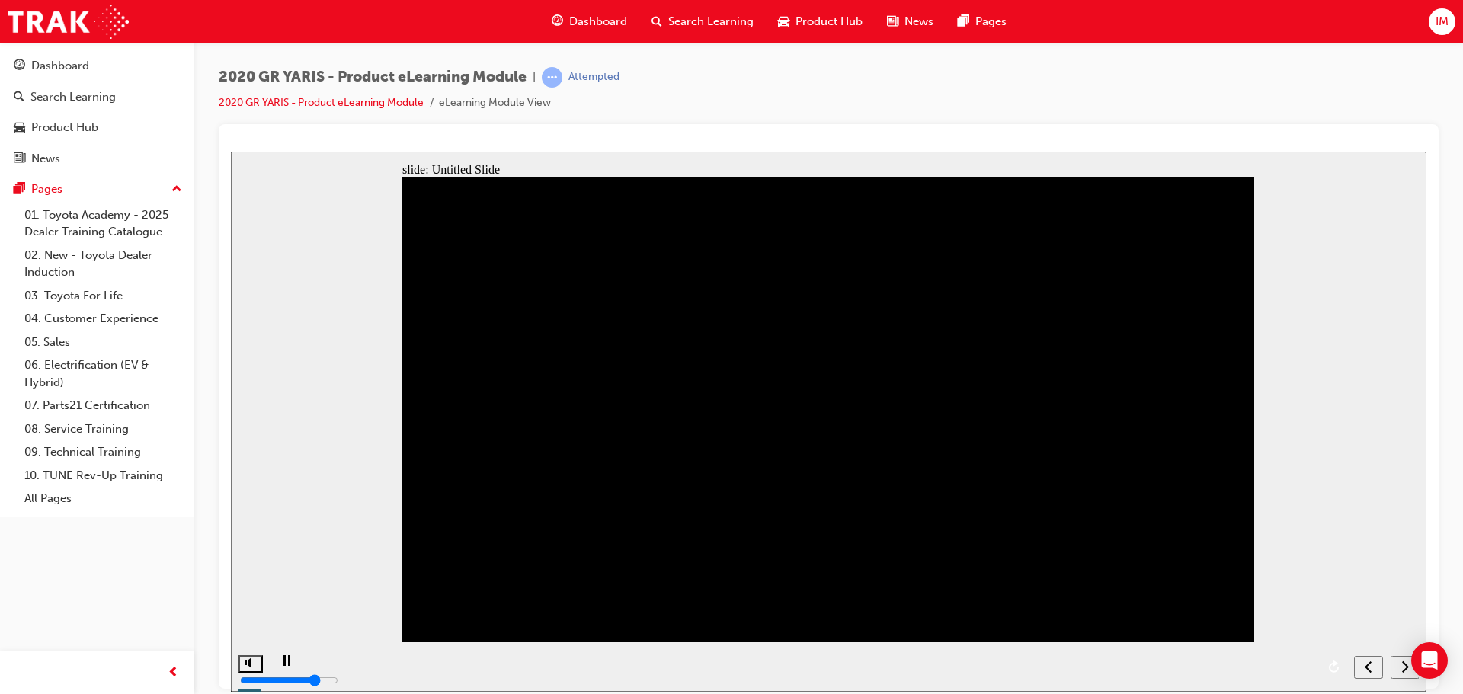
click at [1399, 671] on nav "slide navigation" at bounding box center [1386, 667] width 65 height 50
drag, startPoint x: 319, startPoint y: 88, endPoint x: 331, endPoint y: 100, distance: 17.3
click at [325, 93] on div "2020 GR YARIS - Product eLearning Module | Attempted 2020 GR YARIS - Product eL…" at bounding box center [419, 89] width 401 height 45
click at [331, 100] on link "2020 GR YARIS - Product eLearning Module" at bounding box center [321, 102] width 205 height 13
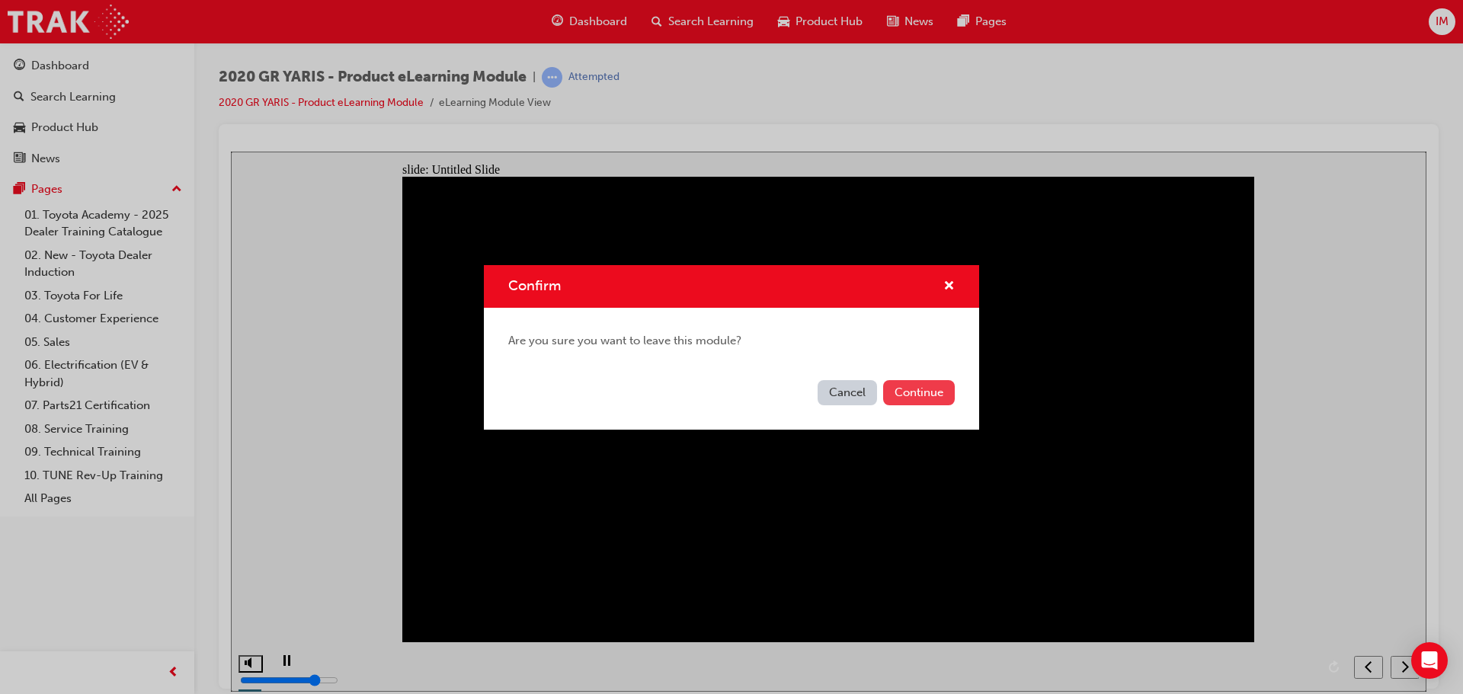
click at [908, 404] on button "Continue" at bounding box center [919, 392] width 72 height 25
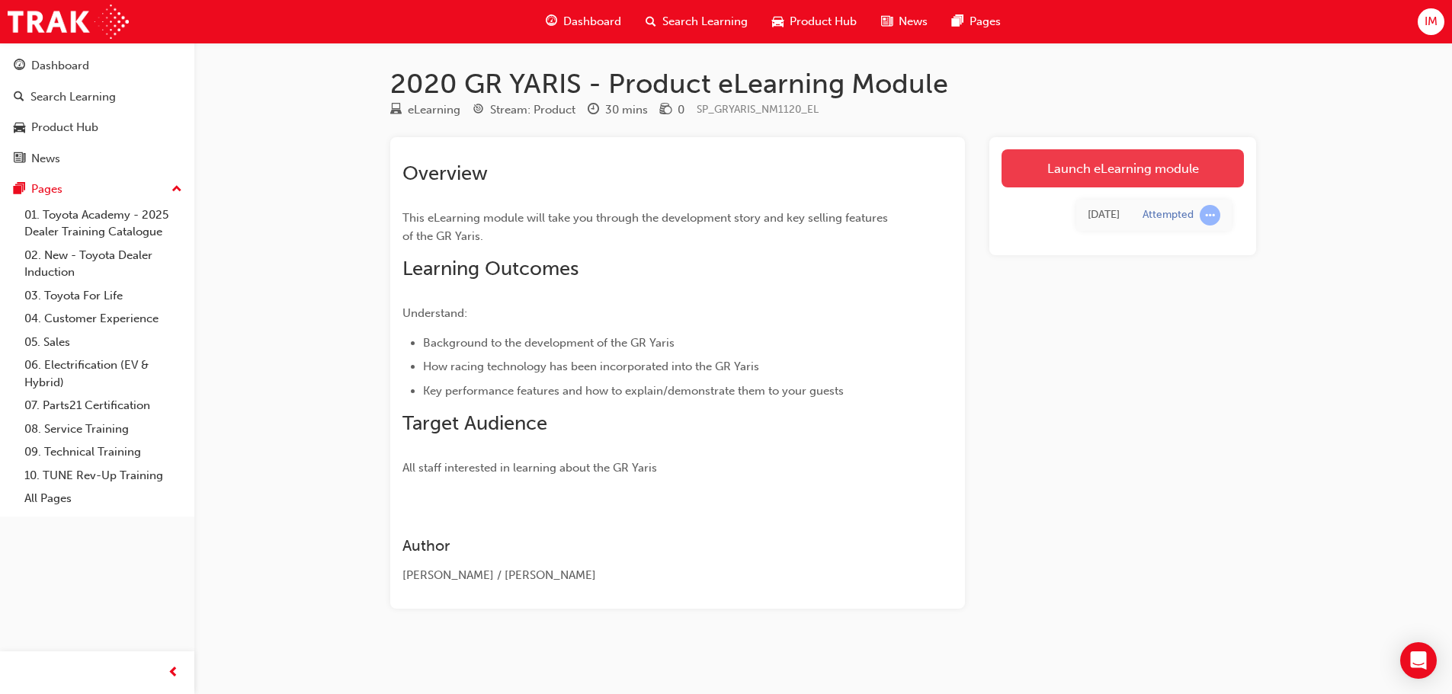
click at [1116, 171] on link "Launch eLearning module" at bounding box center [1122, 168] width 242 height 38
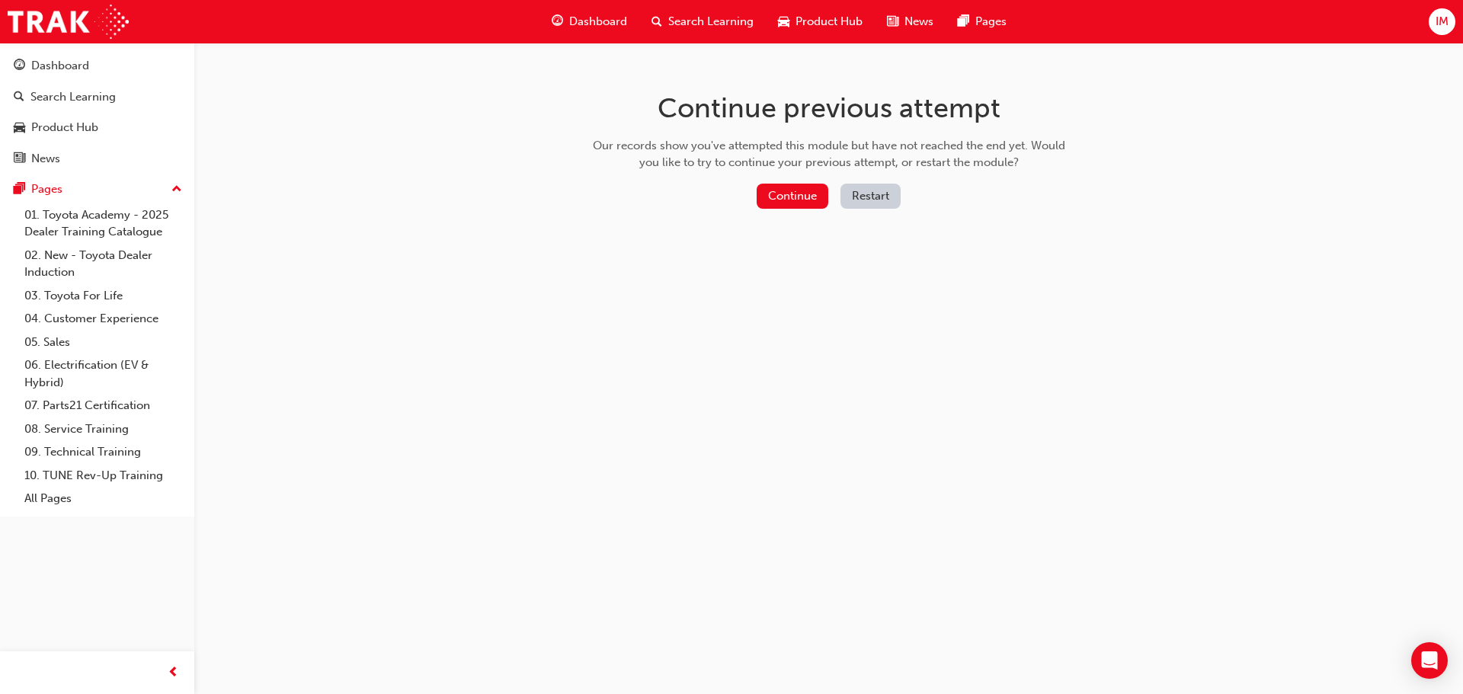
click at [863, 194] on button "Restart" at bounding box center [871, 196] width 60 height 25
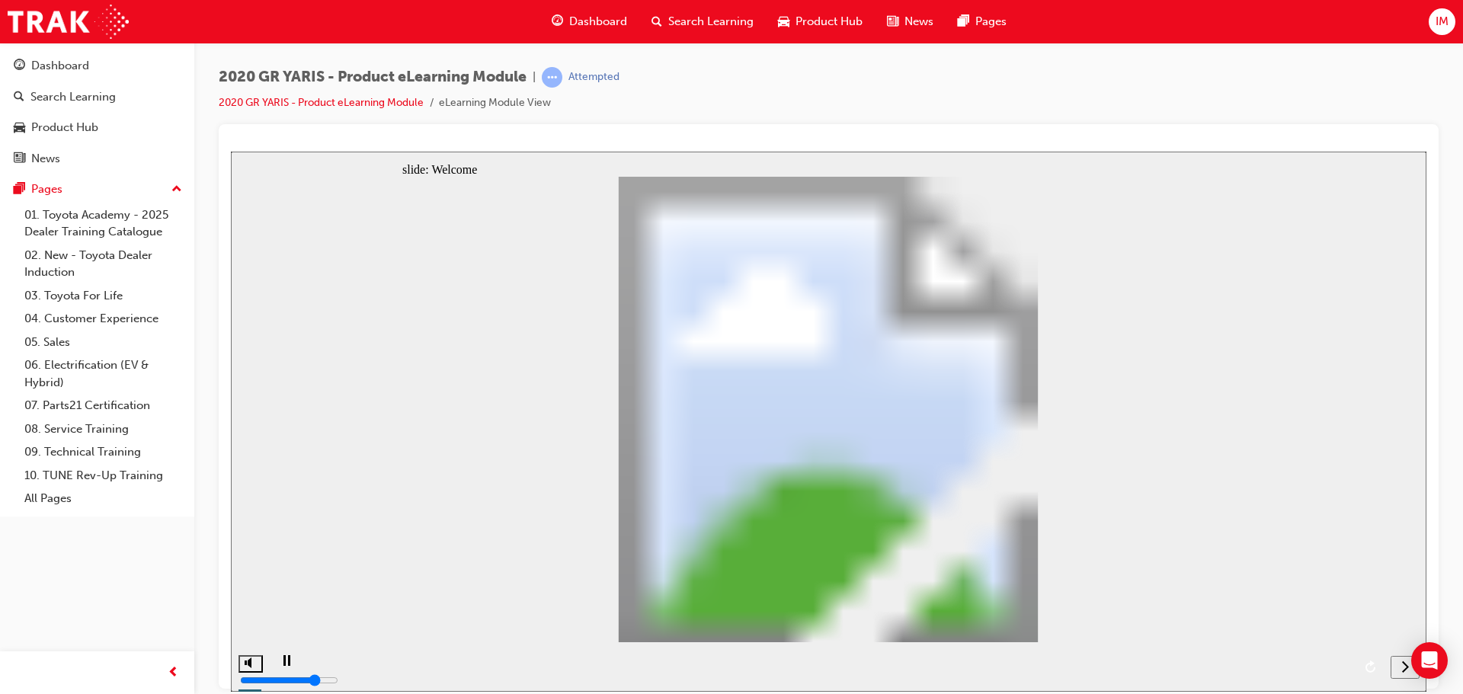
click at [1401, 673] on div "next" at bounding box center [1405, 667] width 17 height 16
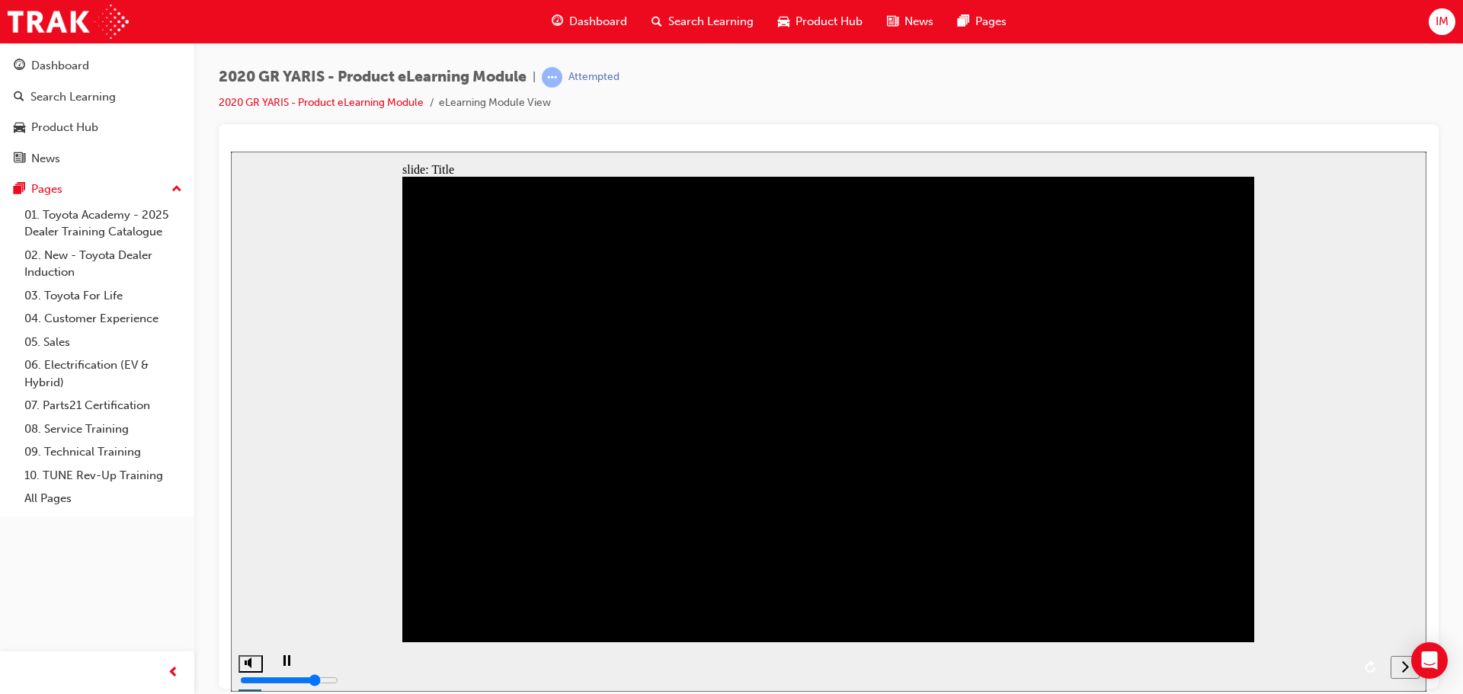
click at [1401, 673] on div "next" at bounding box center [1405, 667] width 17 height 16
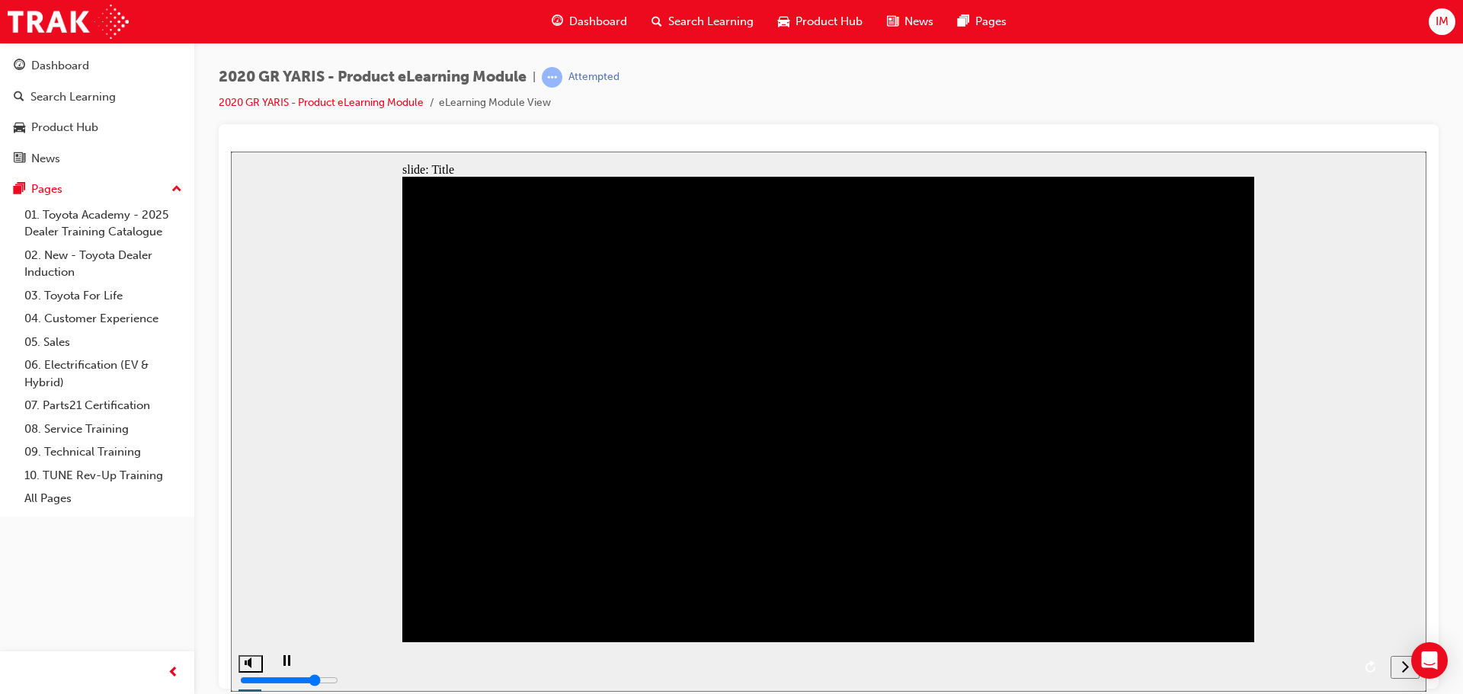
click at [1401, 673] on div "next" at bounding box center [1405, 667] width 17 height 16
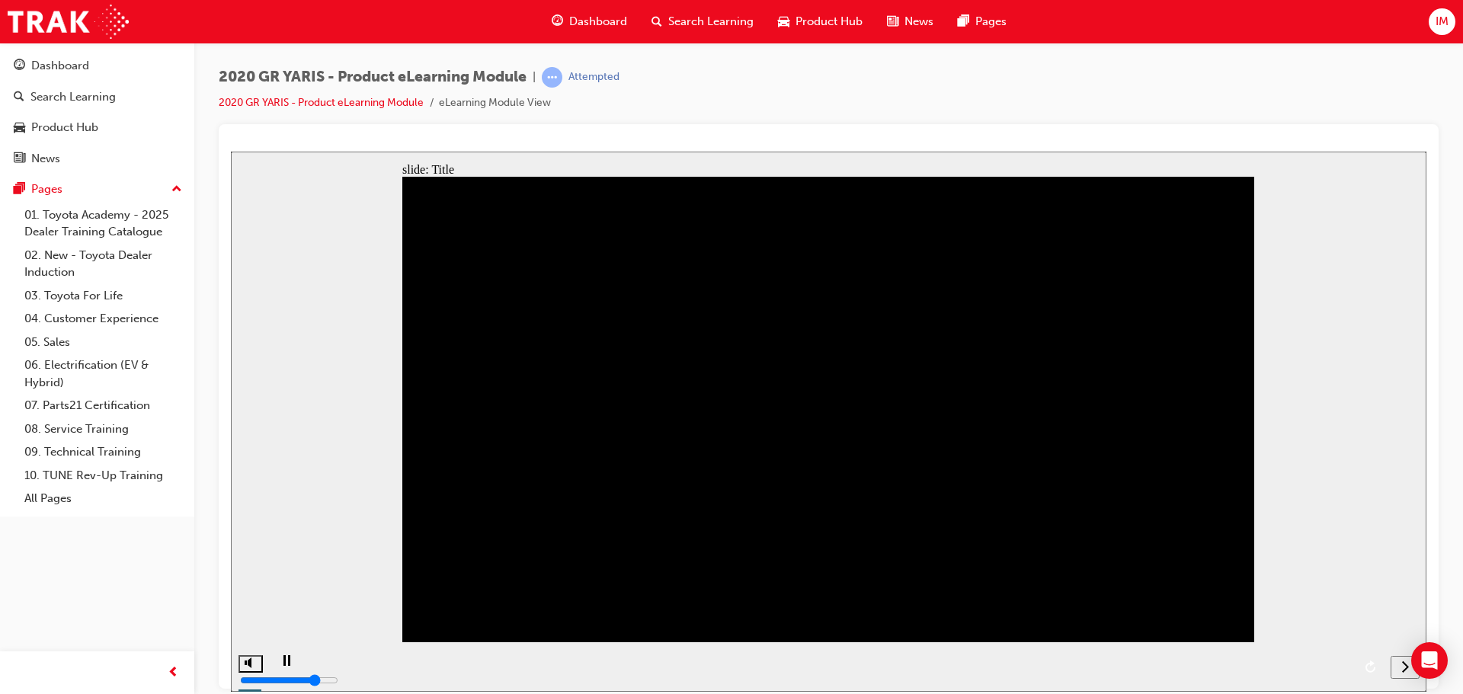
click at [1401, 673] on div "next" at bounding box center [1405, 667] width 17 height 16
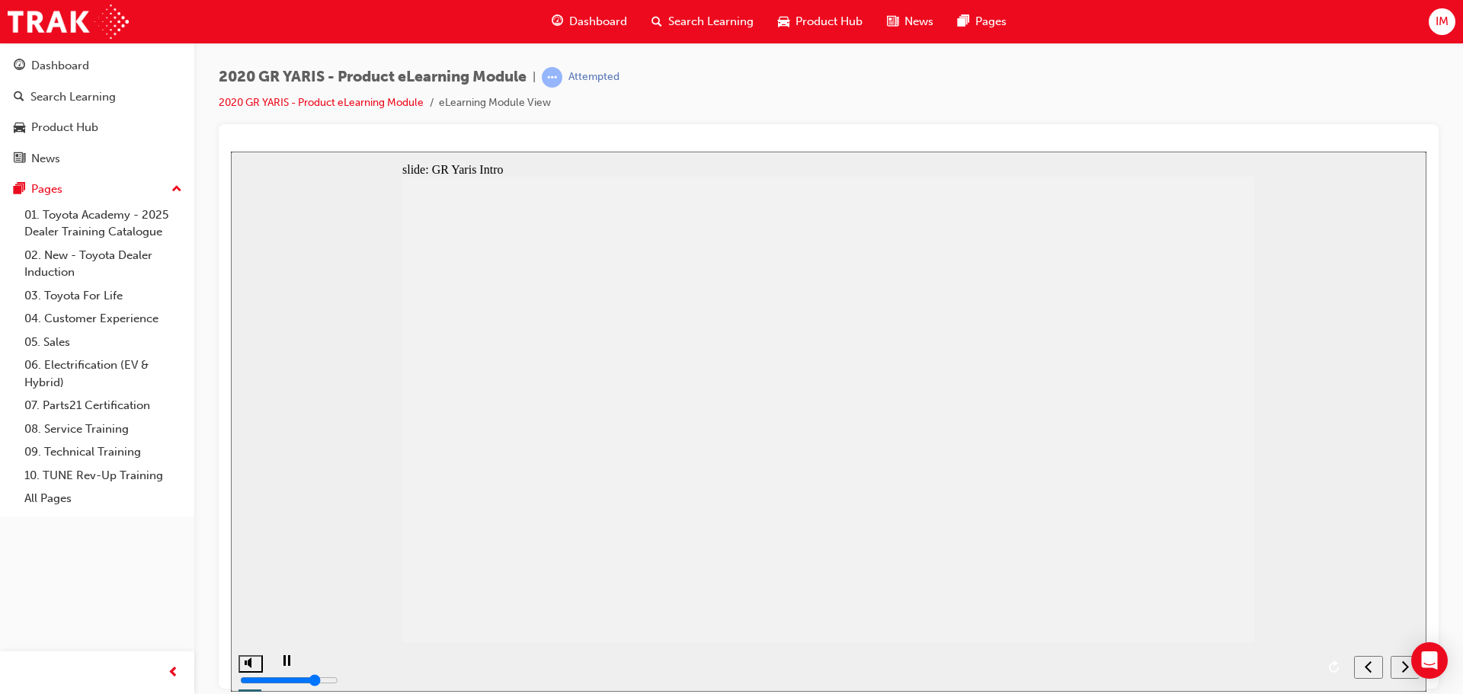
click at [1401, 673] on div "next" at bounding box center [1405, 667] width 17 height 16
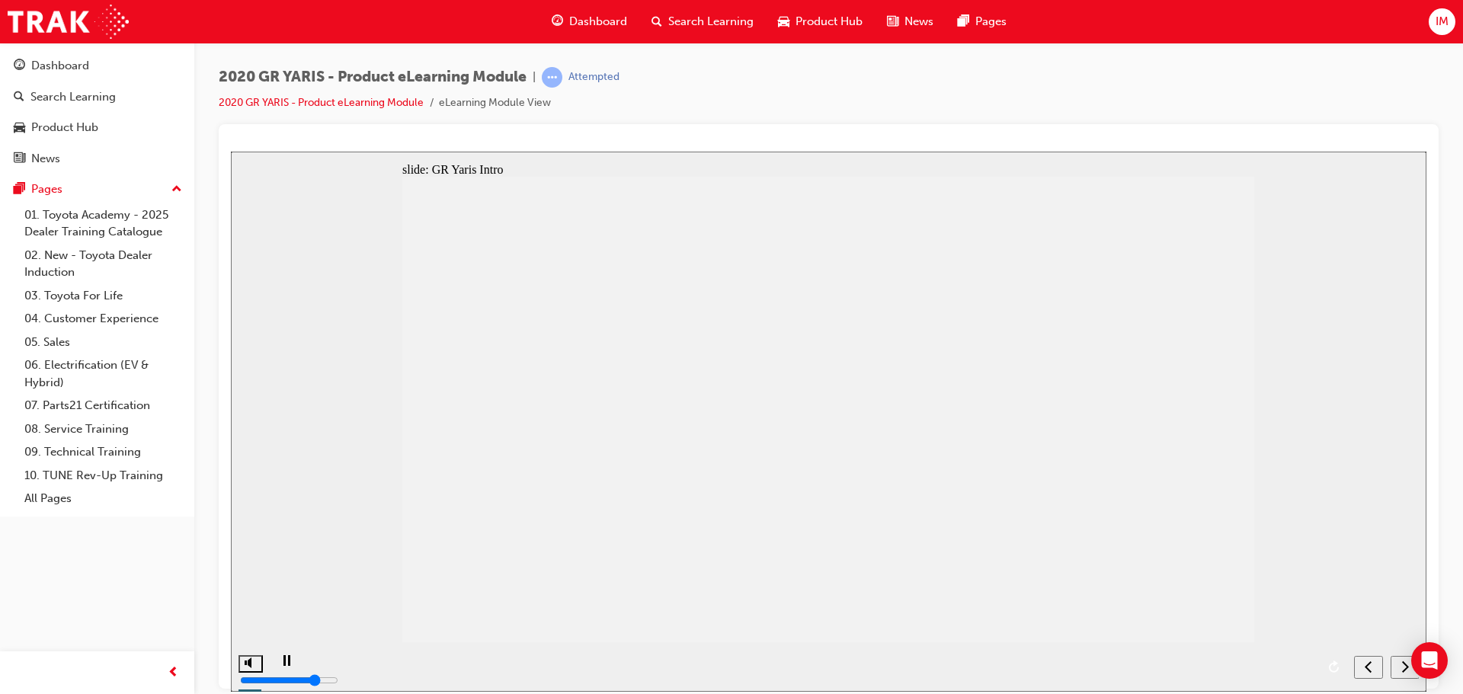
click at [1401, 673] on div "next" at bounding box center [1405, 667] width 17 height 16
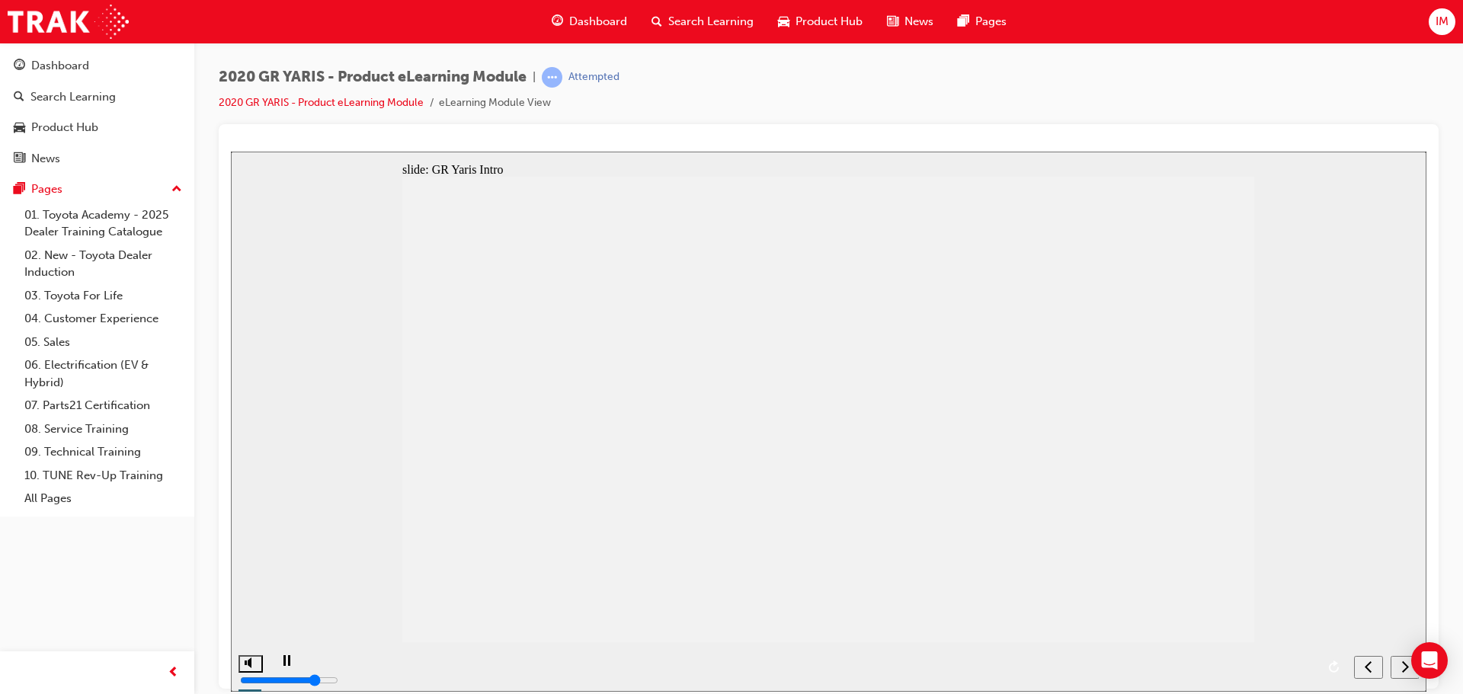
click at [1401, 673] on div "next" at bounding box center [1405, 667] width 17 height 16
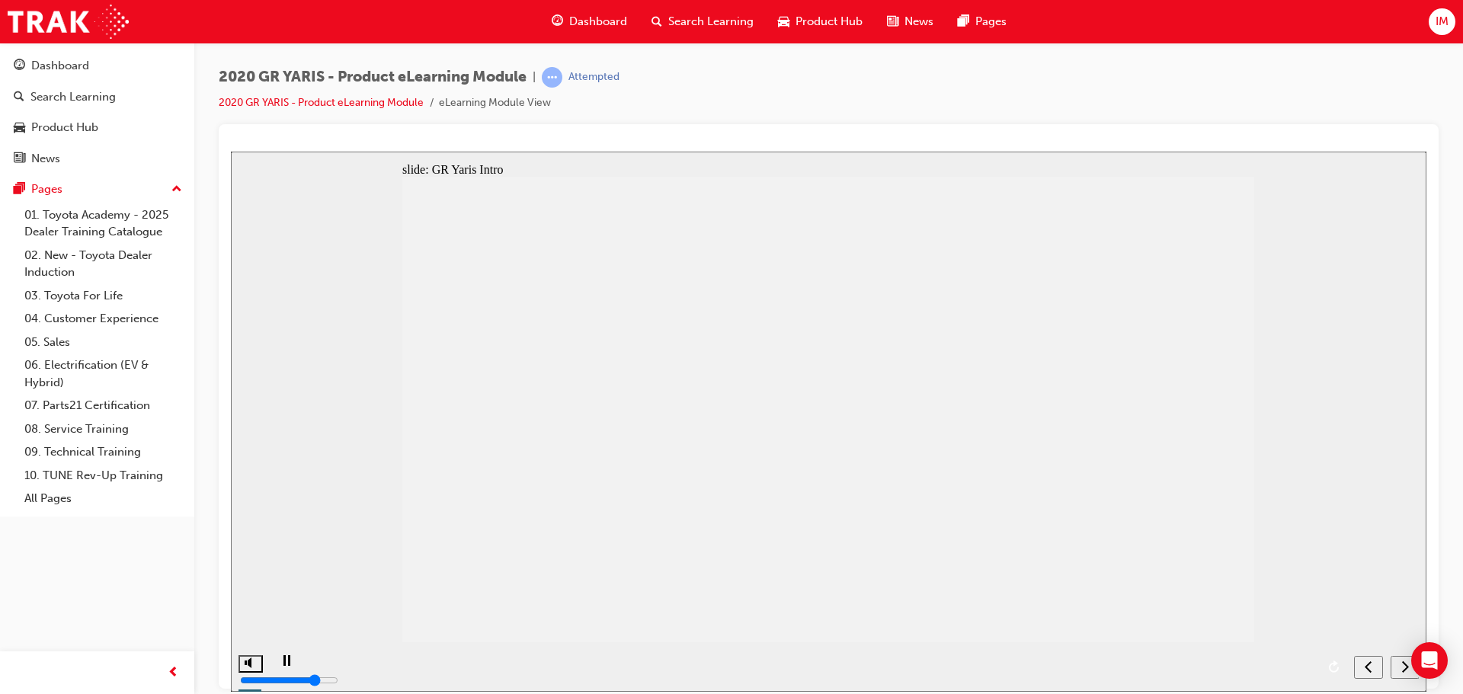
click at [1391, 667] on button "next" at bounding box center [1405, 666] width 29 height 23
click at [1397, 668] on div "next" at bounding box center [1405, 667] width 17 height 16
click at [1397, 664] on div "next" at bounding box center [1405, 667] width 17 height 16
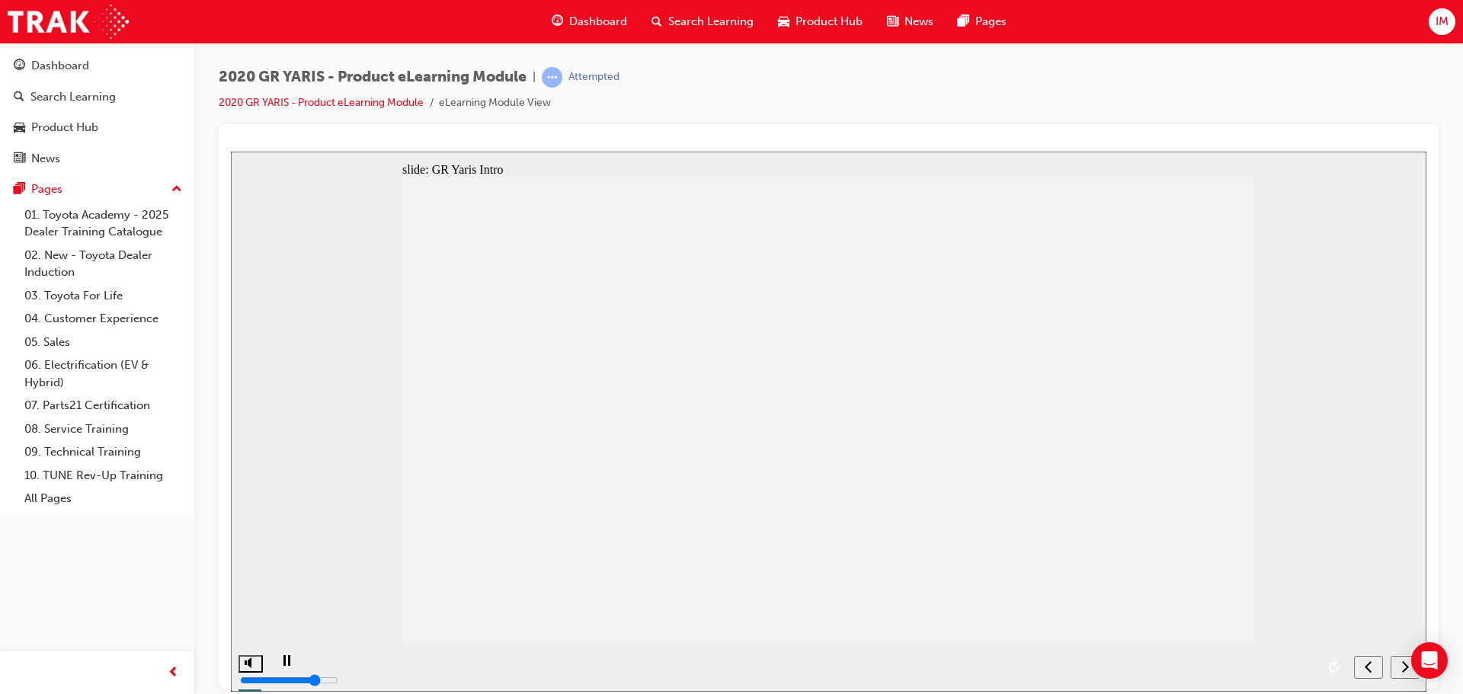
click at [1397, 664] on div "next" at bounding box center [1405, 667] width 17 height 16
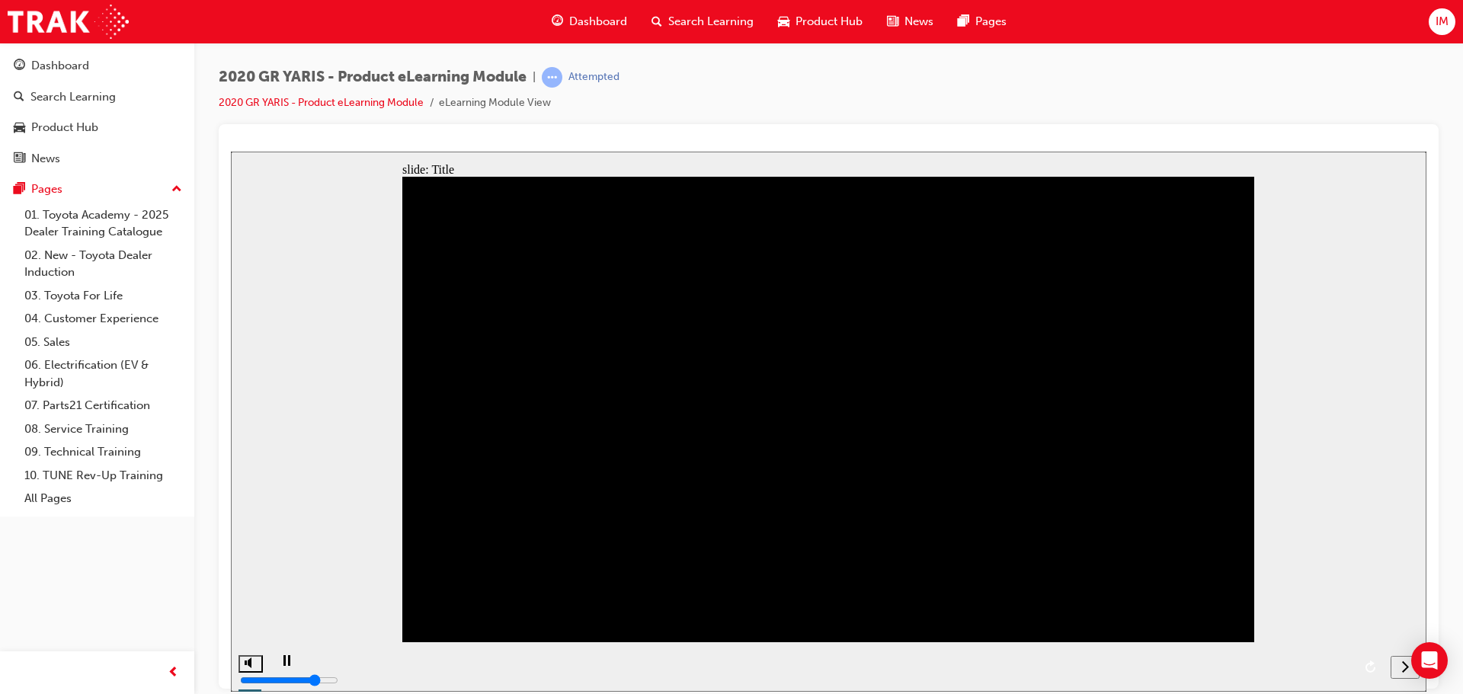
click at [1397, 664] on div "next" at bounding box center [1405, 667] width 17 height 16
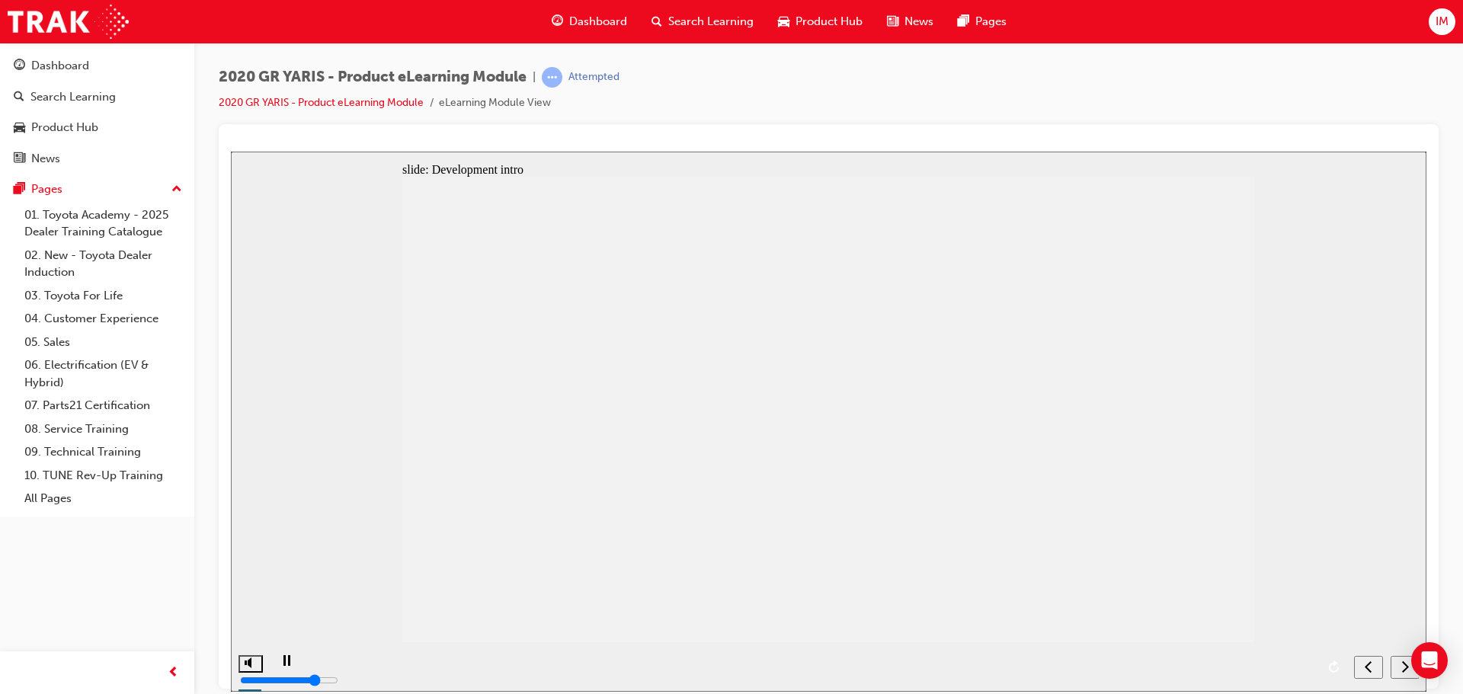
click at [1366, 671] on icon "previous" at bounding box center [1369, 666] width 8 height 14
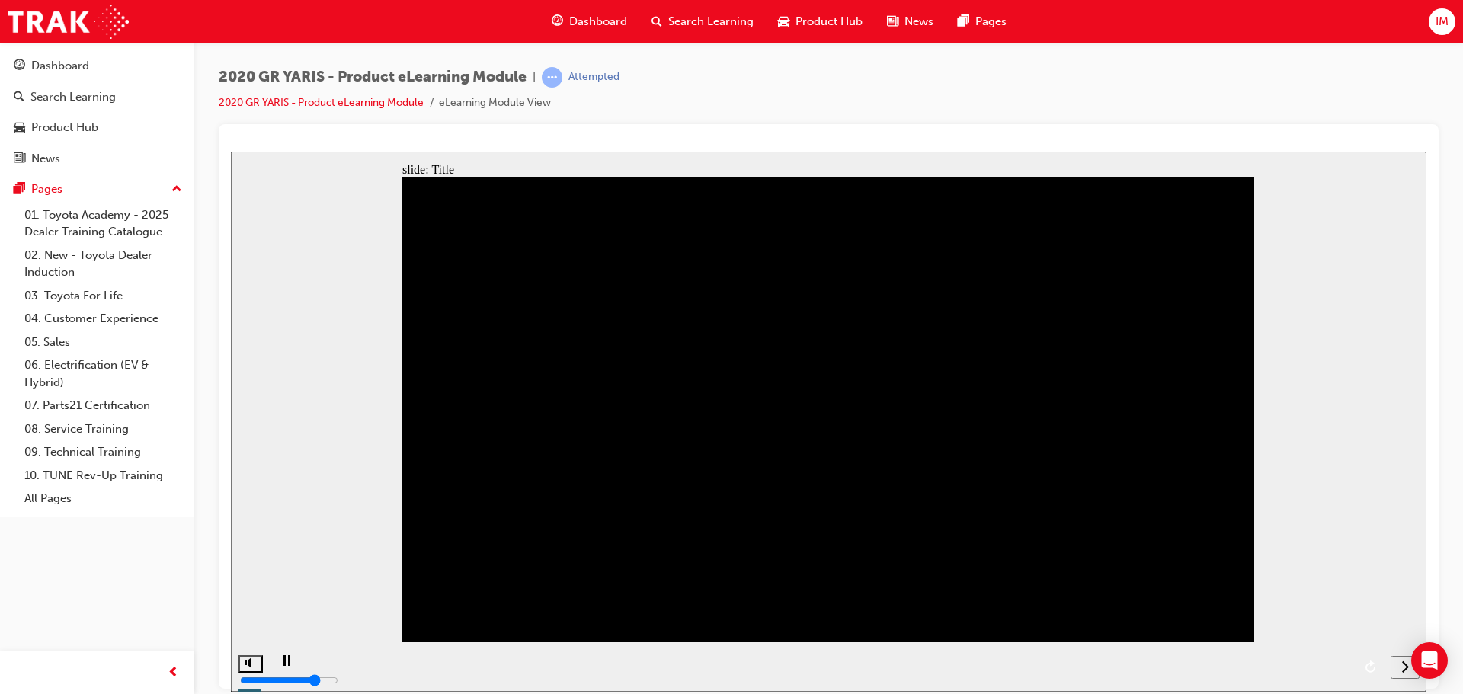
click at [1368, 671] on icon "replay" at bounding box center [1371, 666] width 10 height 12
click at [1369, 671] on icon "replay" at bounding box center [1371, 666] width 10 height 12
click at [329, 102] on link "2020 GR YARIS - Product eLearning Module" at bounding box center [321, 102] width 205 height 13
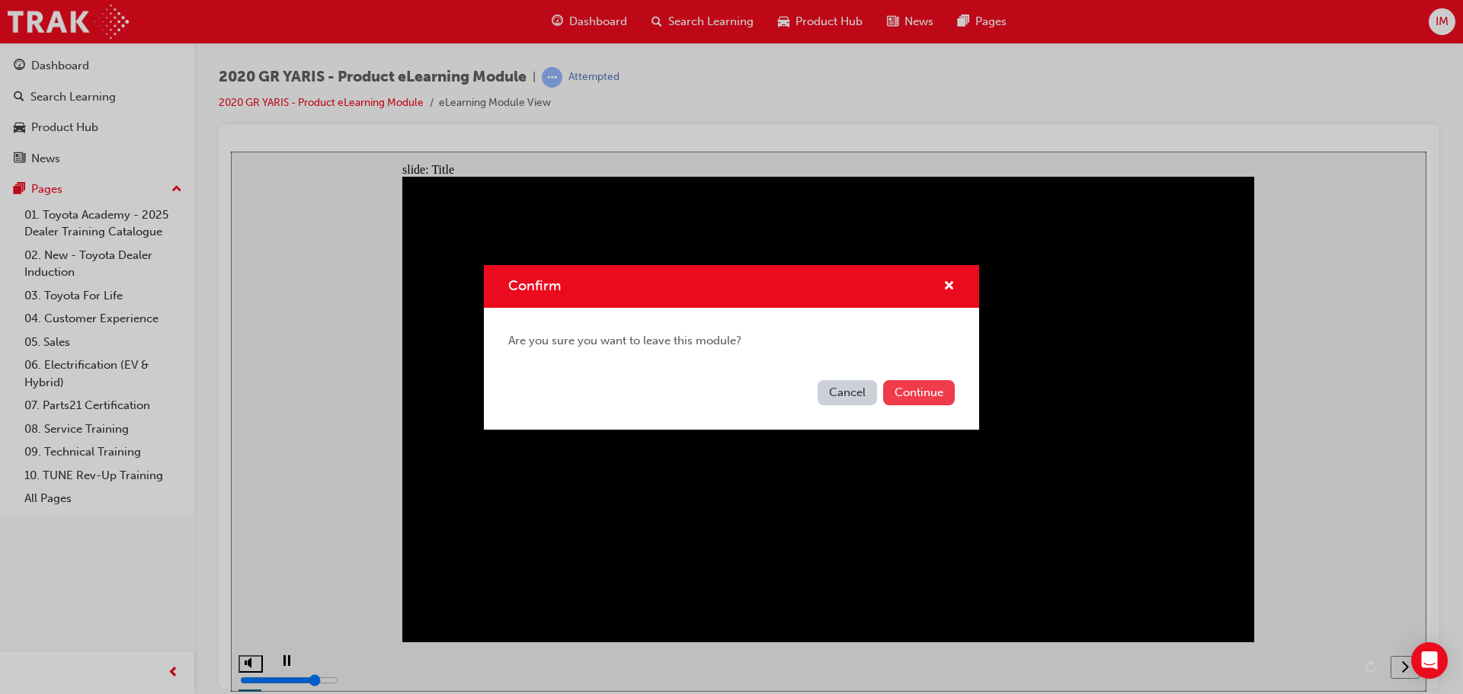
click at [921, 400] on button "Continue" at bounding box center [919, 392] width 72 height 25
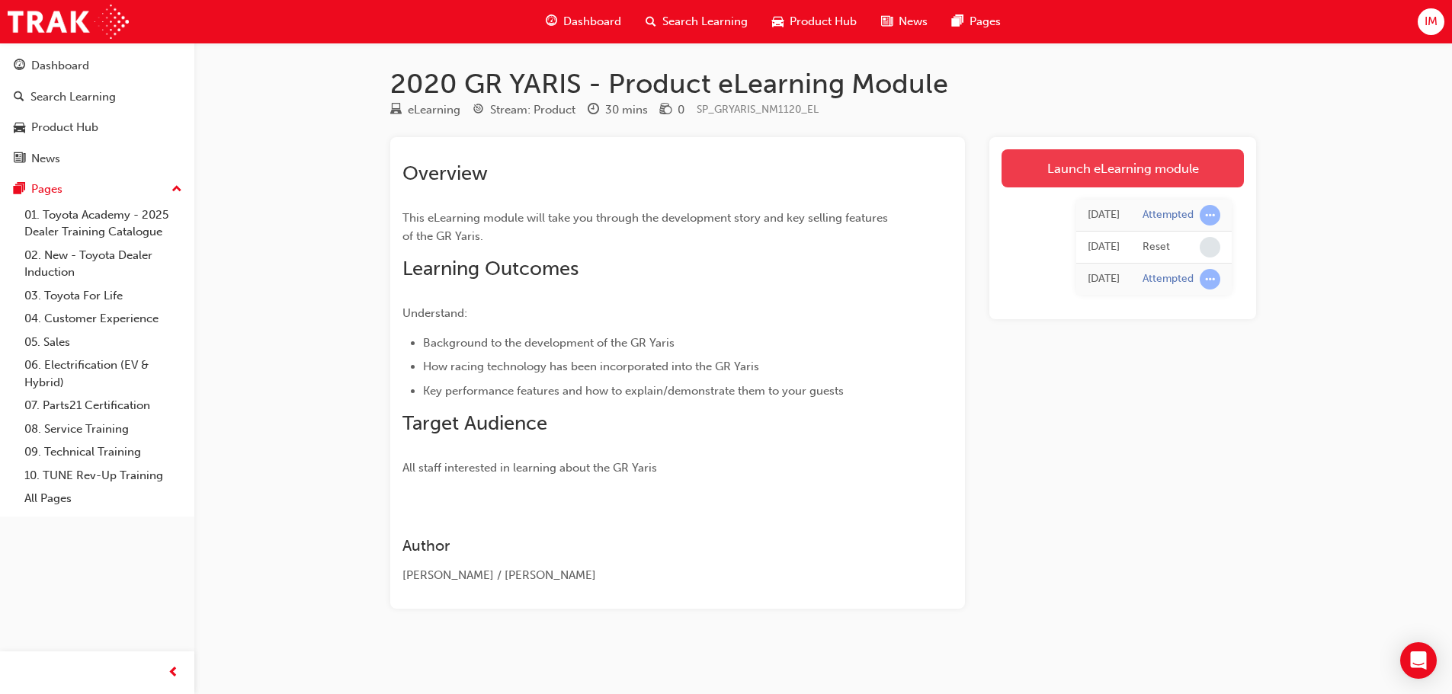
click at [1131, 178] on link "Launch eLearning module" at bounding box center [1122, 168] width 242 height 38
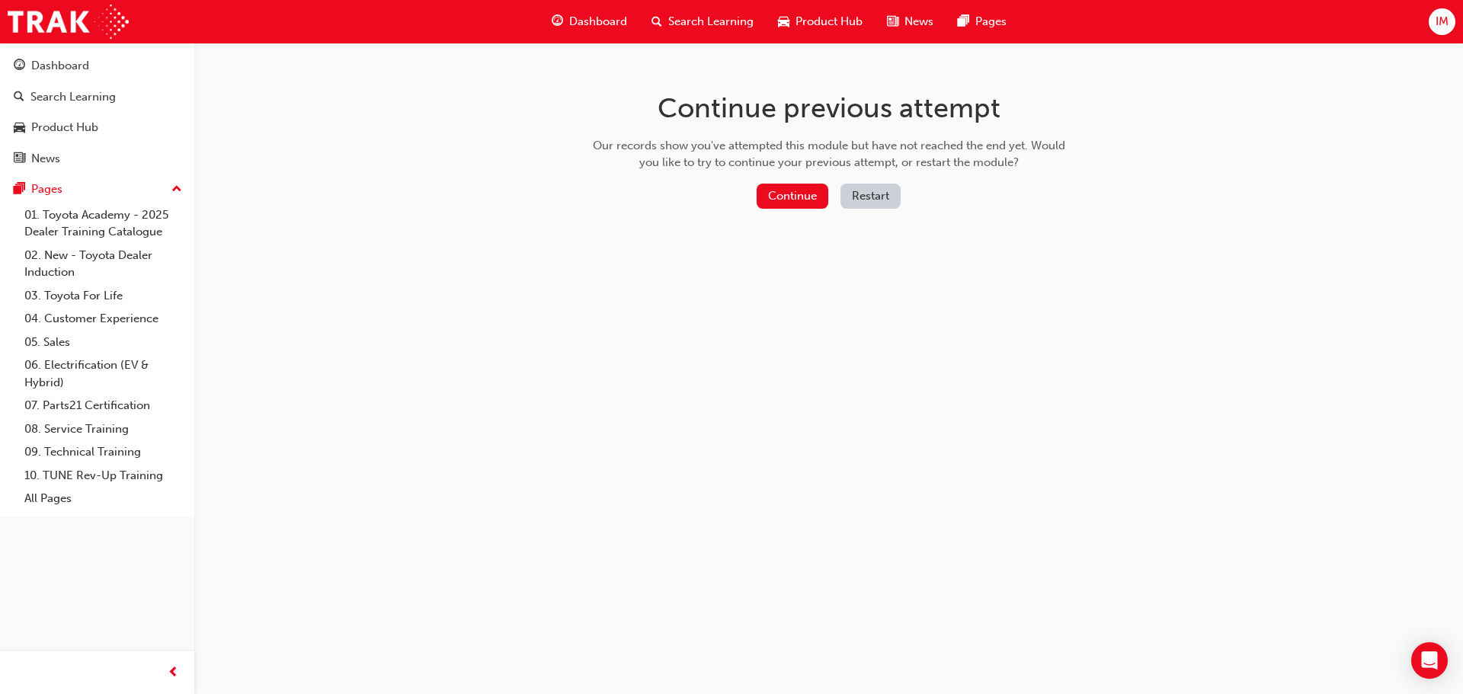
click at [885, 197] on button "Restart" at bounding box center [871, 196] width 60 height 25
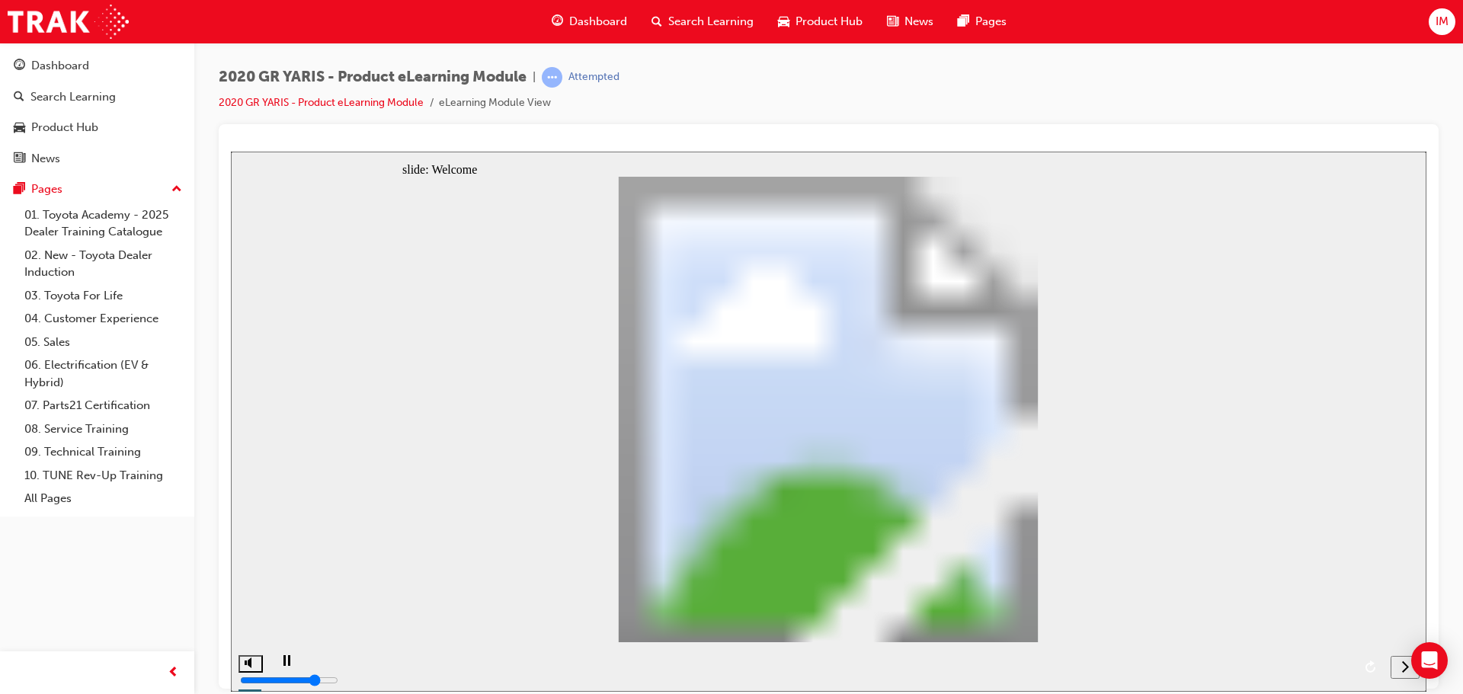
click at [1397, 668] on div "next" at bounding box center [1405, 667] width 17 height 16
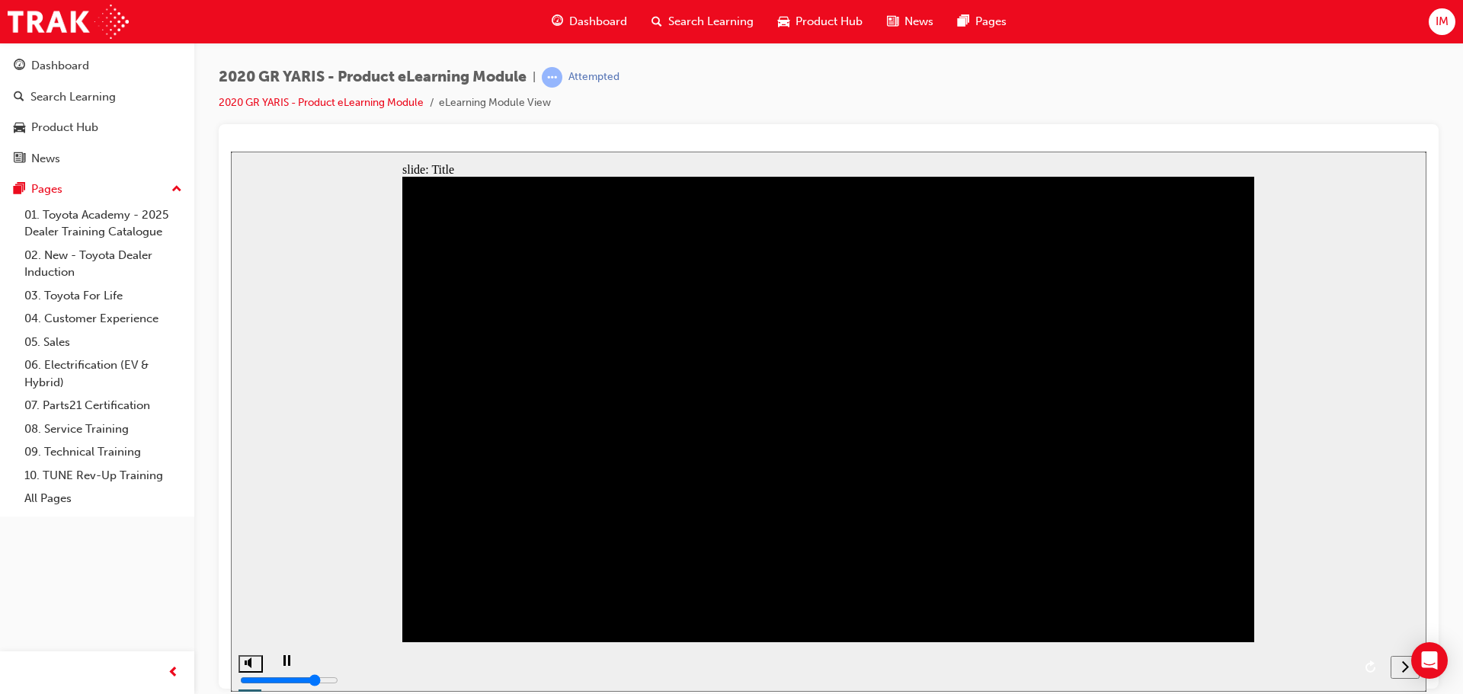
click at [1397, 668] on div "next" at bounding box center [1405, 667] width 17 height 16
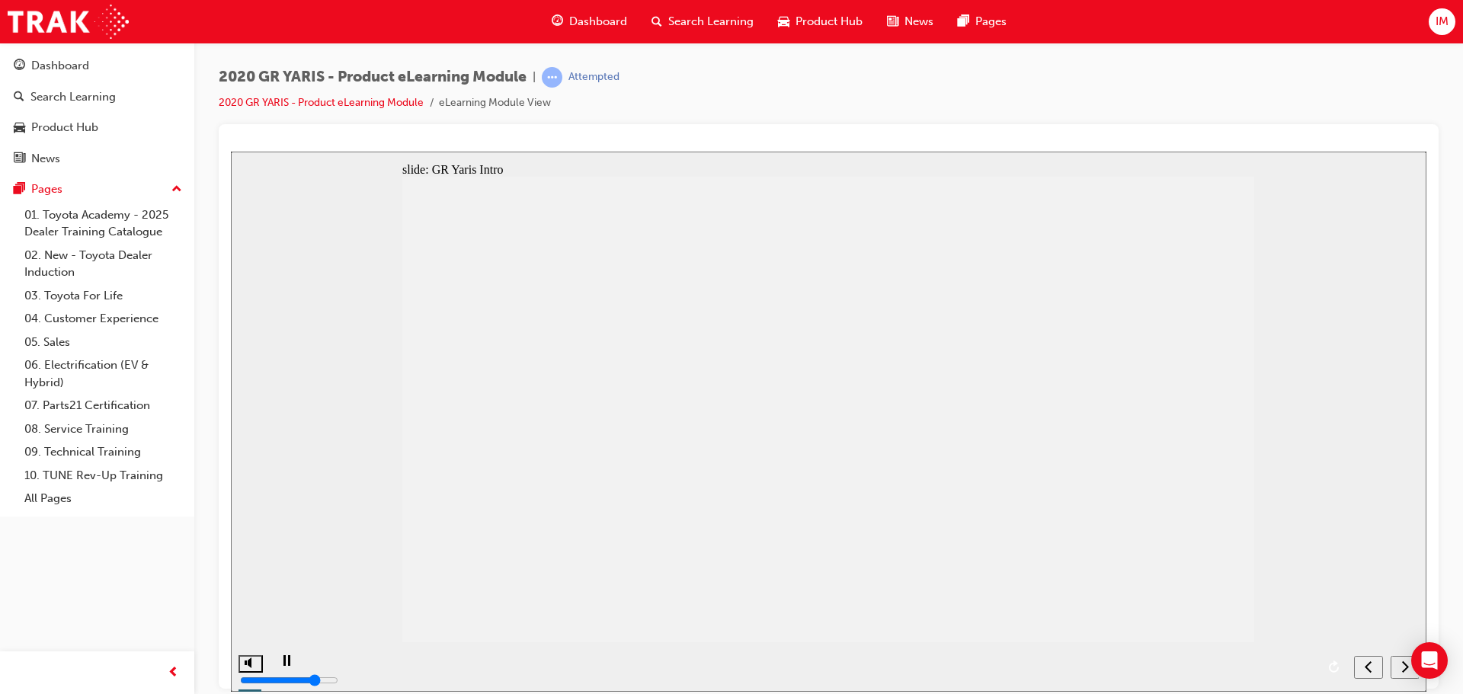
scroll to position [272, 0]
click at [1397, 670] on div "next" at bounding box center [1405, 667] width 17 height 16
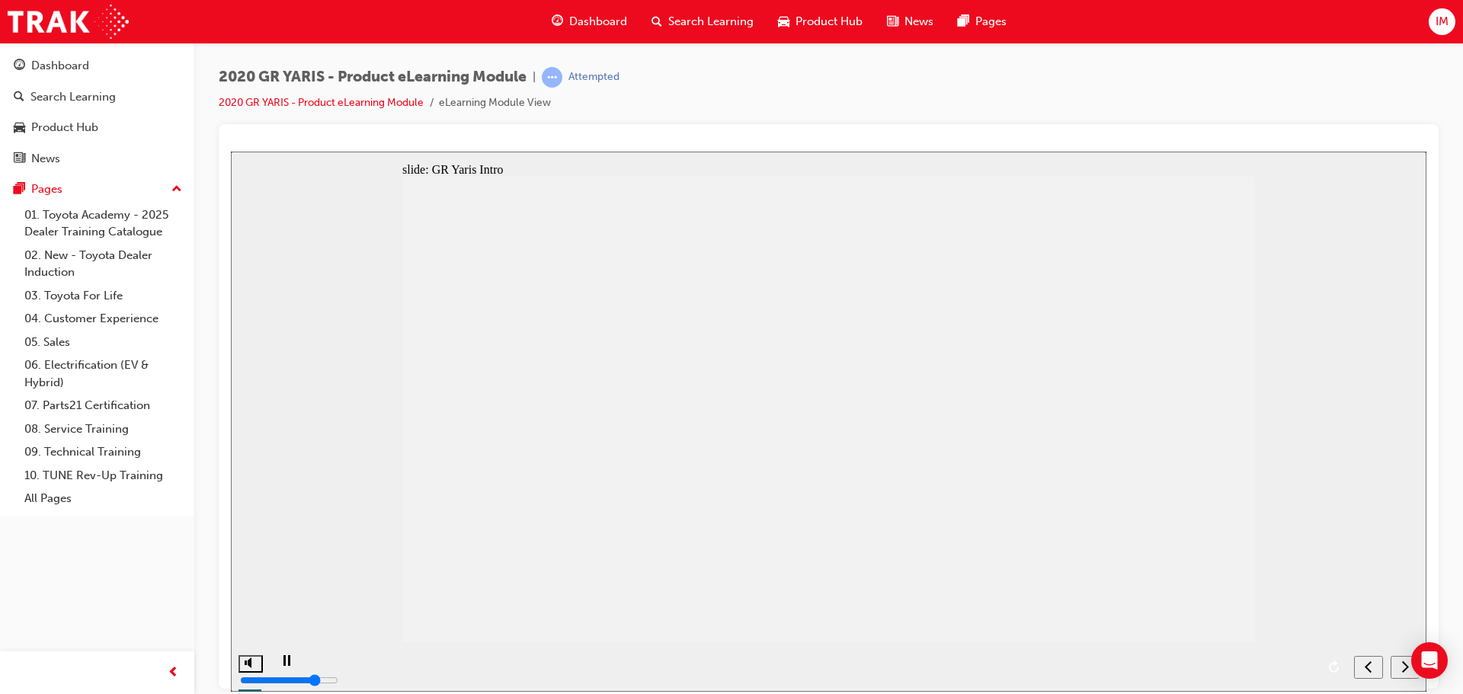
click at [1398, 663] on div "next" at bounding box center [1405, 667] width 17 height 16
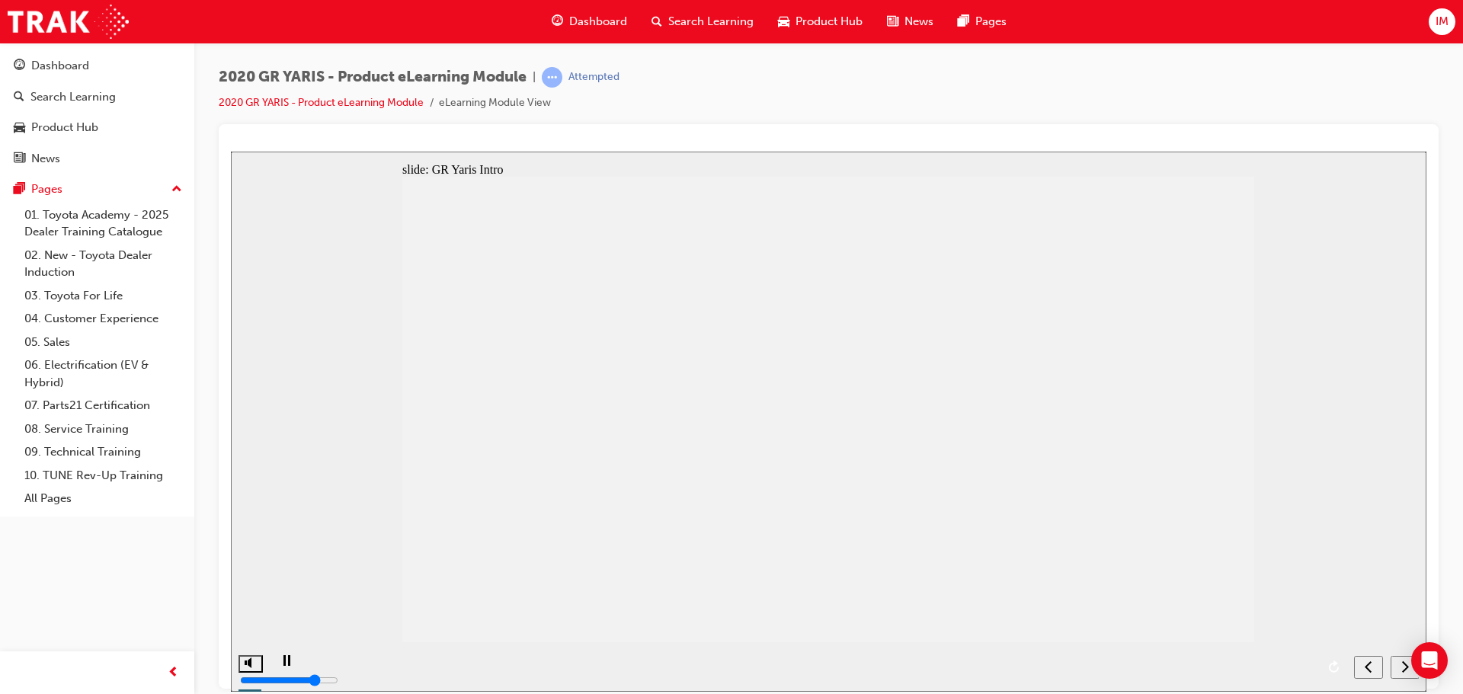
click at [1364, 663] on div "previous" at bounding box center [1368, 667] width 17 height 16
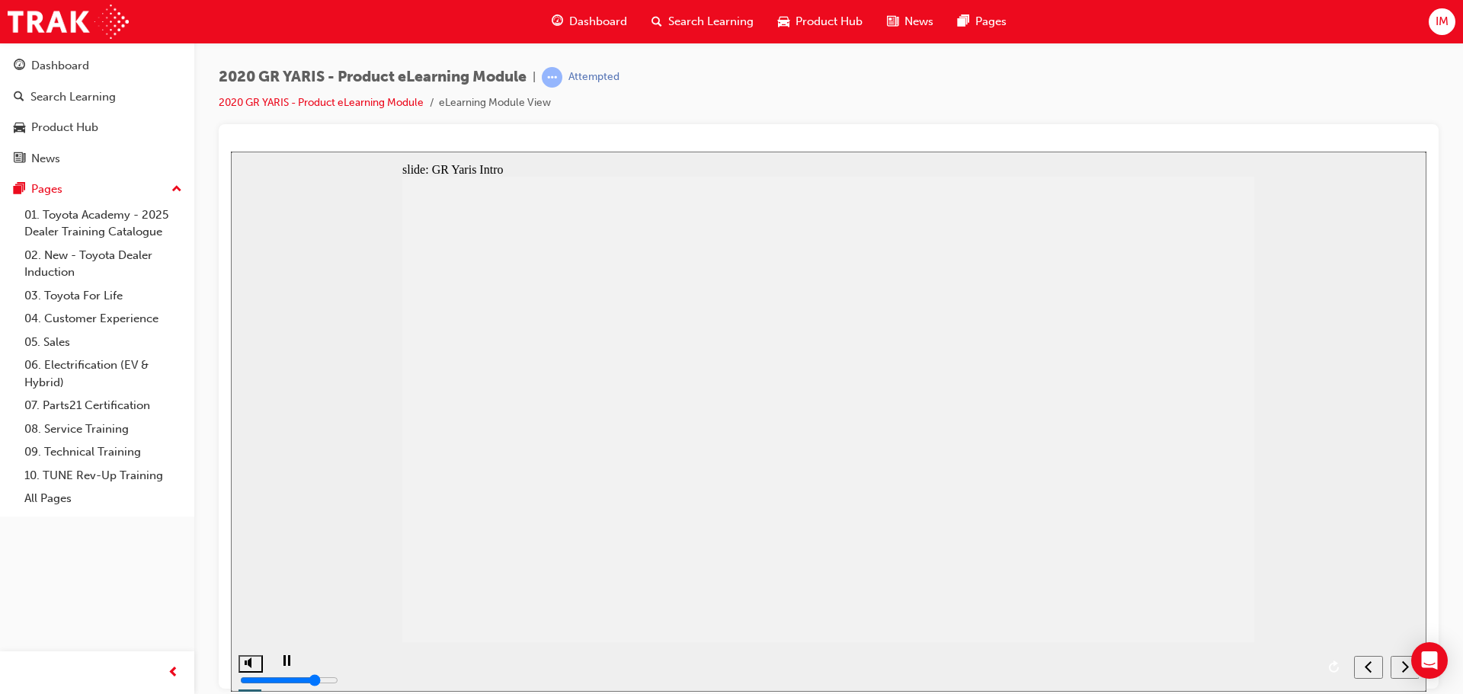
click at [1398, 665] on div "next" at bounding box center [1405, 667] width 17 height 16
click at [1401, 666] on div "next" at bounding box center [1405, 667] width 17 height 16
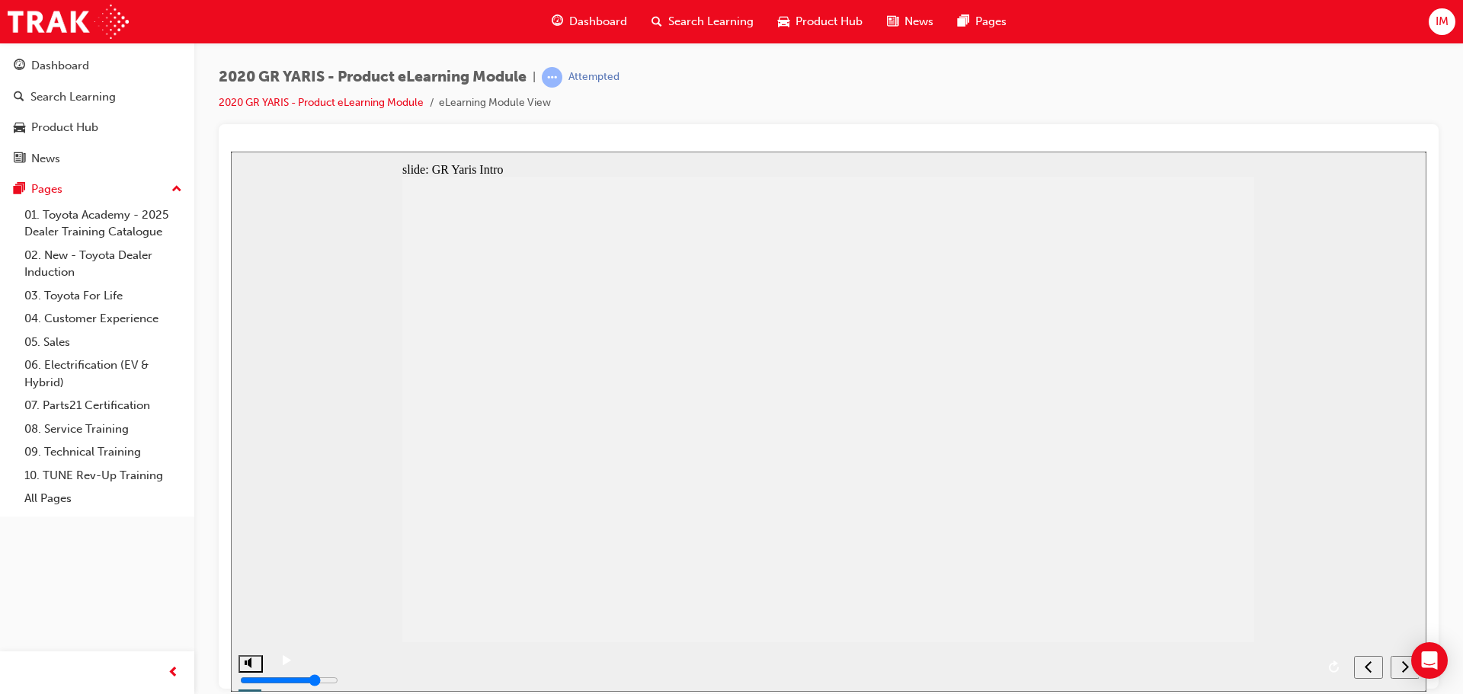
click at [1398, 664] on div "next" at bounding box center [1405, 667] width 17 height 16
click at [1404, 664] on icon "next" at bounding box center [1405, 666] width 8 height 14
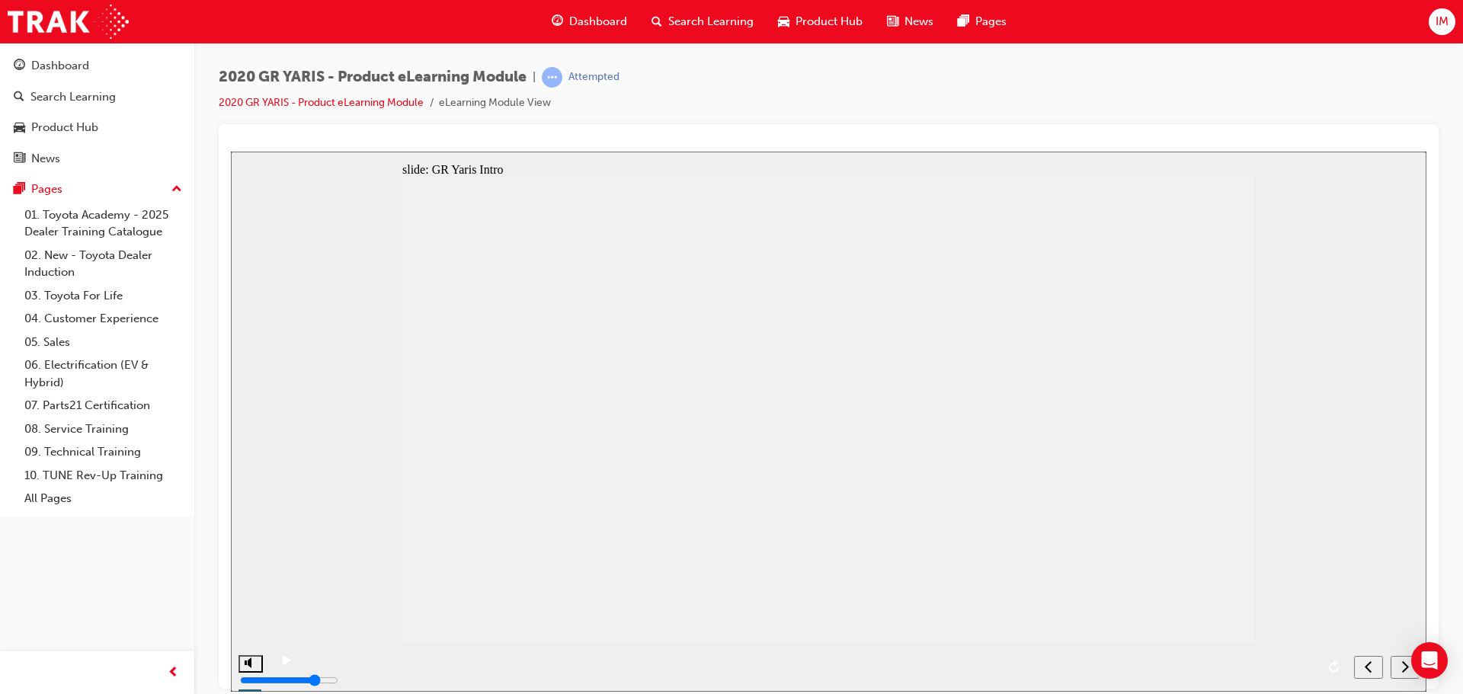
drag, startPoint x: 477, startPoint y: 281, endPoint x: 534, endPoint y: 279, distance: 57.2
drag, startPoint x: 555, startPoint y: 280, endPoint x: 530, endPoint y: 299, distance: 31.5
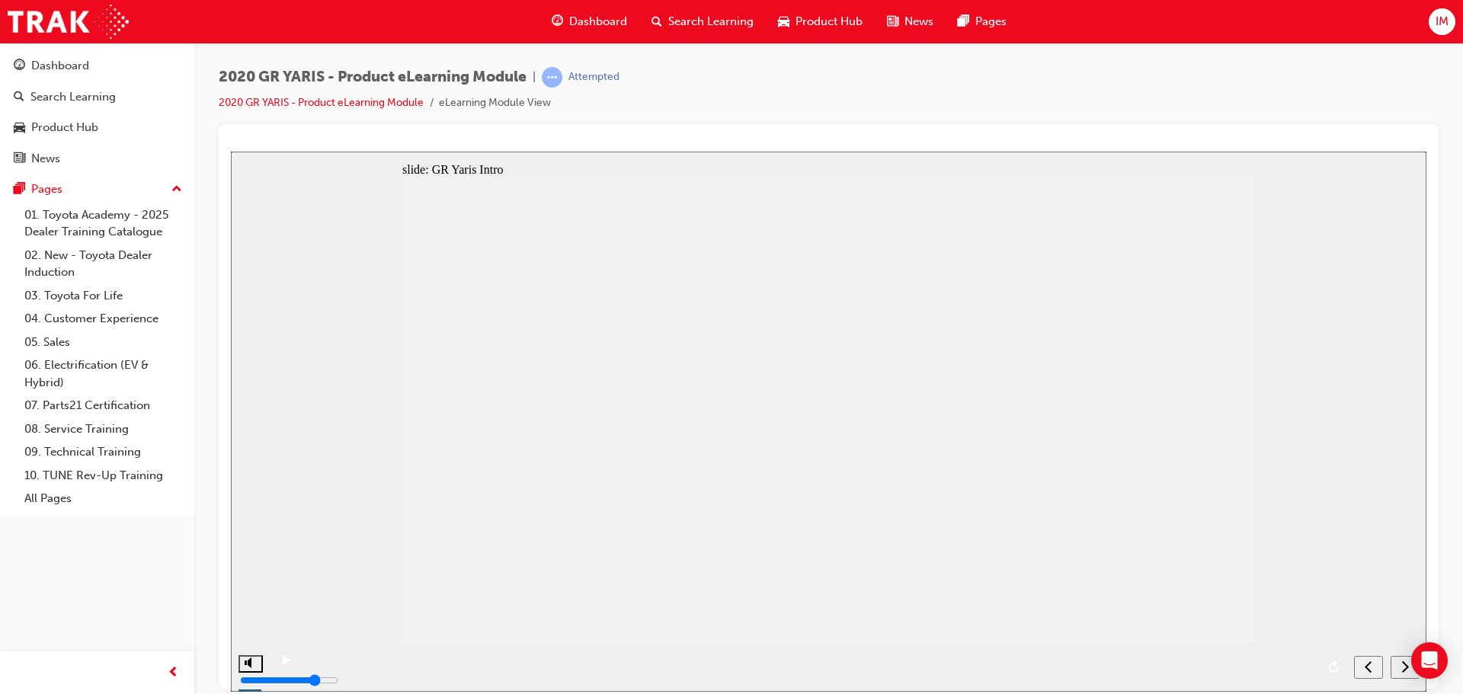
drag, startPoint x: 530, startPoint y: 299, endPoint x: 524, endPoint y: 320, distance: 22.0
click at [1397, 667] on div "next" at bounding box center [1405, 667] width 17 height 16
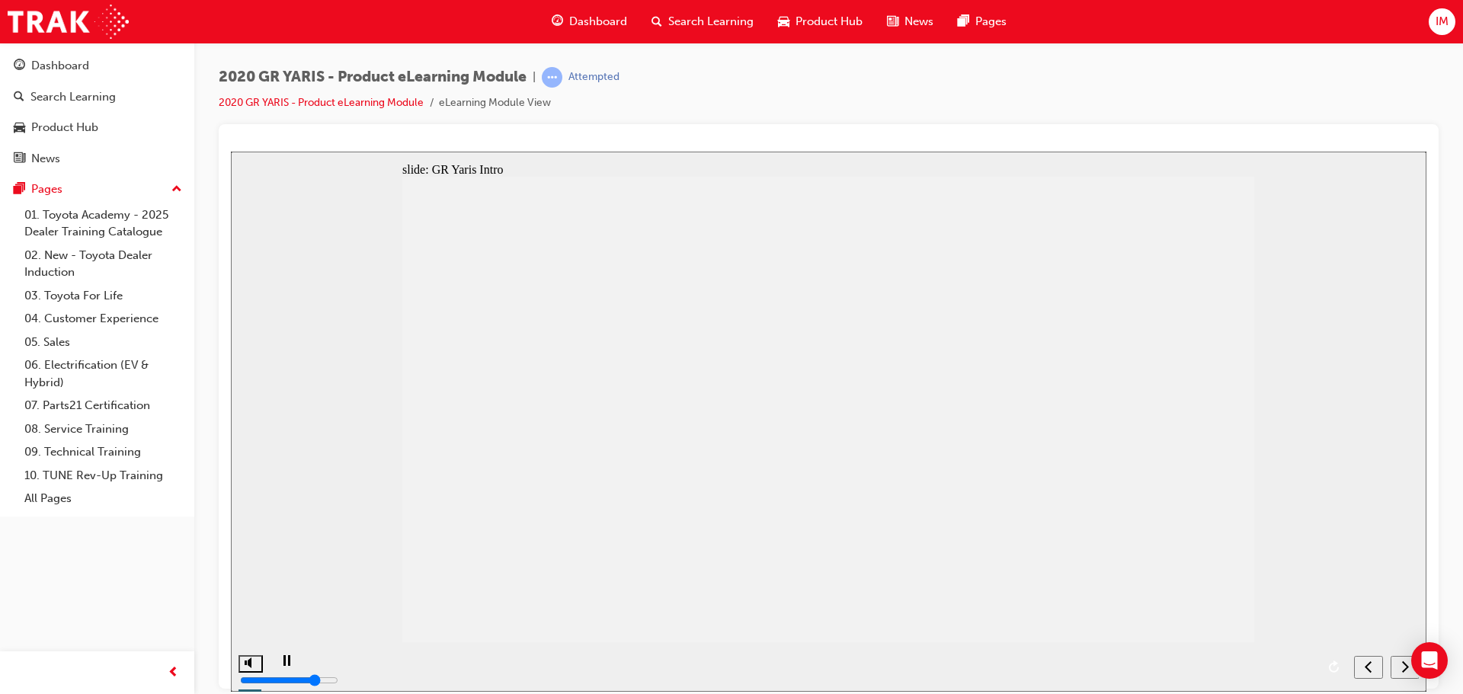
click at [1400, 661] on div "next" at bounding box center [1405, 667] width 17 height 16
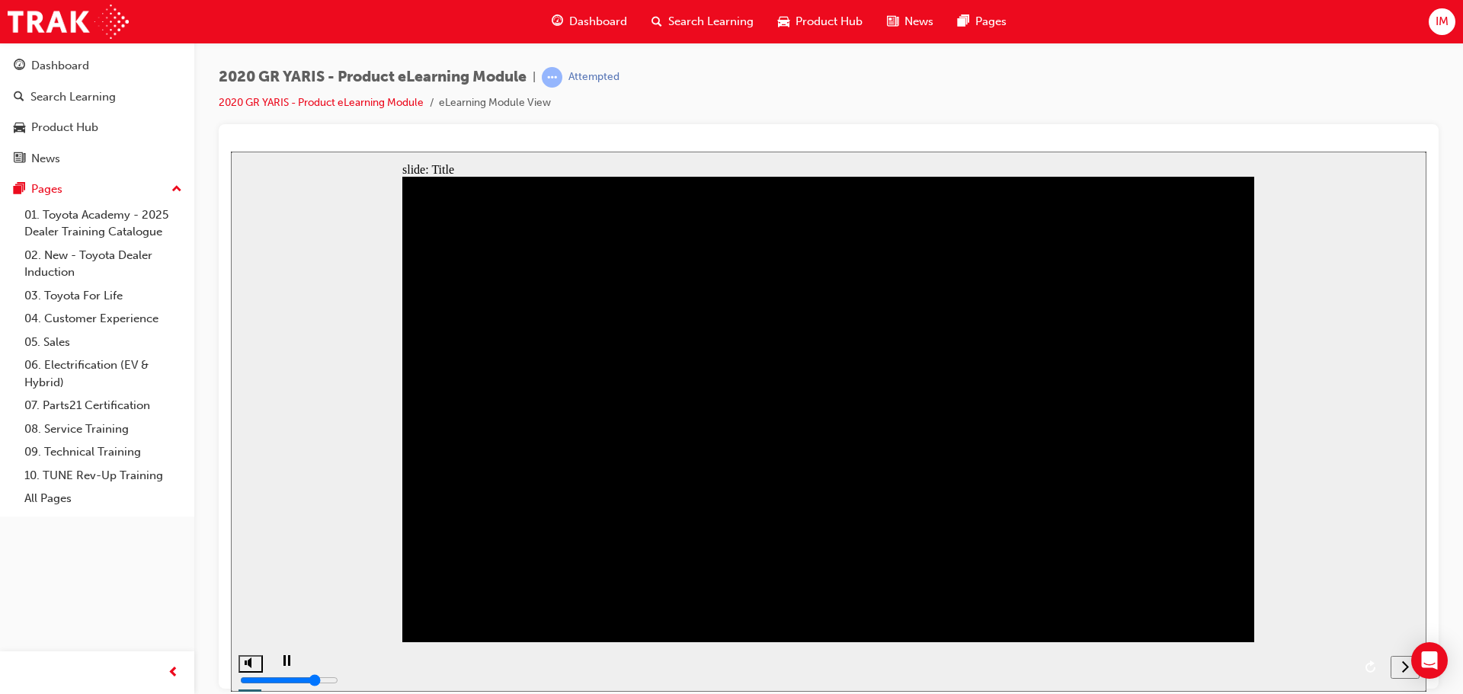
click at [1392, 653] on nav "slide navigation" at bounding box center [1405, 667] width 29 height 50
click at [1409, 664] on div "next" at bounding box center [1405, 667] width 17 height 16
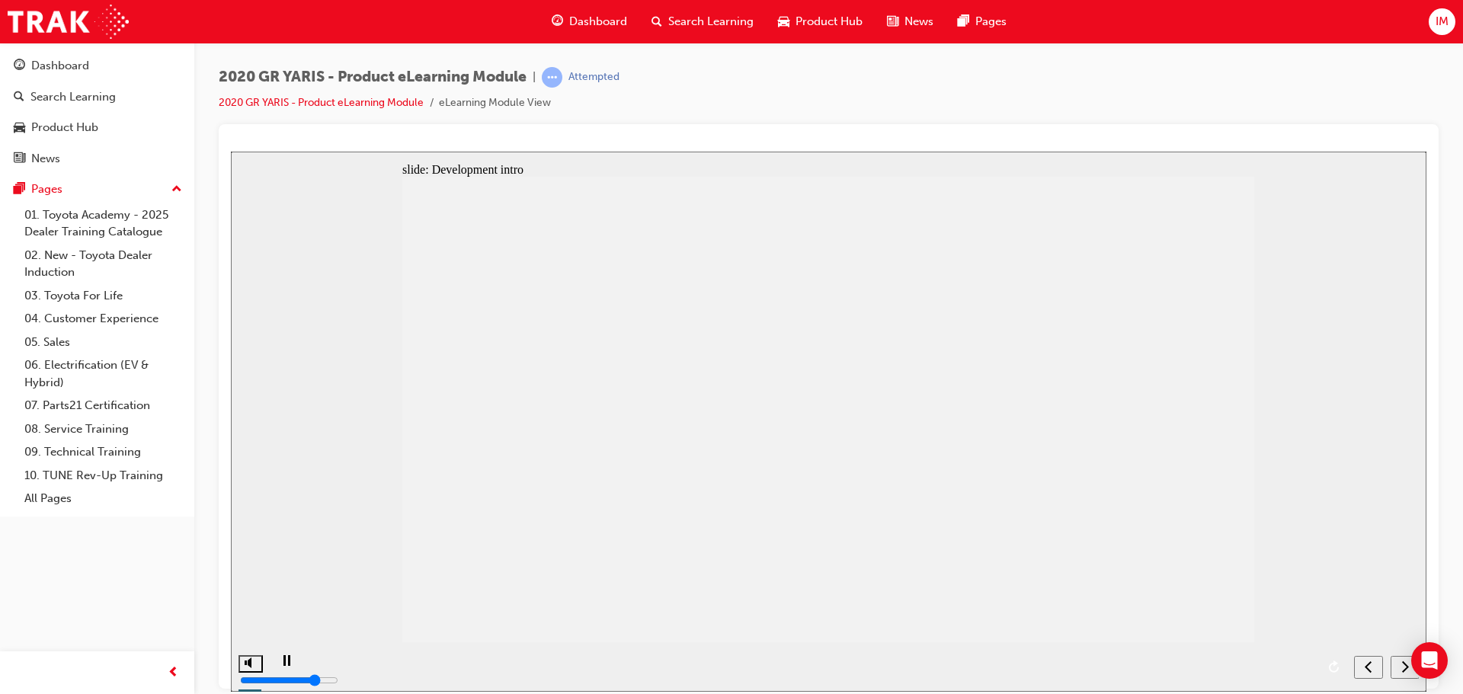
click at [1409, 664] on div "next" at bounding box center [1405, 667] width 17 height 16
click at [1376, 668] on div "previous" at bounding box center [1368, 667] width 17 height 16
click at [1397, 665] on div "next" at bounding box center [1405, 667] width 17 height 16
click at [1394, 664] on nav "slide navigation" at bounding box center [1386, 667] width 65 height 50
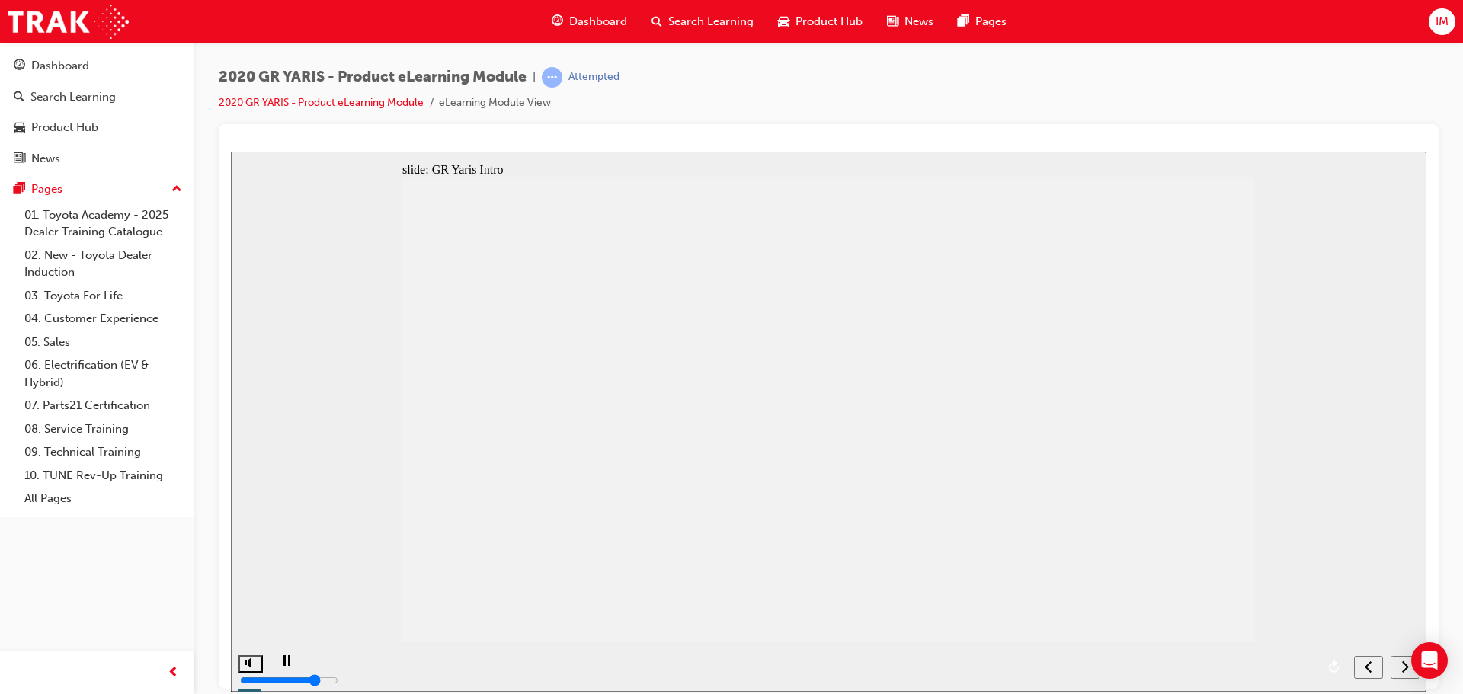
drag, startPoint x: 1235, startPoint y: 249, endPoint x: 1055, endPoint y: 360, distance: 211.5
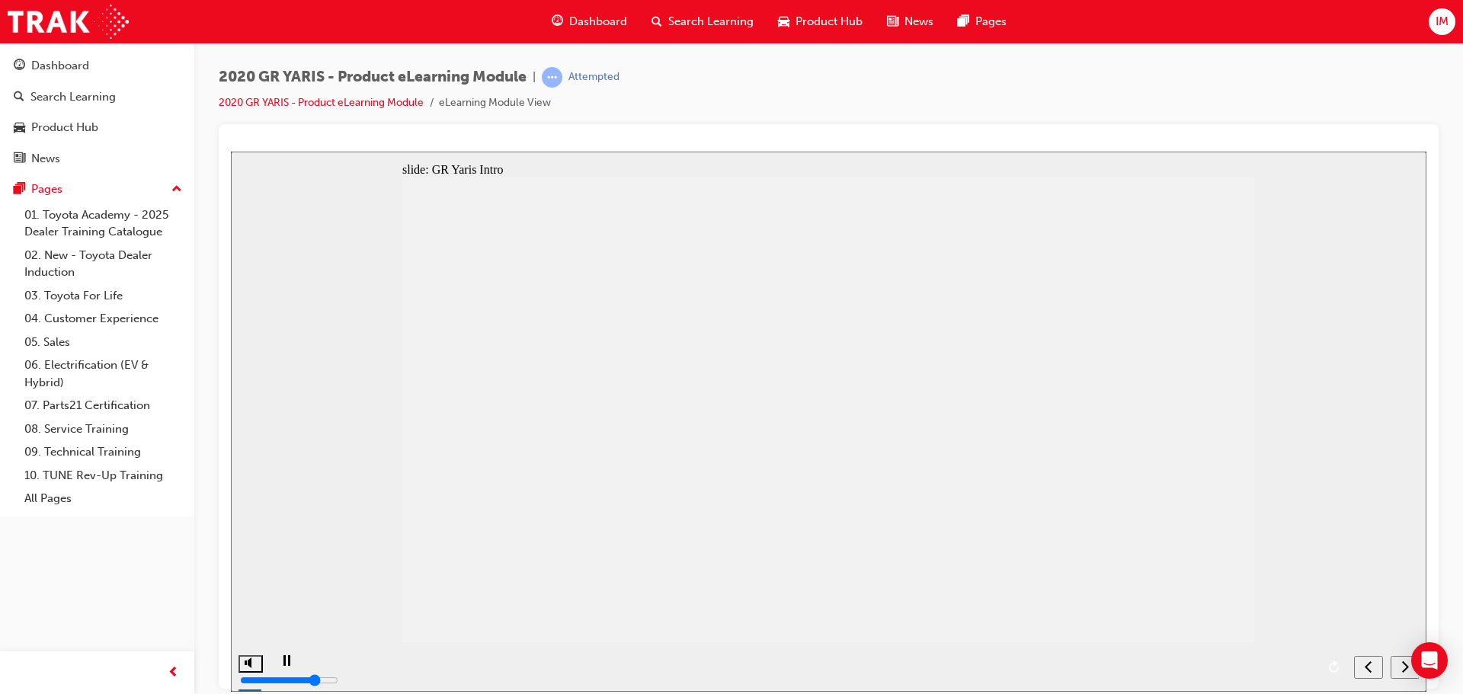
scroll to position [2, 0]
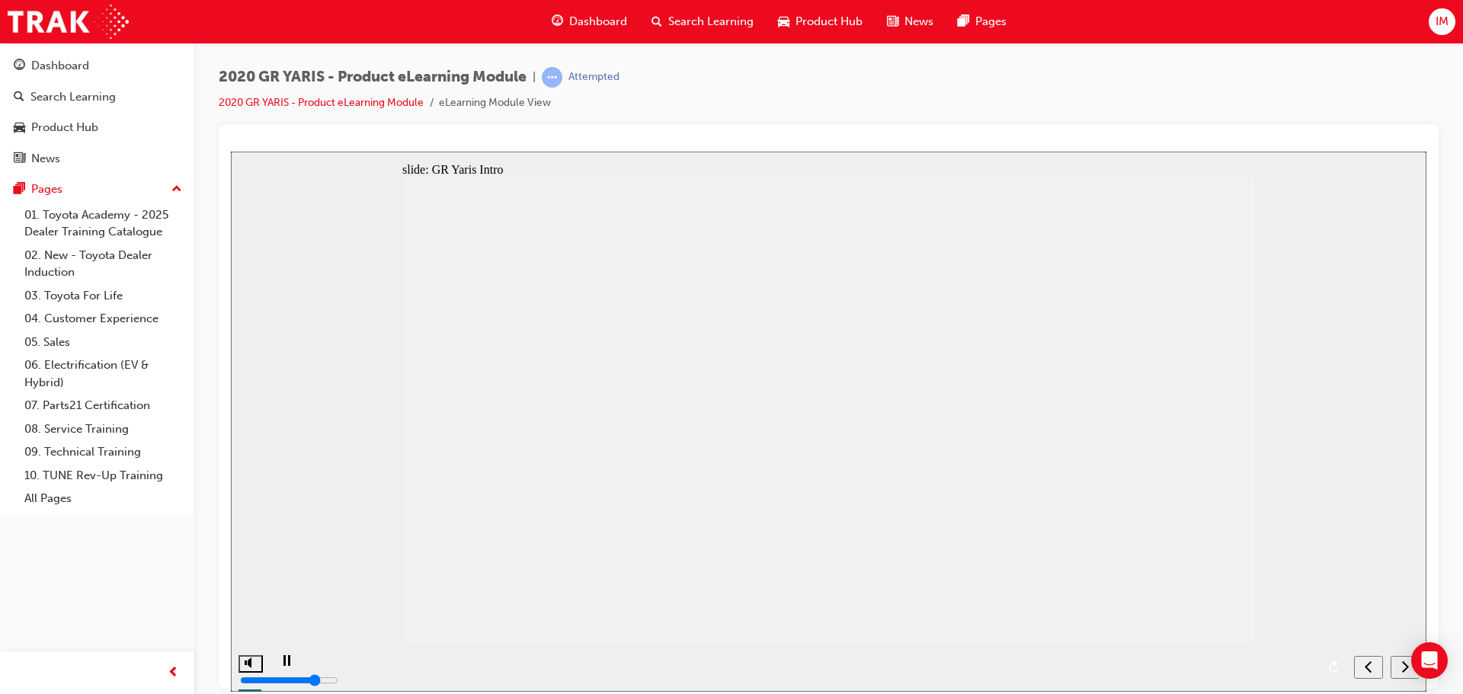
click at [1395, 658] on nav "slide navigation" at bounding box center [1386, 667] width 65 height 50
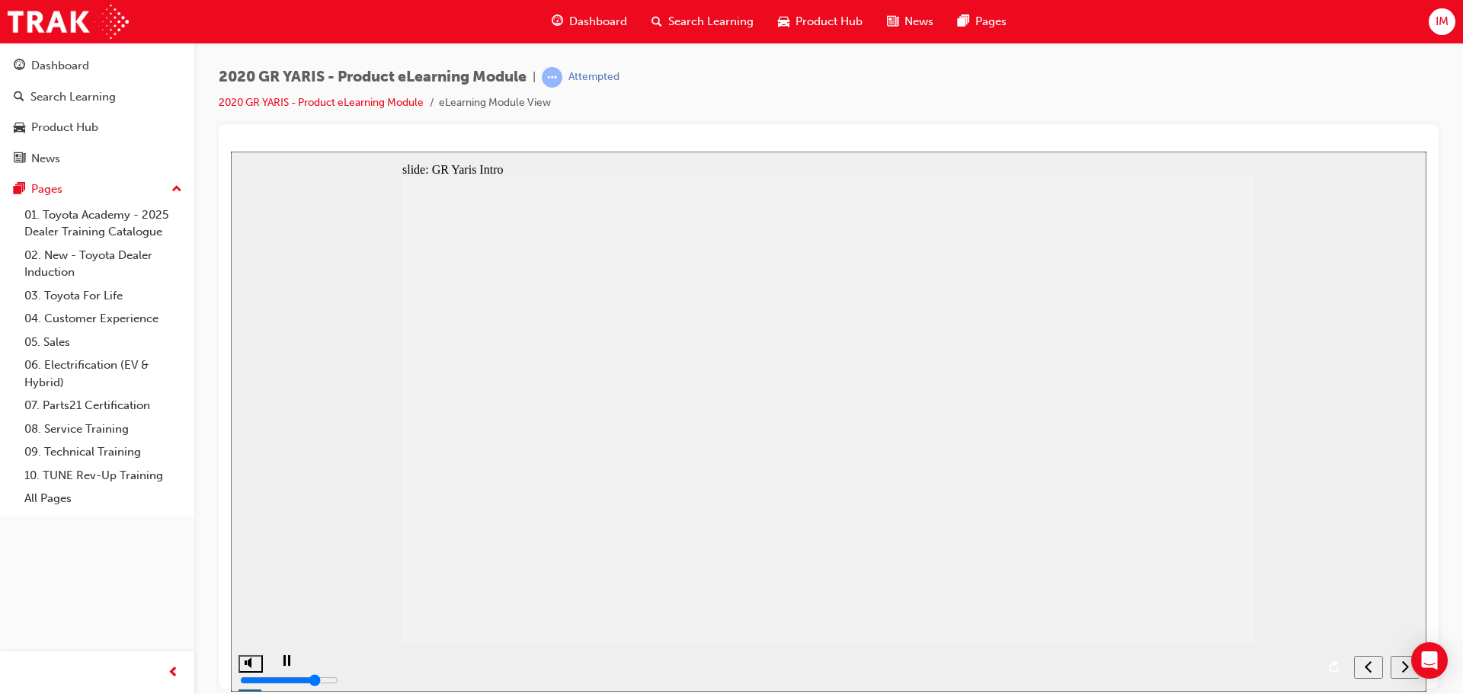
drag, startPoint x: 946, startPoint y: 239, endPoint x: 965, endPoint y: 237, distance: 19.9
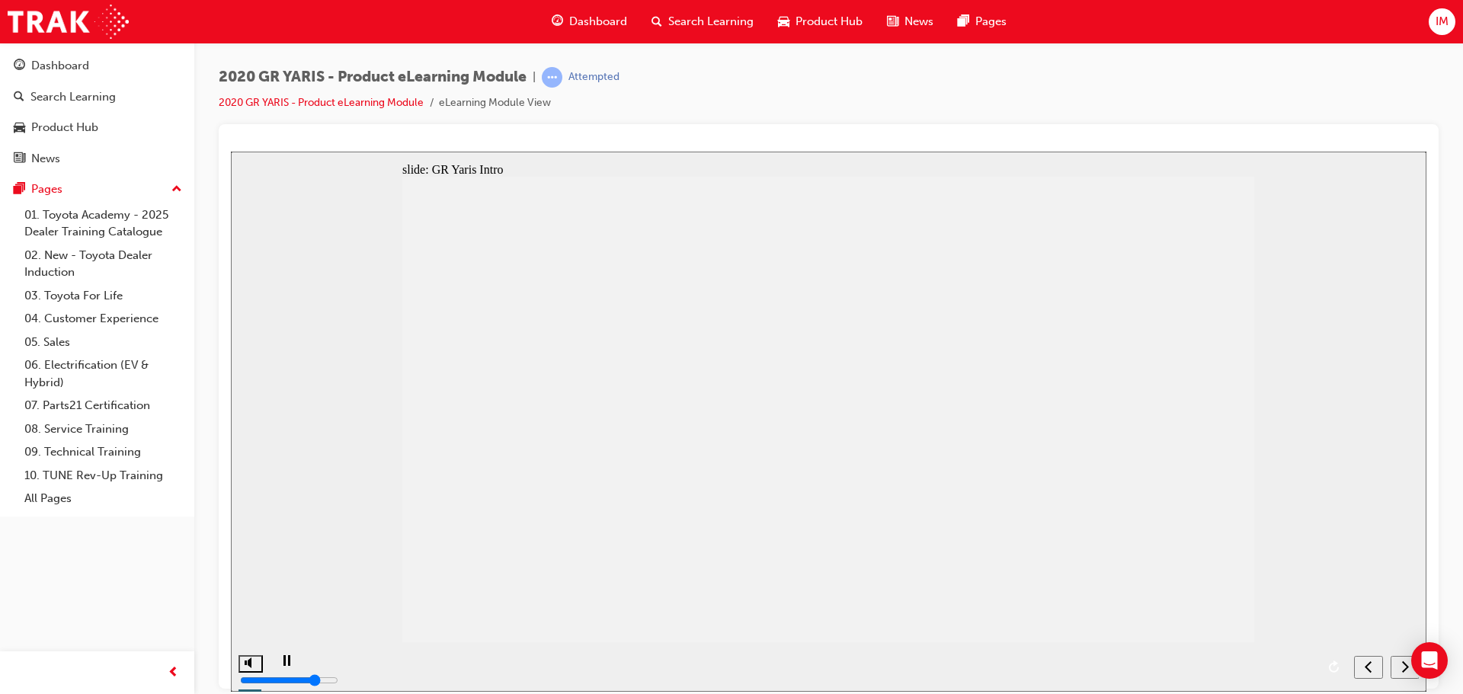
drag, startPoint x: 432, startPoint y: 268, endPoint x: 694, endPoint y: 408, distance: 296.9
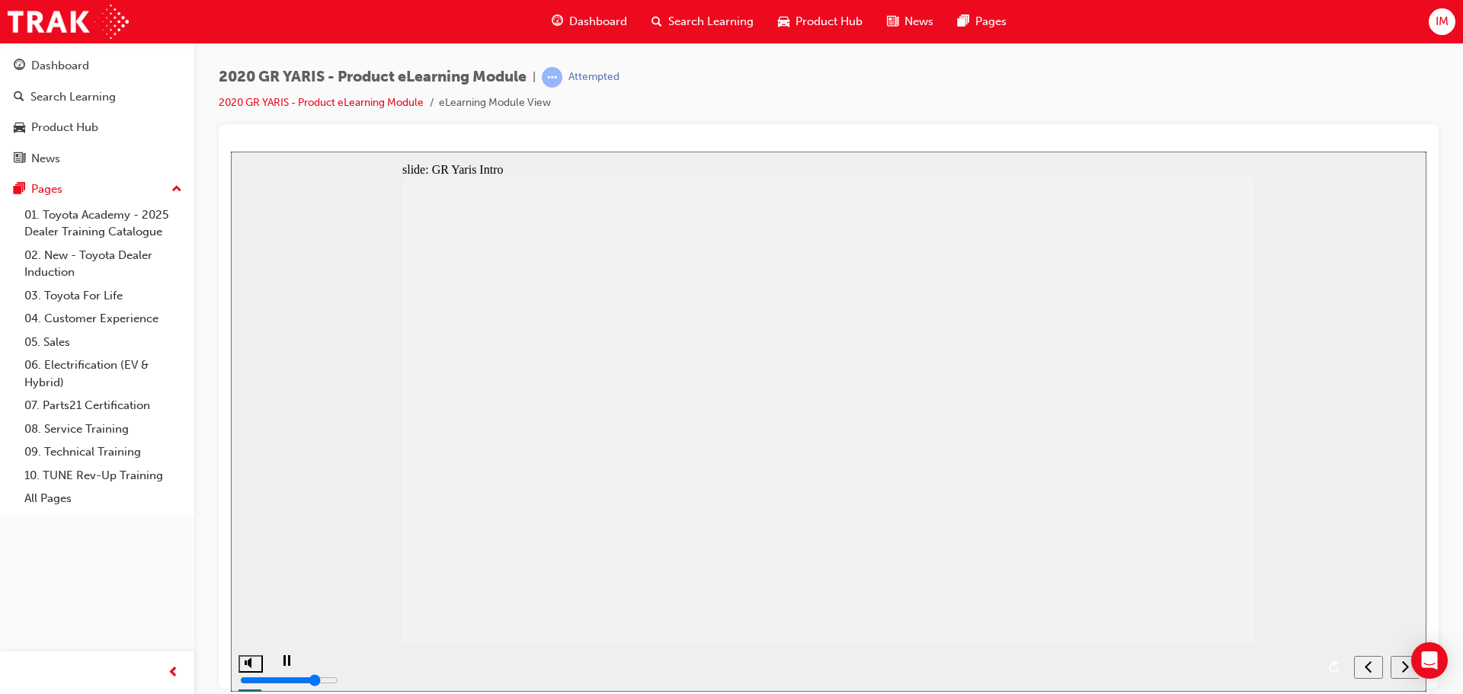
click at [1398, 664] on div "next" at bounding box center [1405, 667] width 17 height 16
click at [1402, 668] on icon "next" at bounding box center [1405, 666] width 8 height 14
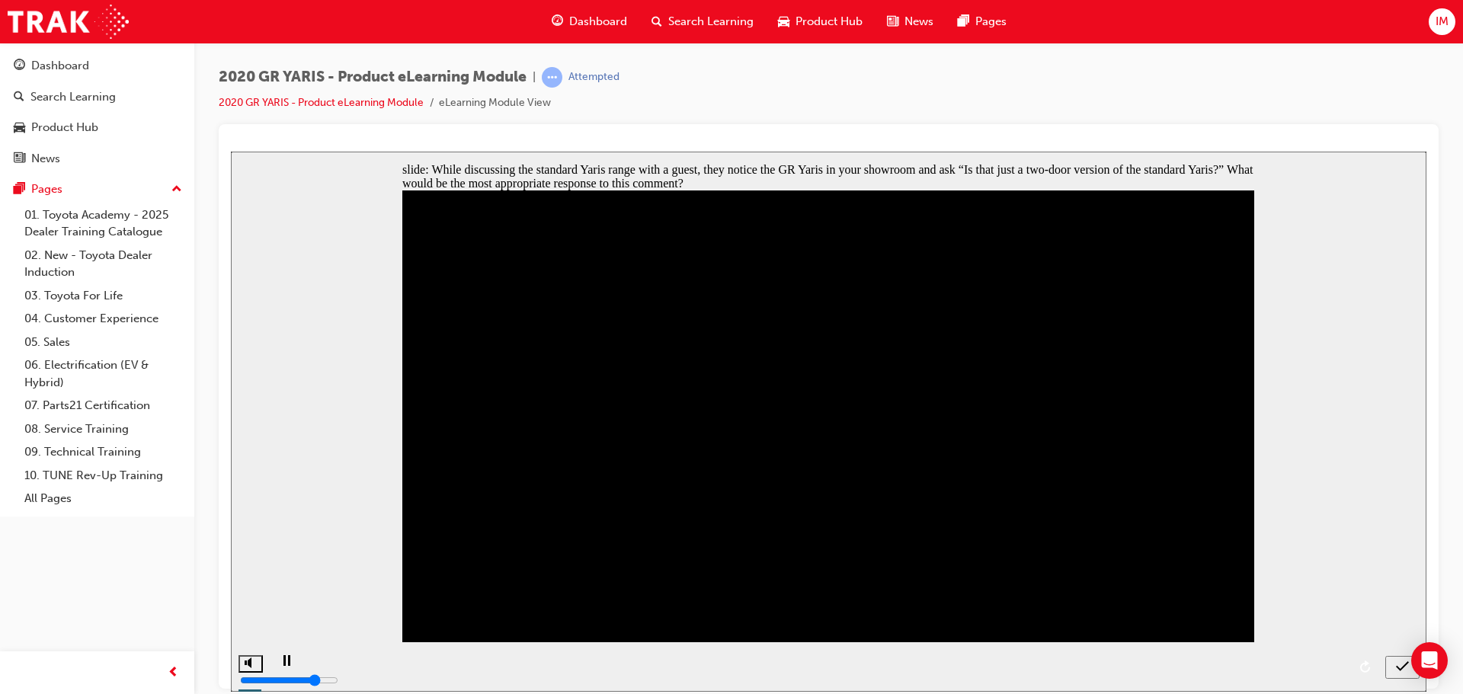
radio input "true"
click at [1401, 667] on icon "submit" at bounding box center [1402, 666] width 13 height 14
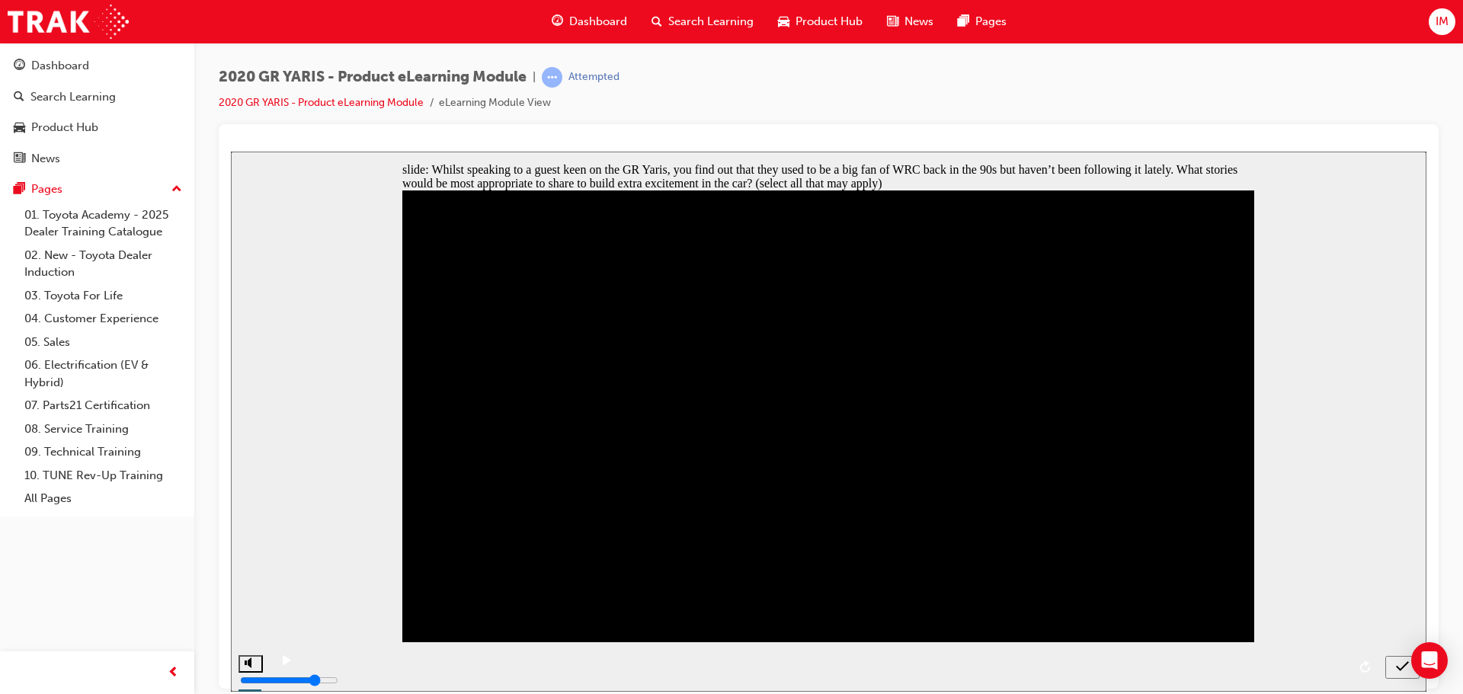
checkbox input "true"
click at [1400, 661] on icon "submit" at bounding box center [1402, 666] width 13 height 14
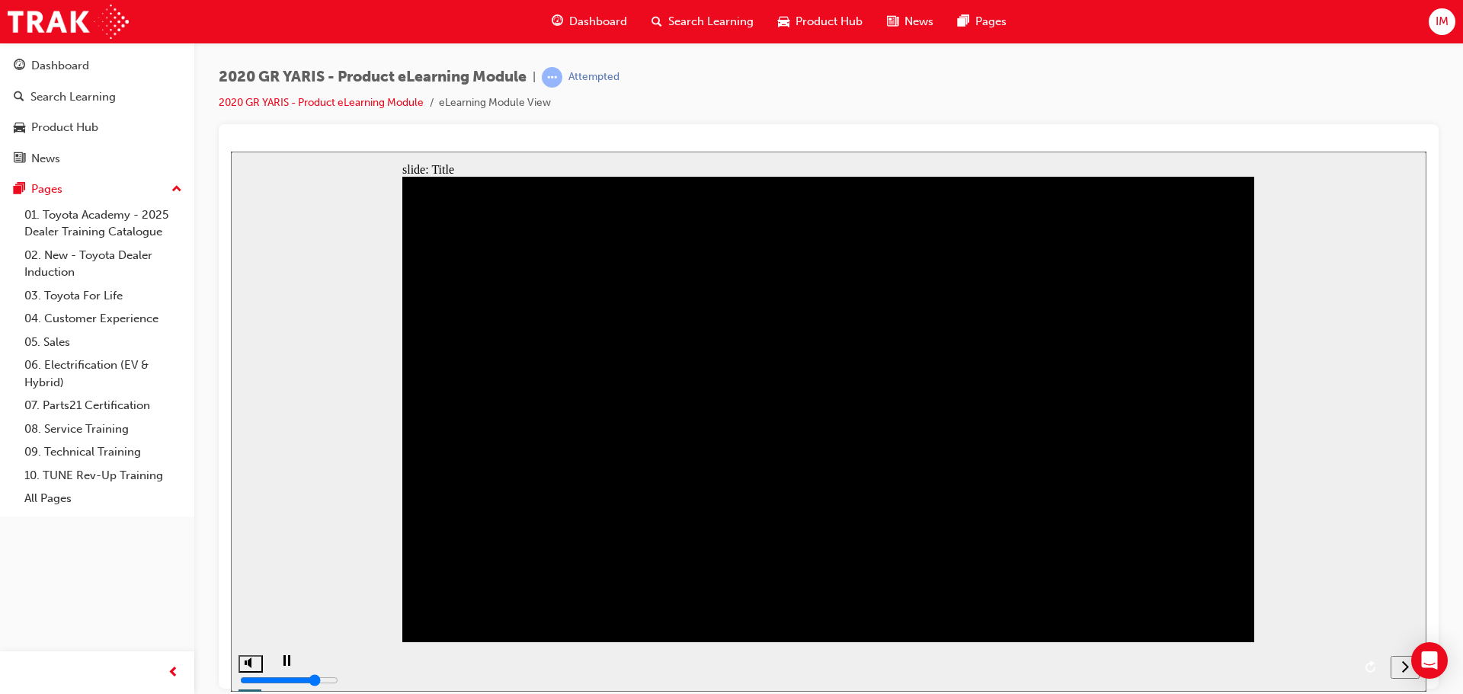
click at [1399, 672] on div "next" at bounding box center [1405, 667] width 17 height 16
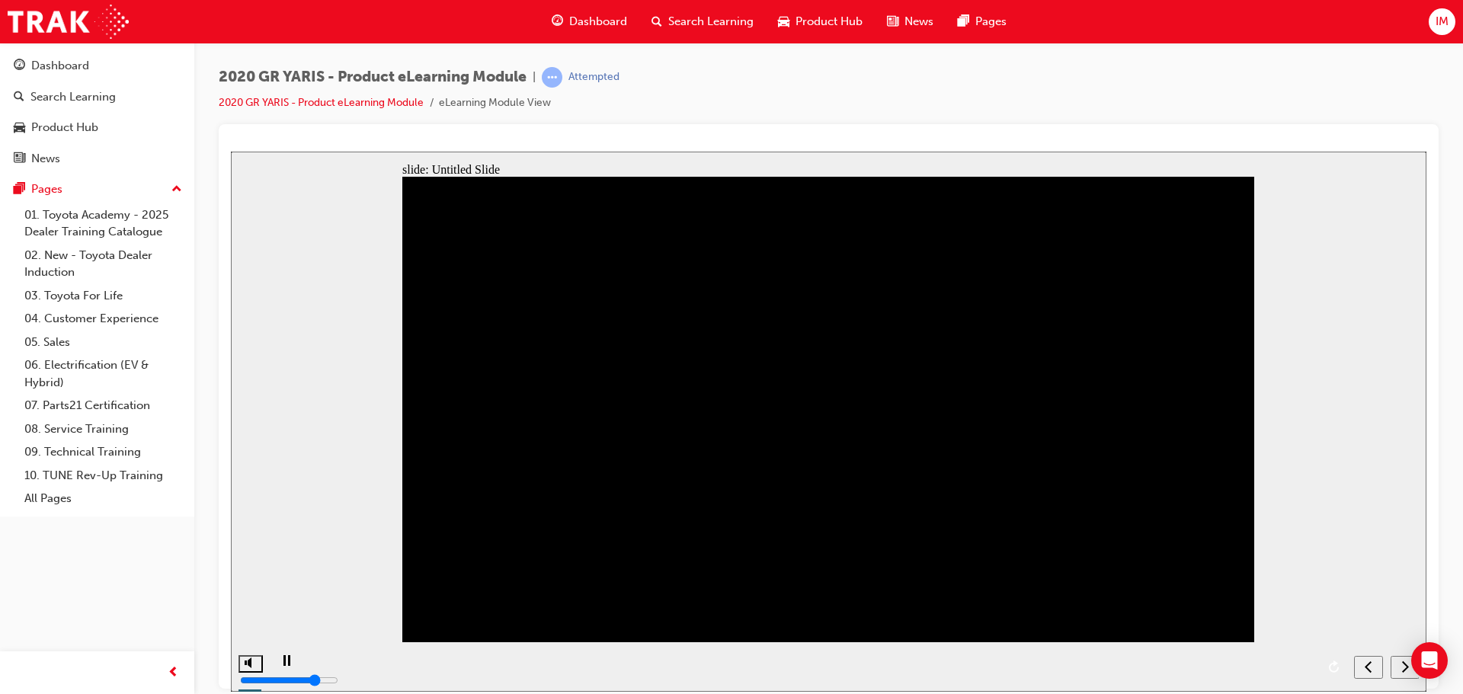
drag, startPoint x: 1227, startPoint y: 258, endPoint x: 1161, endPoint y: 301, distance: 78.2
click at [1225, 259] on div "Genuine Carbon Fibre Reinforced Plastic (CFRP) roof Normally reserved for high-…" at bounding box center [828, 415] width 852 height 479
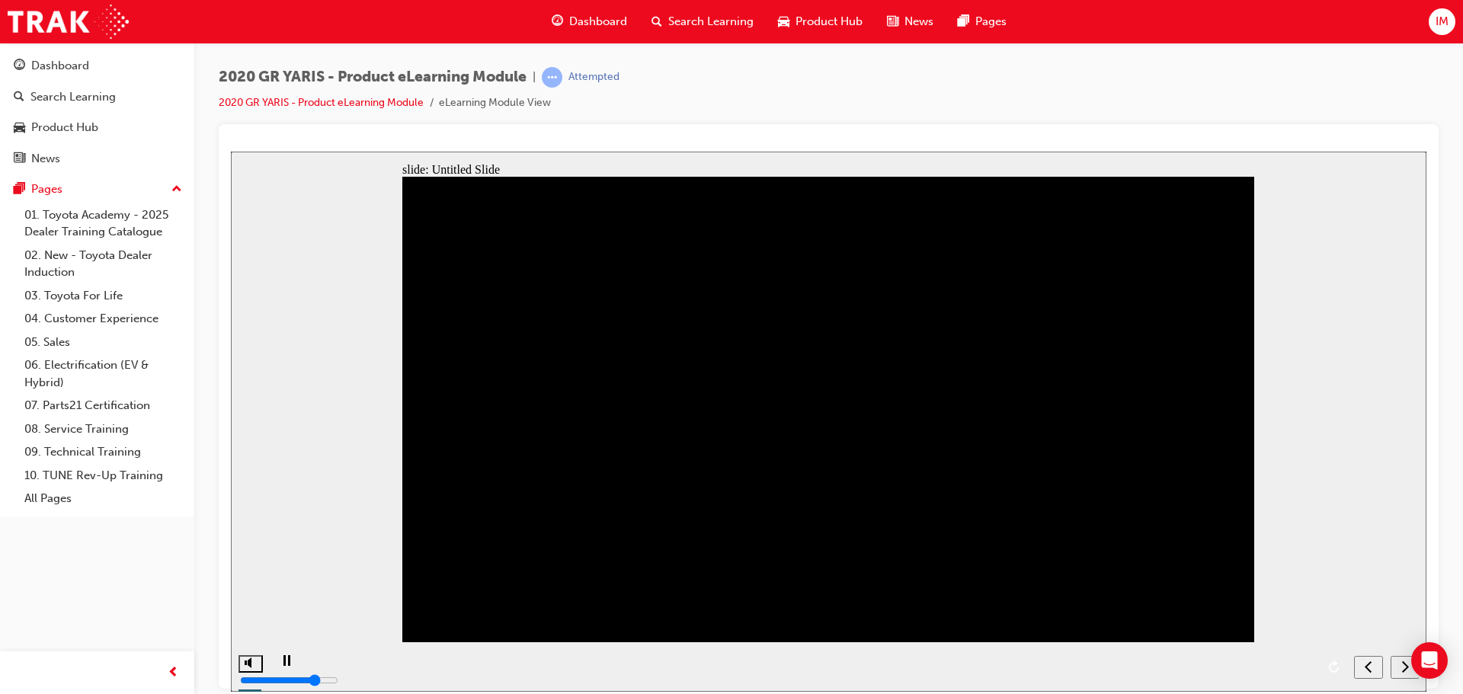
click at [1404, 669] on icon "next" at bounding box center [1405, 666] width 8 height 14
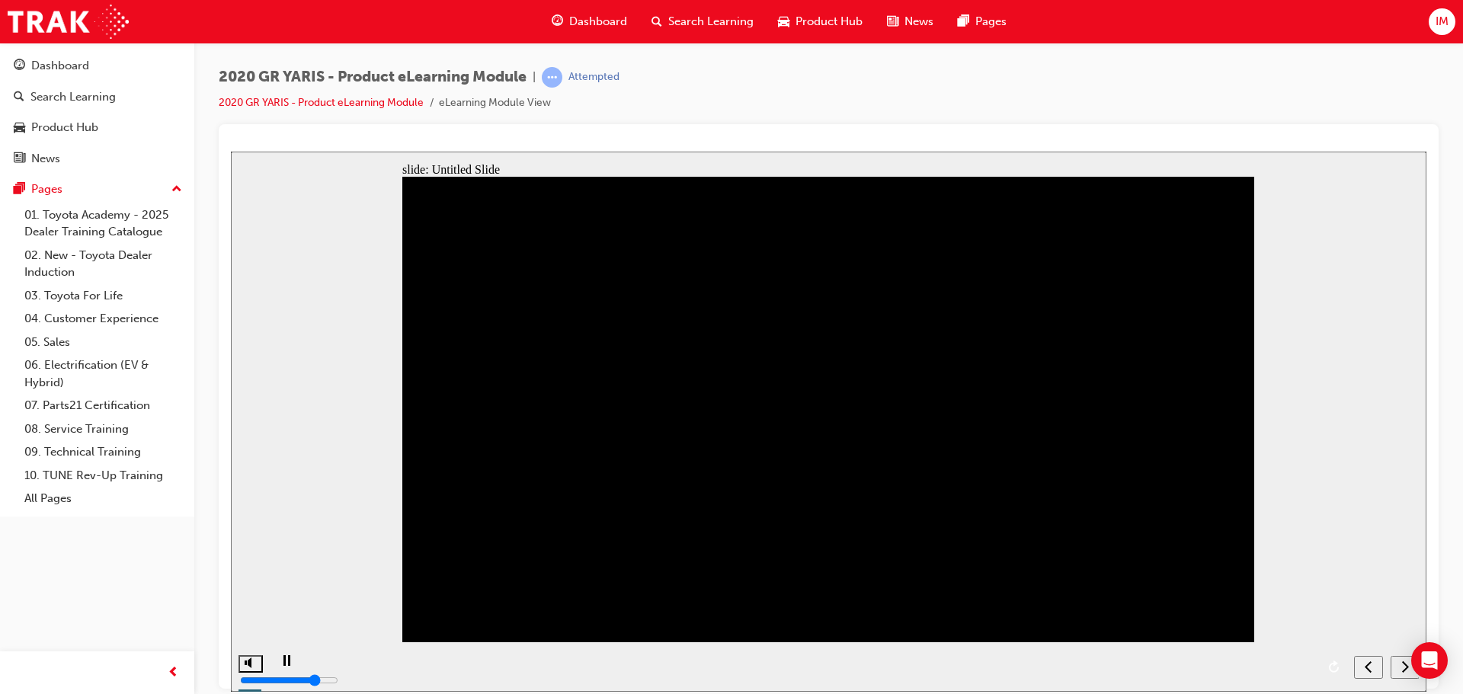
click at [1403, 670] on icon "next" at bounding box center [1405, 666] width 8 height 14
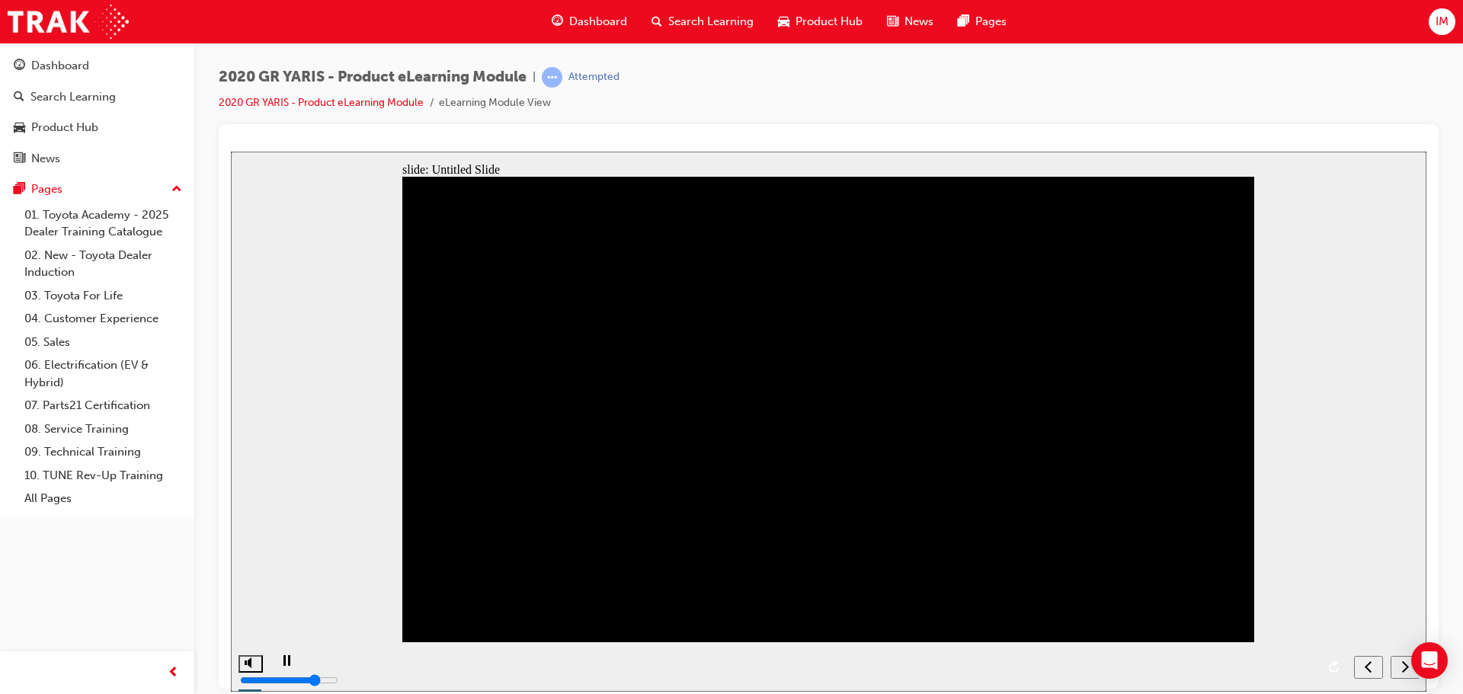
click at [1401, 668] on div "next" at bounding box center [1405, 667] width 17 height 16
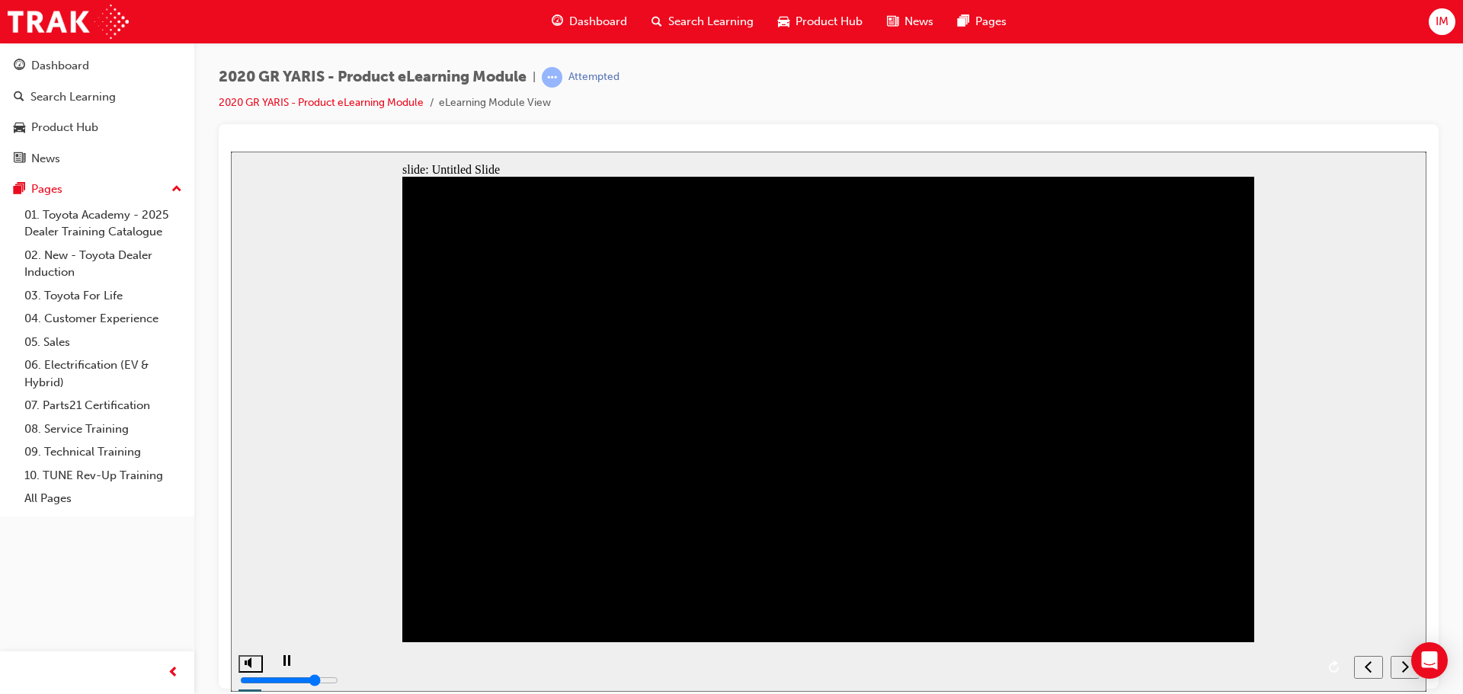
click at [1398, 663] on div "next" at bounding box center [1405, 667] width 17 height 16
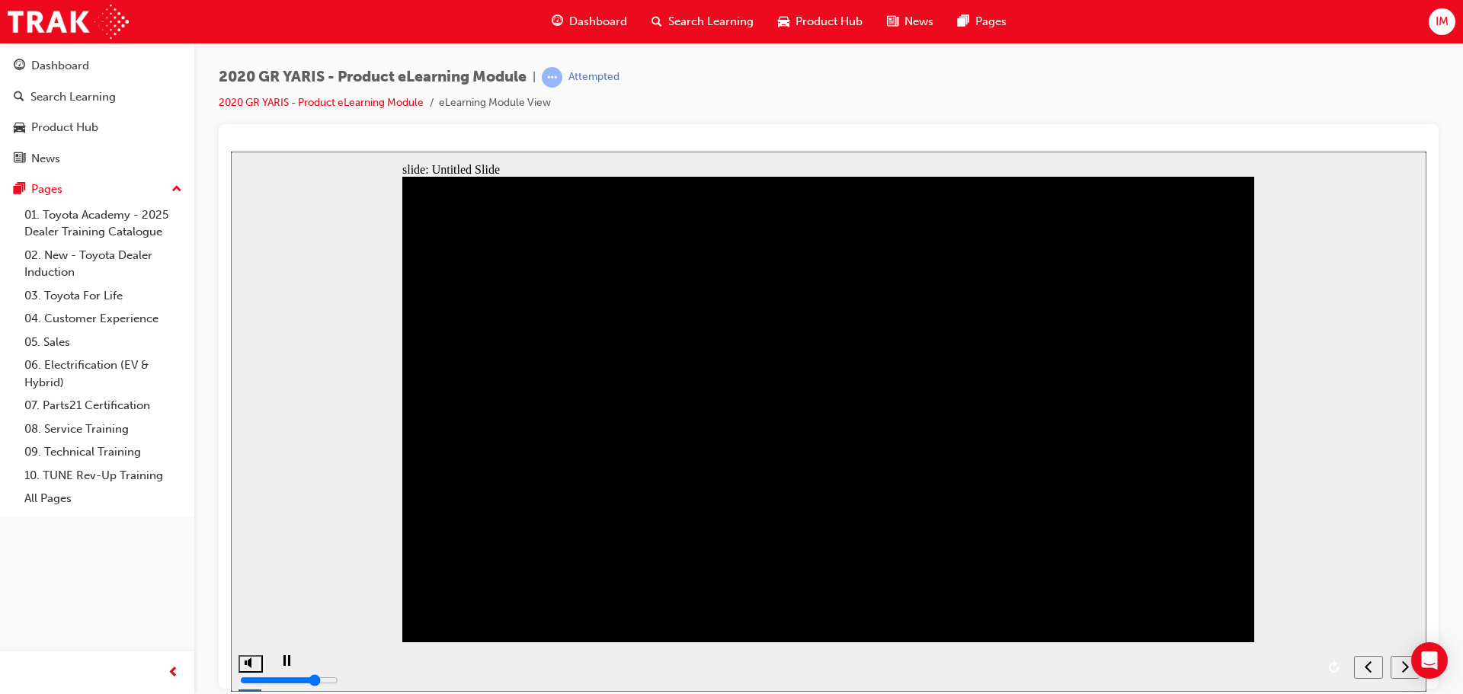
click at [1367, 665] on icon "previous" at bounding box center [1368, 666] width 7 height 11
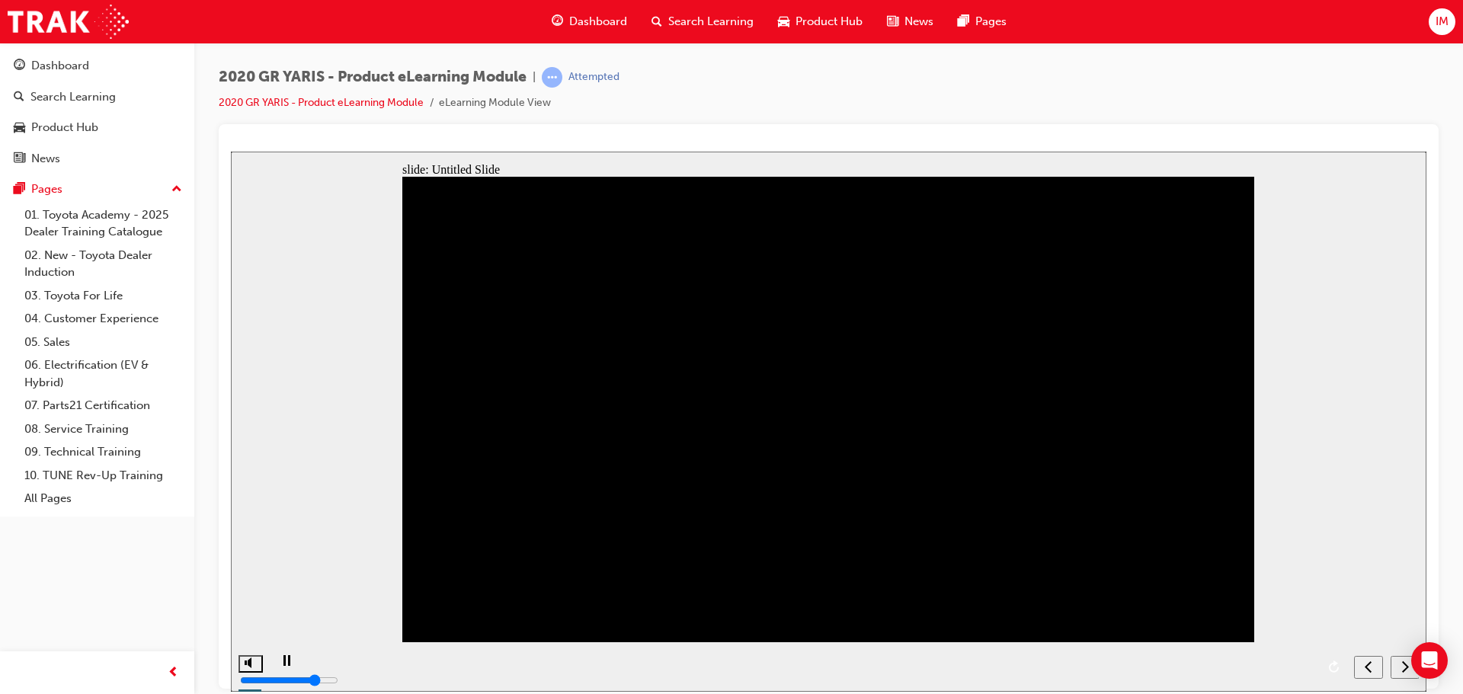
click at [1375, 665] on div "previous" at bounding box center [1368, 667] width 17 height 16
click at [1397, 668] on div "next" at bounding box center [1405, 667] width 17 height 16
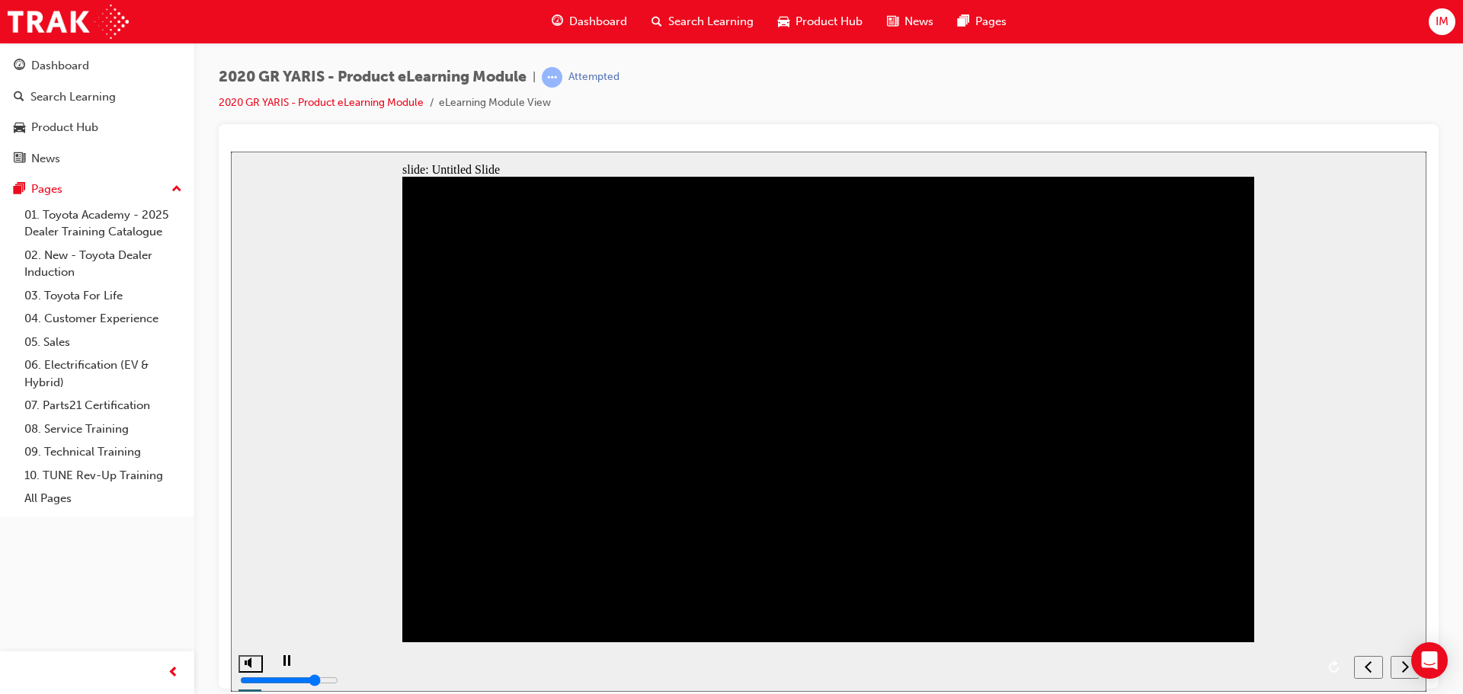
click at [1400, 661] on div "next" at bounding box center [1405, 667] width 17 height 16
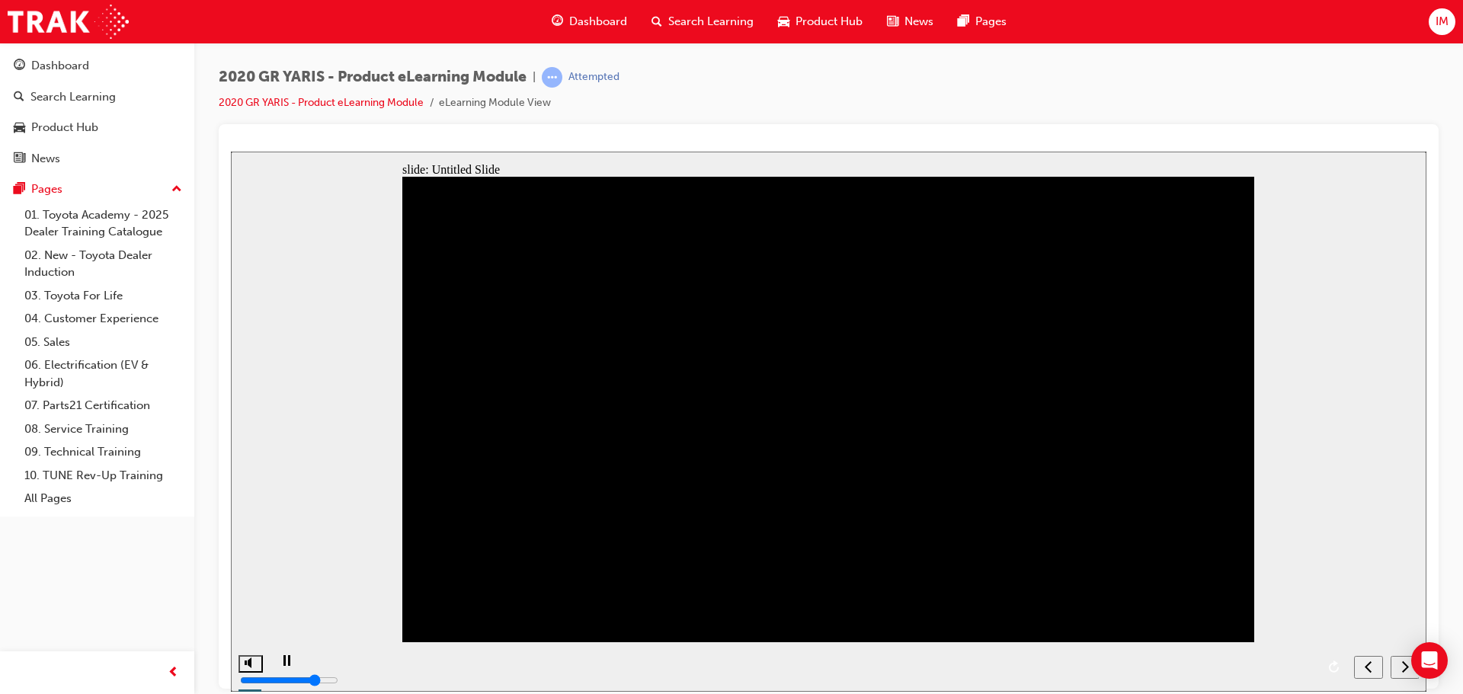
click at [1403, 668] on icon "next" at bounding box center [1405, 666] width 8 height 14
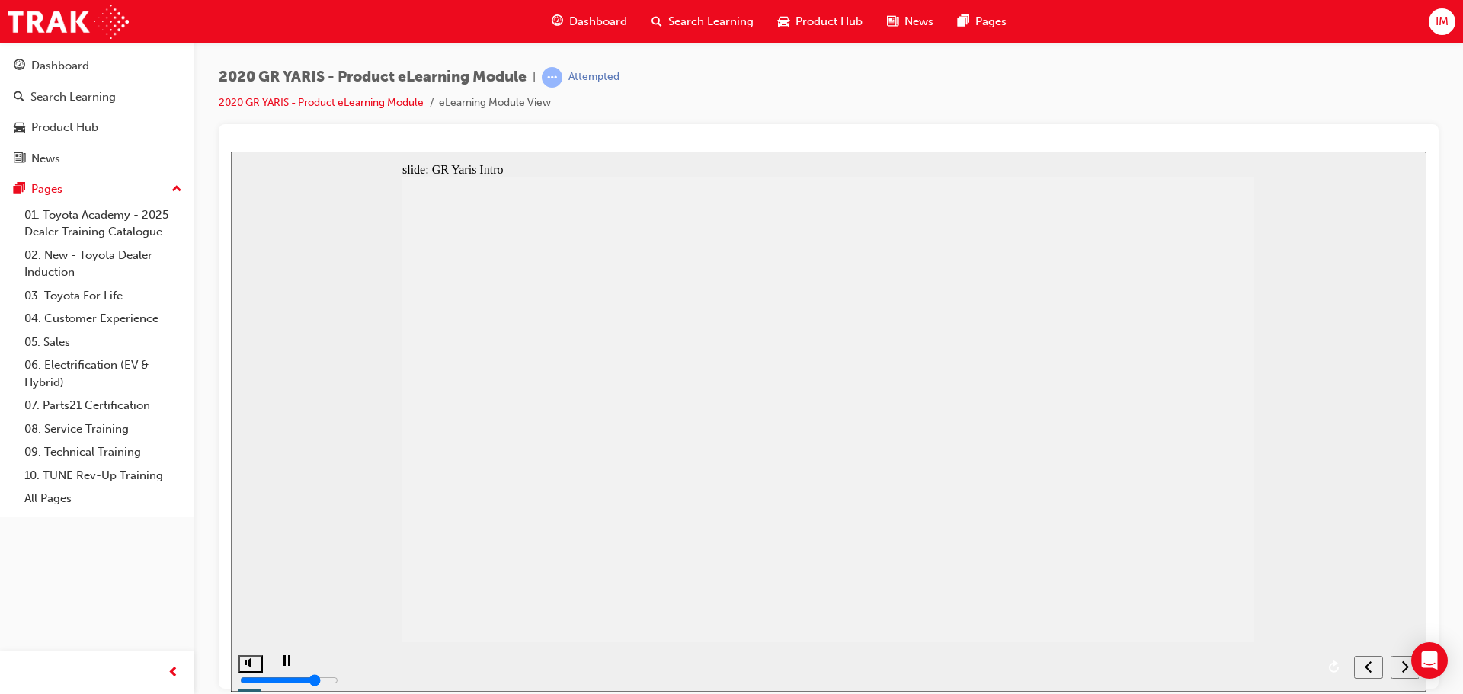
click at [1398, 660] on div "next" at bounding box center [1405, 667] width 17 height 16
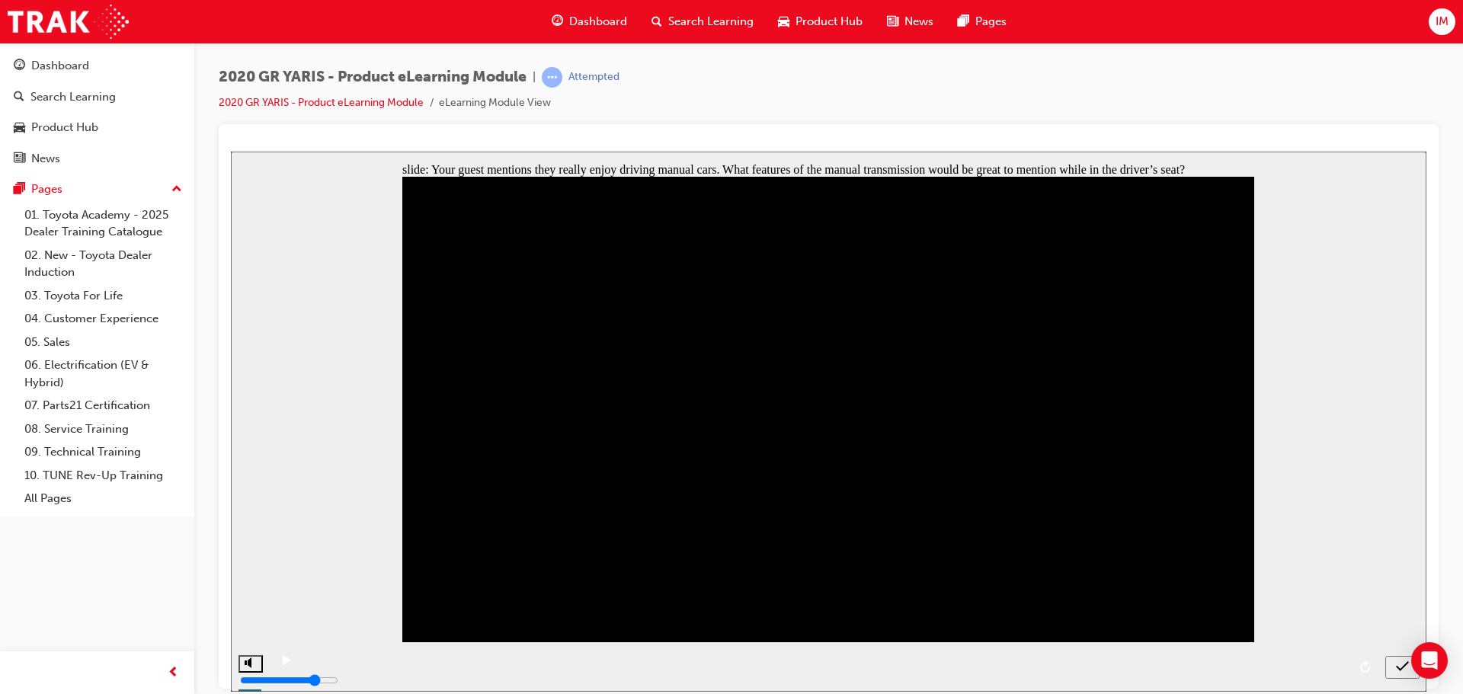
checkbox input "false"
checkbox input "true"
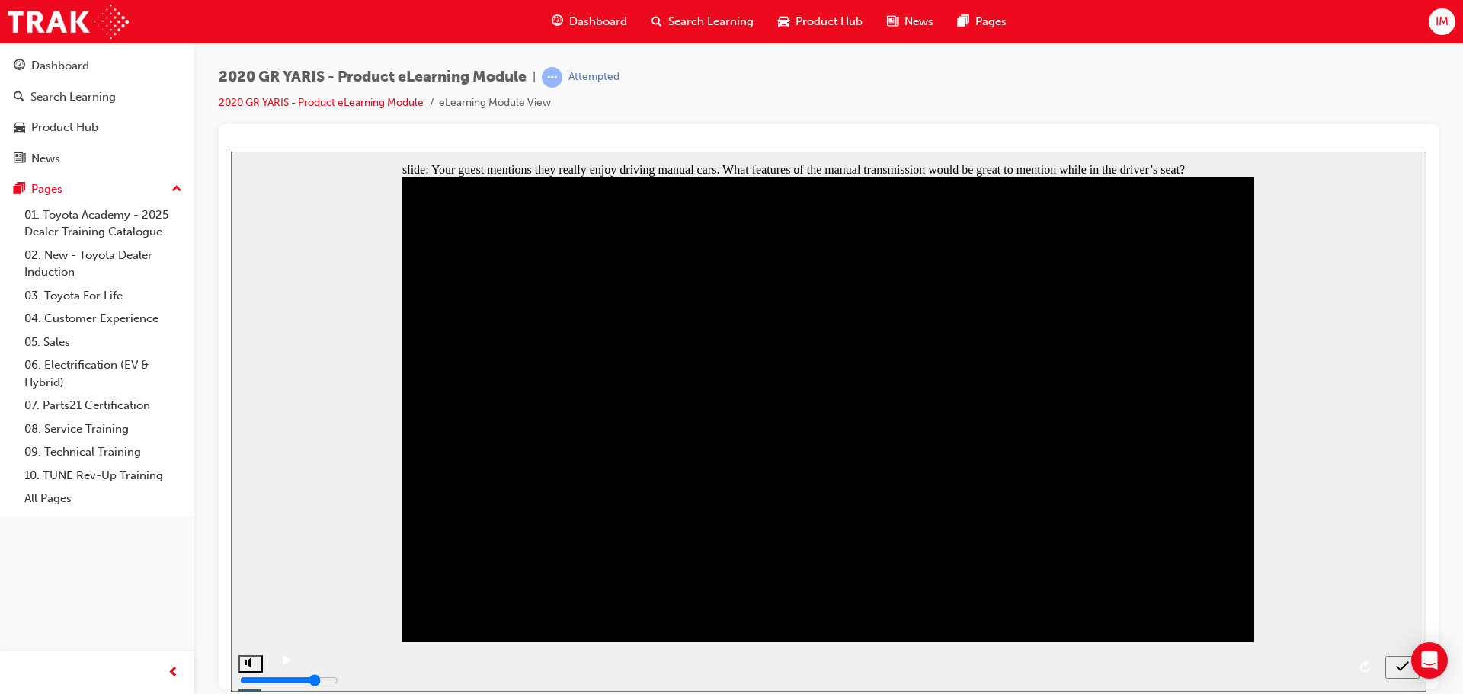
checkbox input "true"
click at [1398, 666] on icon "submit" at bounding box center [1402, 666] width 13 height 14
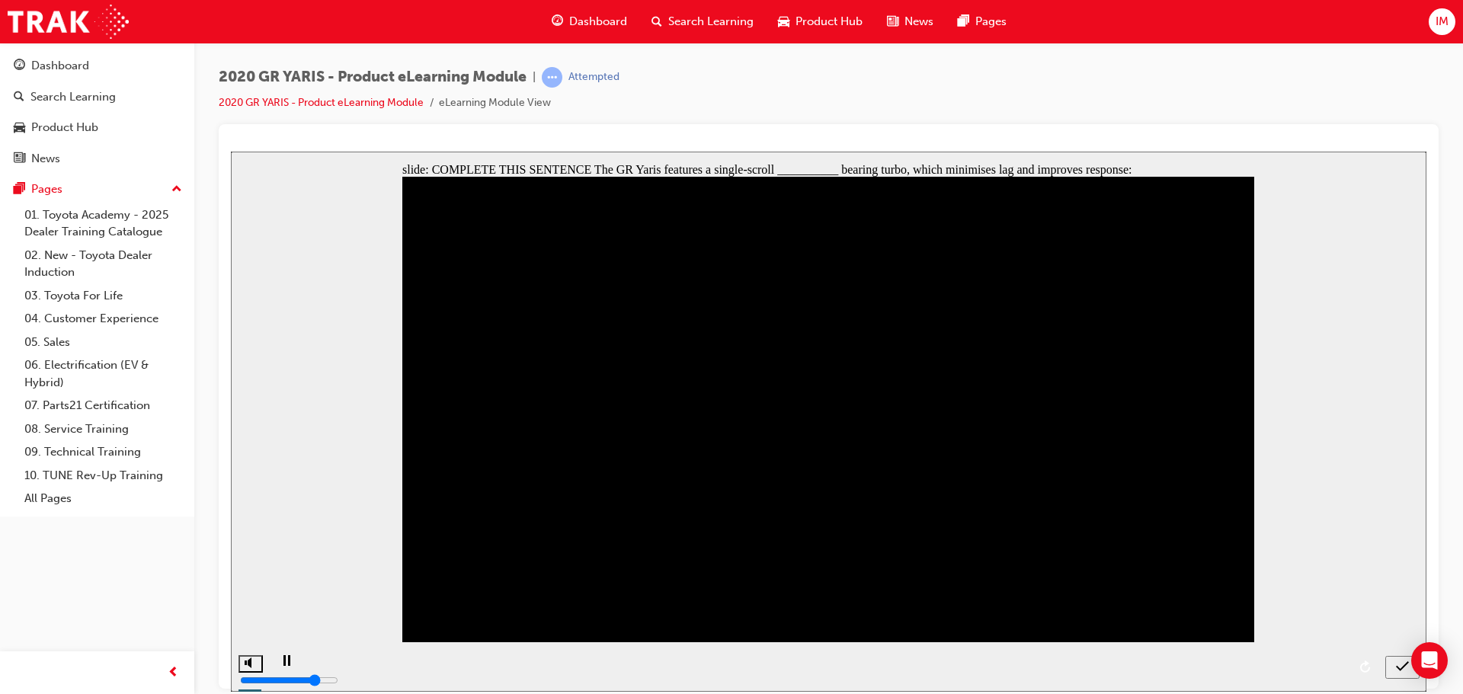
radio input "true"
click at [1391, 660] on div "submit" at bounding box center [1402, 667] width 22 height 16
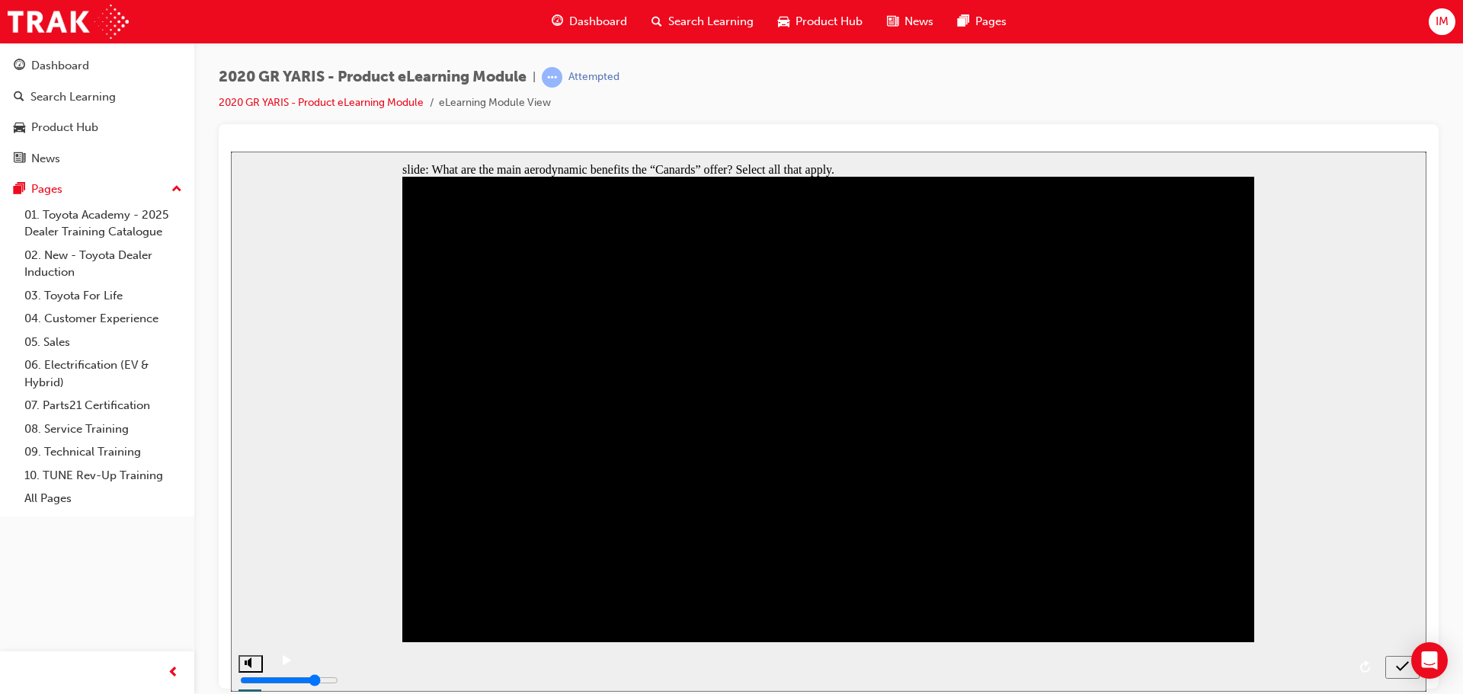
checkbox input "true"
click at [1400, 664] on icon "submit" at bounding box center [1402, 666] width 13 height 14
checkbox input "true"
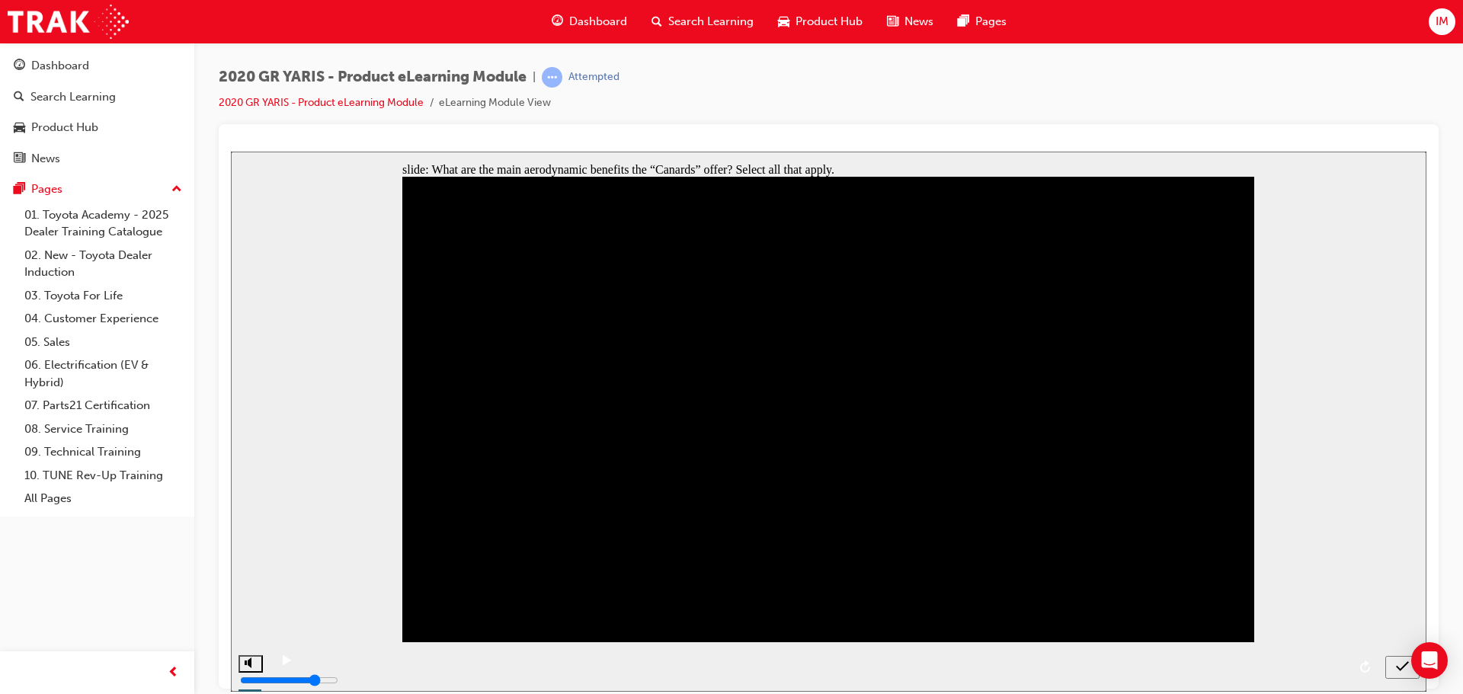
click at [1385, 667] on button "submit" at bounding box center [1402, 666] width 34 height 23
checkbox input "true"
click at [1404, 669] on icon "submit" at bounding box center [1402, 666] width 13 height 14
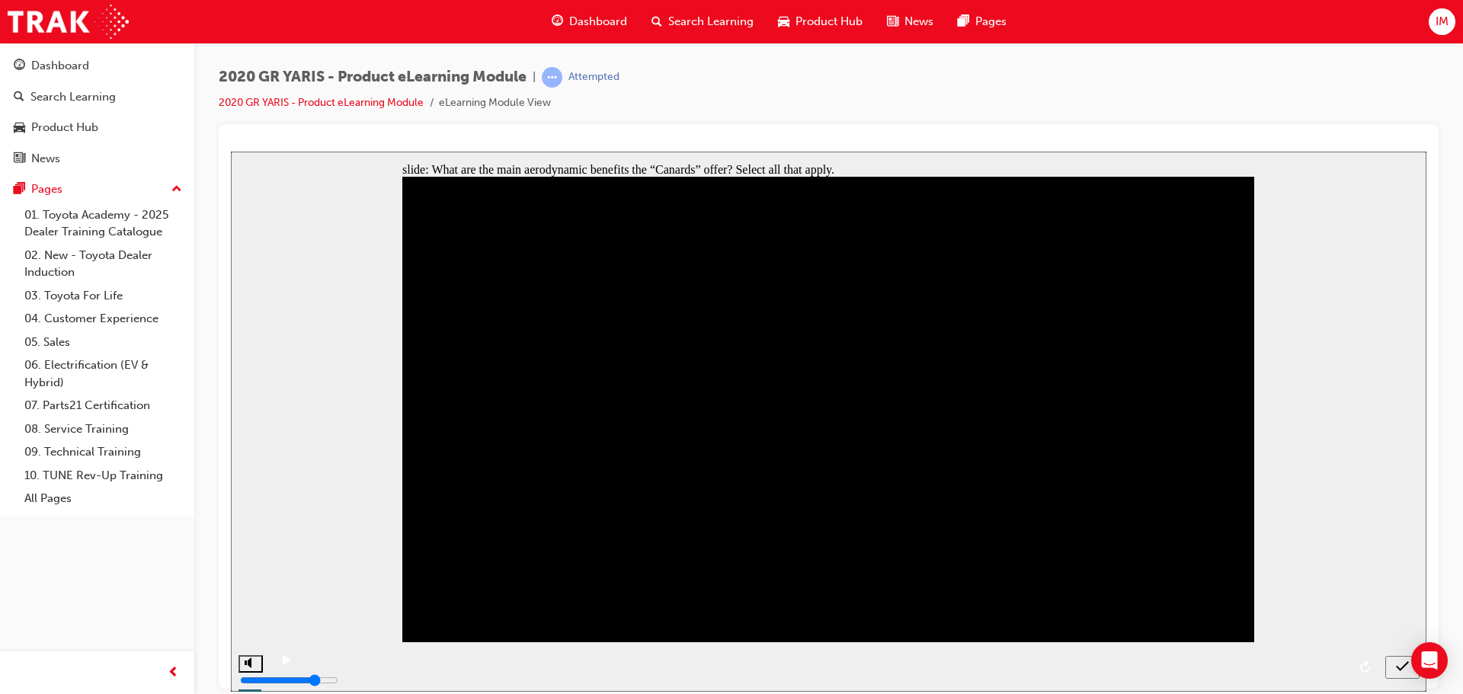
checkbox input "true"
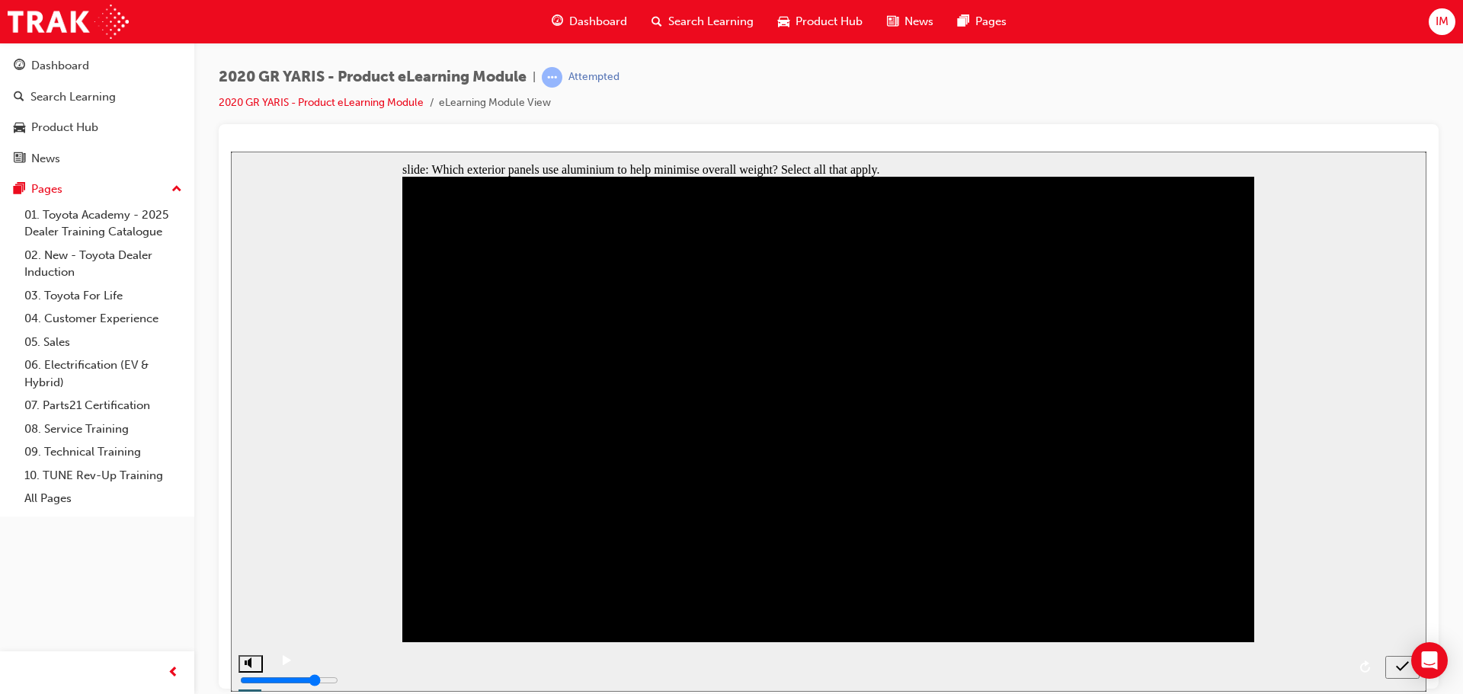
click at [1393, 671] on div "submit" at bounding box center [1402, 667] width 22 height 16
drag, startPoint x: 673, startPoint y: 386, endPoint x: 551, endPoint y: 386, distance: 121.9
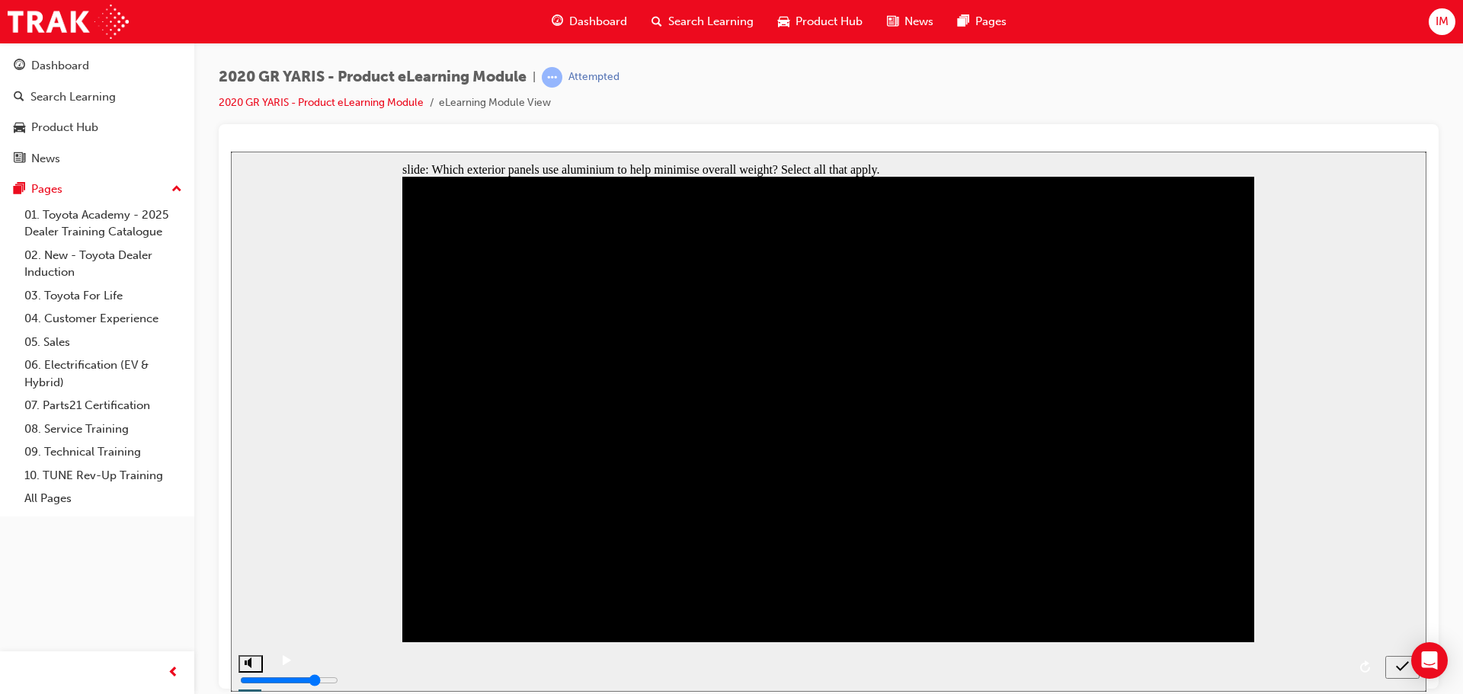
checkbox input "false"
click at [1395, 671] on div "submit" at bounding box center [1402, 667] width 22 height 16
checkbox input "false"
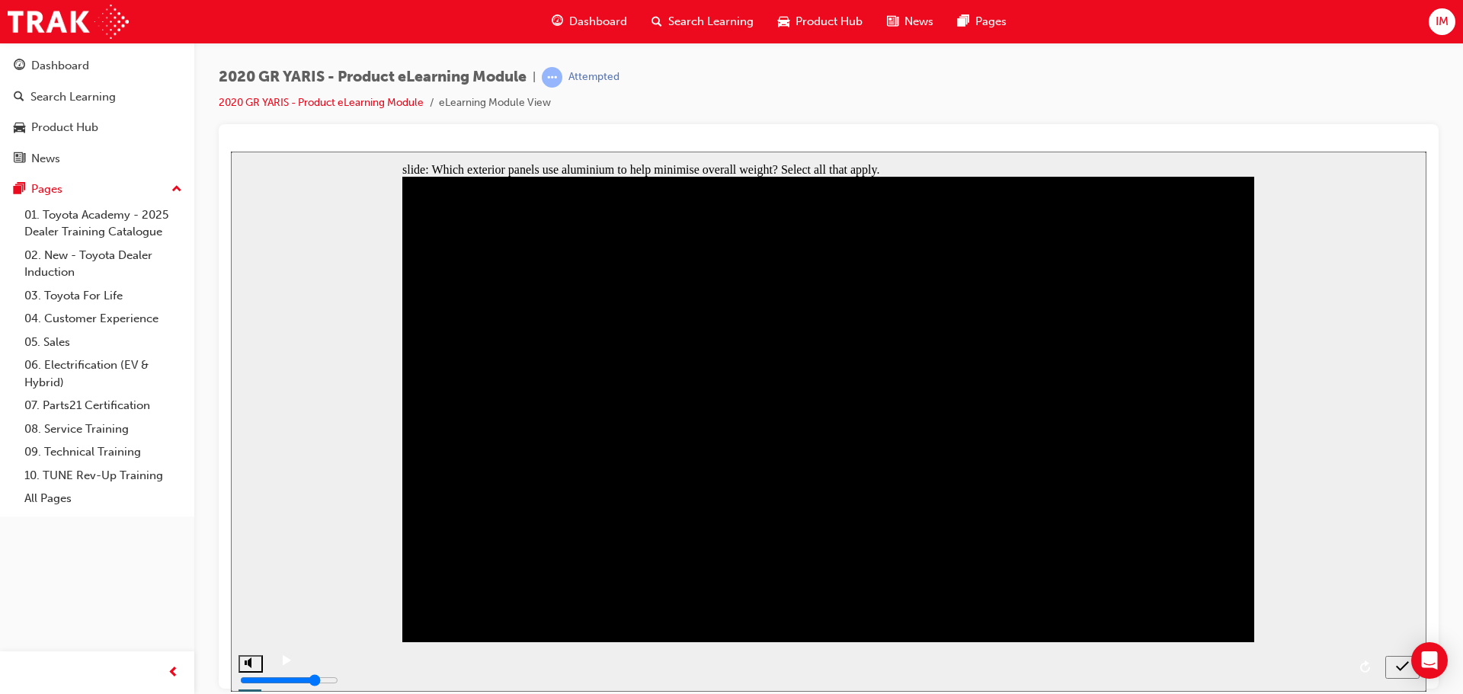
click at [1391, 671] on div "submit" at bounding box center [1402, 667] width 22 height 16
type input "1"
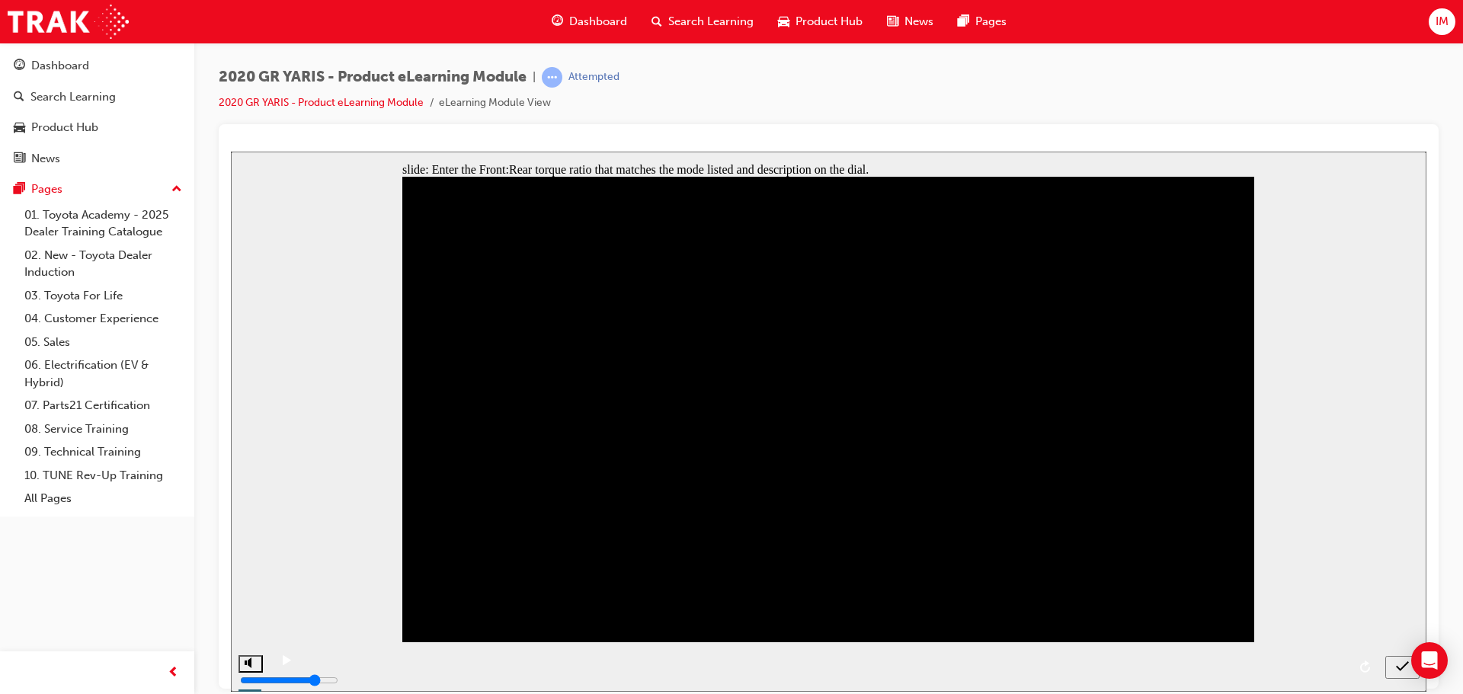
type input "1"
type input "5"
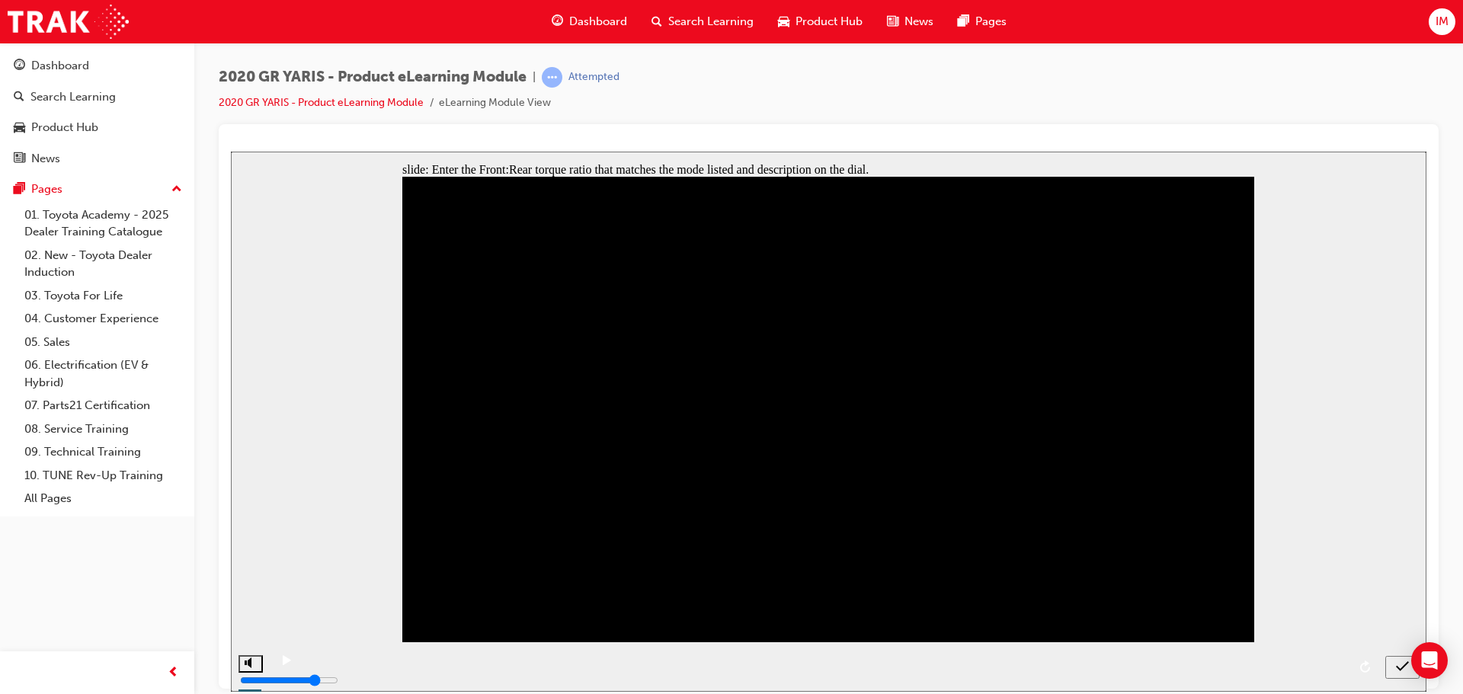
type input "5"
type input "50"
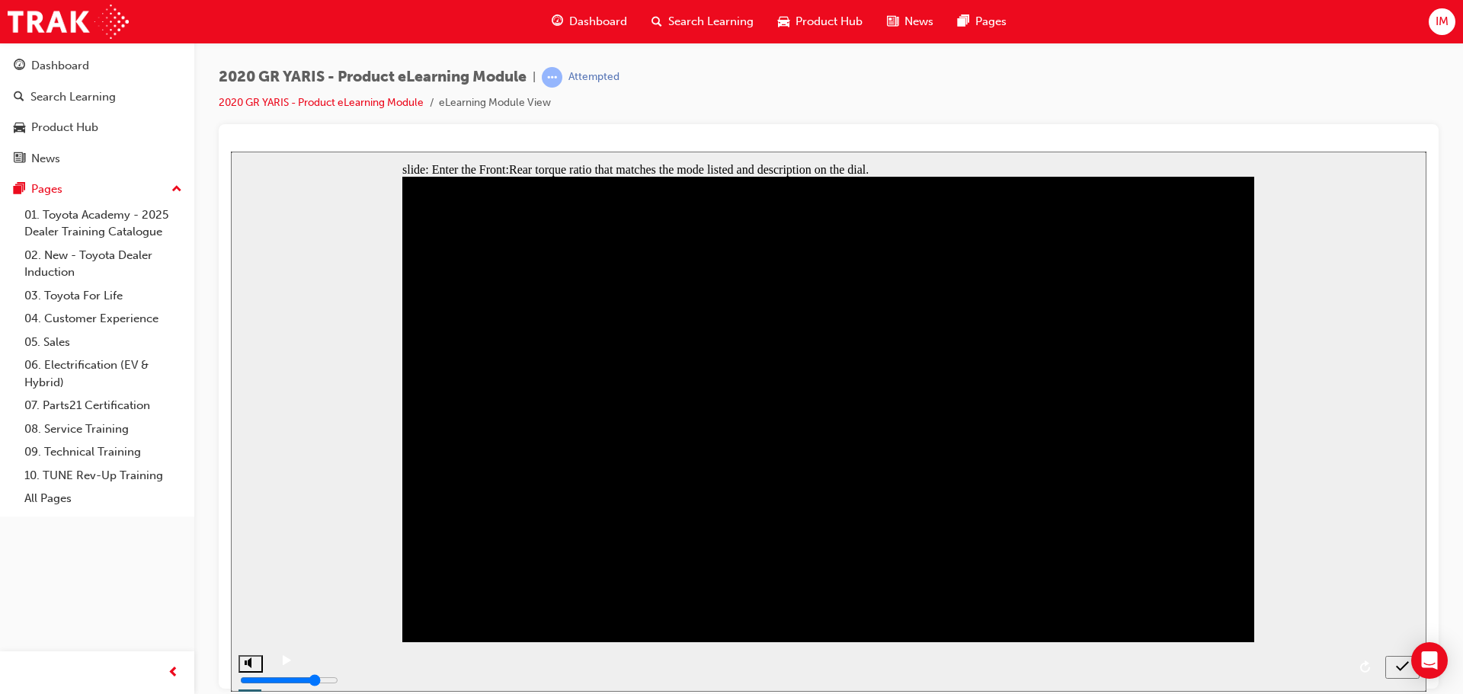
type input "5"
type input "50"
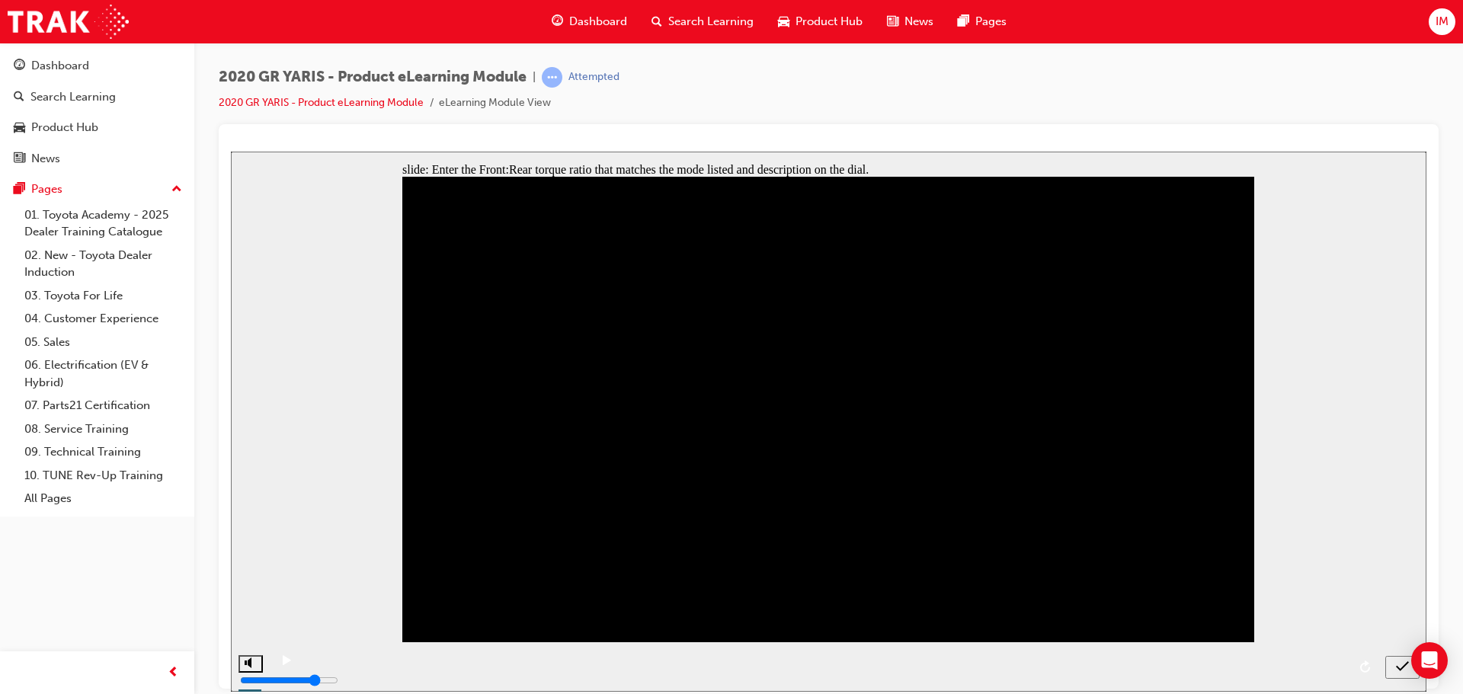
checkbox input "true"
checkbox input "false"
type input "8"
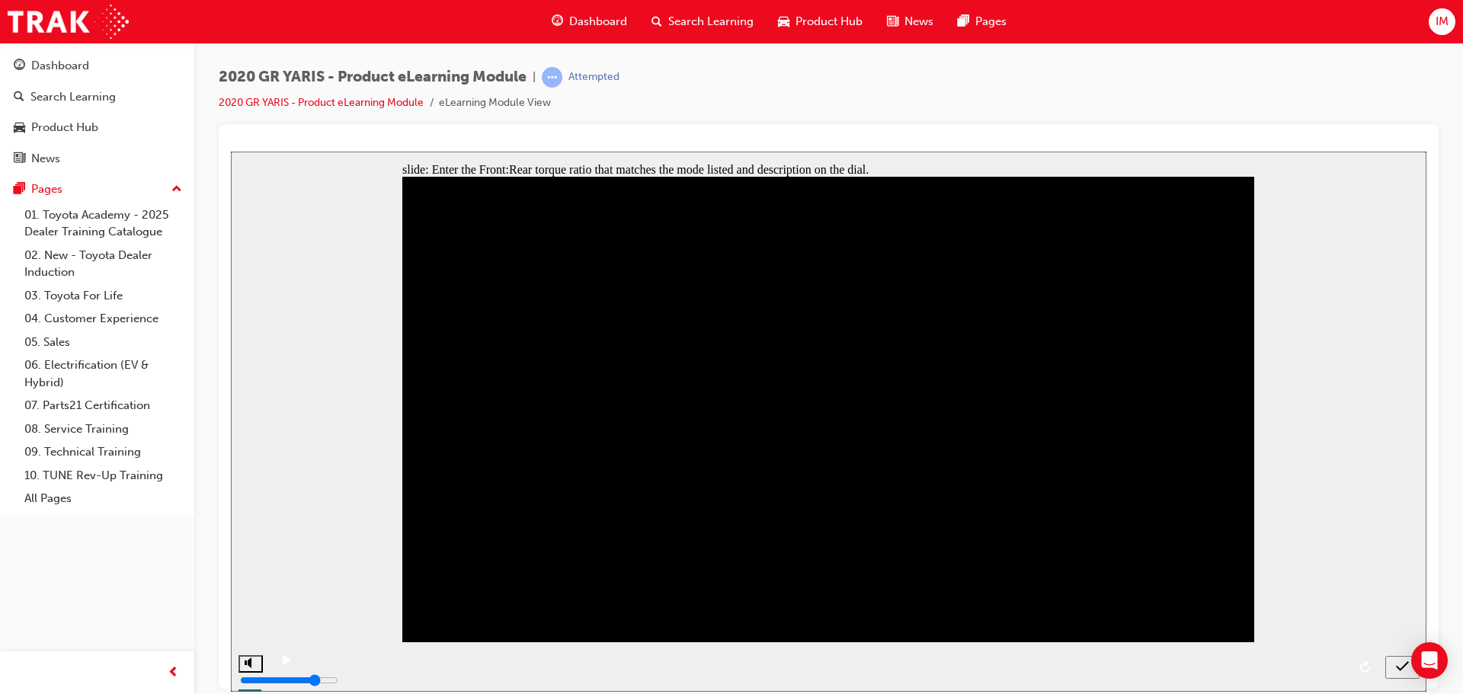
type input "80"
type input "0"
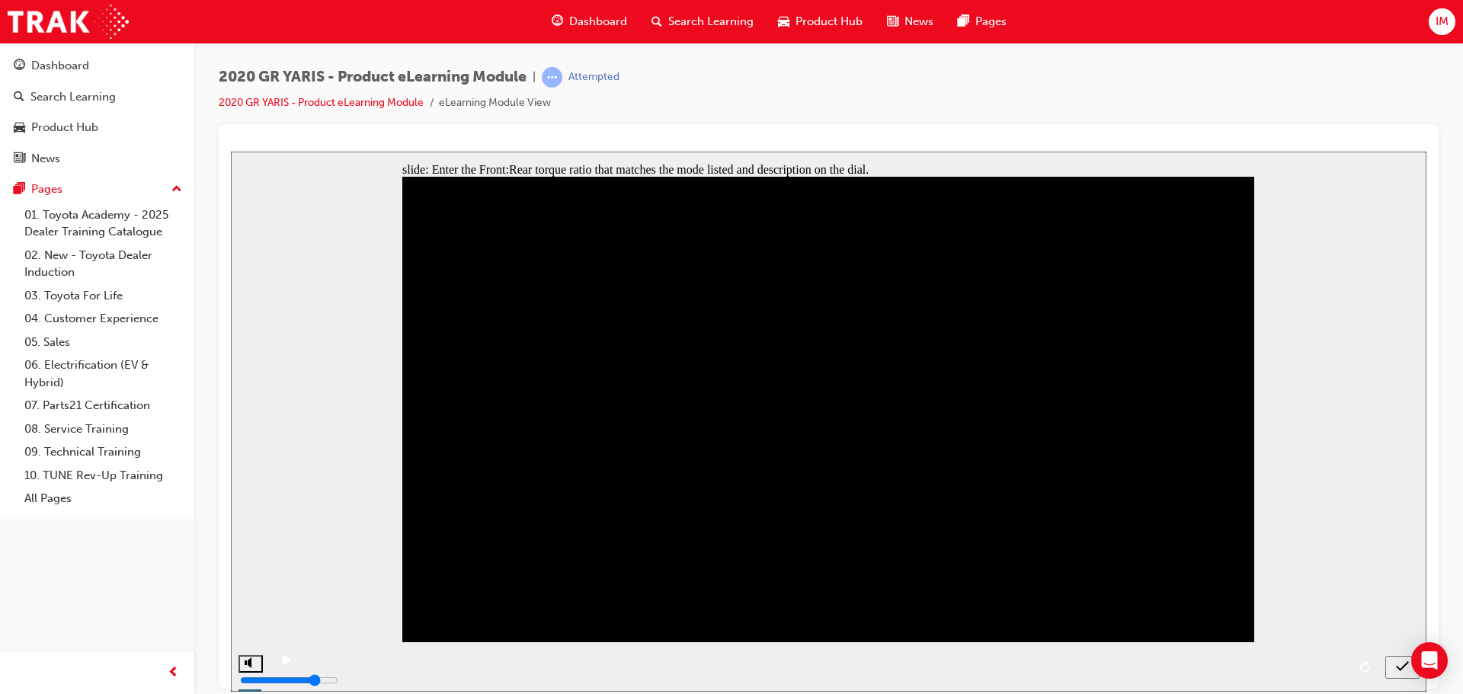
type input "0"
type input "02"
type input "020"
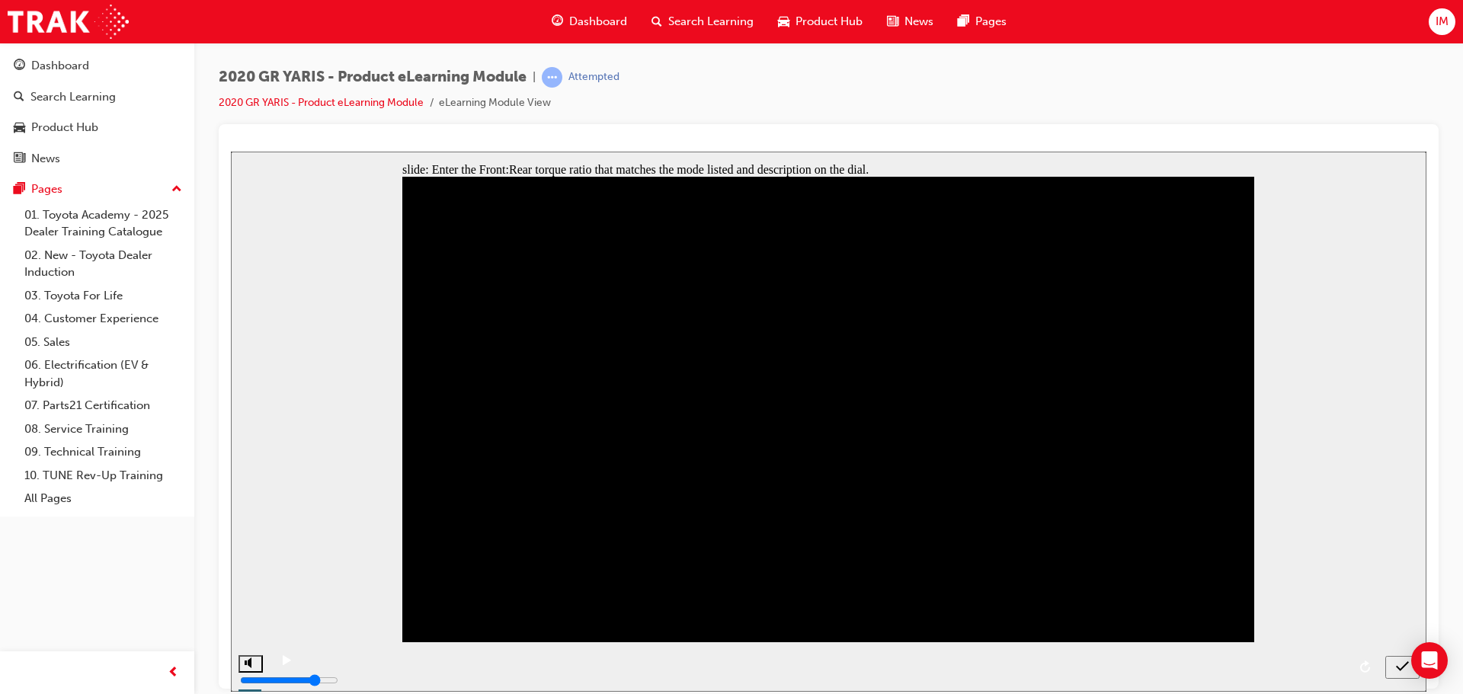
type input "02"
type input "0"
type input "2"
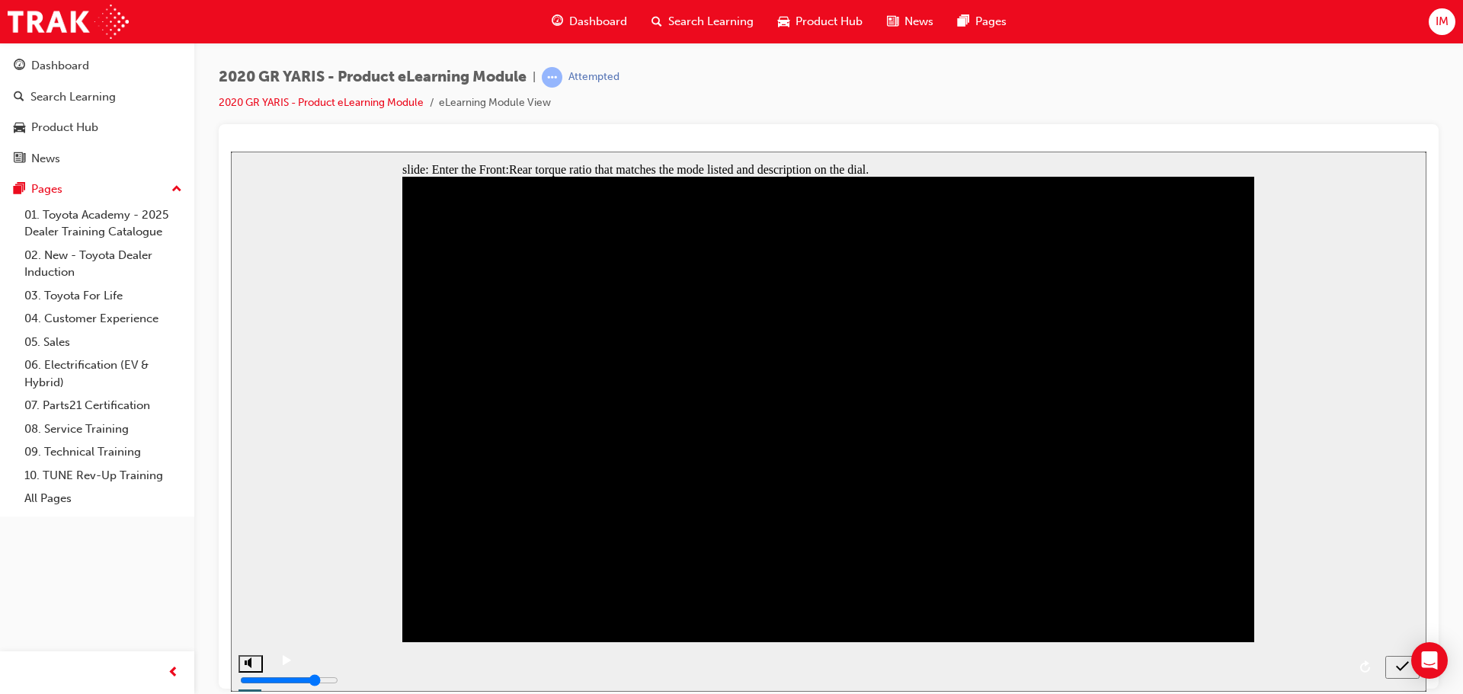
type input "2"
type input "20"
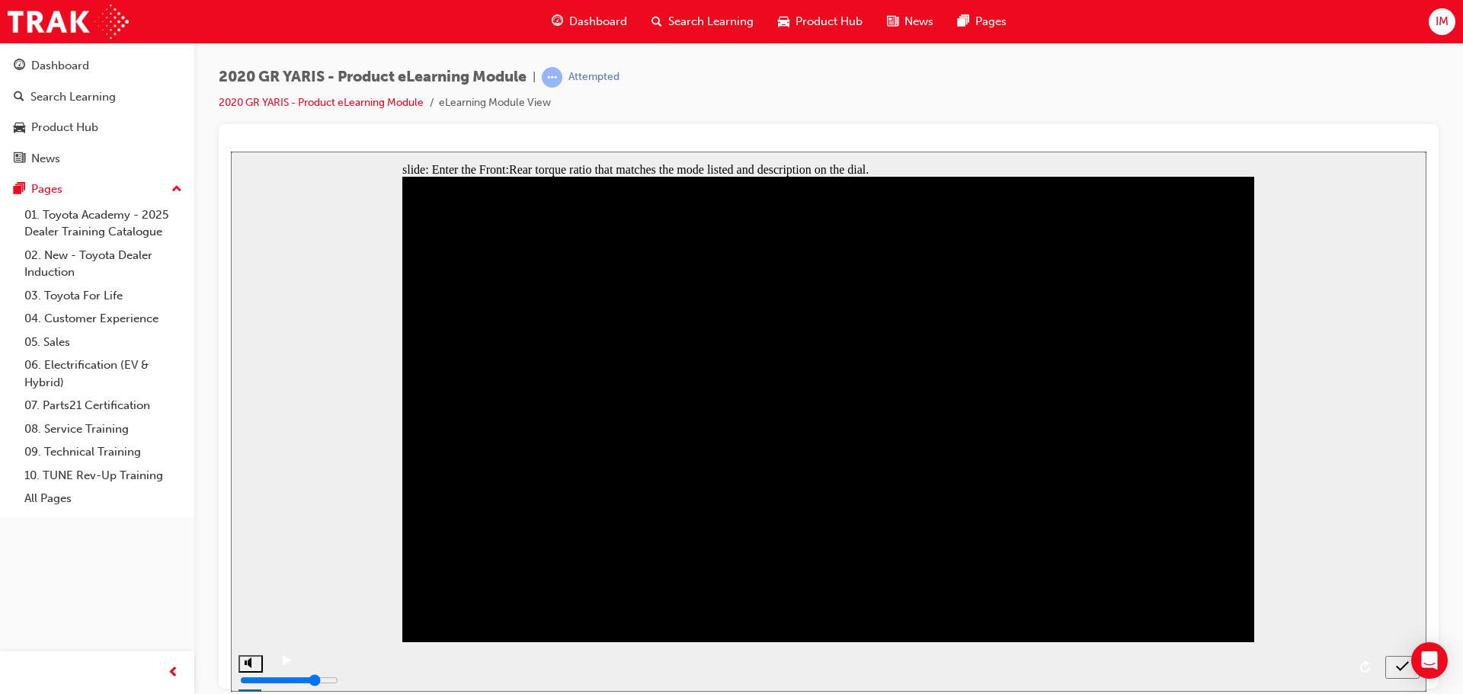
type input "2"
type input "20"
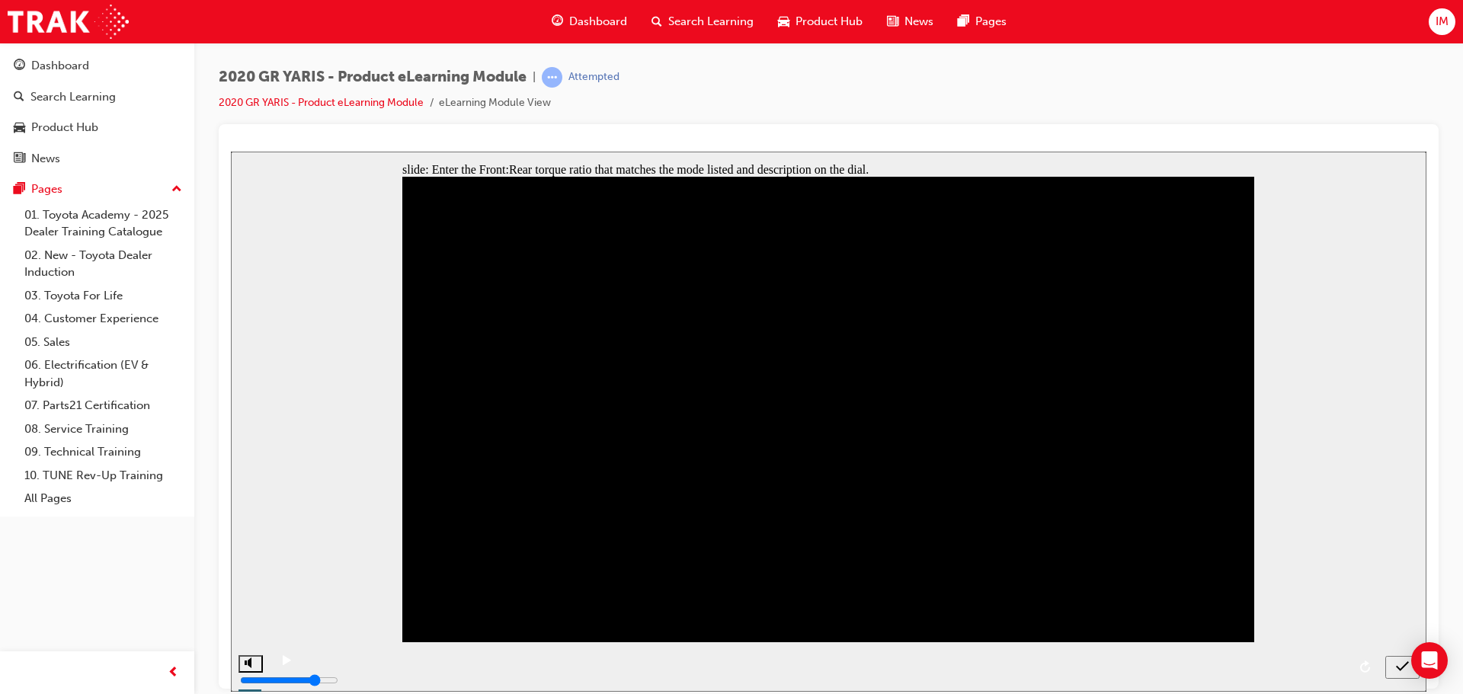
type input "8"
type input "80"
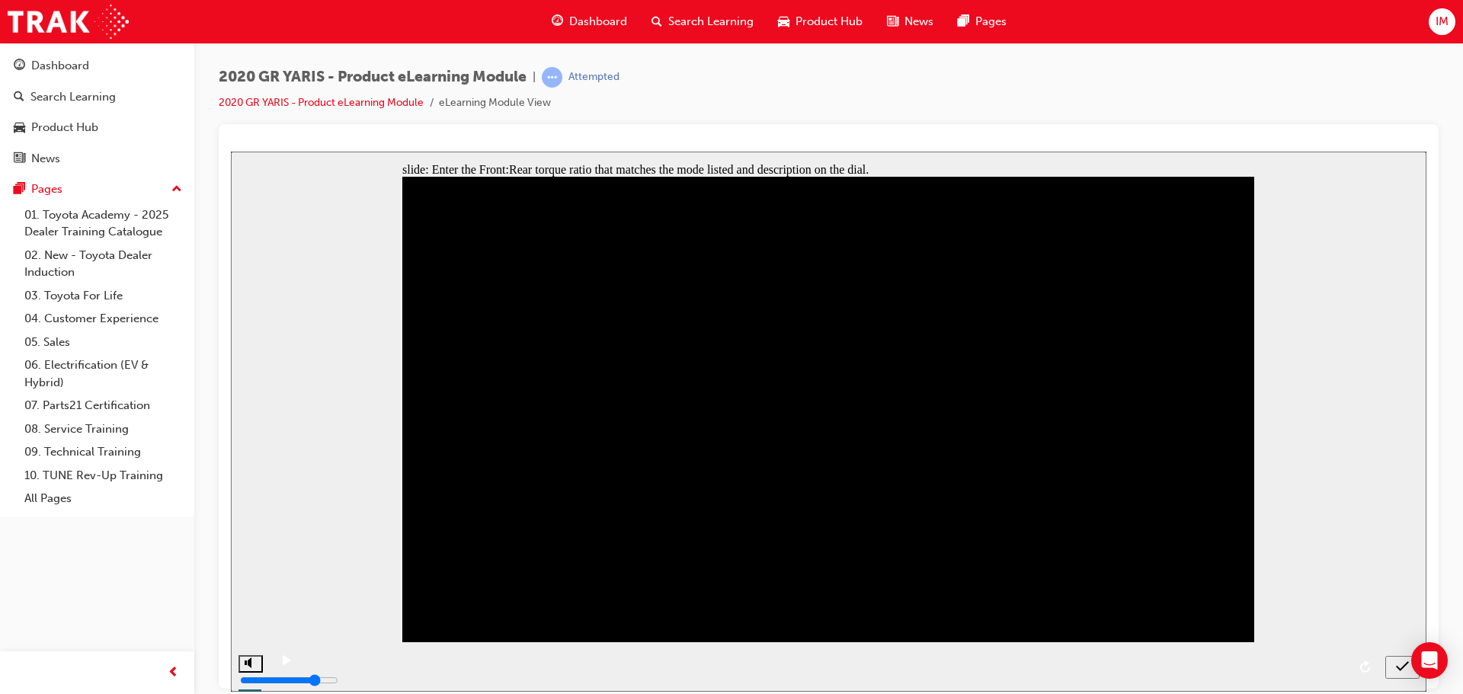
click at [1399, 668] on icon "submit" at bounding box center [1402, 666] width 13 height 10
type input "50"
type input "20"
type input "80"
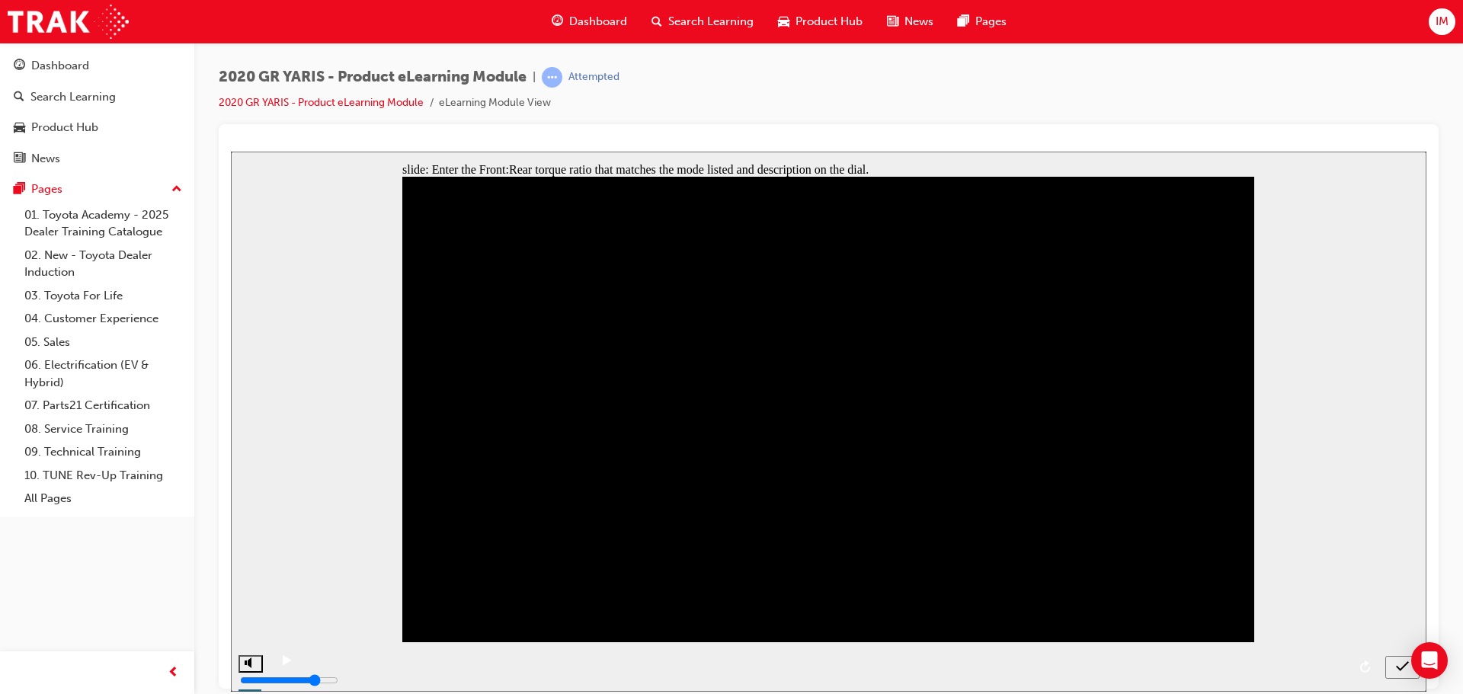
type input "80"
type input "20"
type input "50"
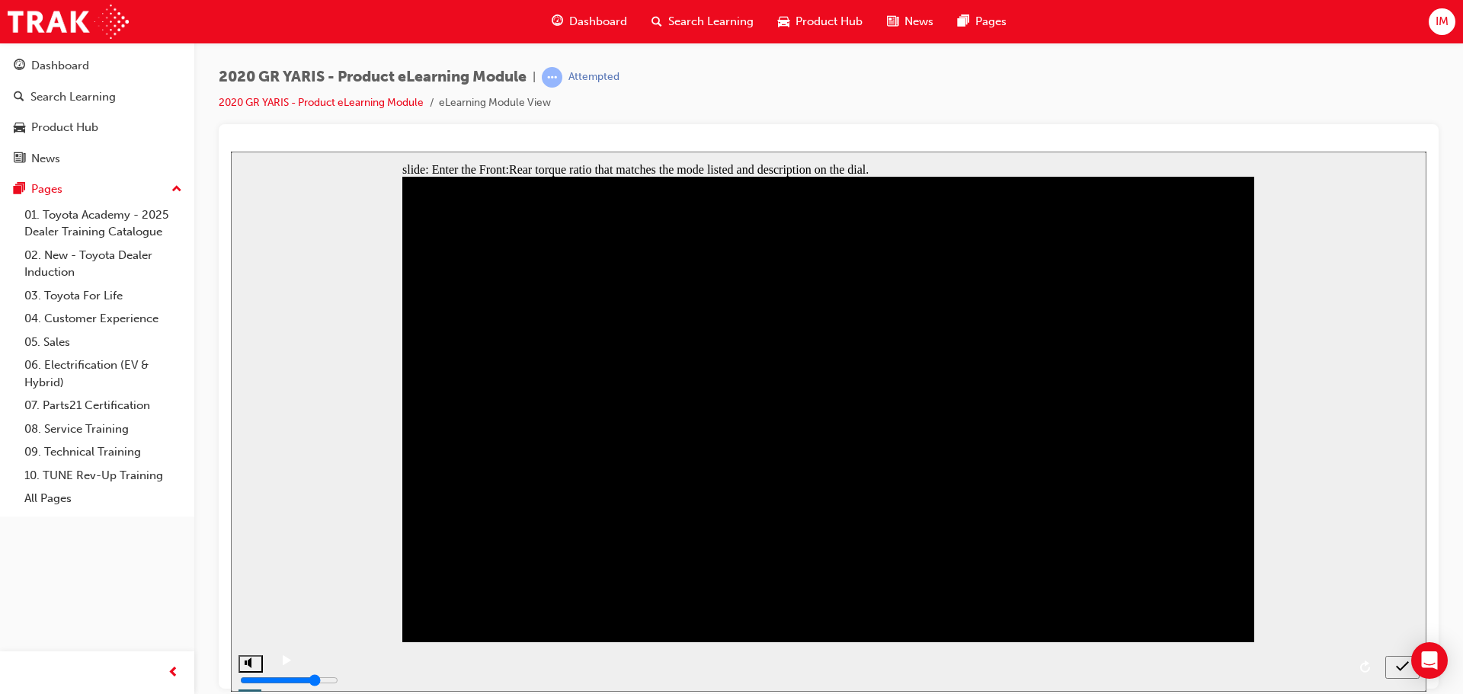
type input "20"
type input "80"
type input "20"
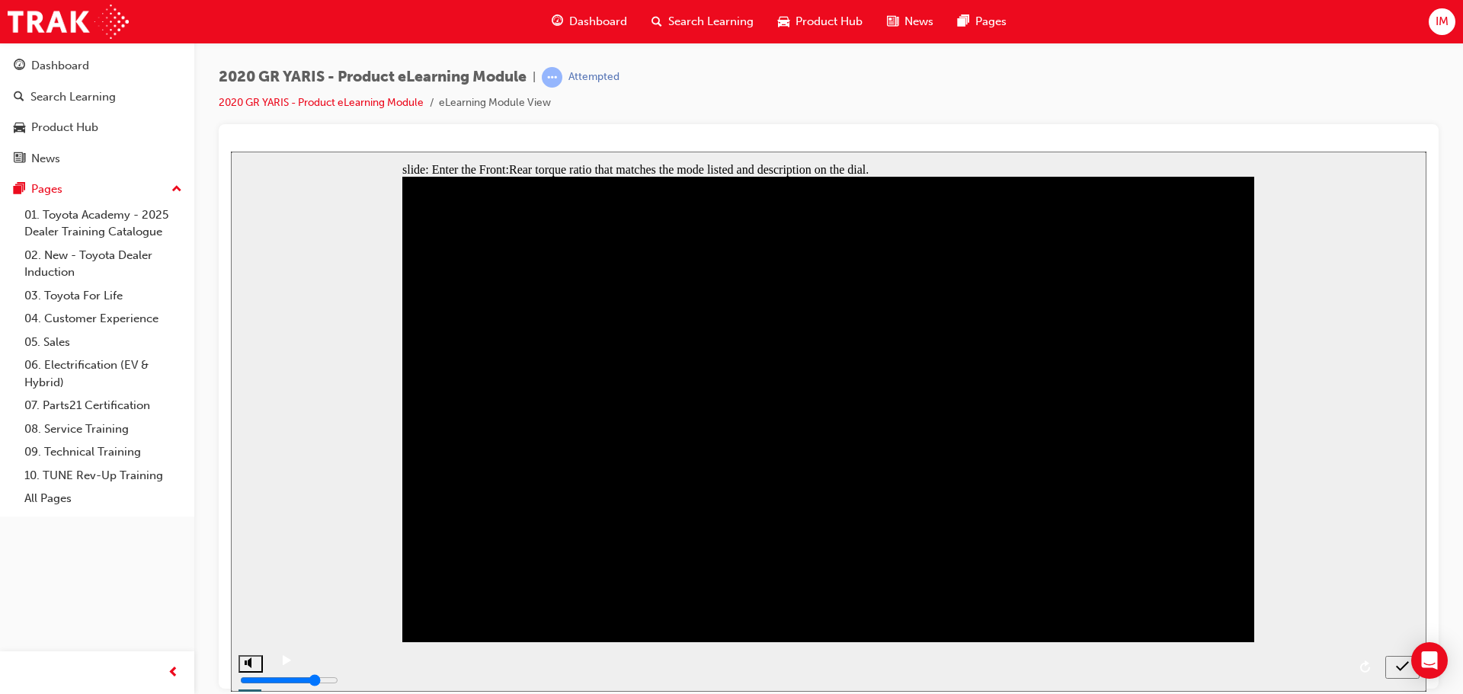
type input "2"
type input "6"
type input "60"
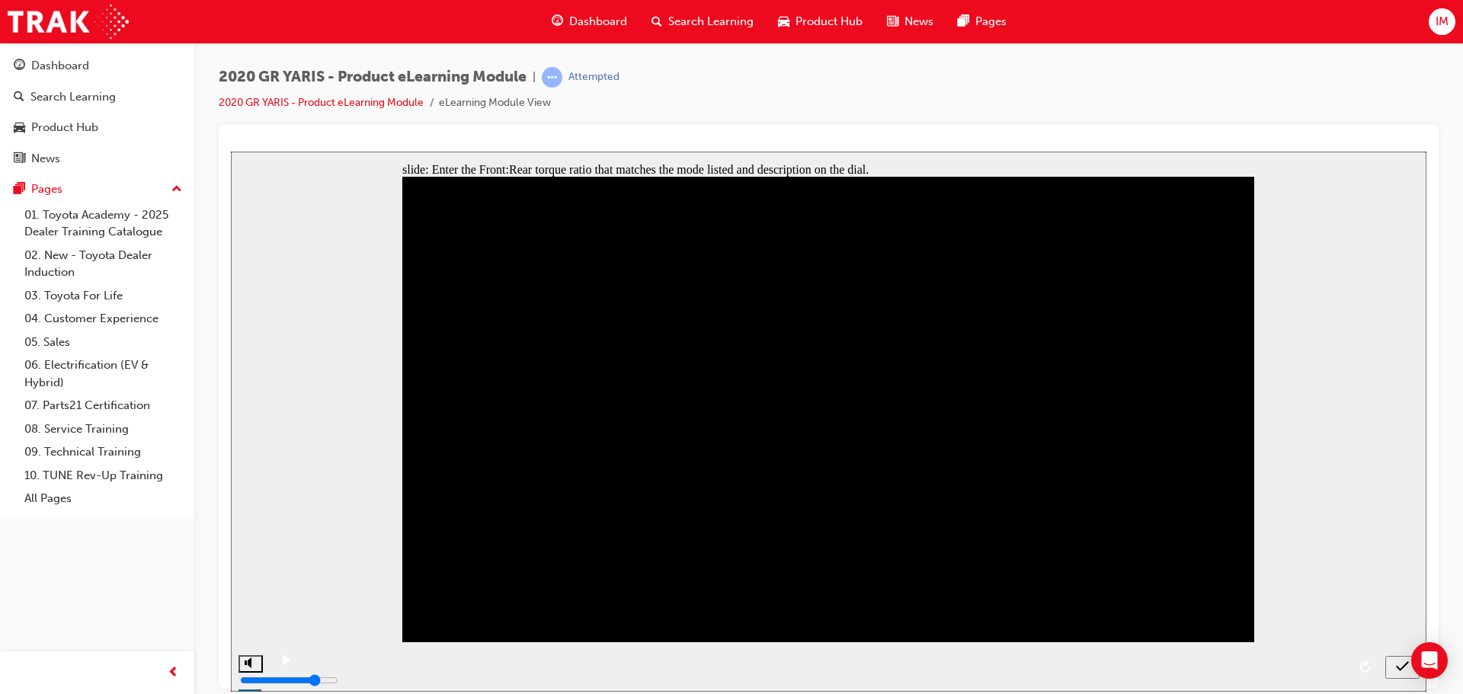
type input "60"
type input "8"
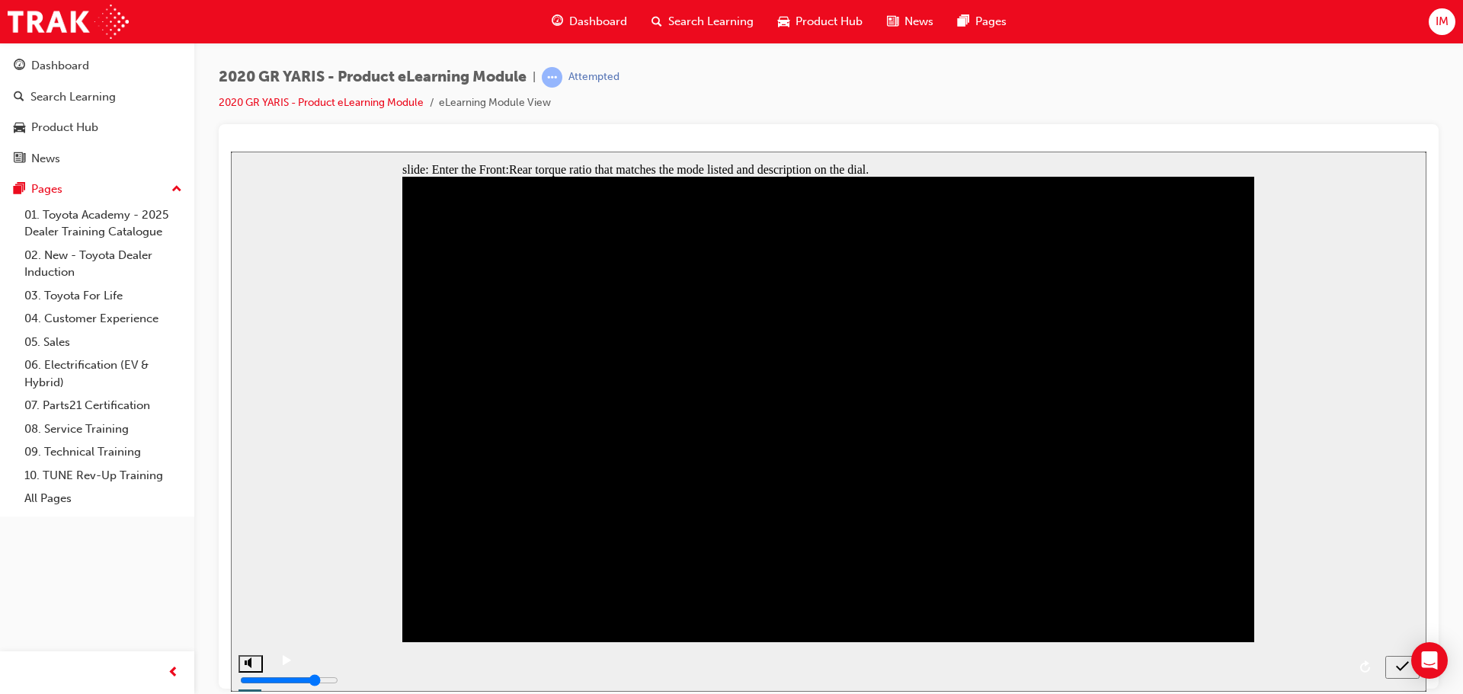
type input "4"
type input "40"
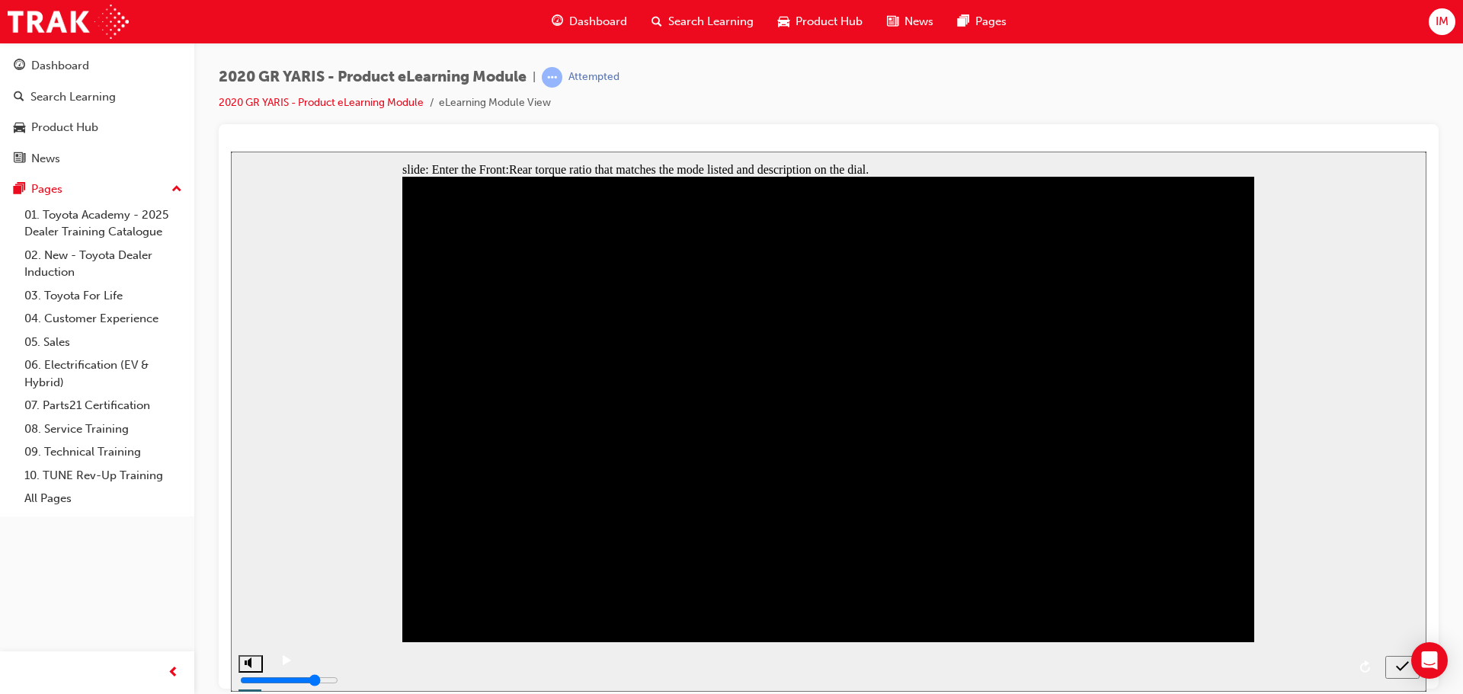
type input "8"
type input "3"
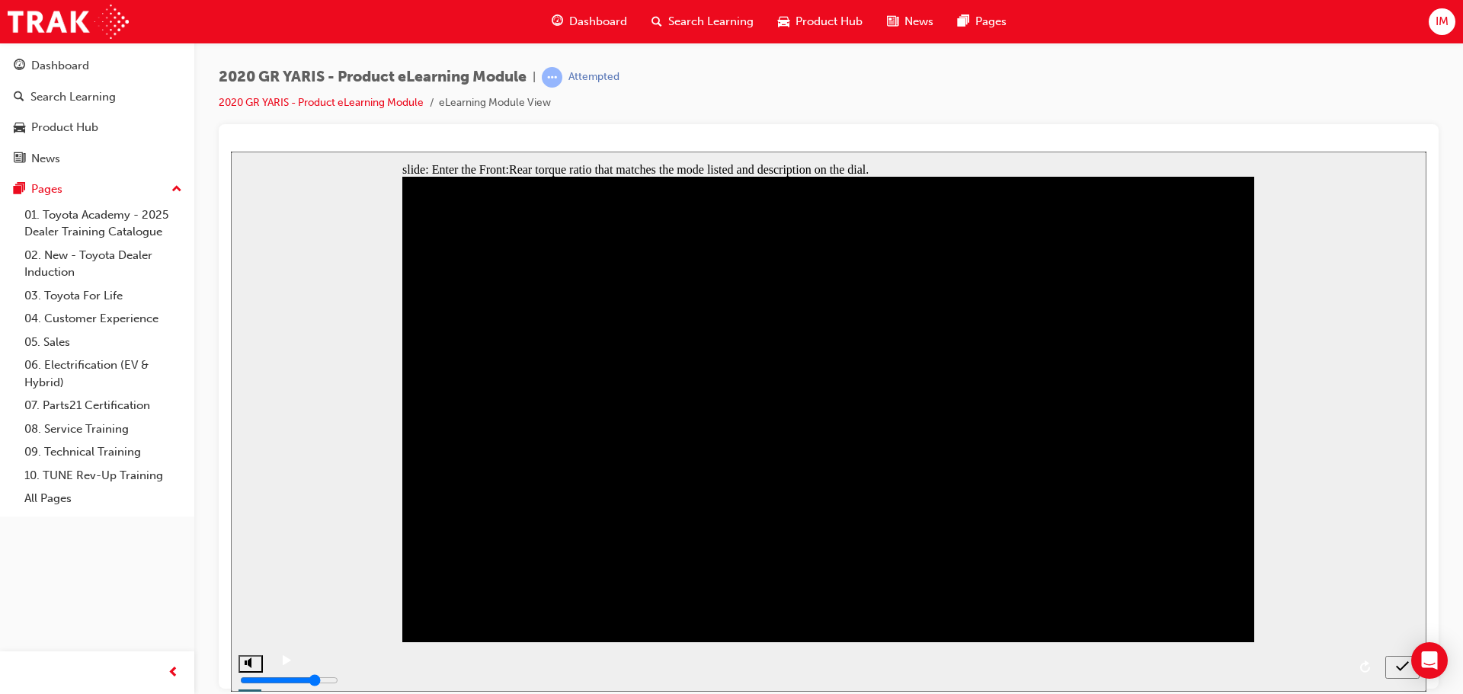
type input "3"
type input "30"
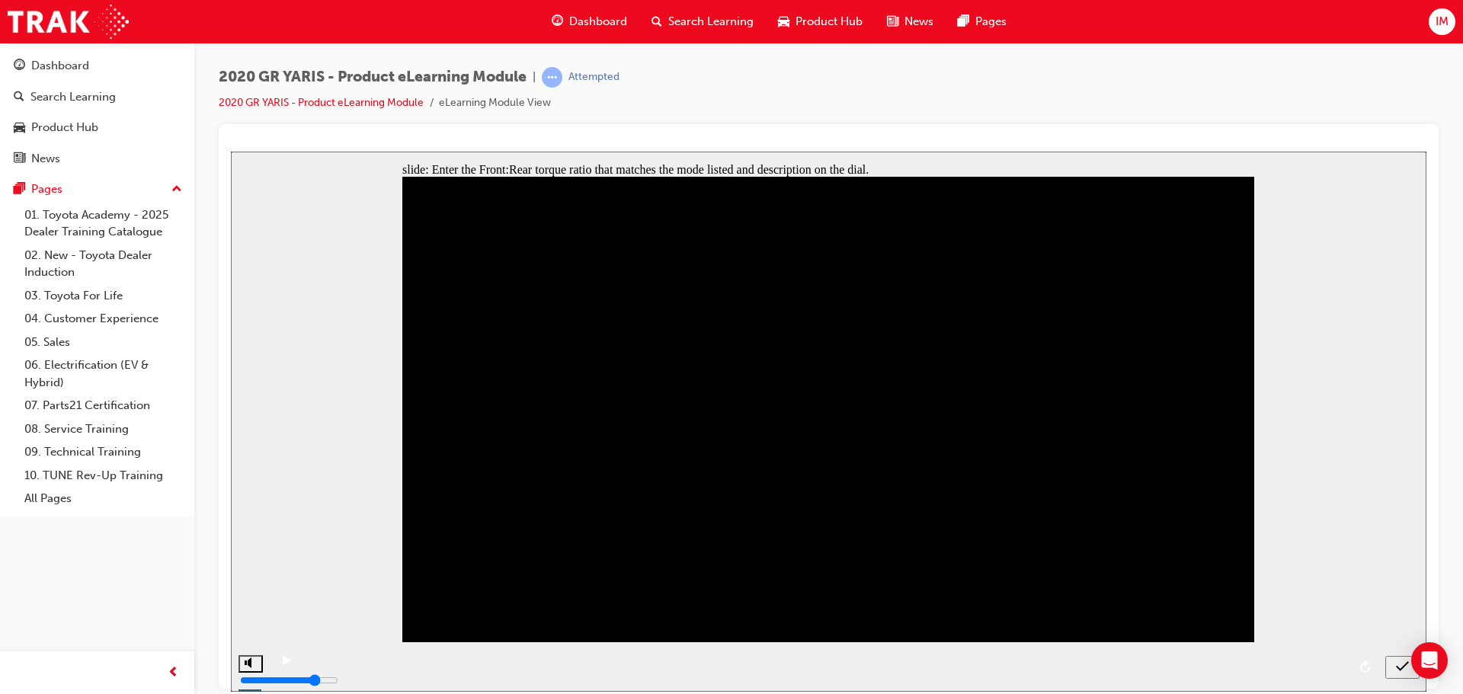
type input "2"
type input "7"
type input "701"
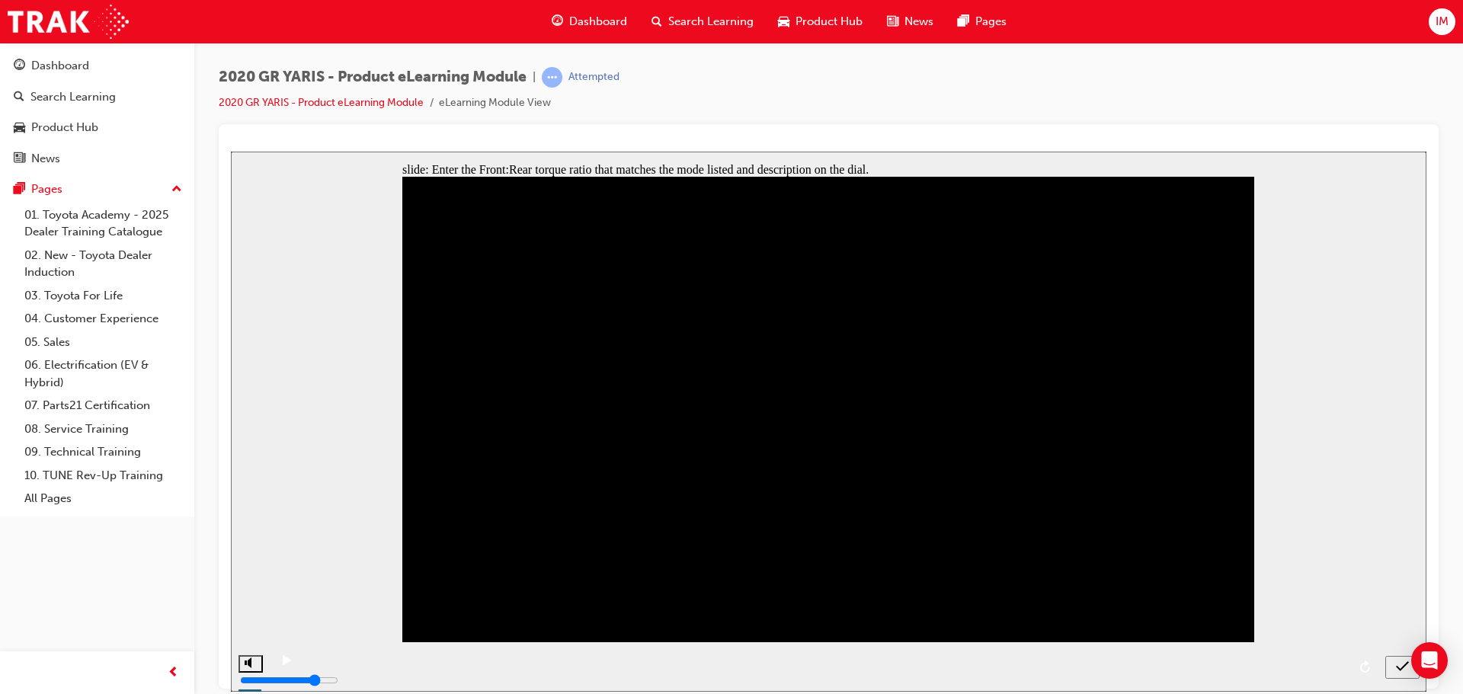
type input "701"
type input "70"
click at [1399, 664] on icon "submit" at bounding box center [1402, 666] width 13 height 14
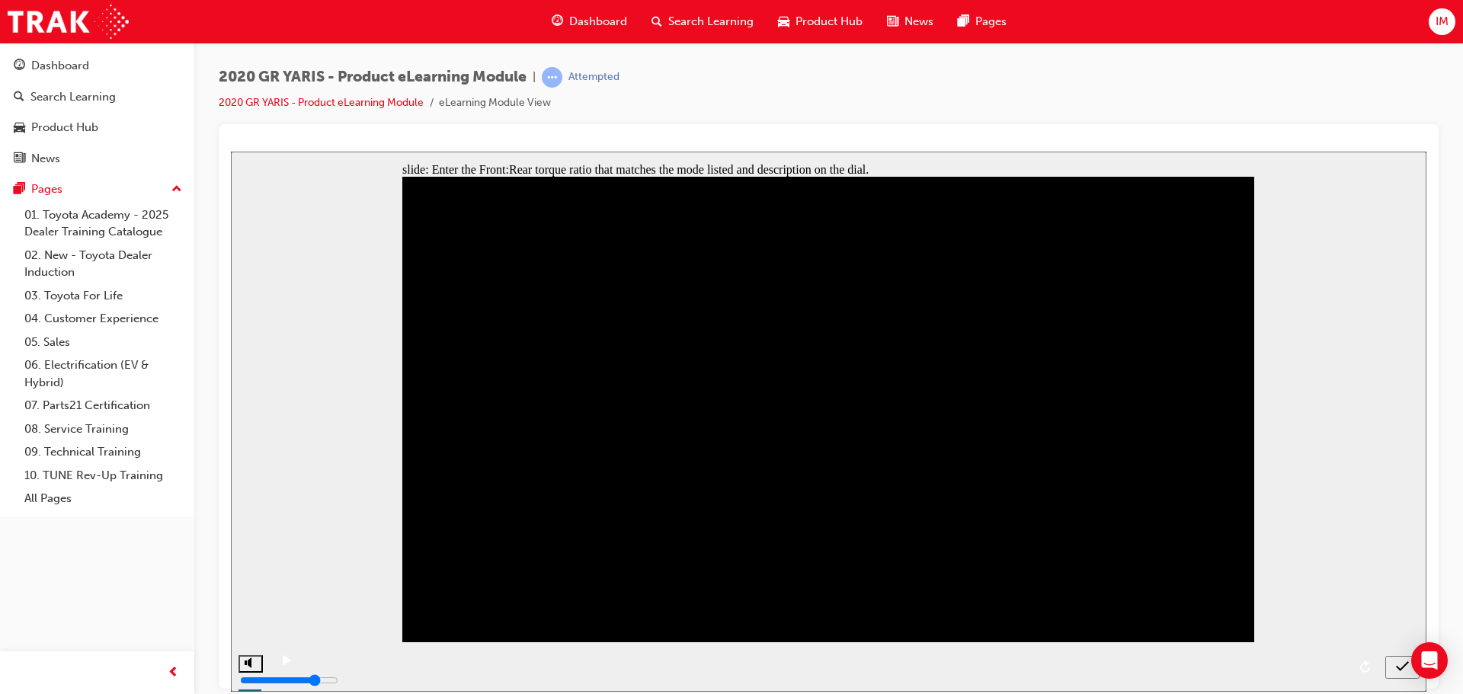
type input "50"
type input "60"
type input "40"
type input "30"
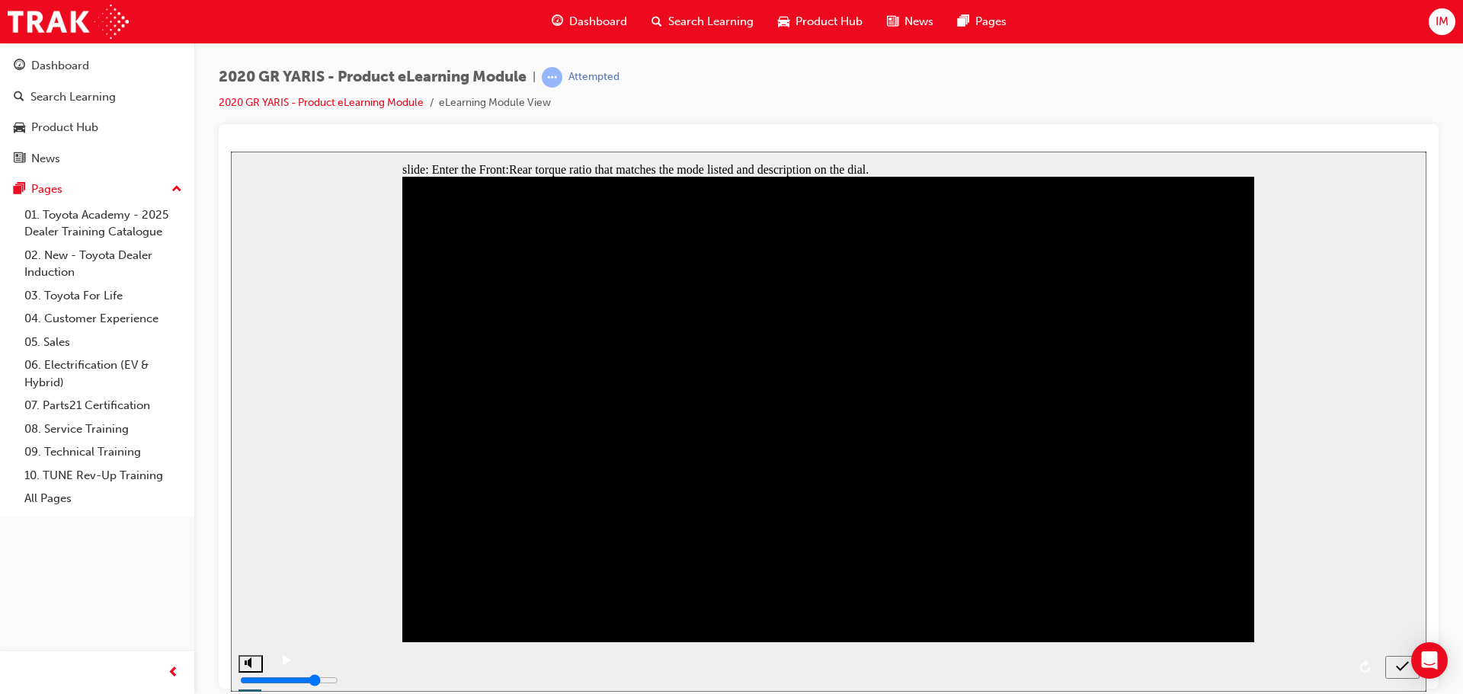
type input "70"
type input "50"
type input "60"
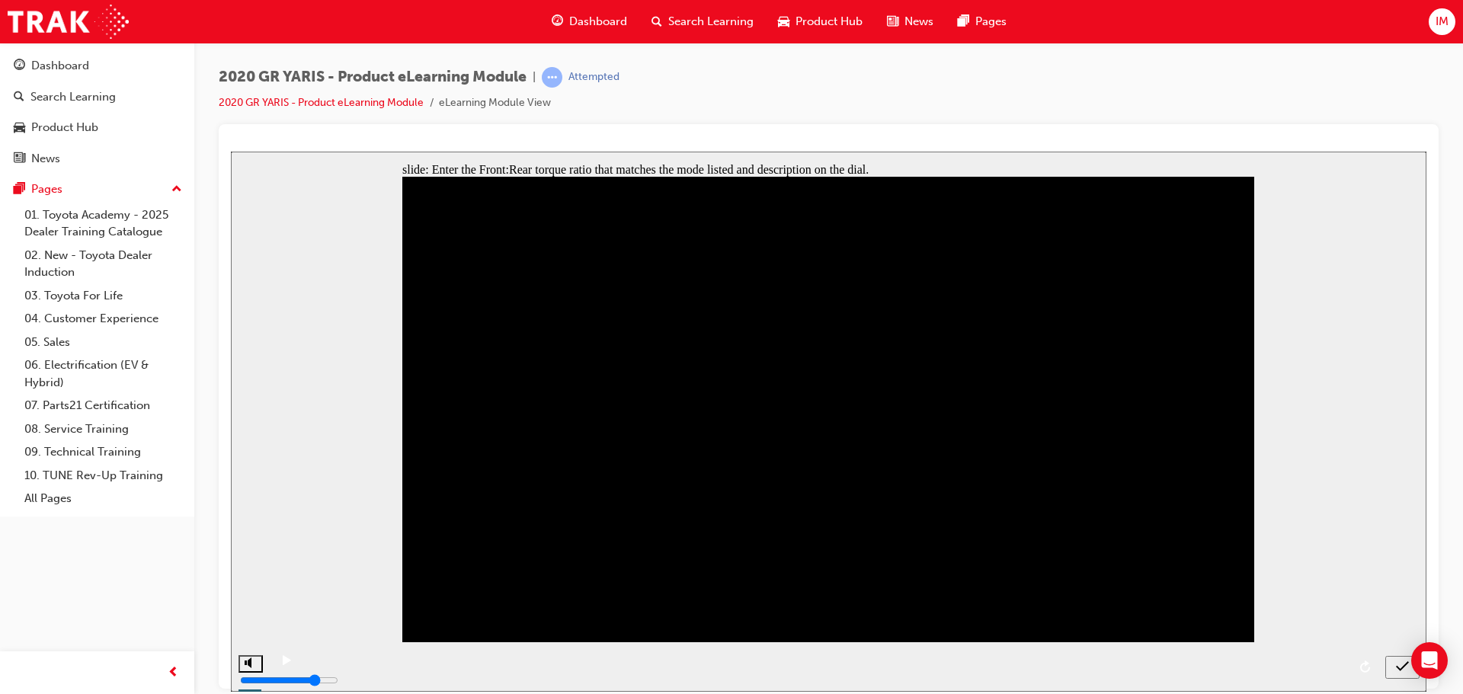
type input "40"
type input "30"
type input "70"
type input "3"
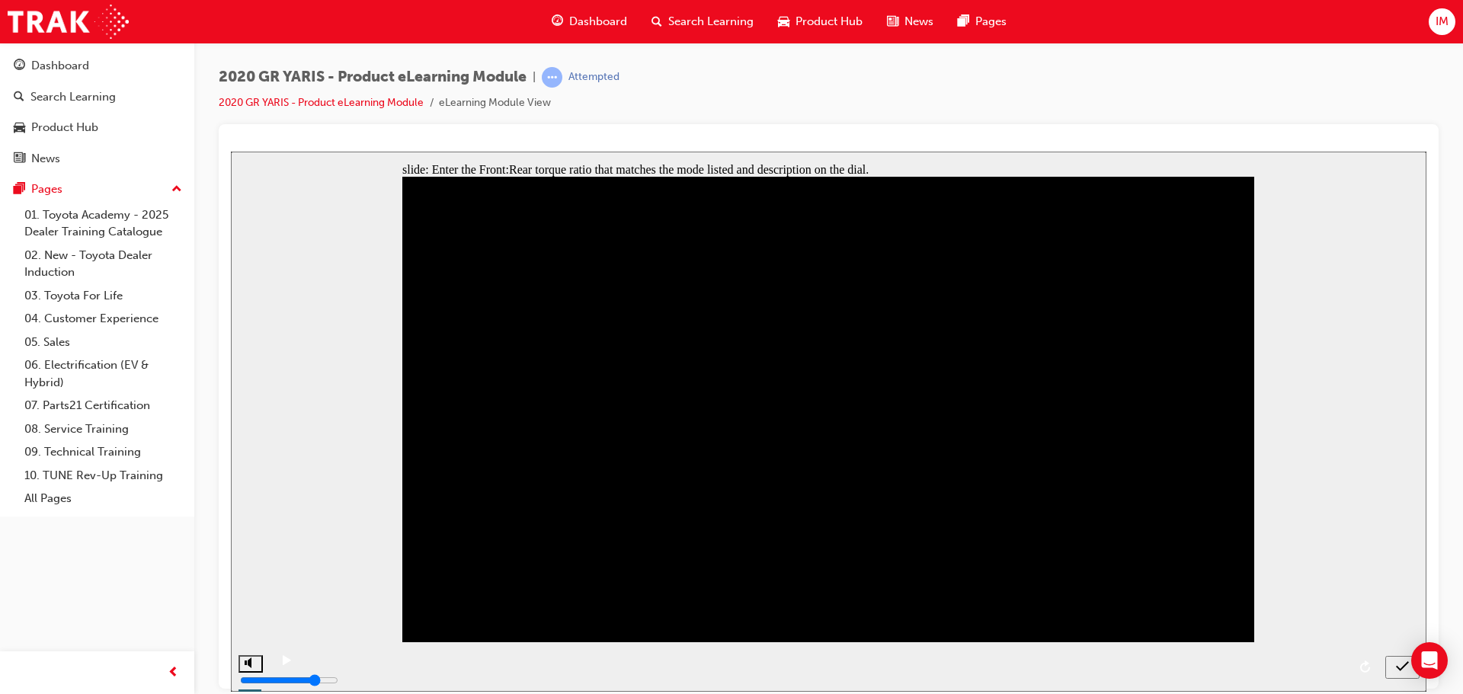
type input "3"
type input "6"
type input "60"
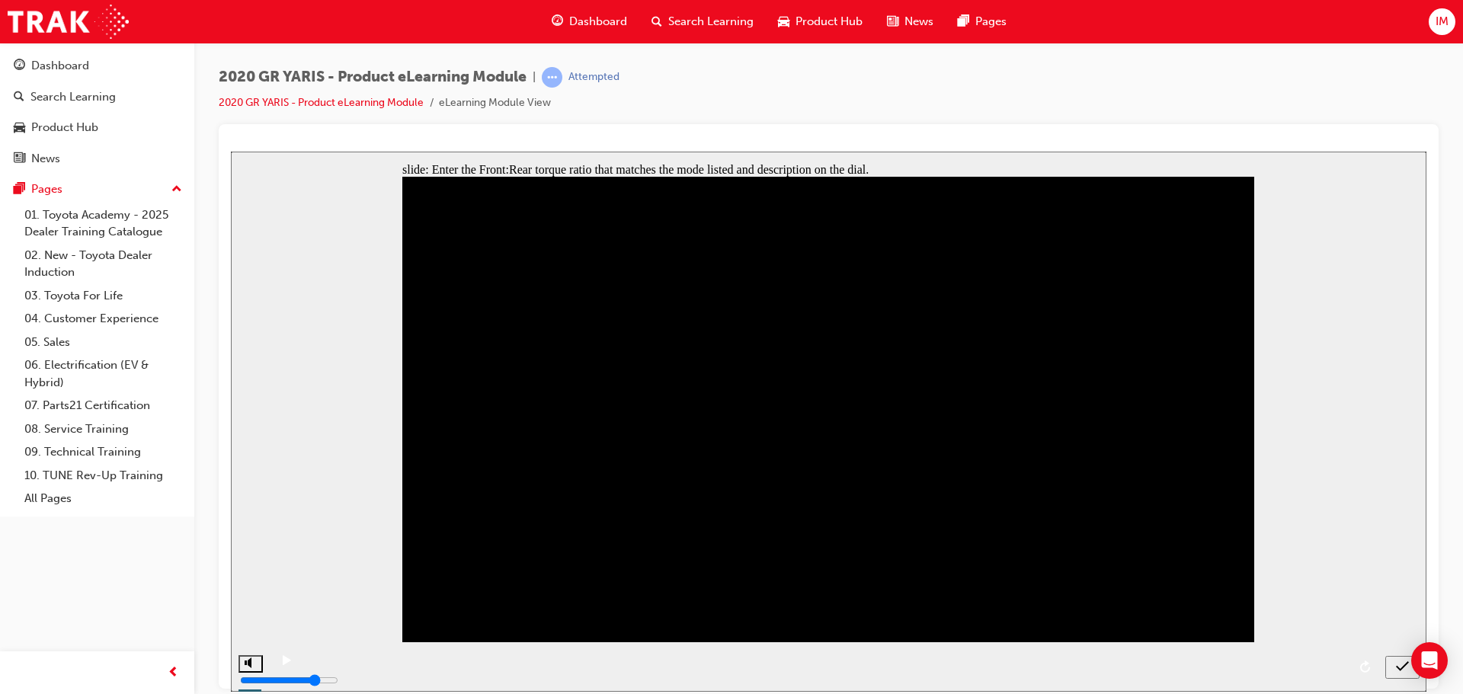
type input "60"
type input "7"
type input "4"
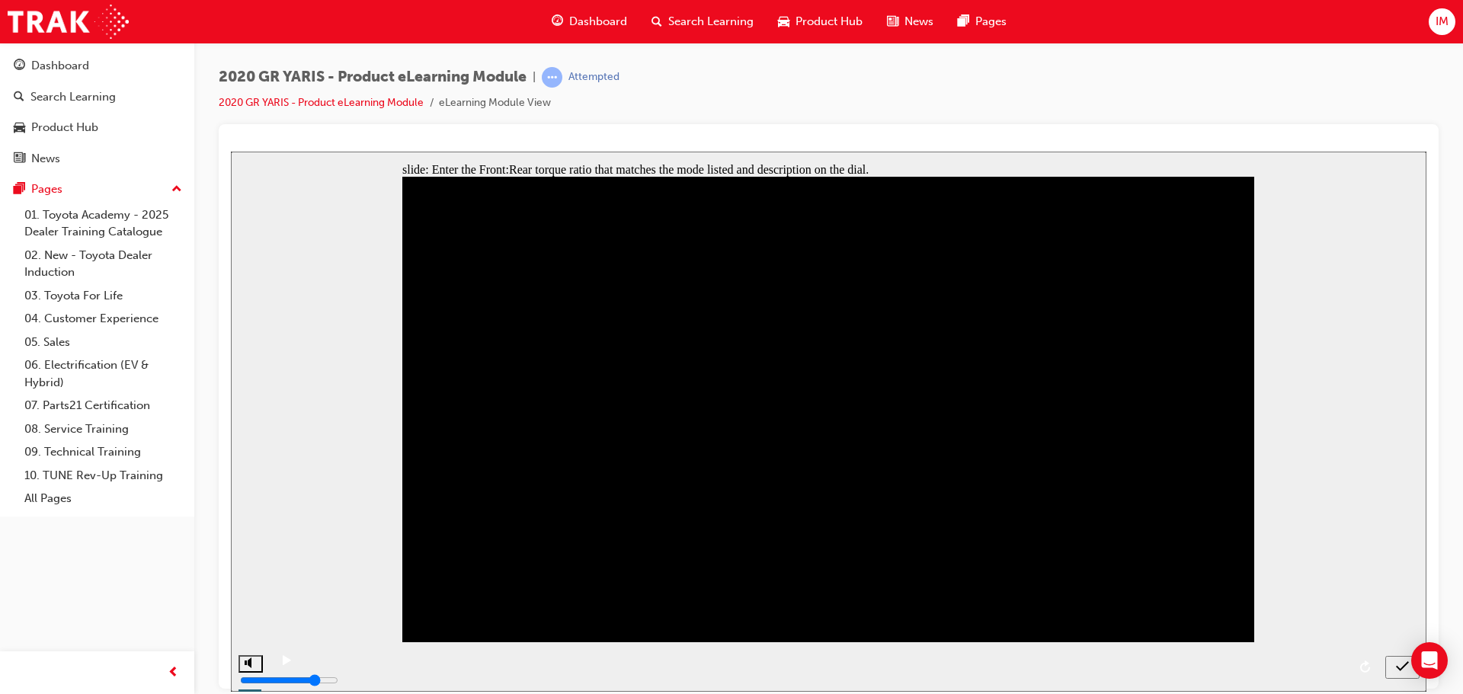
type input "4"
type input "40"
checkbox input "true"
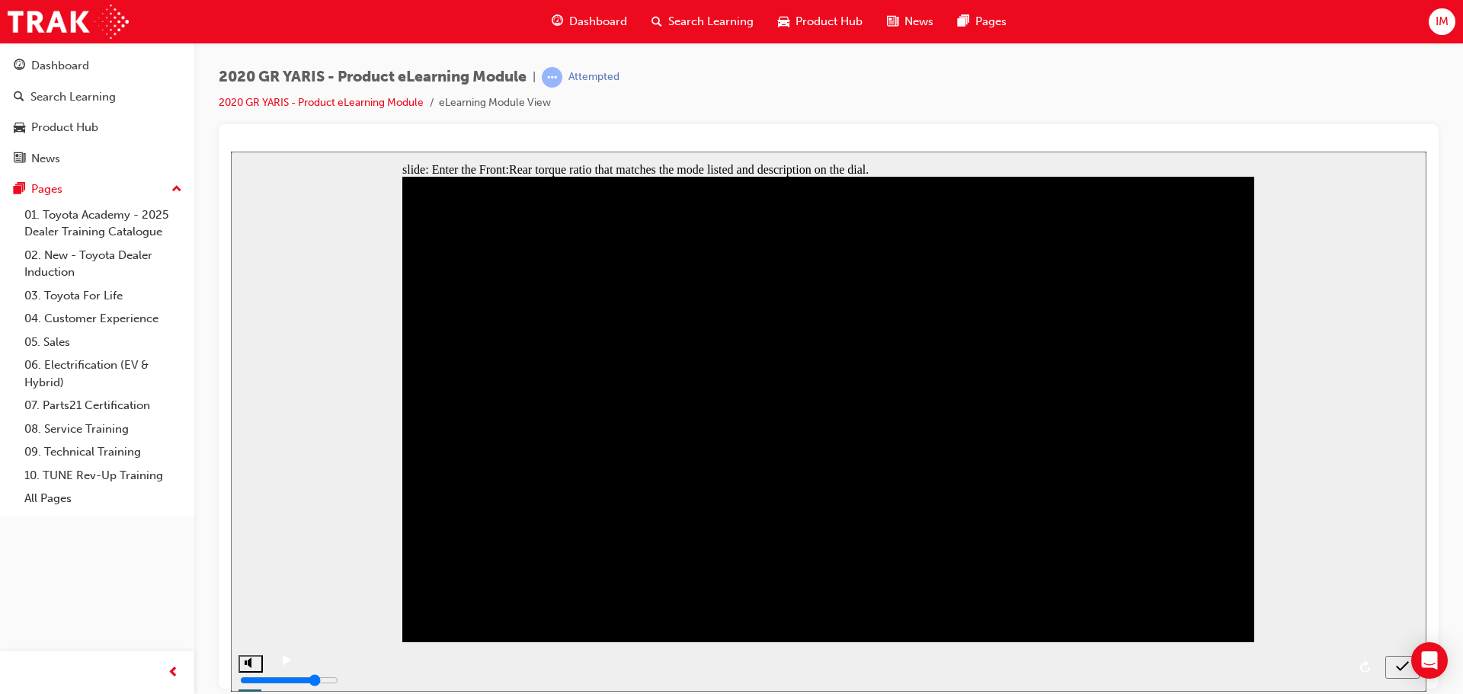
type input "6"
type input "3"
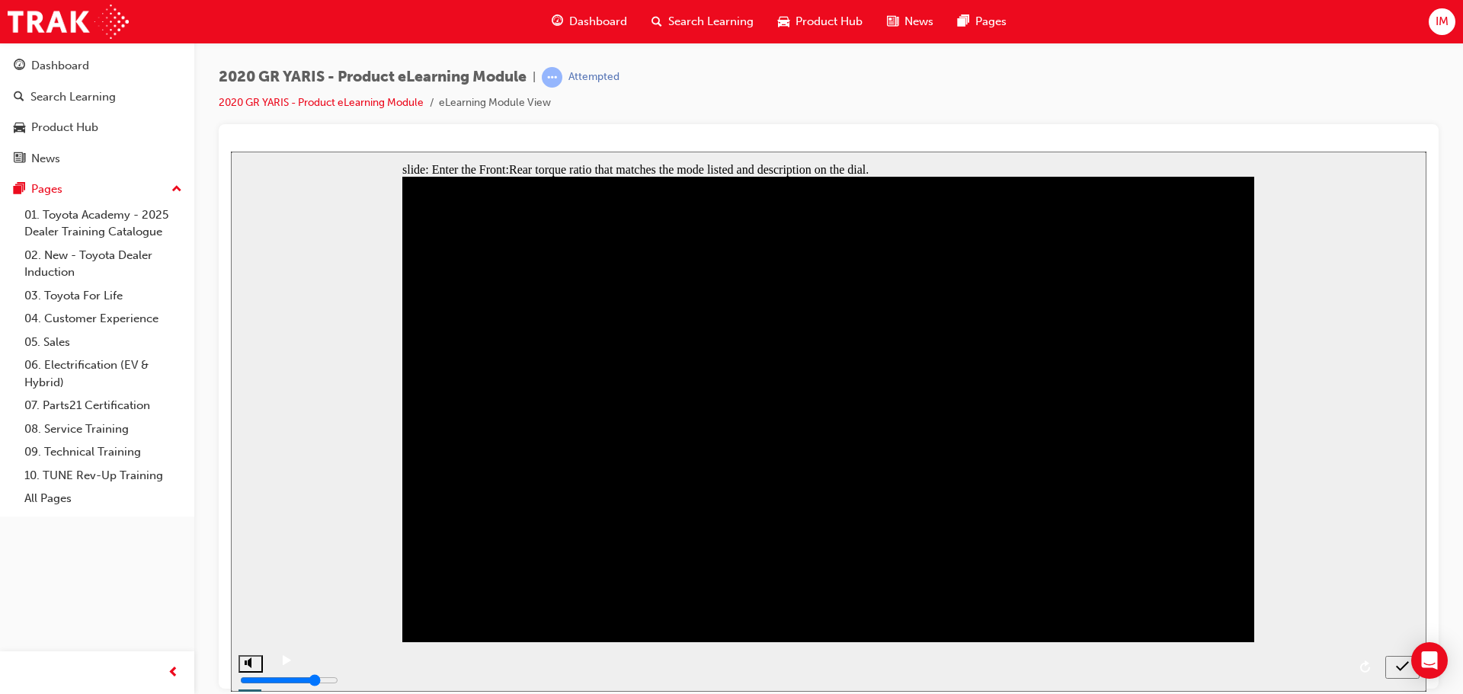
type input "30"
type input "4"
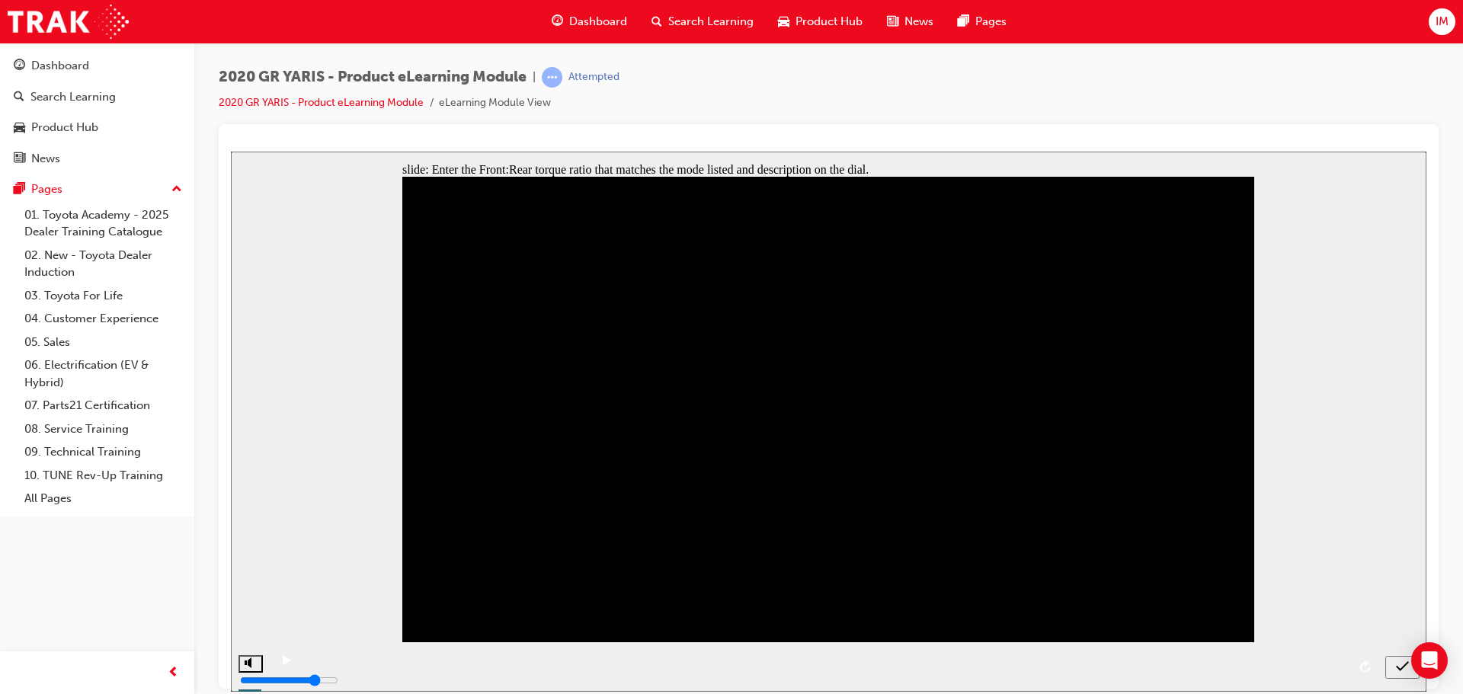
type input "4"
type input "7"
type input "74"
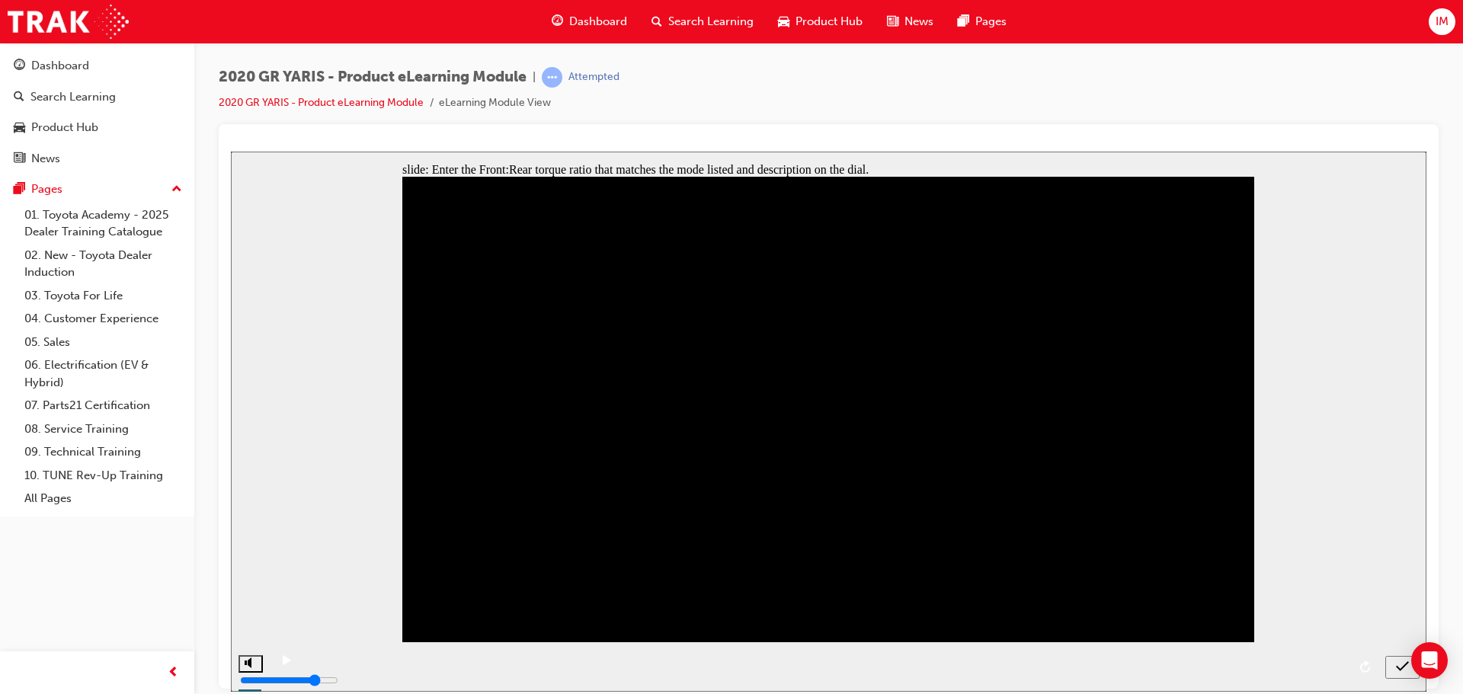
type input "740"
type input "74"
type input "7"
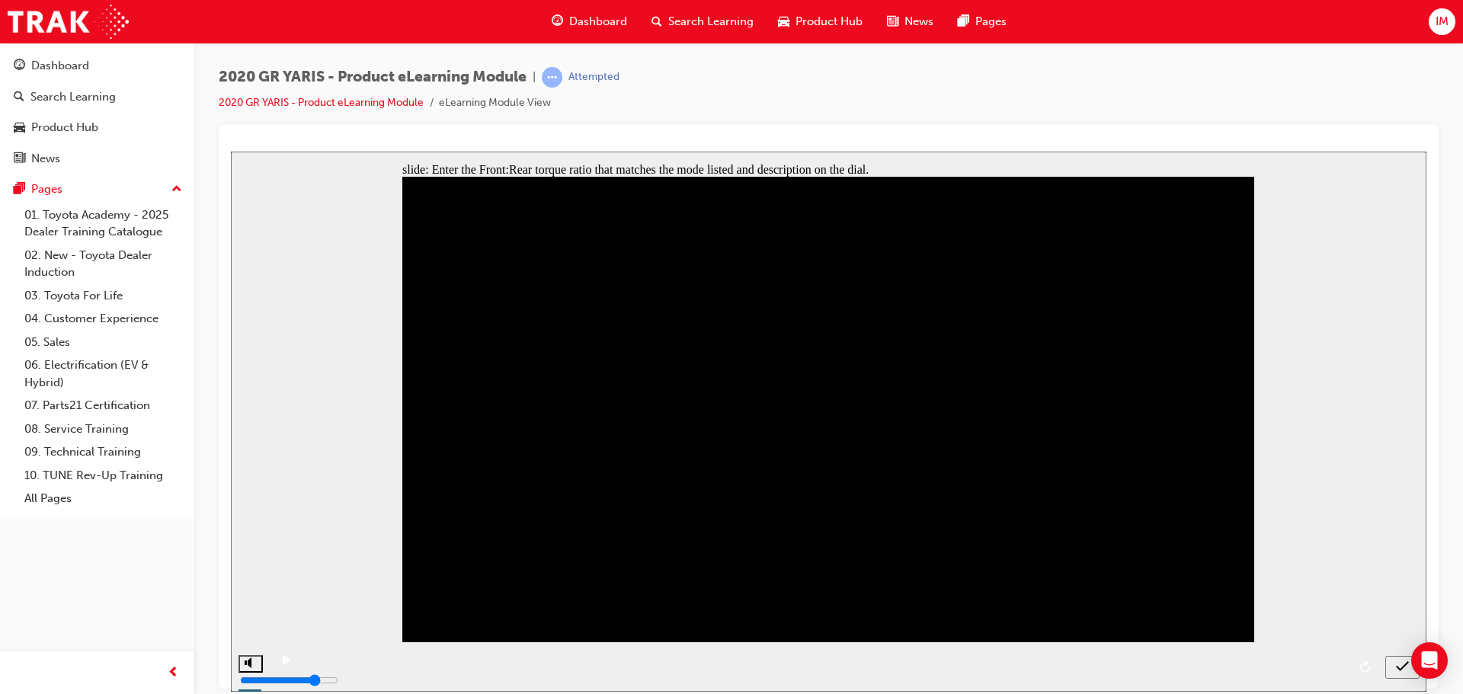
type input "7"
type input "70"
checkbox input "true"
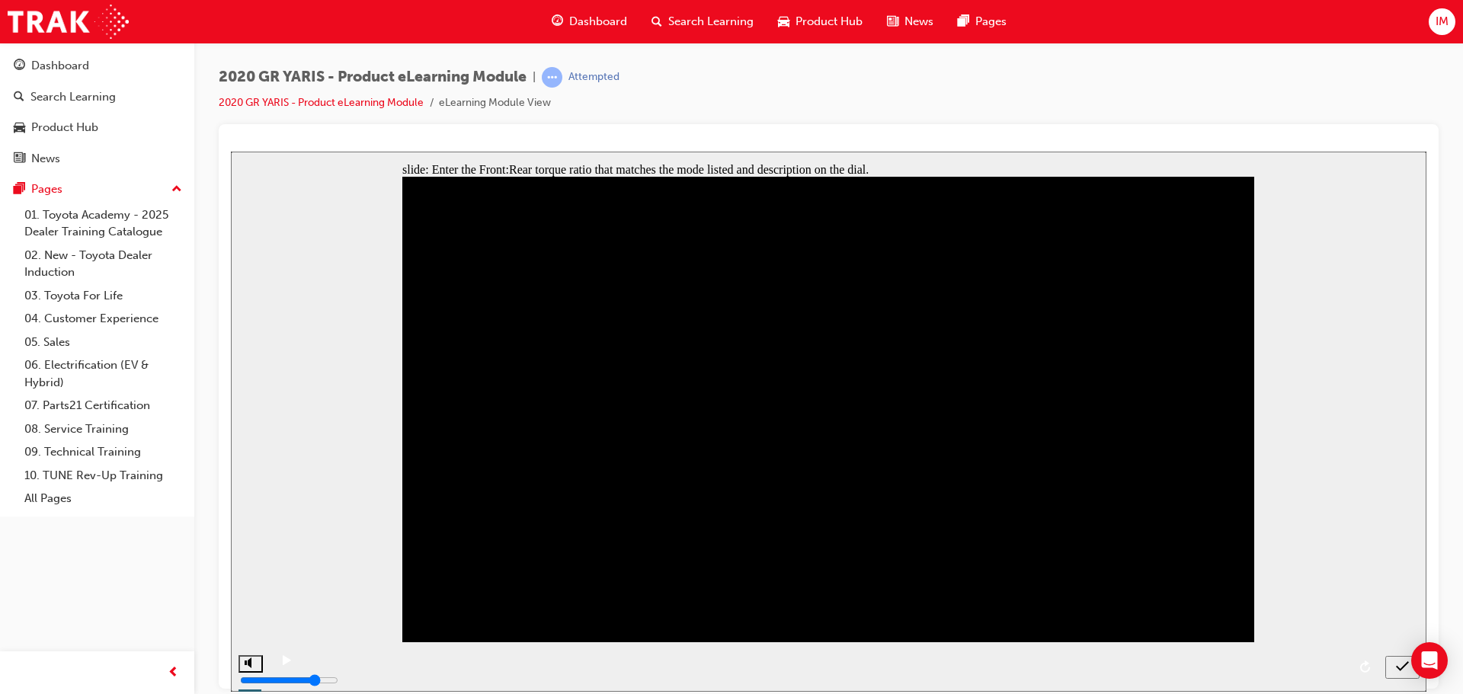
click at [1393, 664] on div "submit" at bounding box center [1402, 667] width 22 height 16
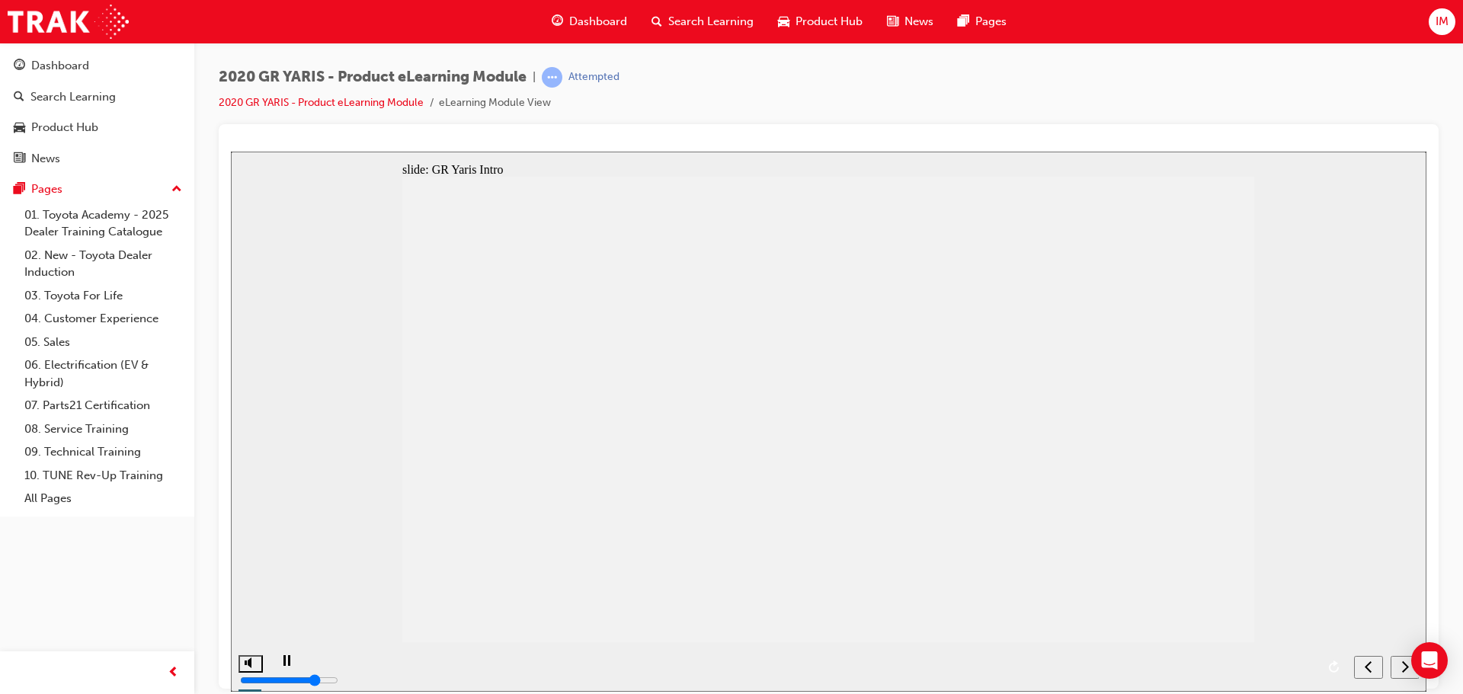
click at [1397, 664] on div "next" at bounding box center [1405, 667] width 17 height 16
click at [1404, 674] on button "next" at bounding box center [1405, 666] width 29 height 23
click at [1399, 670] on div "next" at bounding box center [1405, 667] width 17 height 16
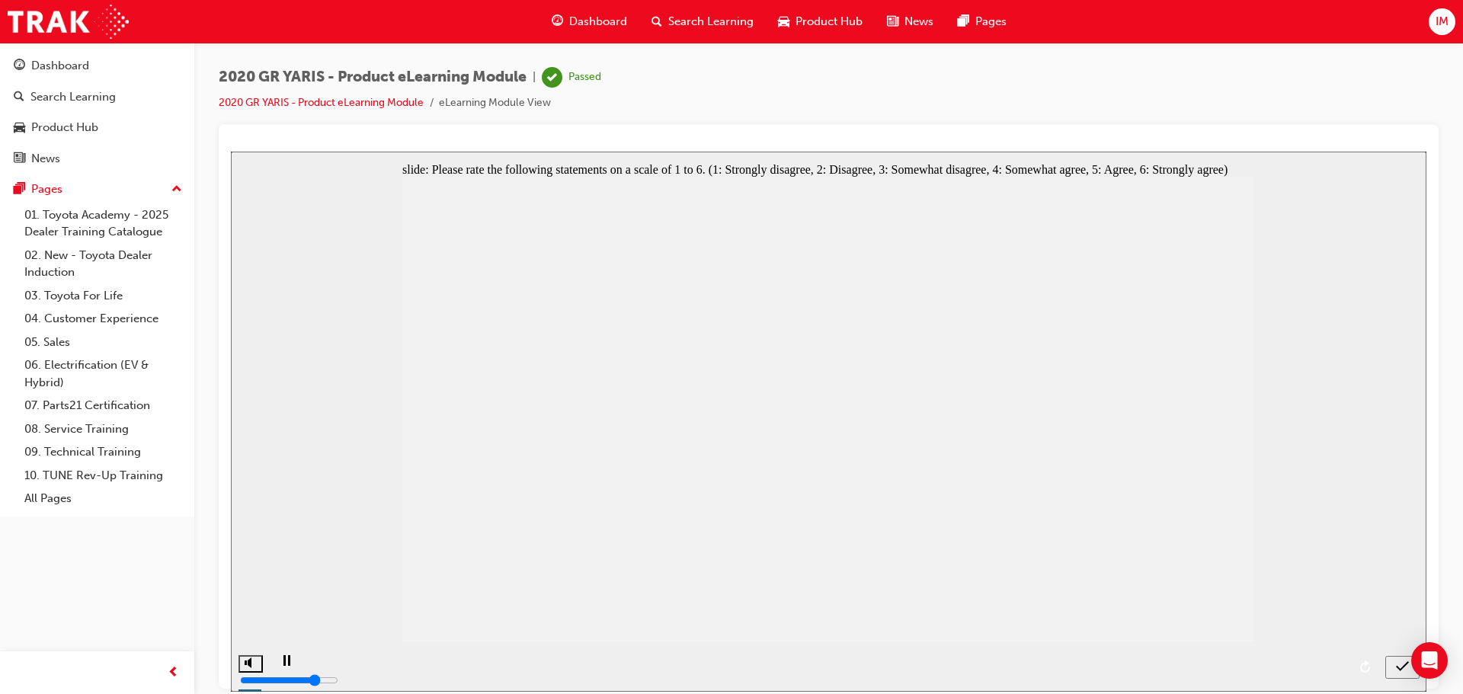
click at [1397, 671] on icon "submit" at bounding box center [1402, 666] width 13 height 14
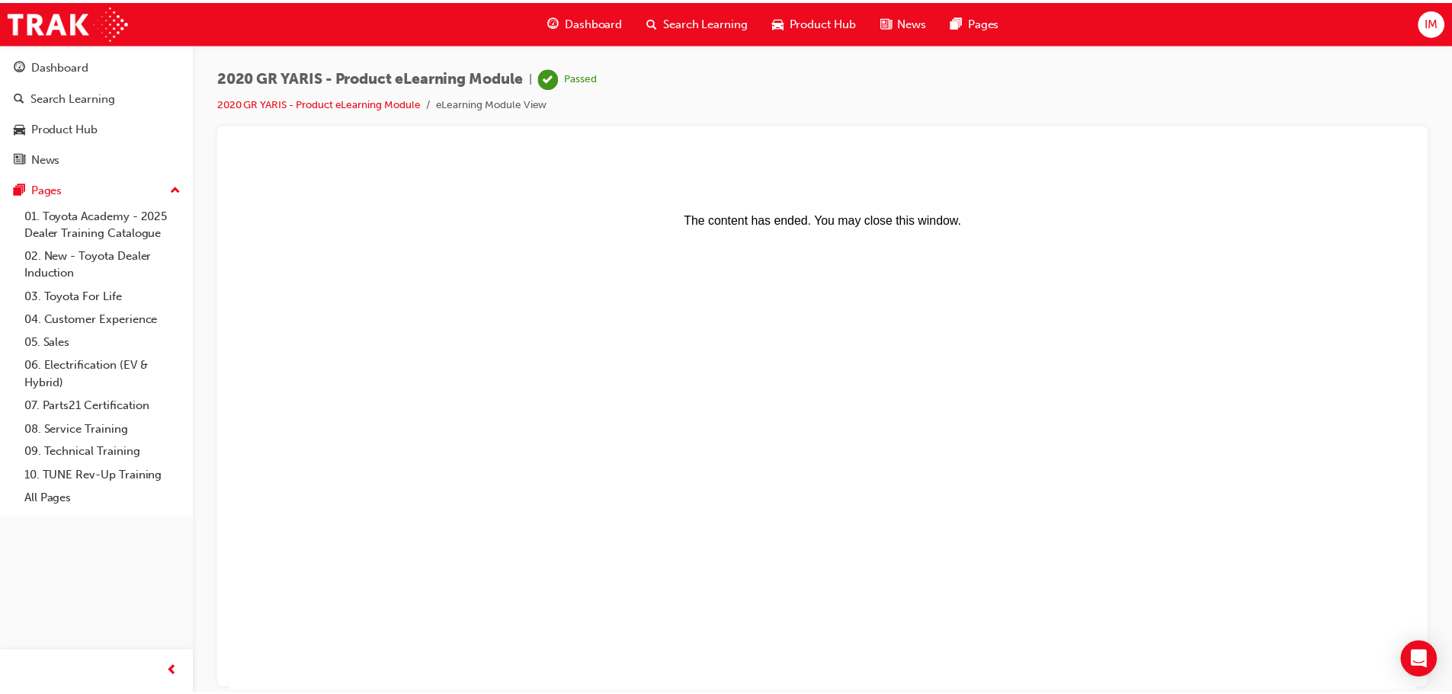
scroll to position [0, 0]
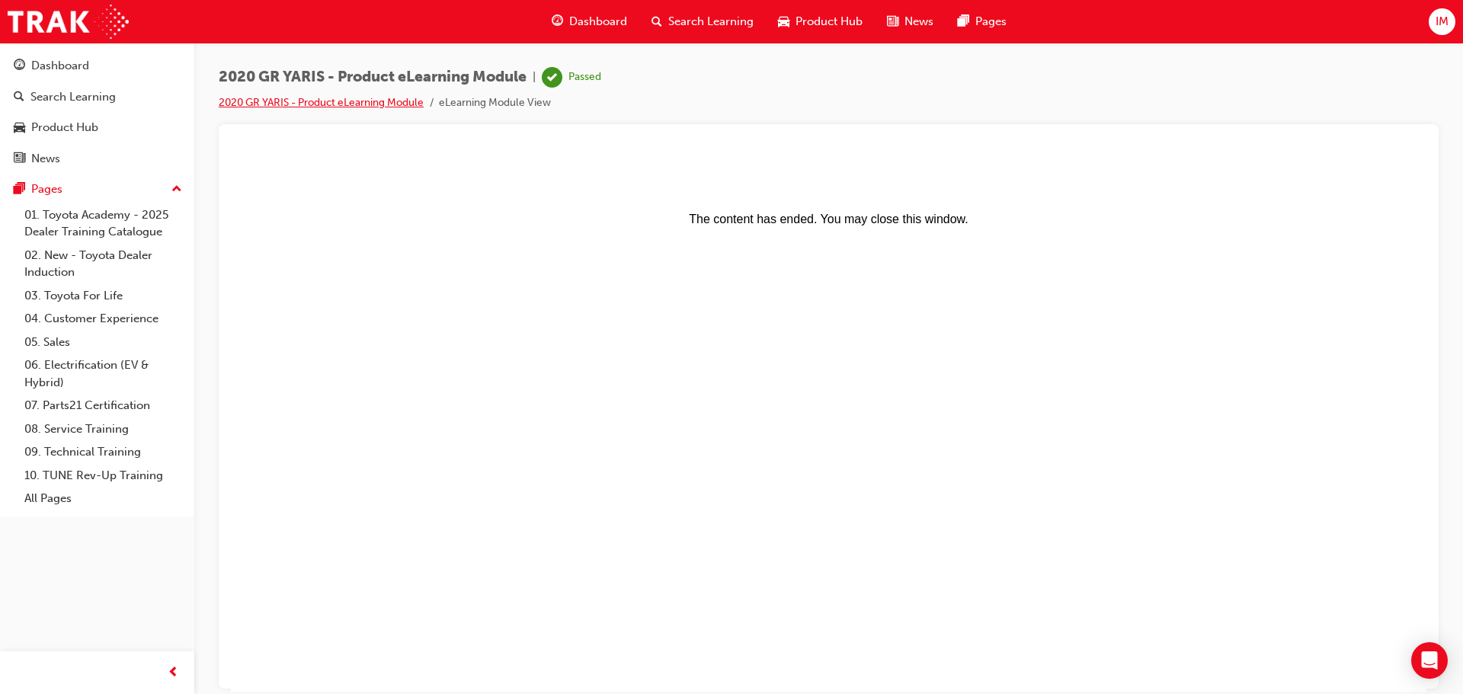
click at [363, 103] on link "2020 GR YARIS - Product eLearning Module" at bounding box center [321, 102] width 205 height 13
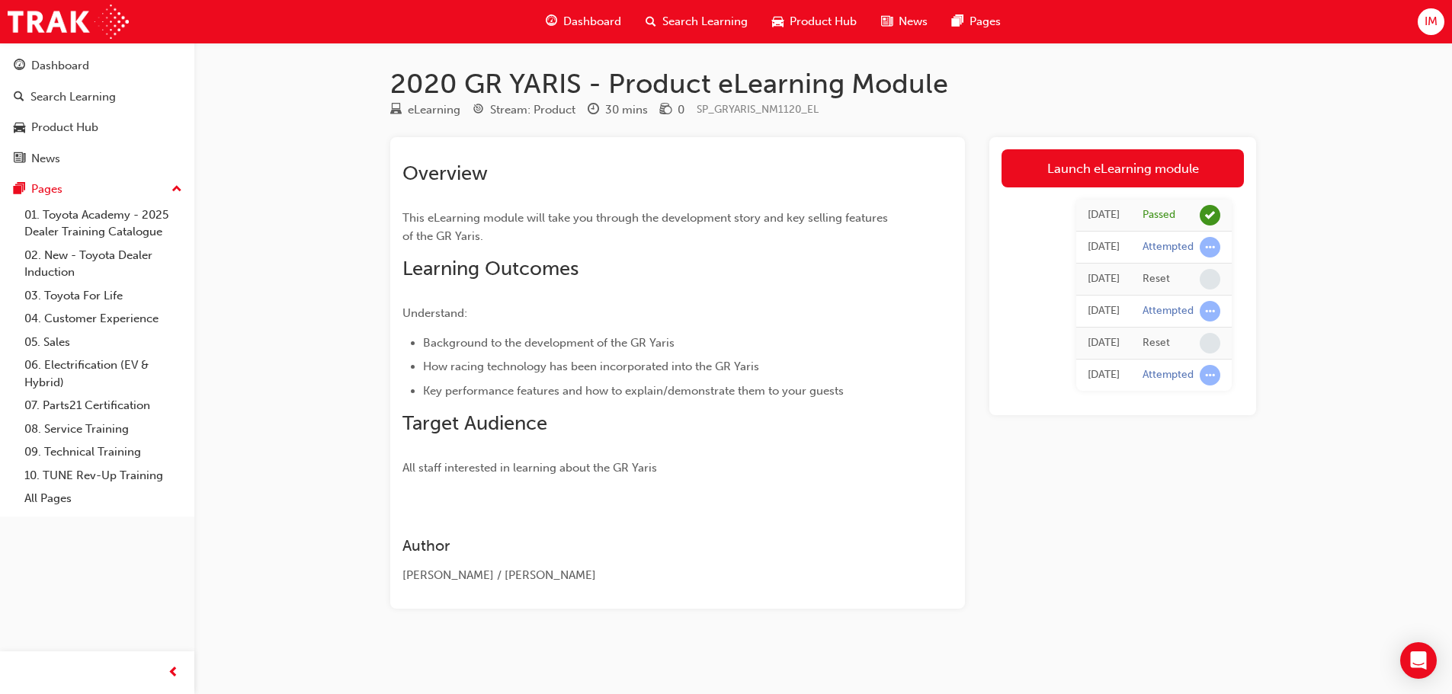
click at [799, 22] on span "Product Hub" at bounding box center [822, 22] width 67 height 18
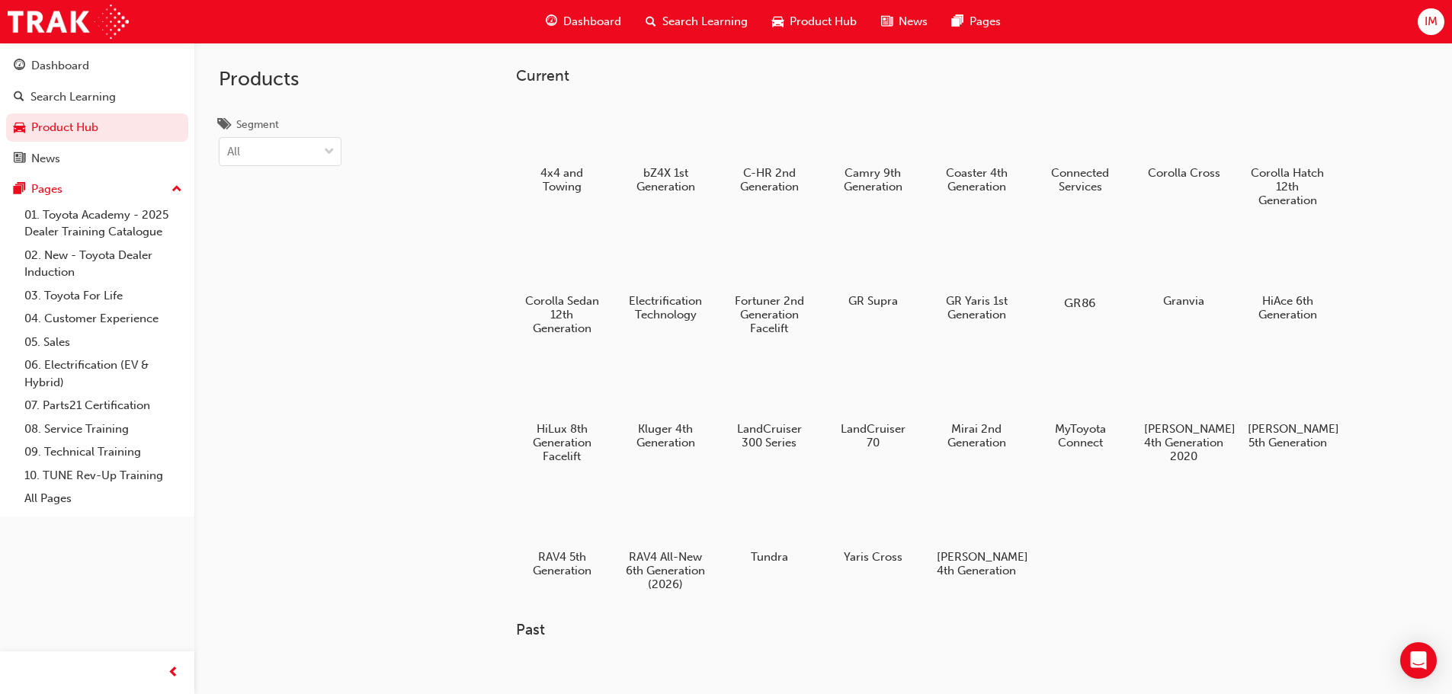
click at [1078, 268] on div at bounding box center [1079, 259] width 85 height 61
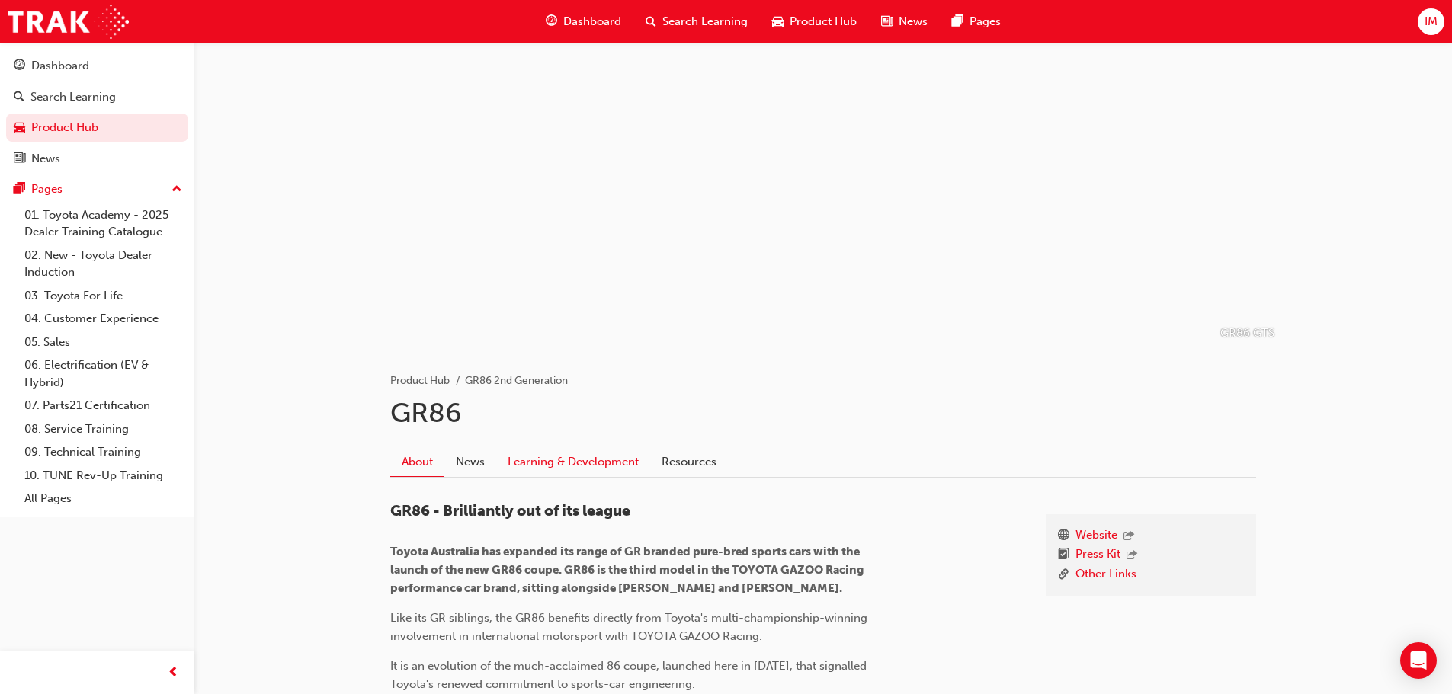
click at [565, 461] on link "Learning & Development" at bounding box center [573, 461] width 154 height 29
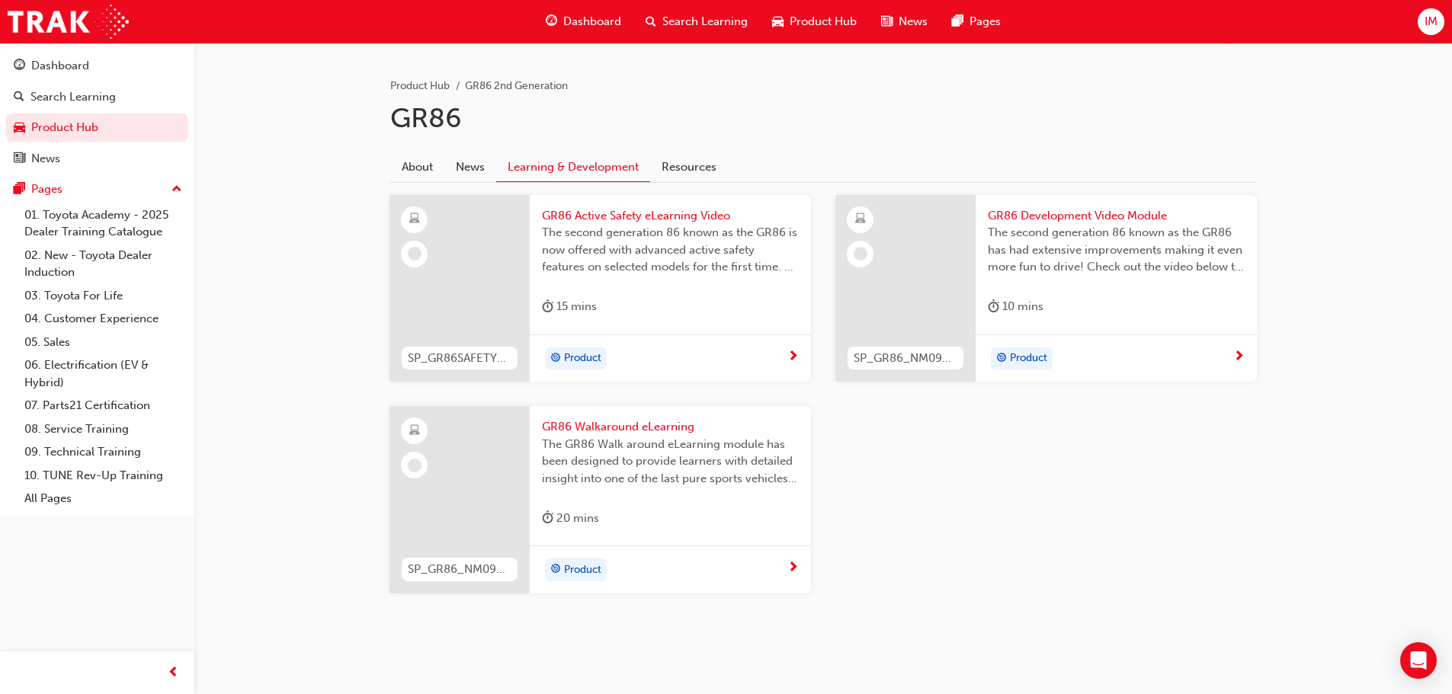
scroll to position [305, 0]
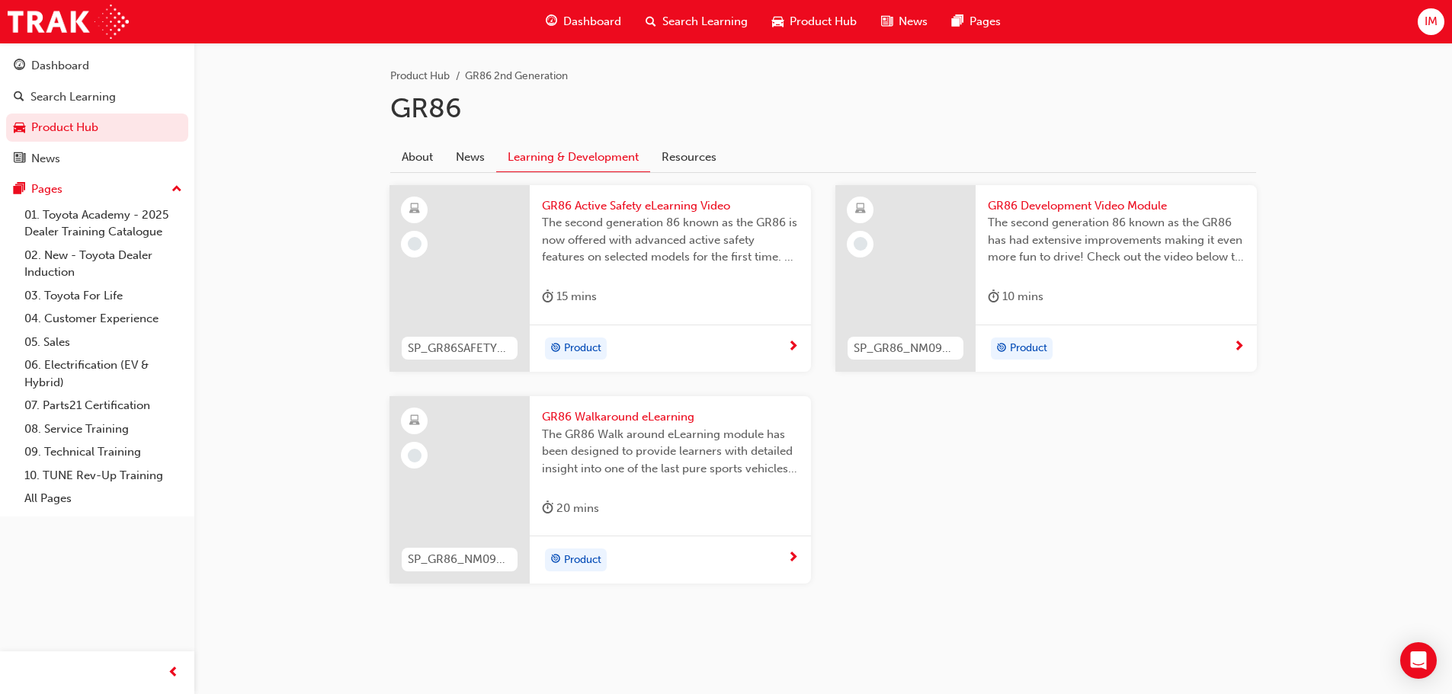
click at [1077, 287] on div "10 mins" at bounding box center [1116, 299] width 257 height 25
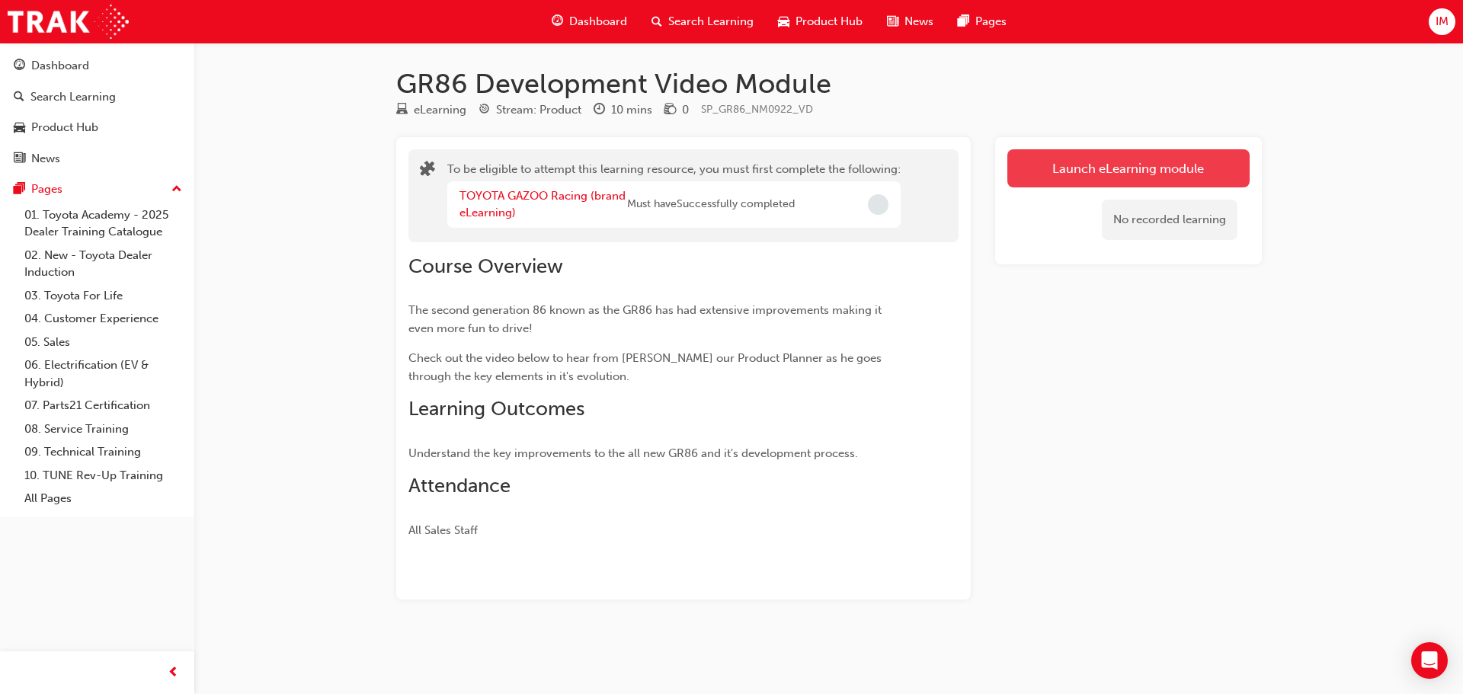
click at [1052, 176] on button "Launch eLearning module" at bounding box center [1128, 168] width 242 height 38
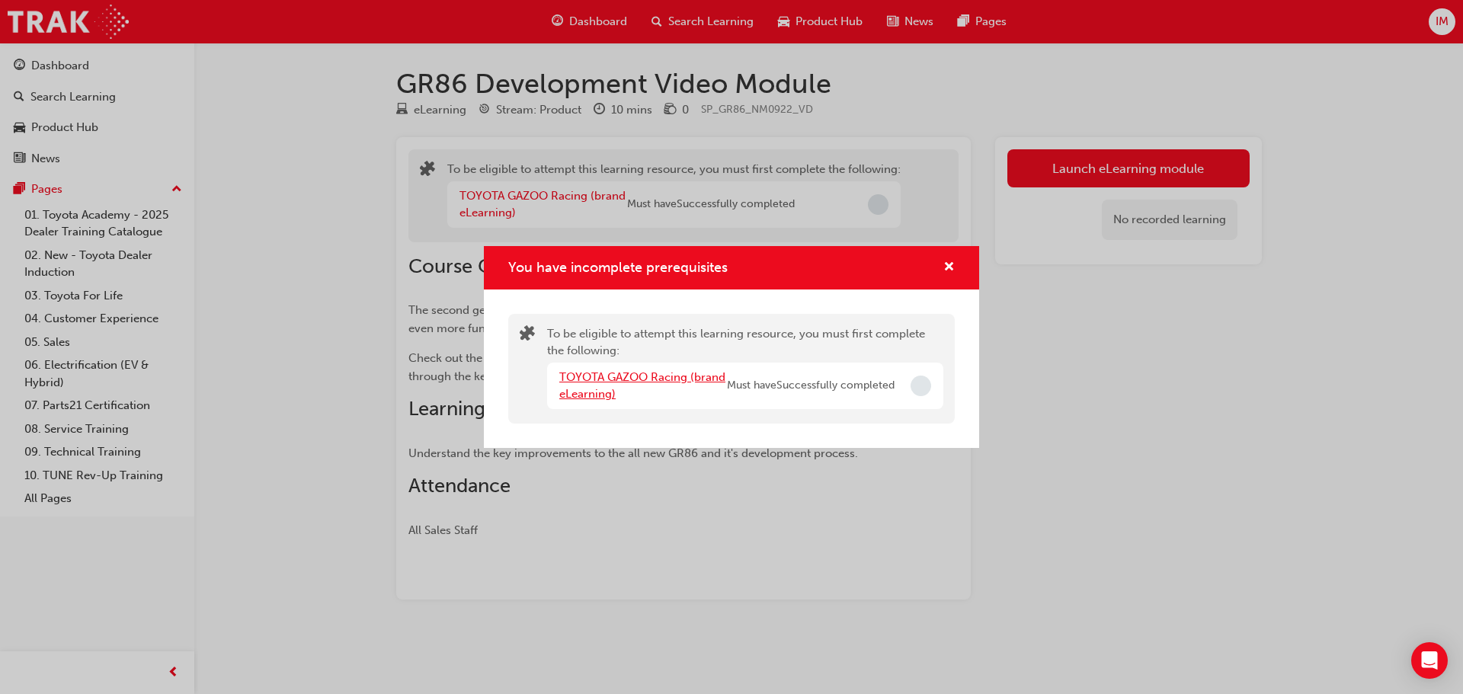
click at [693, 379] on link "TOYOTA GAZOO Racing (brand eLearning)" at bounding box center [642, 385] width 166 height 31
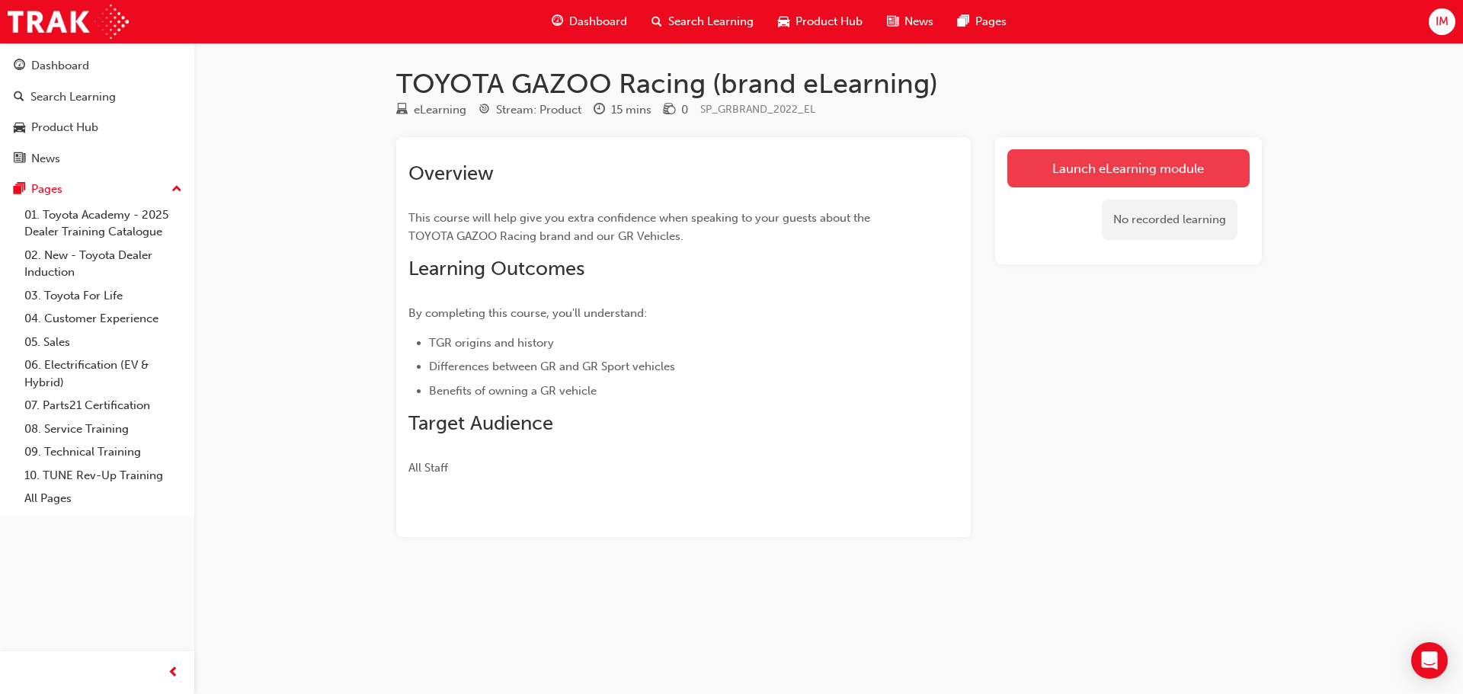
click at [1096, 177] on link "Launch eLearning module" at bounding box center [1128, 168] width 242 height 38
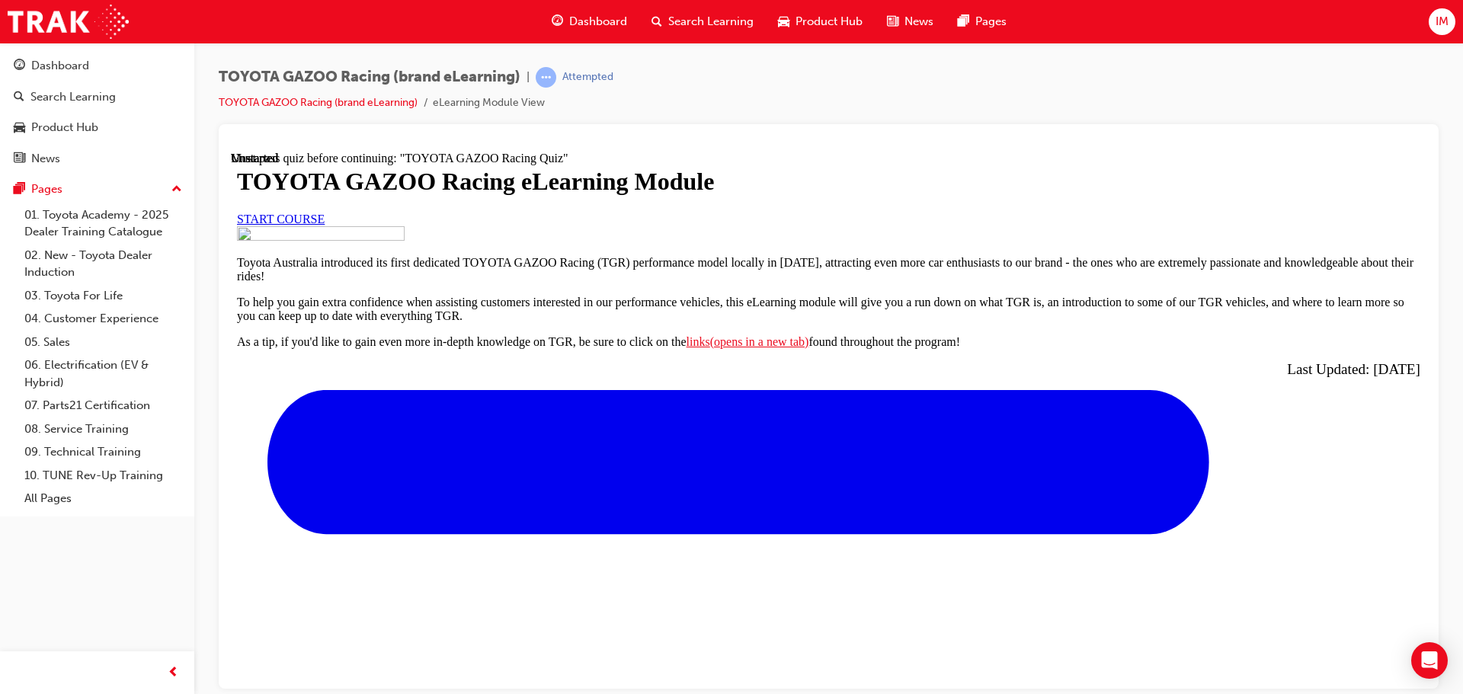
scroll to position [101, 0]
click at [325, 225] on link "START COURSE" at bounding box center [281, 218] width 88 height 13
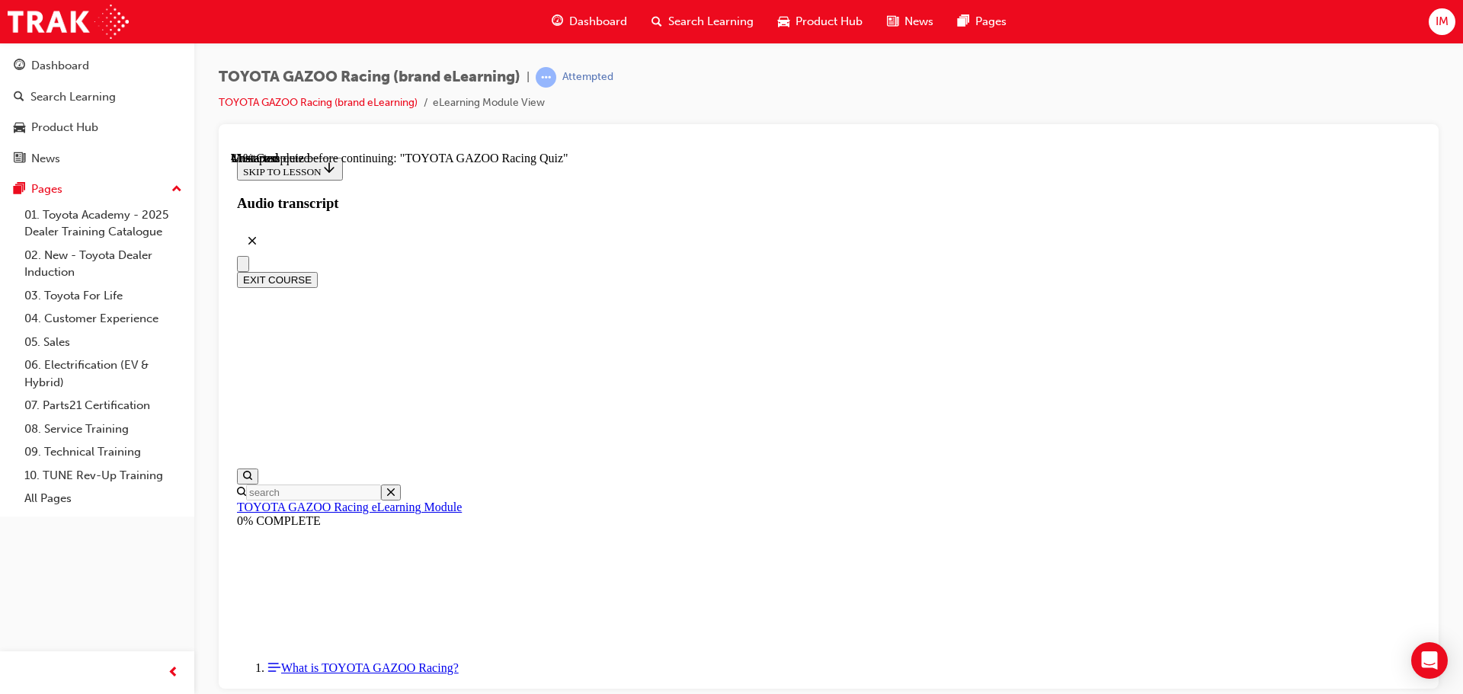
scroll to position [5494, 0]
